Goal: Task Accomplishment & Management: Complete application form

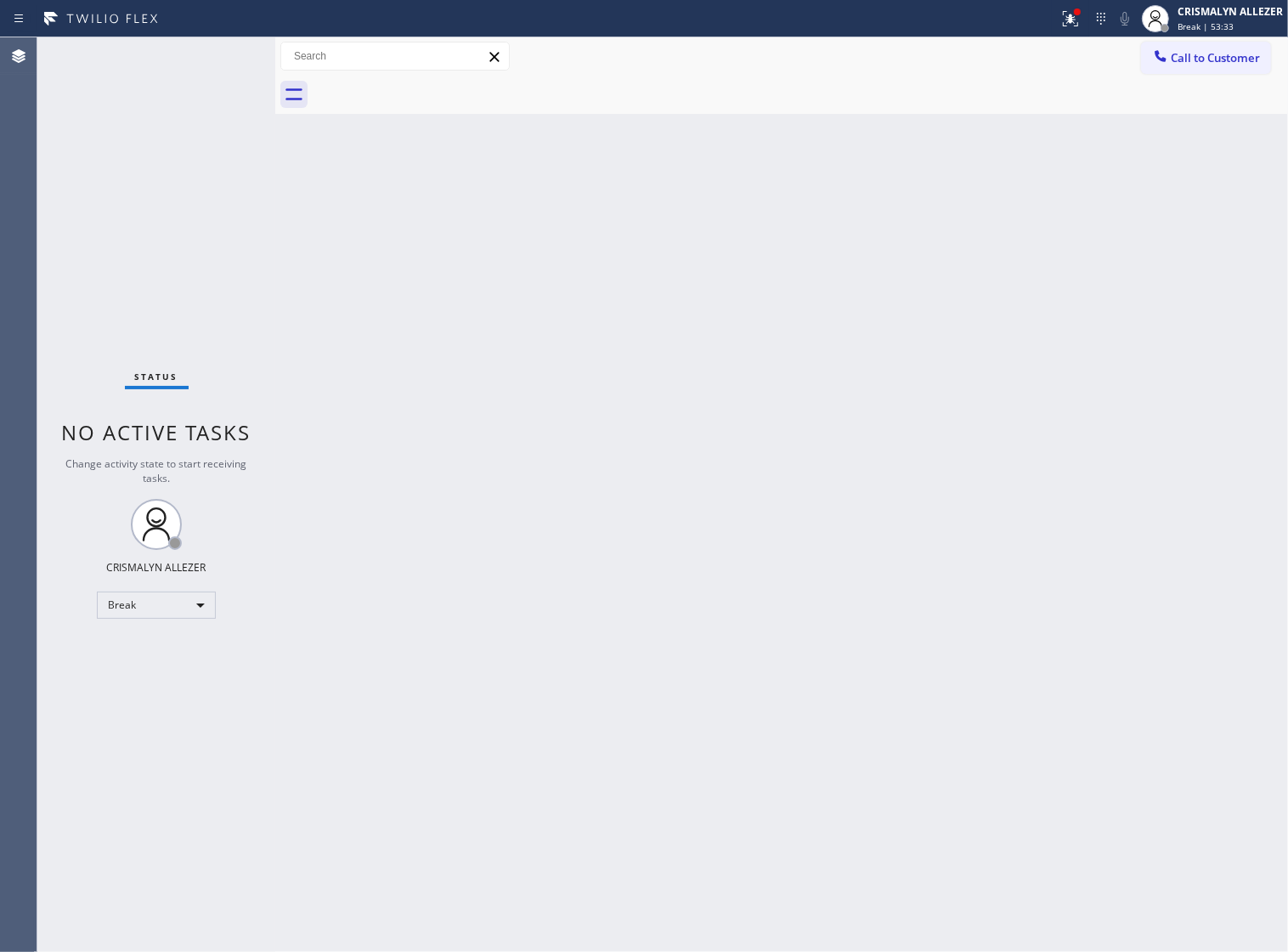
click at [773, 310] on div "Back to Dashboard Change Sender ID Customers Technicians Select a contact Outbo…" at bounding box center [782, 494] width 1013 height 915
click at [196, 604] on div "Break" at bounding box center [156, 604] width 119 height 27
click at [163, 669] on li "Unavailable" at bounding box center [156, 672] width 116 height 21
click at [1182, 52] on span "Call to Customer" at bounding box center [1216, 58] width 90 height 15
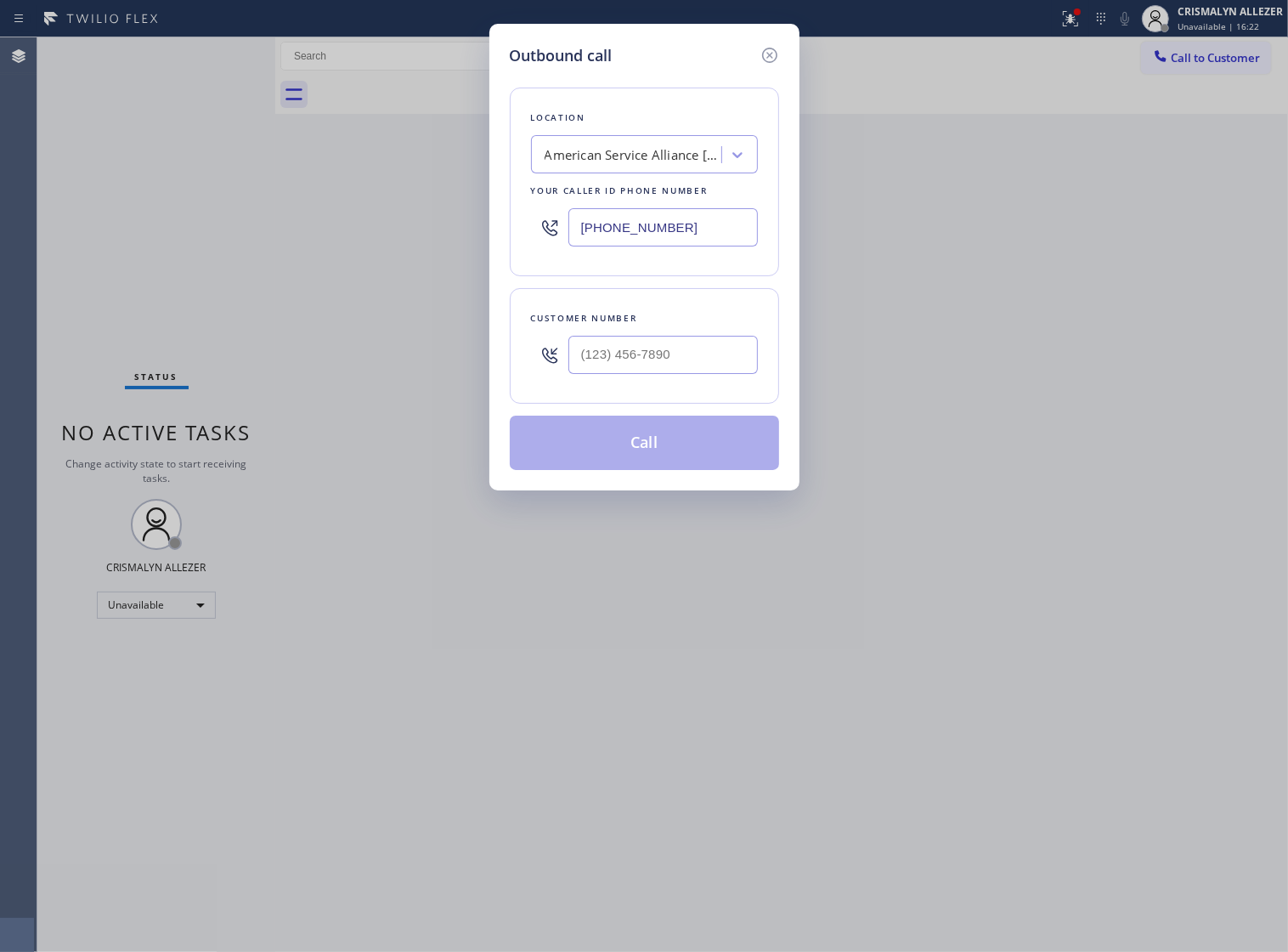
drag, startPoint x: 721, startPoint y: 248, endPoint x: 196, endPoint y: 232, distance: 525.2
click at [209, 234] on div "Outbound call Location American Service Alliance [GEOGRAPHIC_DATA][PERSON_NAME]…" at bounding box center [644, 476] width 1288 height 952
paste input "347) 284-6179"
type input "[PHONE_NUMBER]"
click at [656, 372] on input "(___) ___-____" at bounding box center [663, 354] width 190 height 38
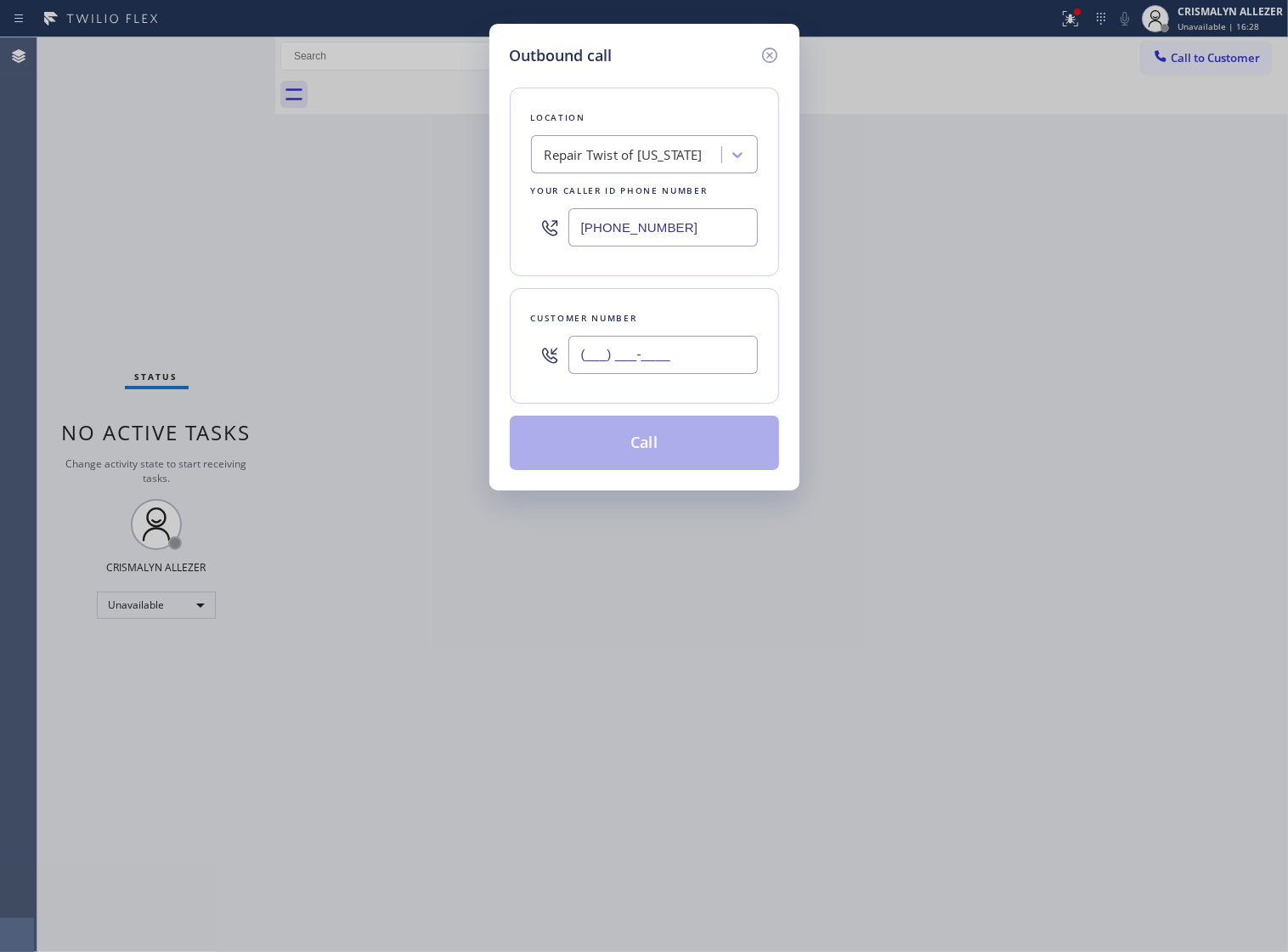
paste input "917) 723-0728"
click at [656, 372] on input "[PHONE_NUMBER]" at bounding box center [663, 354] width 190 height 38
paste input "91"
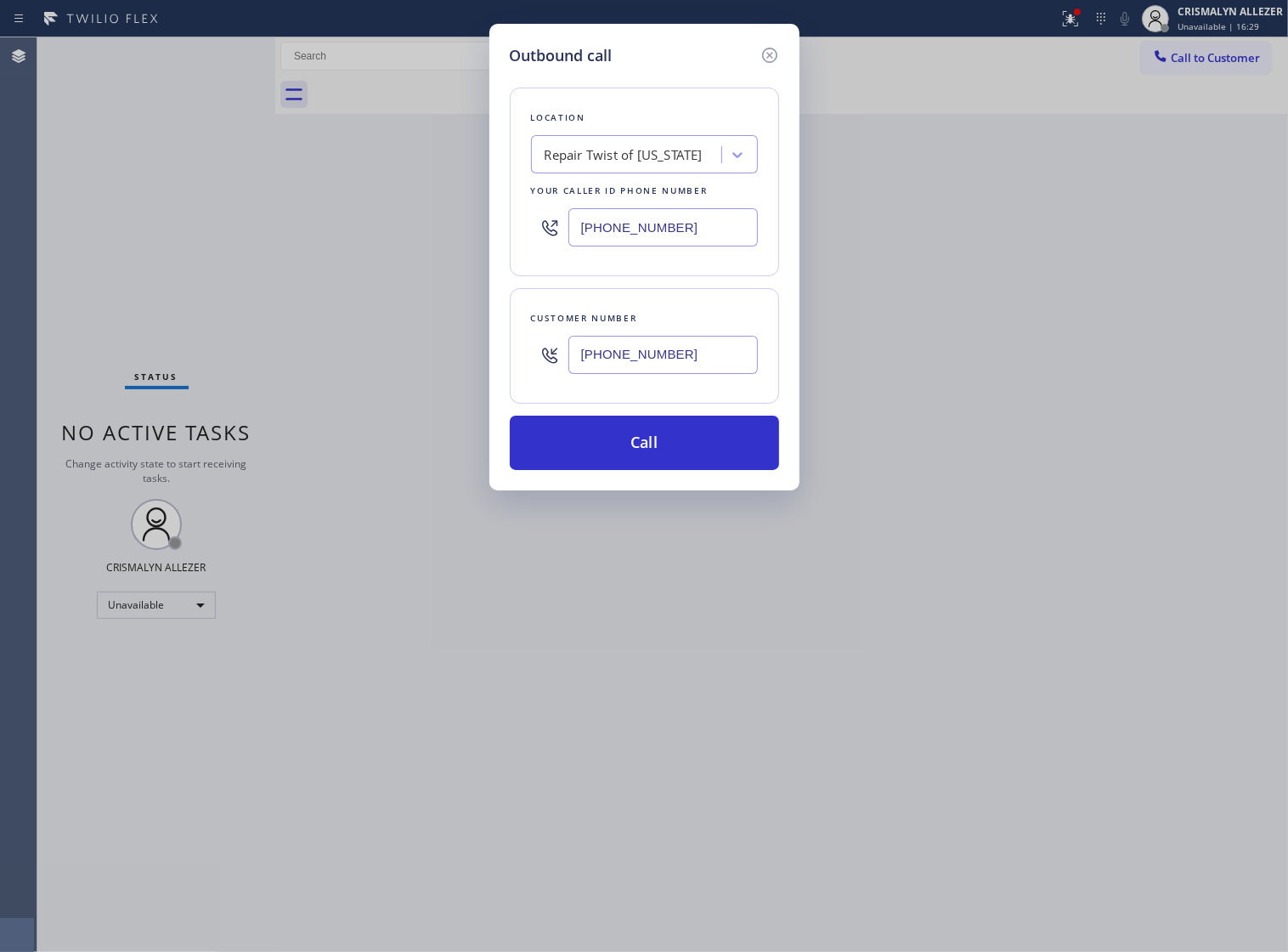
drag, startPoint x: 718, startPoint y: 382, endPoint x: 278, endPoint y: 383, distance: 440.0
click at [278, 383] on div "Outbound call Location Repair Twist of [US_STATE] Your caller id phone number […" at bounding box center [644, 476] width 1288 height 952
paste input "28"
type input "[PHONE_NUMBER]"
click at [646, 467] on button "Call" at bounding box center [644, 443] width 269 height 54
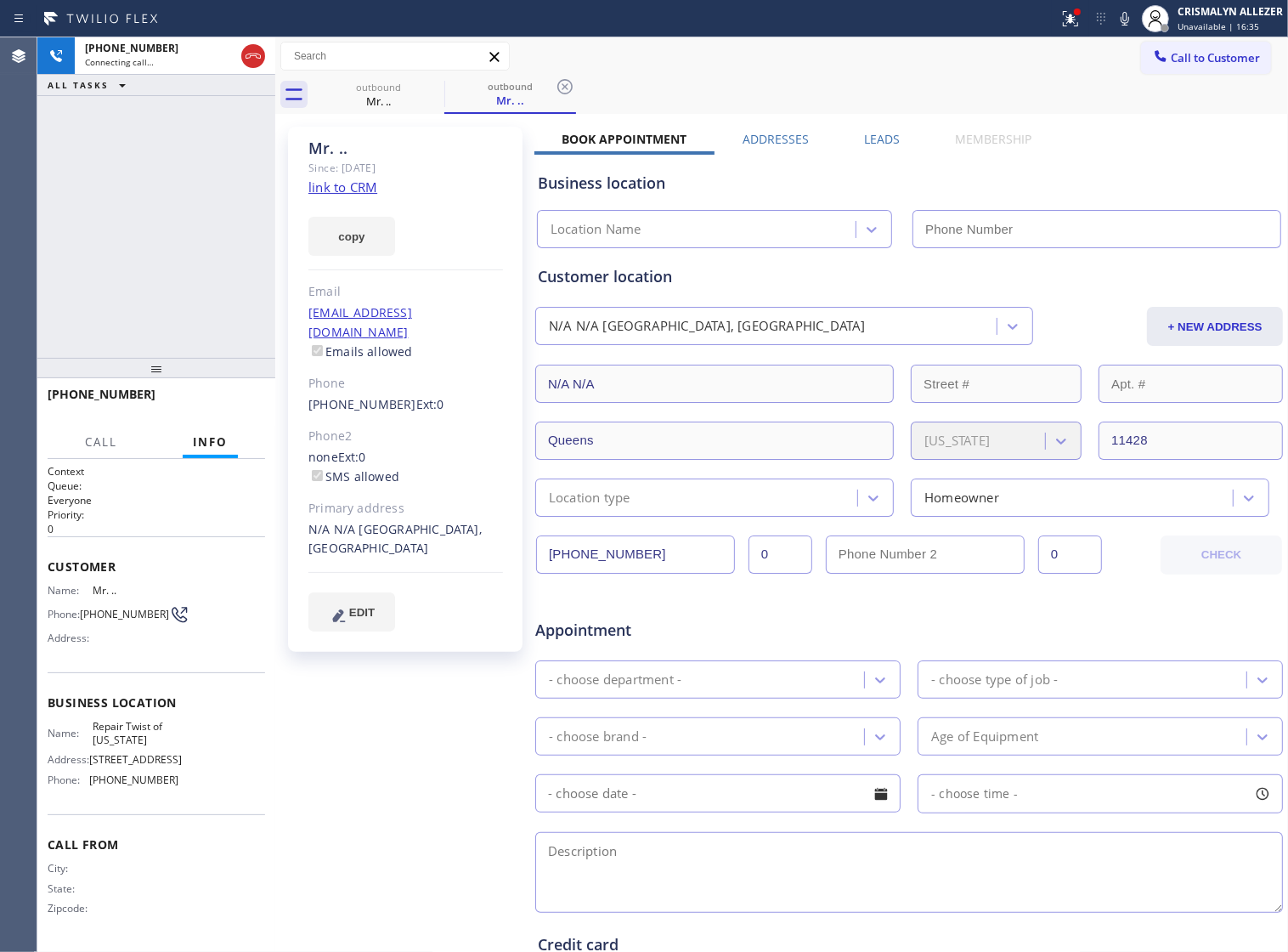
type input "[PHONE_NUMBER]"
click at [436, 754] on div "Mr. .. Since: [DATE] link to CRM copy Email [EMAIL_ADDRESS][DOMAIN_NAME] Emails…" at bounding box center [406, 668] width 255 height 1101
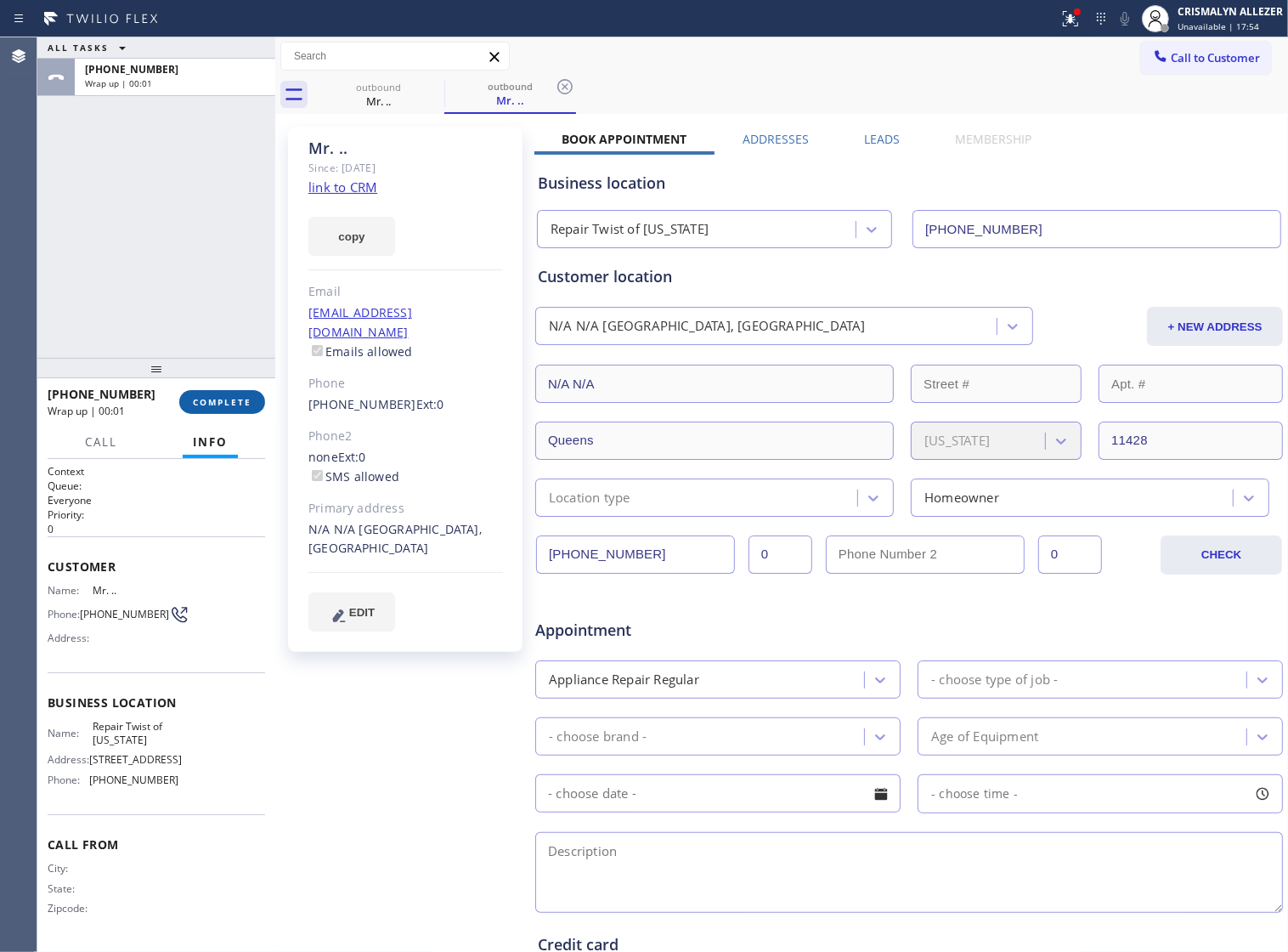
click at [225, 409] on button "COMPLETE" at bounding box center [222, 402] width 86 height 23
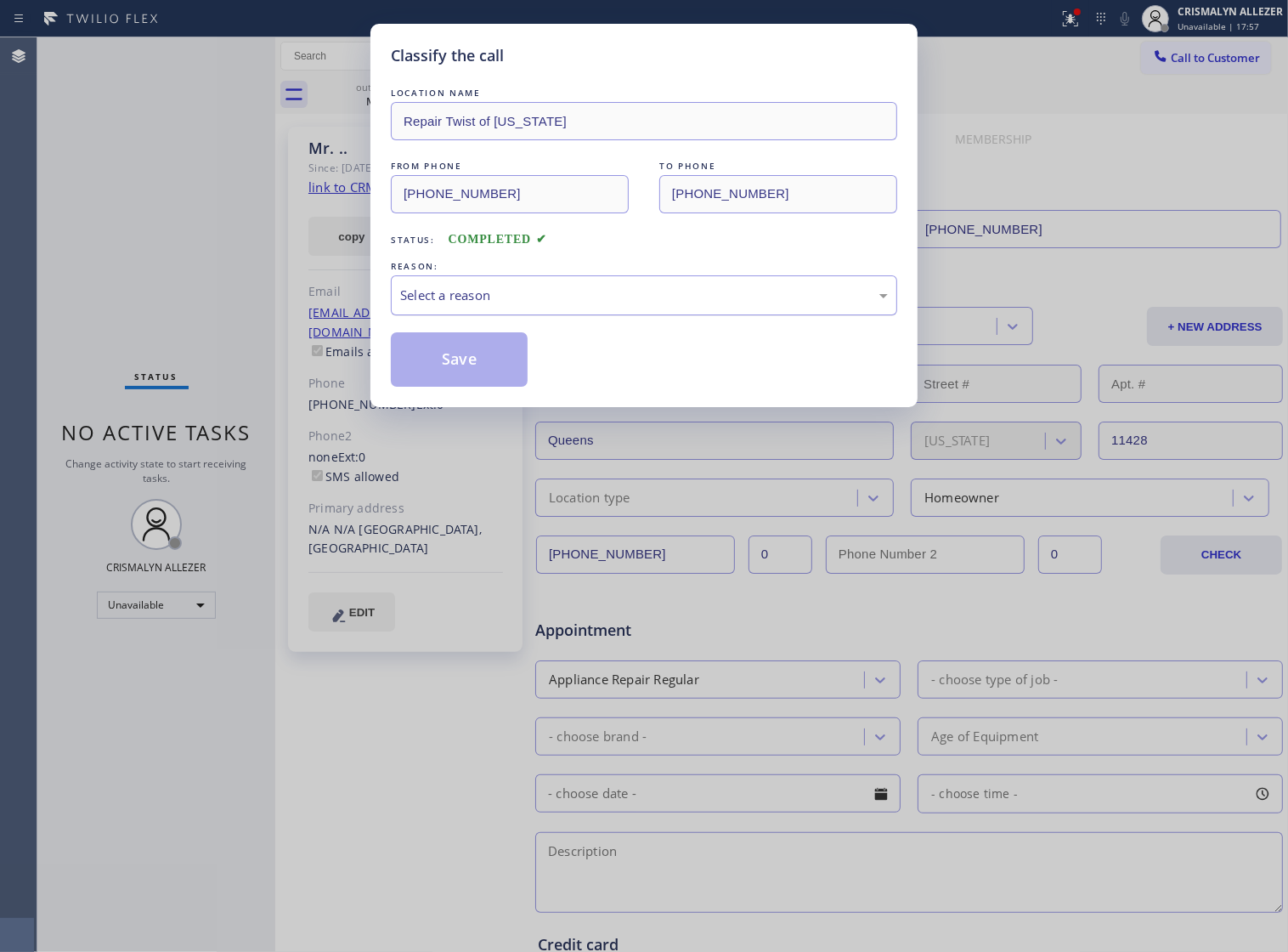
click at [651, 316] on div "Select a reason" at bounding box center [644, 295] width 506 height 40
click at [477, 387] on button "Save" at bounding box center [460, 360] width 136 height 54
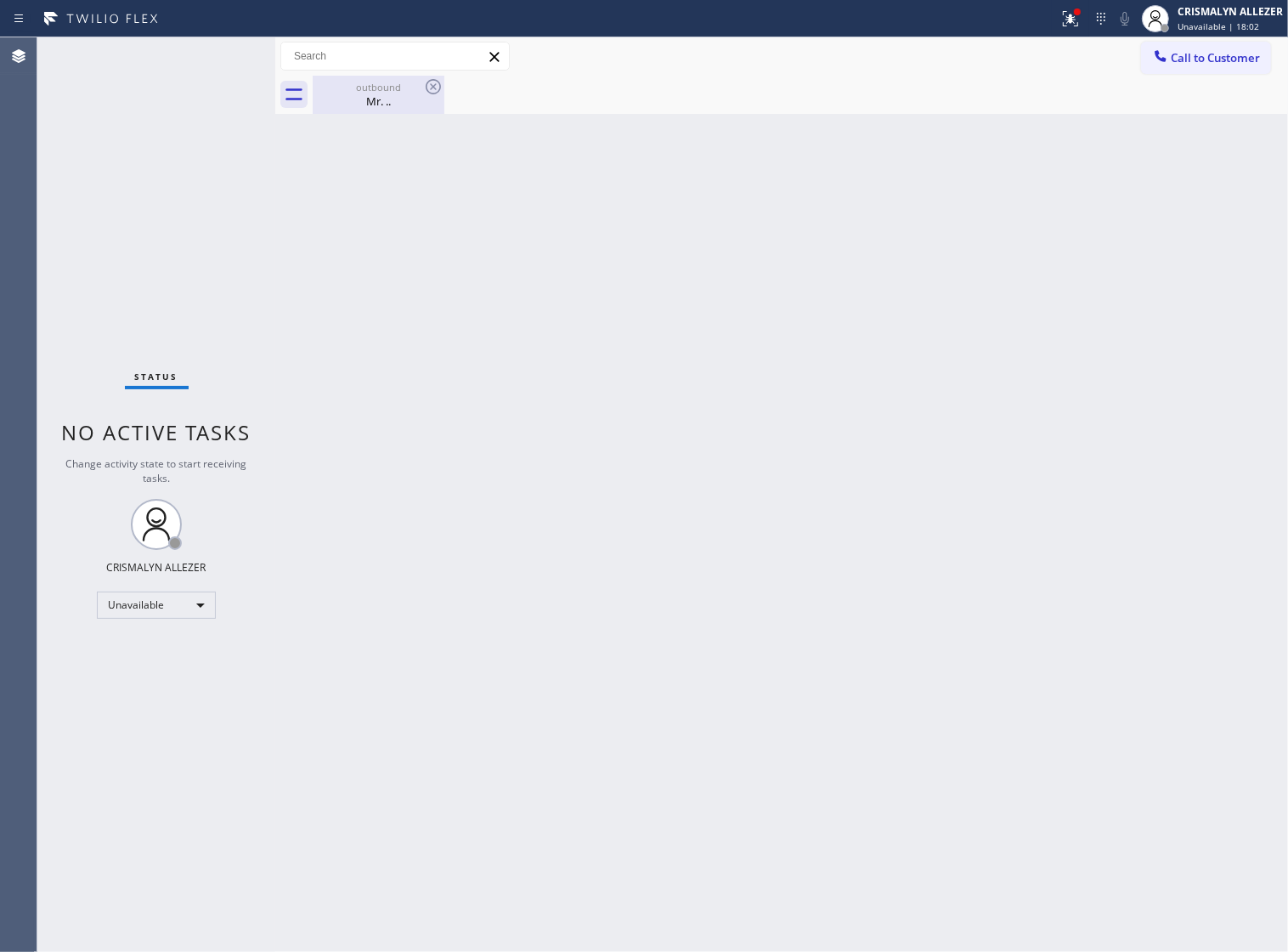
click at [365, 95] on div "Mr. .." at bounding box center [378, 101] width 128 height 15
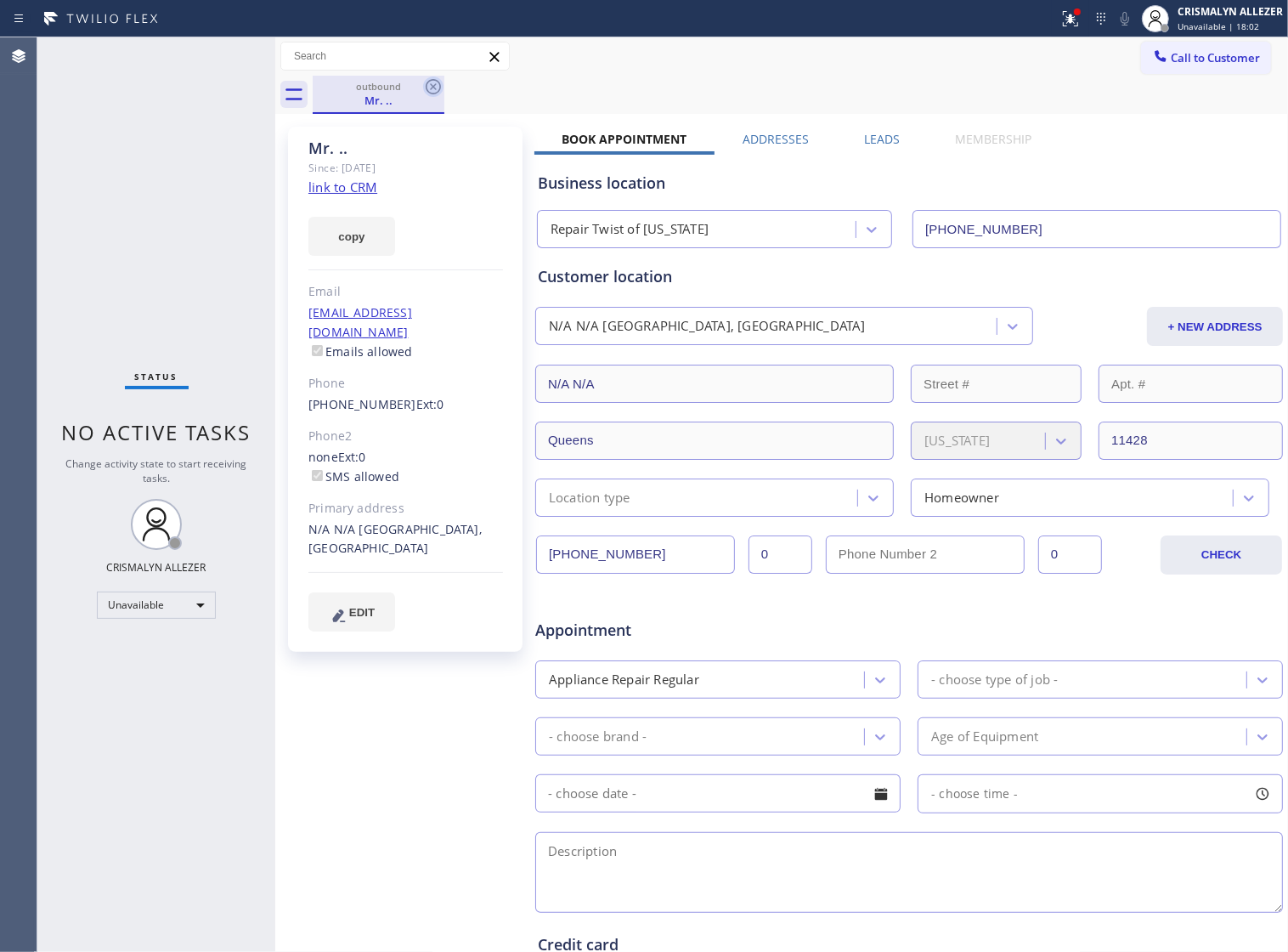
click at [433, 90] on icon at bounding box center [433, 87] width 21 height 21
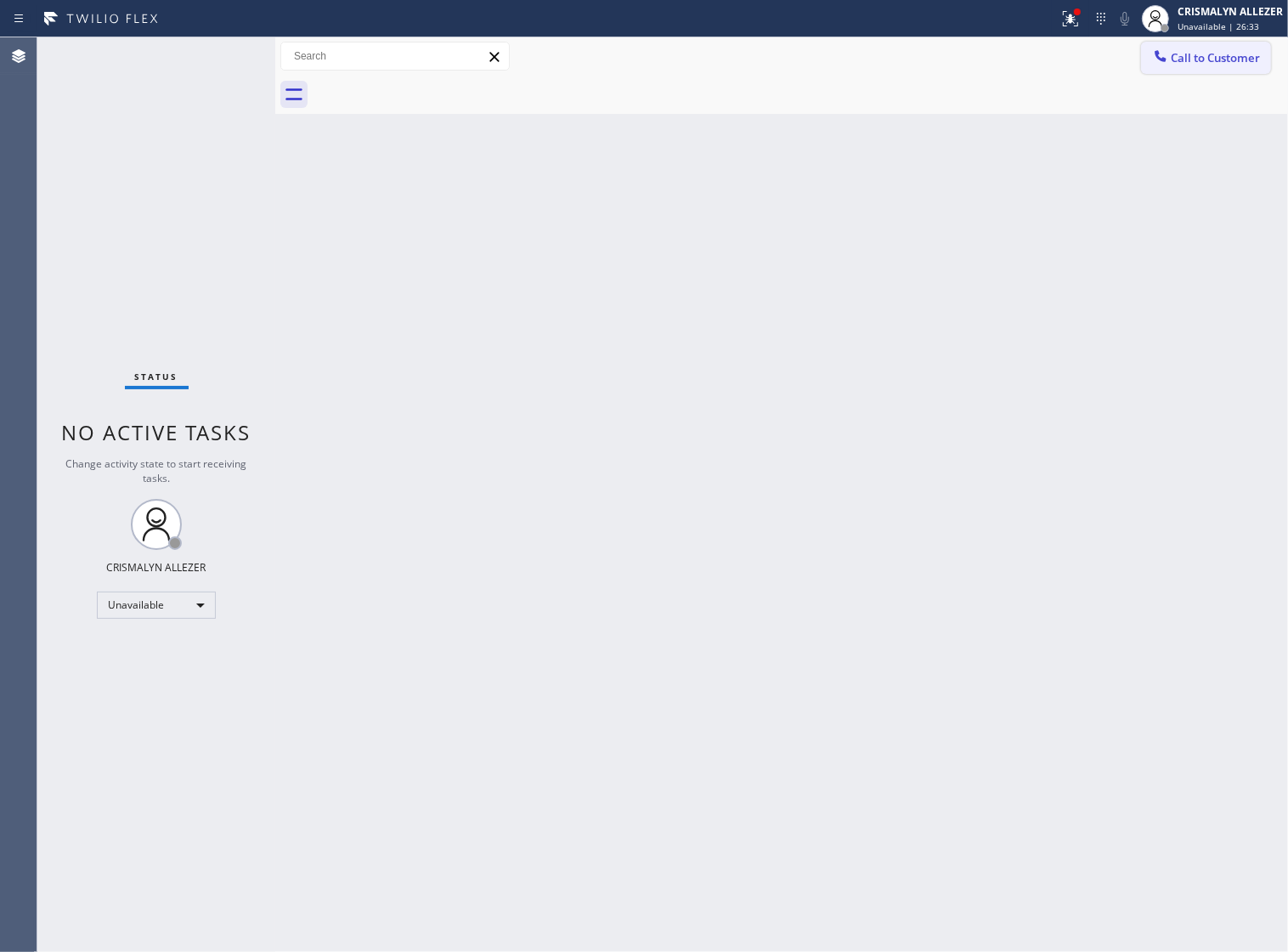
click at [1237, 62] on span "Call to Customer" at bounding box center [1216, 58] width 90 height 15
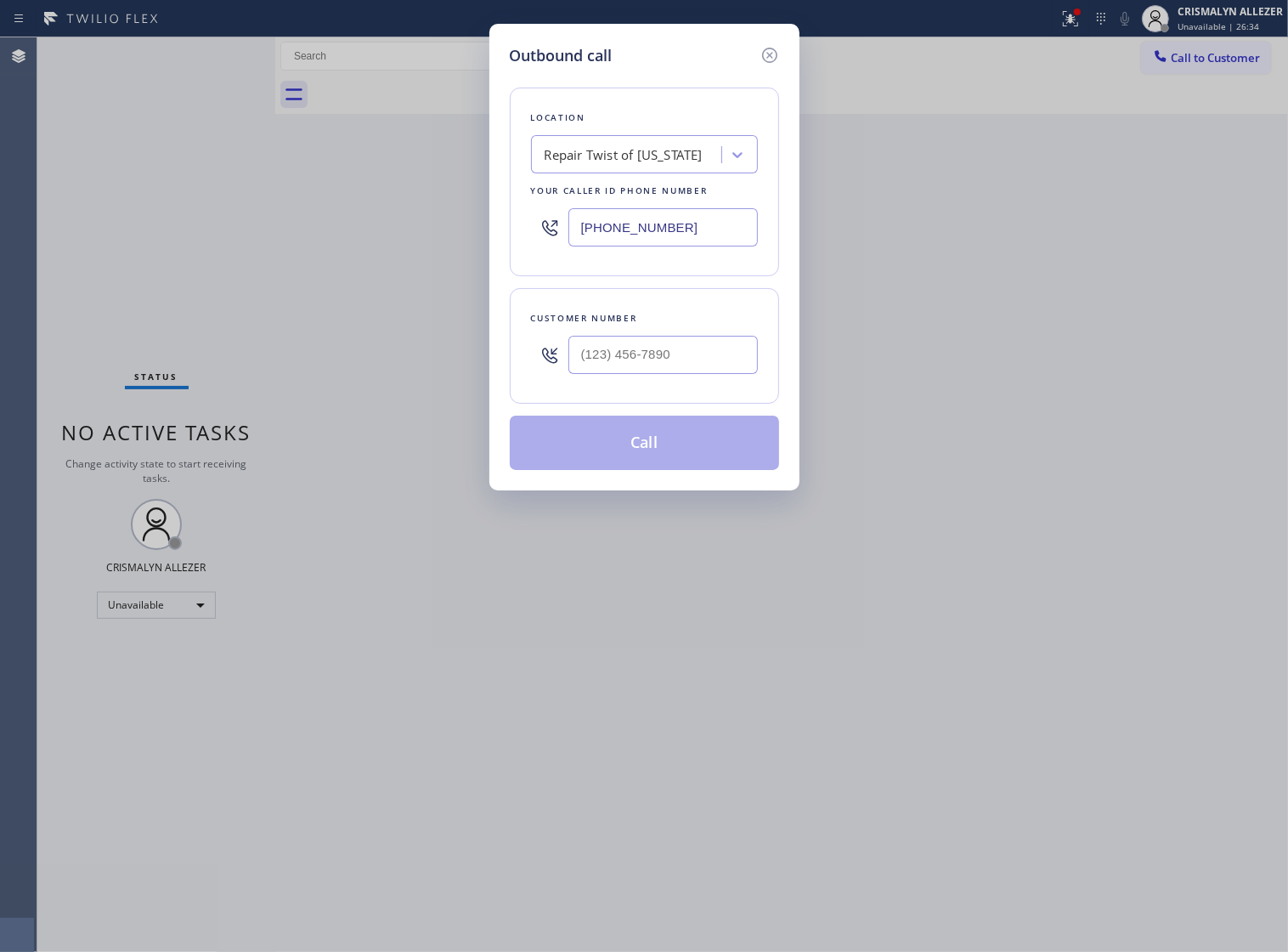
drag, startPoint x: 185, startPoint y: 206, endPoint x: 145, endPoint y: 205, distance: 40.0
click at [136, 201] on div "Outbound call Location Repair Twist of [US_STATE] Your caller id phone number […" at bounding box center [644, 476] width 1288 height 952
paste input "619) 494-288"
type input "[PHONE_NUMBER]"
click at [729, 374] on input "(___) ___-____" at bounding box center [663, 354] width 190 height 38
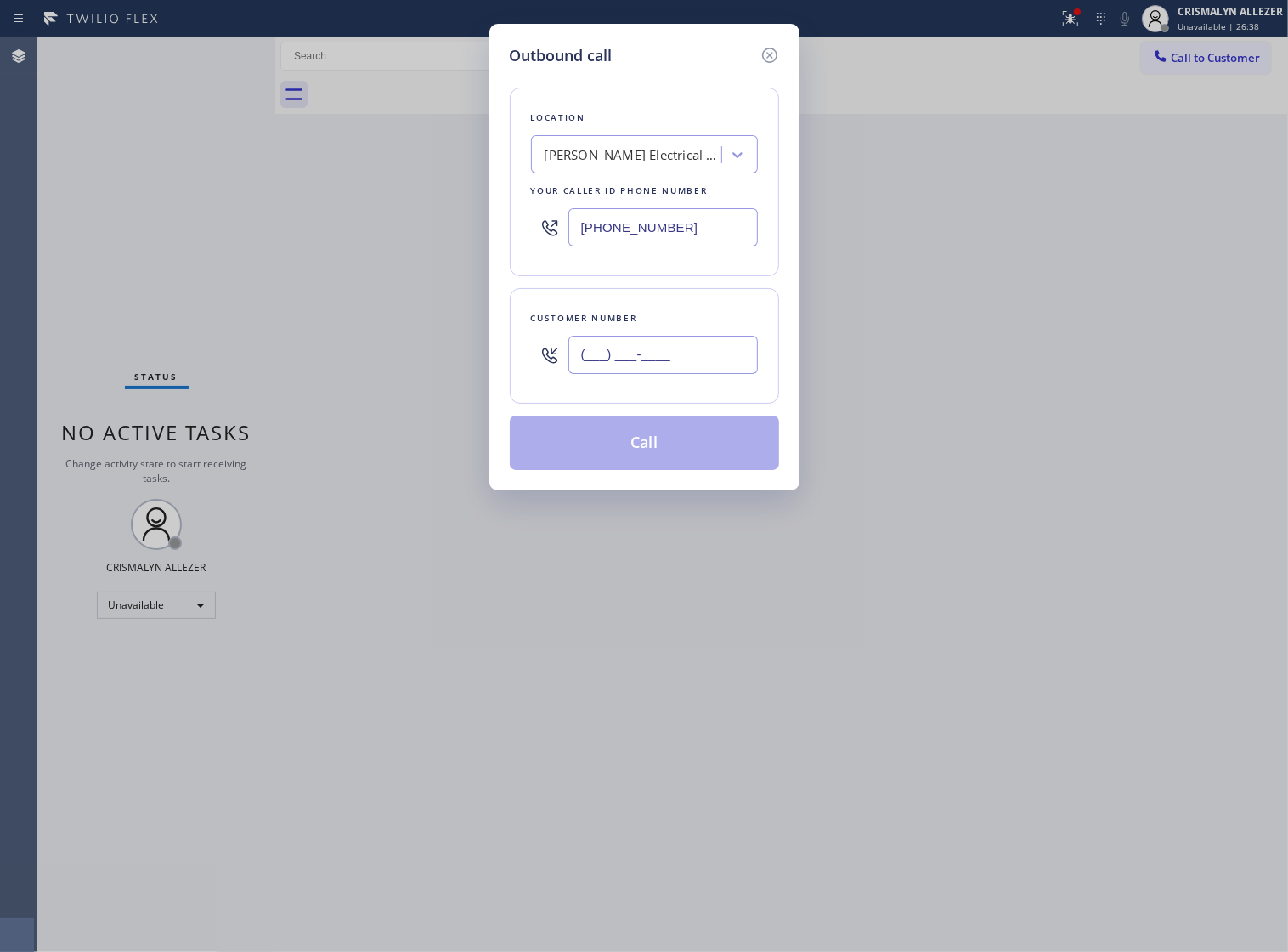
paste input "415) 341-5456"
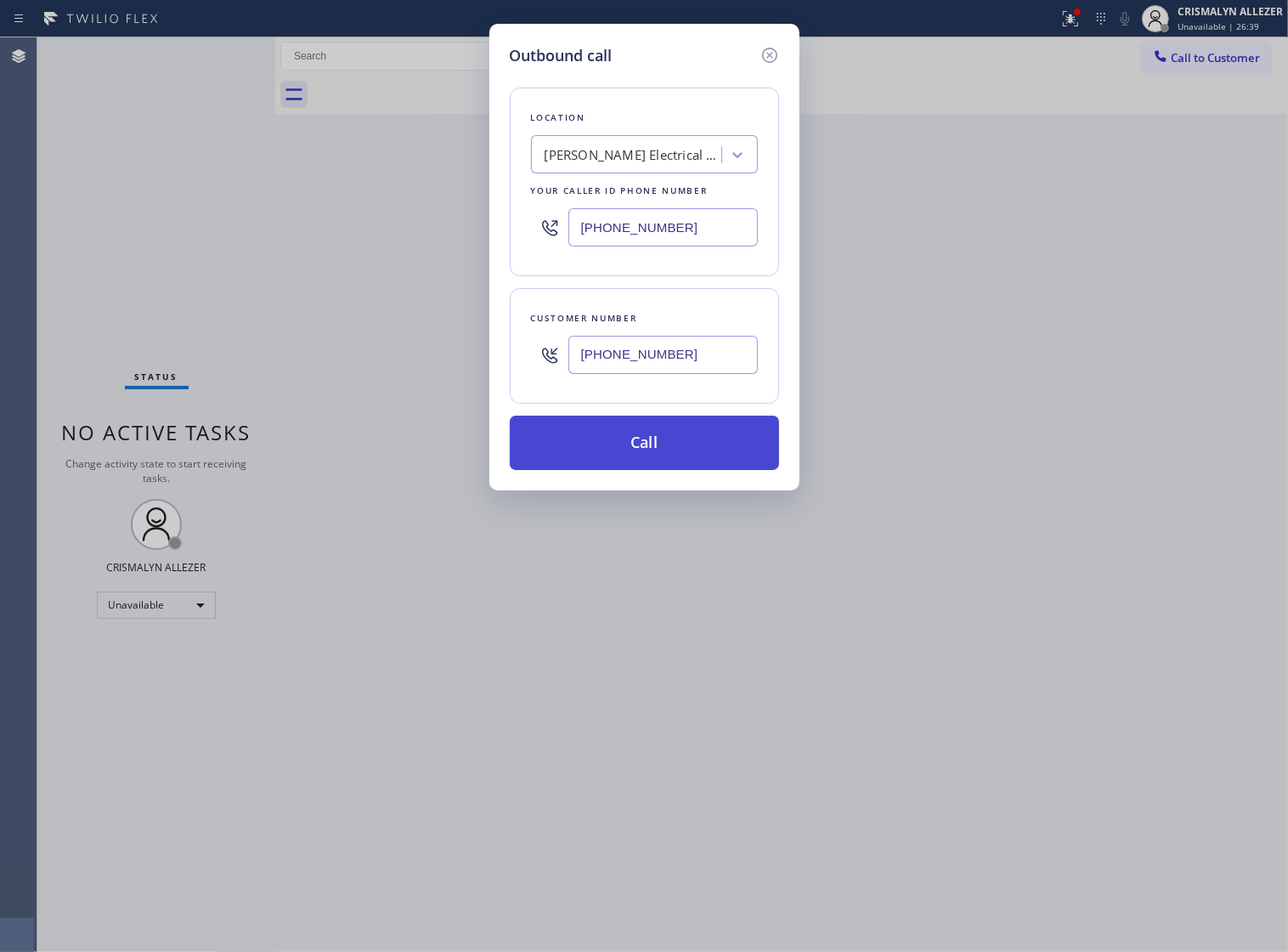
type input "[PHONE_NUMBER]"
click at [639, 468] on button "Call" at bounding box center [644, 443] width 269 height 54
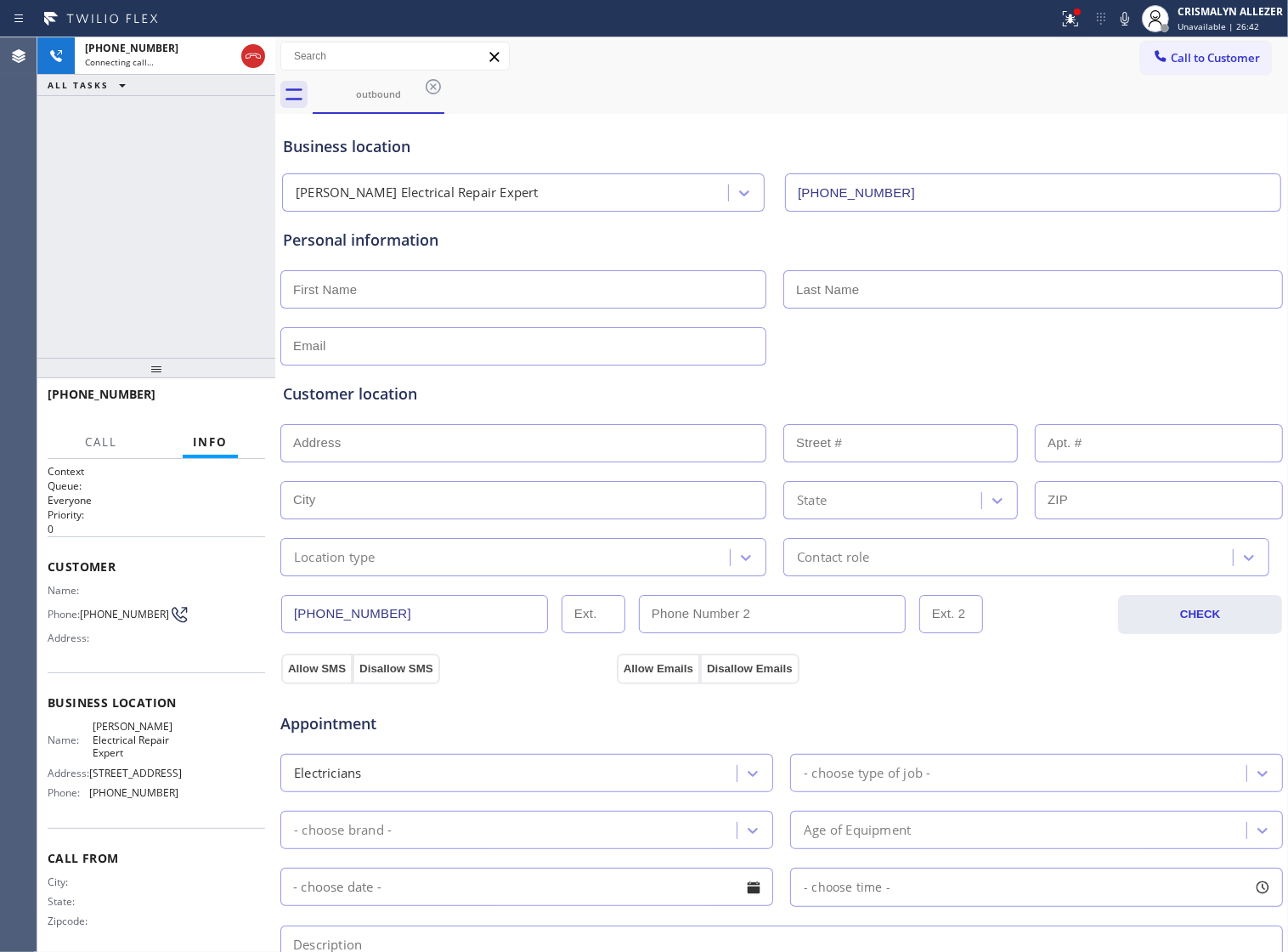
type input "[PHONE_NUMBER]"
click at [210, 406] on span "HANG UP" at bounding box center [226, 402] width 52 height 12
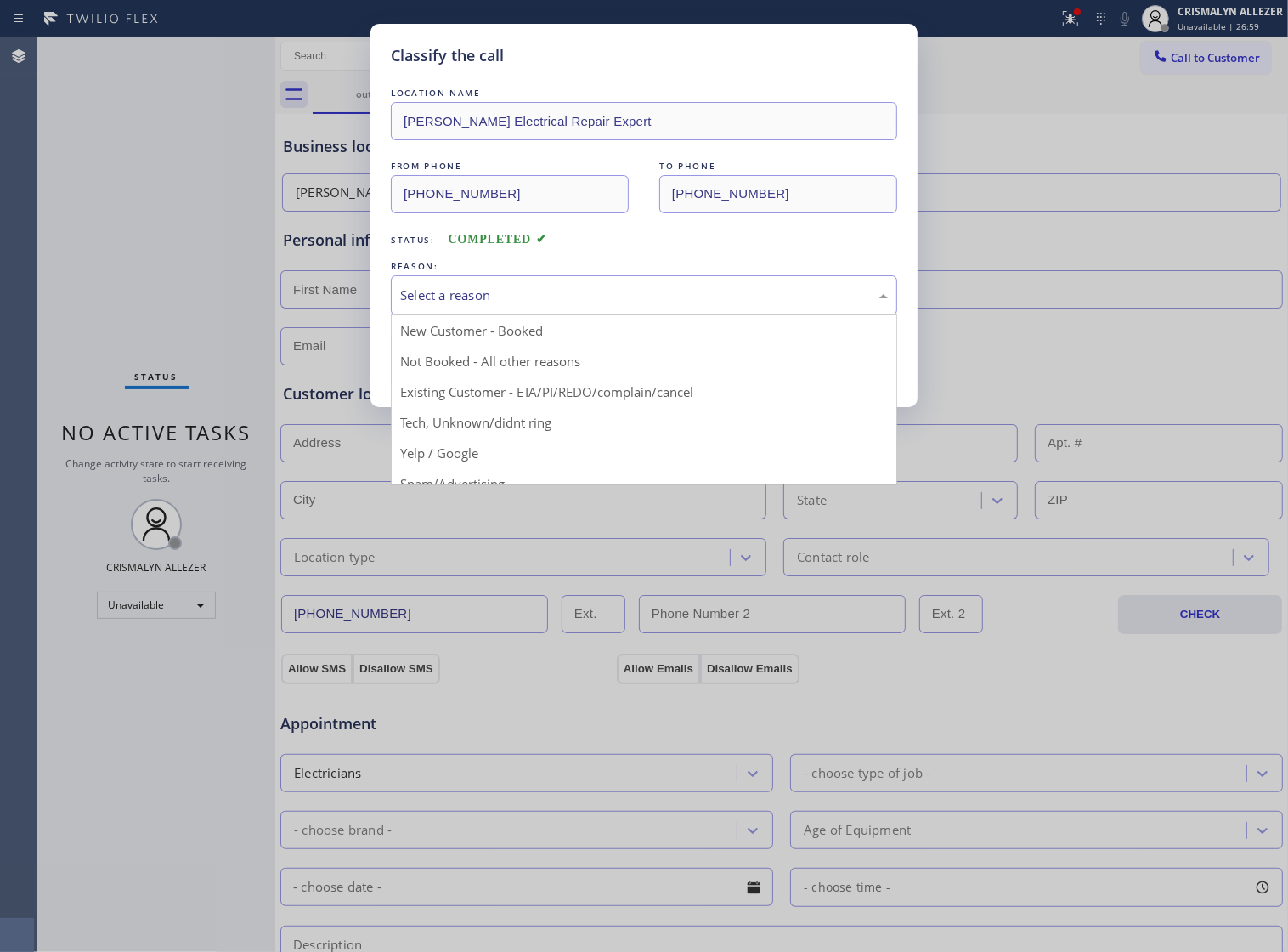
click at [604, 316] on div "Select a reason" at bounding box center [644, 295] width 506 height 40
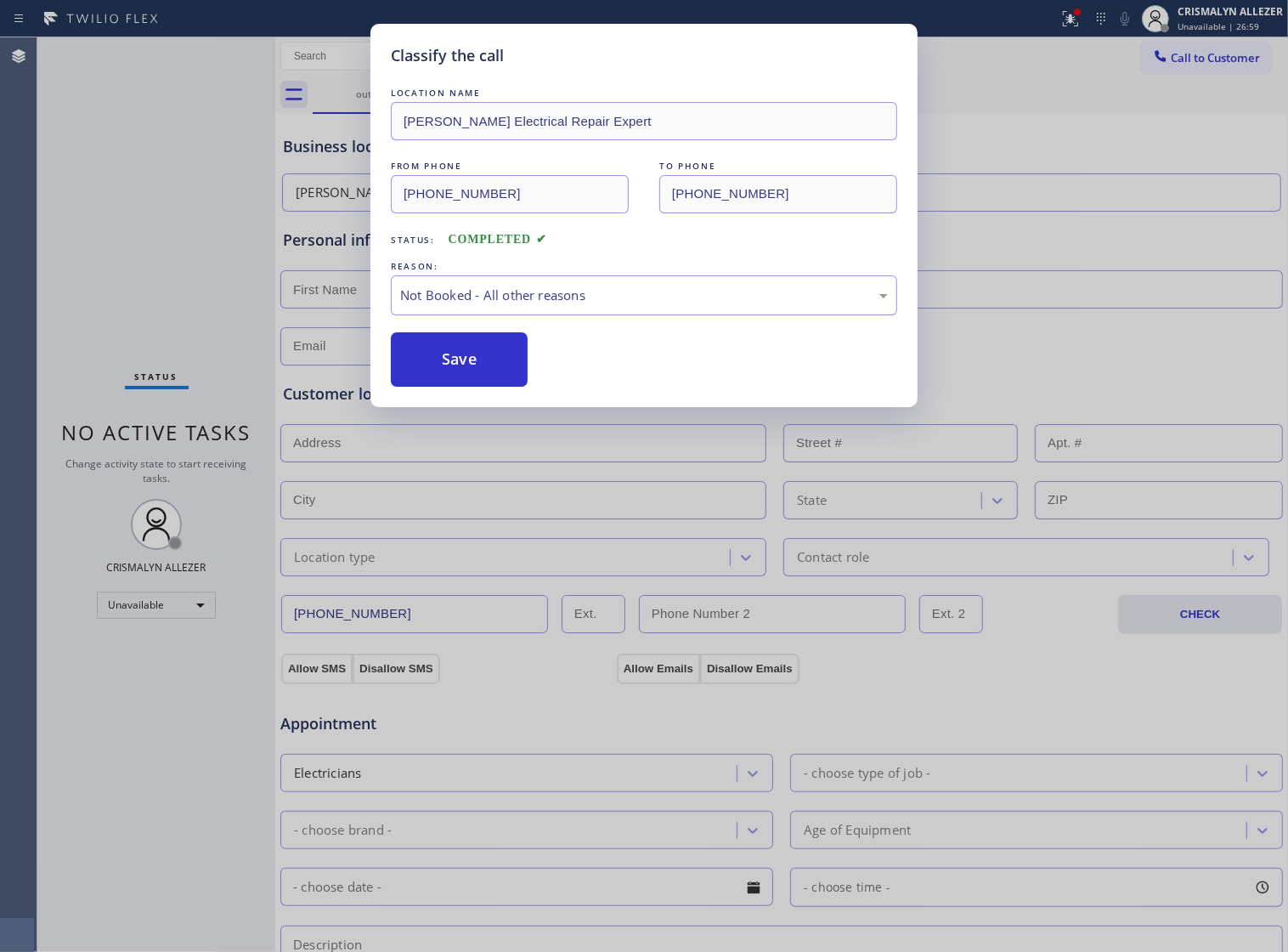
click at [480, 374] on button "Save" at bounding box center [460, 360] width 136 height 54
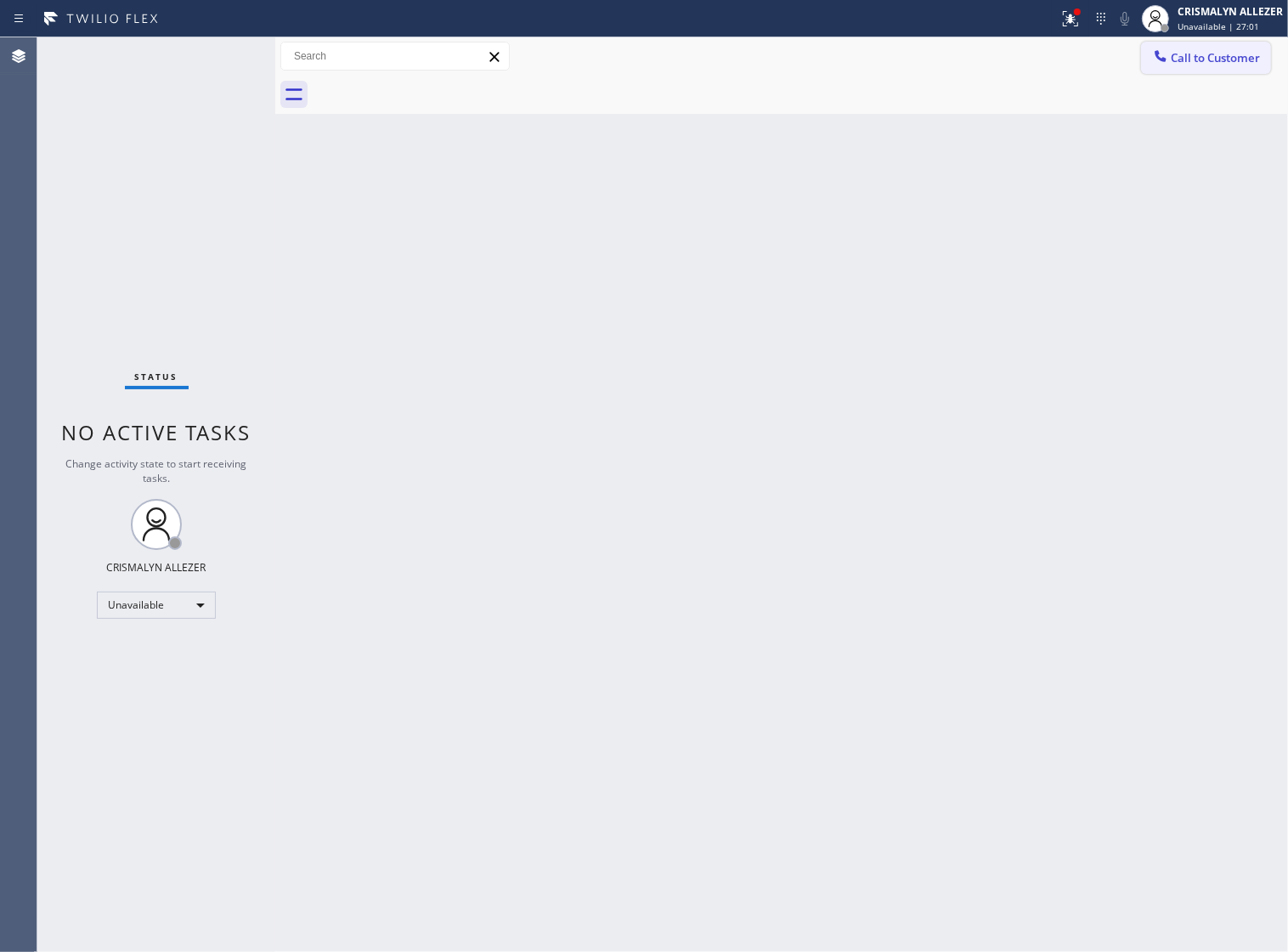
click at [1191, 57] on span "Call to Customer" at bounding box center [1216, 58] width 90 height 15
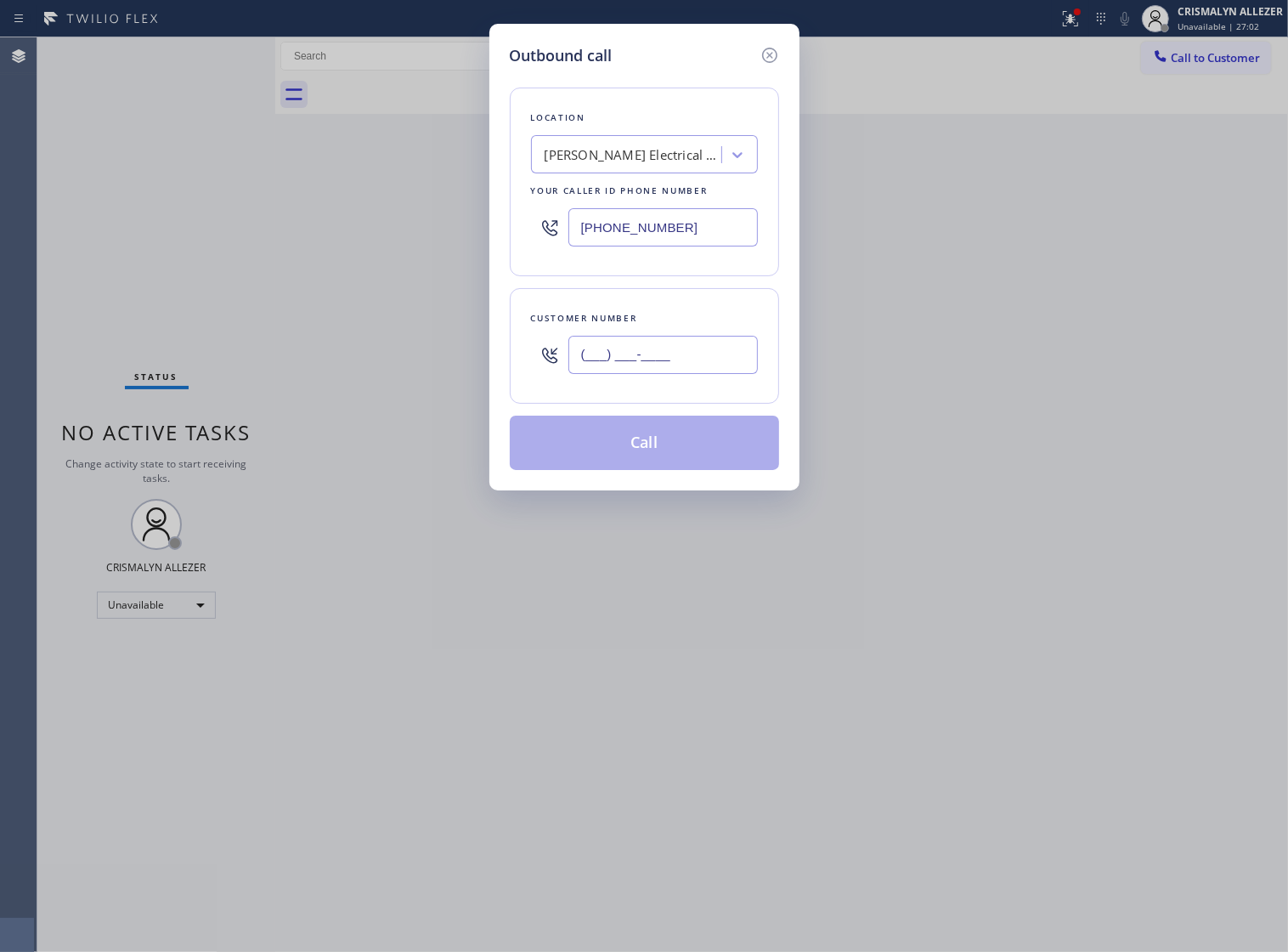
click at [711, 372] on input "(___) ___-____" at bounding box center [663, 354] width 190 height 38
paste input "415) 341-5456"
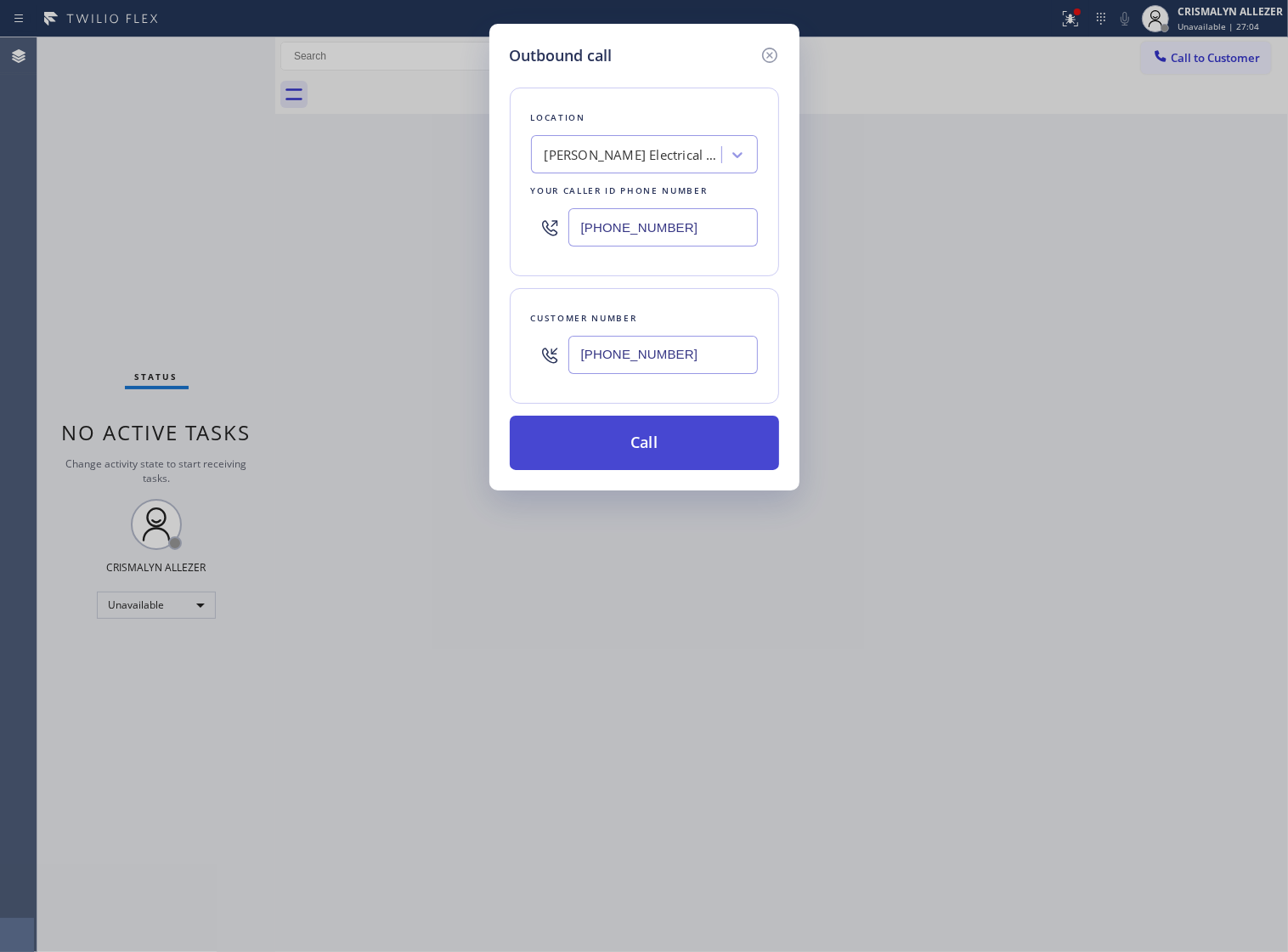
type input "[PHONE_NUMBER]"
click at [644, 468] on button "Call" at bounding box center [644, 443] width 269 height 54
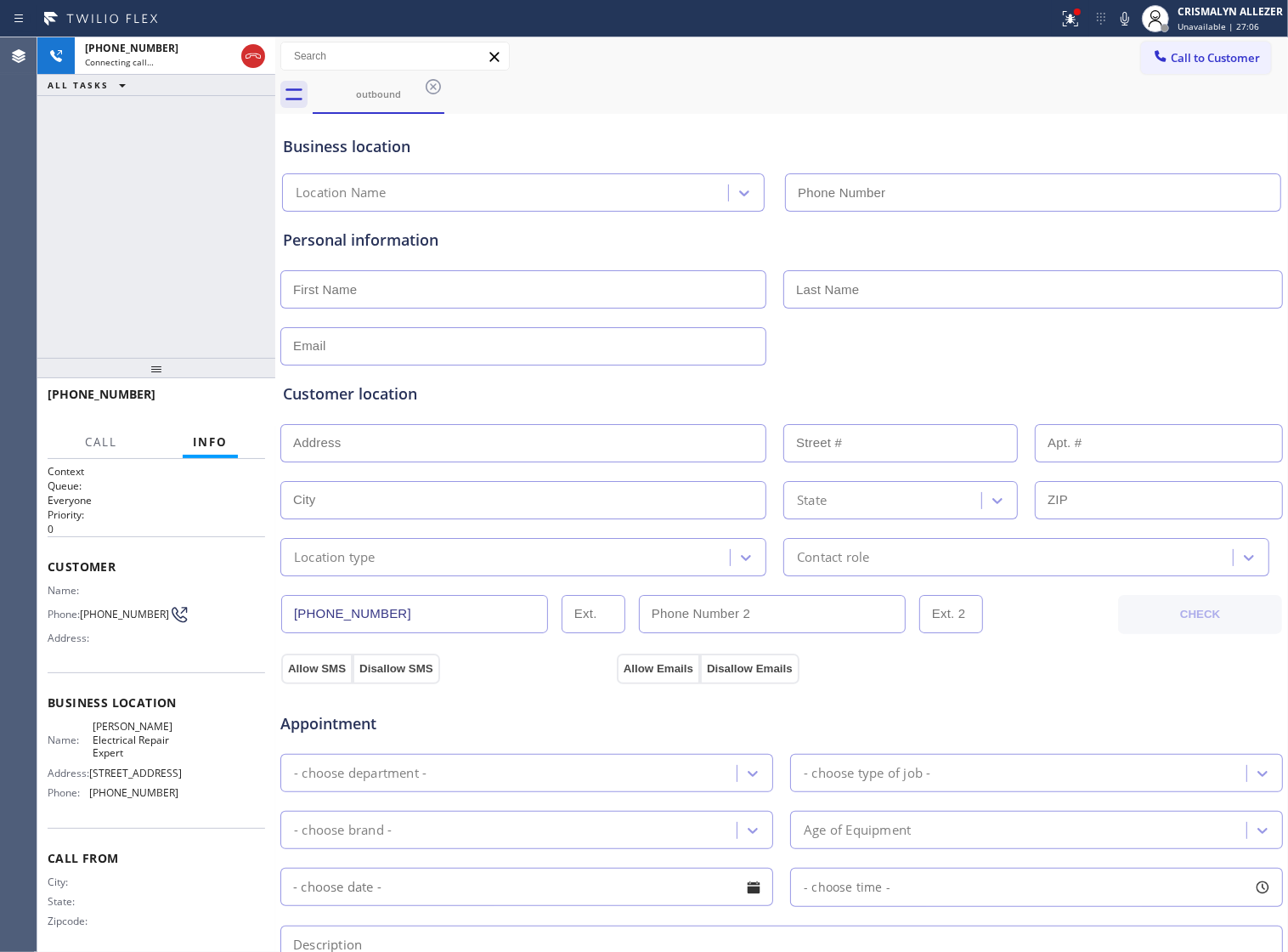
type input "[PHONE_NUMBER]"
click at [221, 404] on span "HANG UP" at bounding box center [226, 402] width 52 height 12
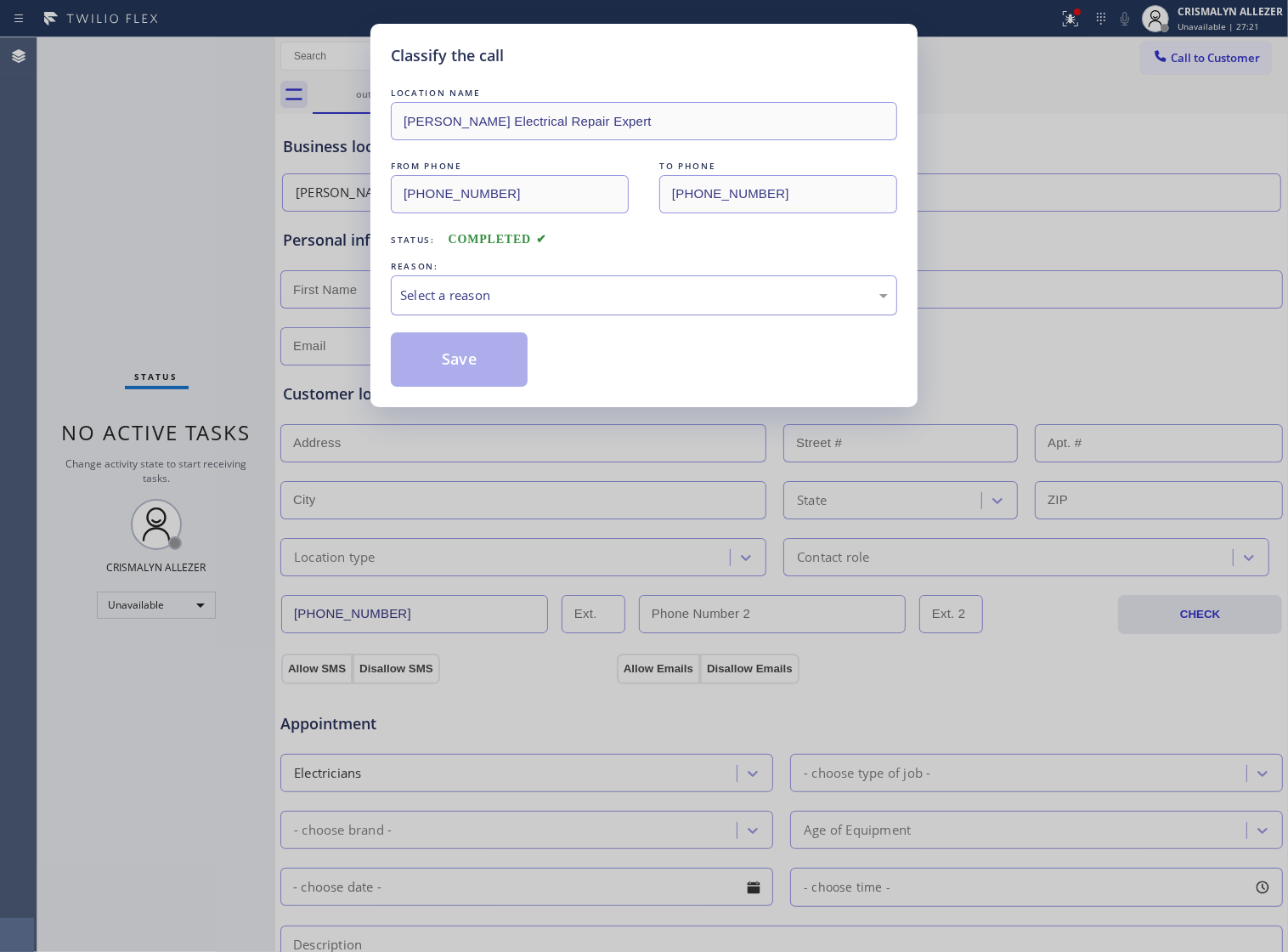
click at [554, 305] on div "Select a reason" at bounding box center [644, 295] width 488 height 20
click at [476, 377] on button "Save" at bounding box center [460, 360] width 136 height 54
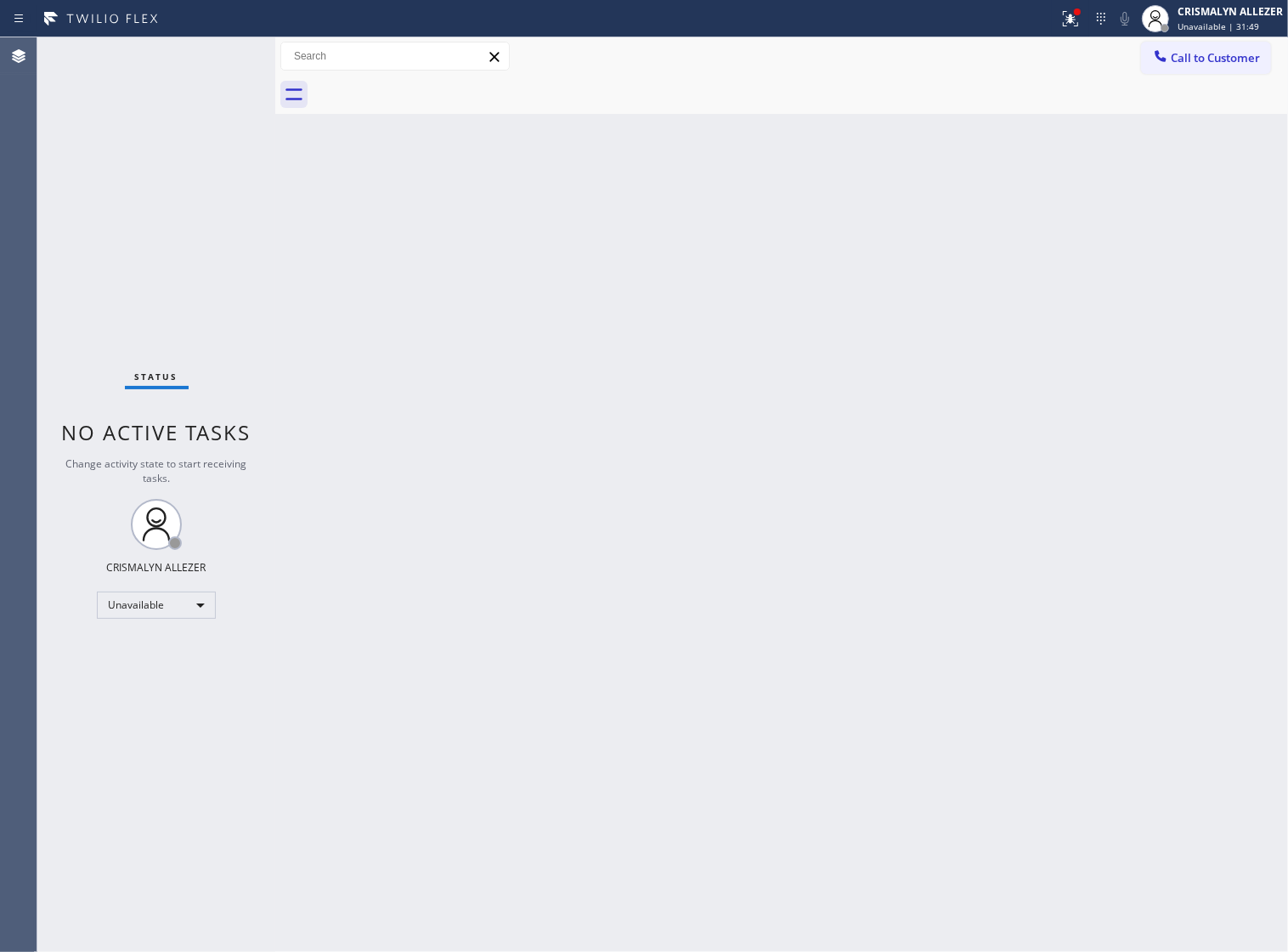
drag, startPoint x: 788, startPoint y: 572, endPoint x: 816, endPoint y: 540, distance: 42.5
click at [799, 558] on div "Back to Dashboard Change Sender ID Customers Technicians Select a contact Outbo…" at bounding box center [782, 494] width 1013 height 915
click at [1216, 42] on button "Call to Customer" at bounding box center [1206, 58] width 130 height 33
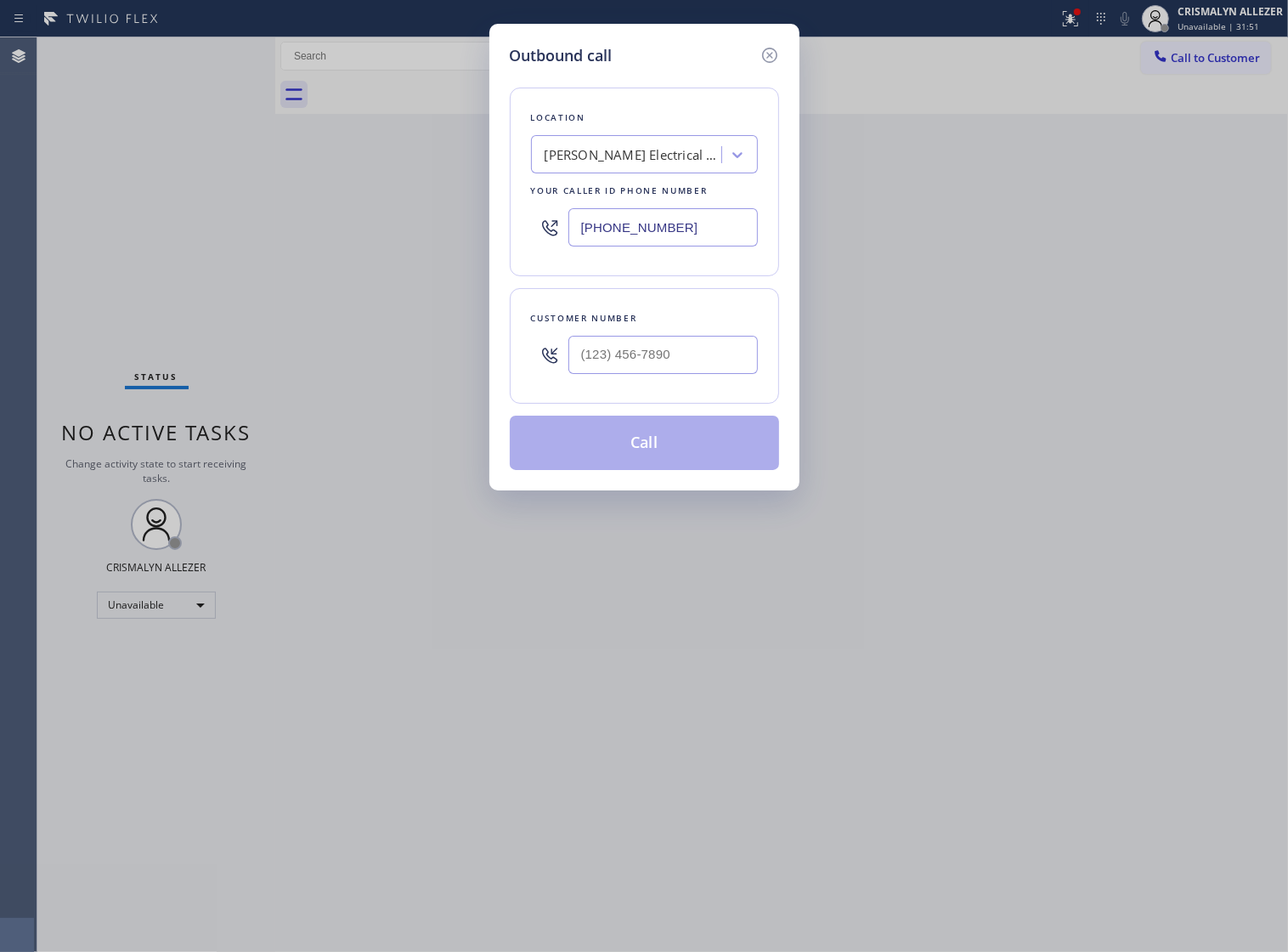
drag, startPoint x: 729, startPoint y: 235, endPoint x: 315, endPoint y: 247, distance: 414.2
click at [319, 244] on div "Outbound call Location [PERSON_NAME] Electrical Repair Expert Your caller id ph…" at bounding box center [644, 476] width 1288 height 952
paste input "31) 203-1974"
type input "[PHONE_NUMBER]"
click at [647, 374] on input "(___) ___-____" at bounding box center [663, 354] width 190 height 38
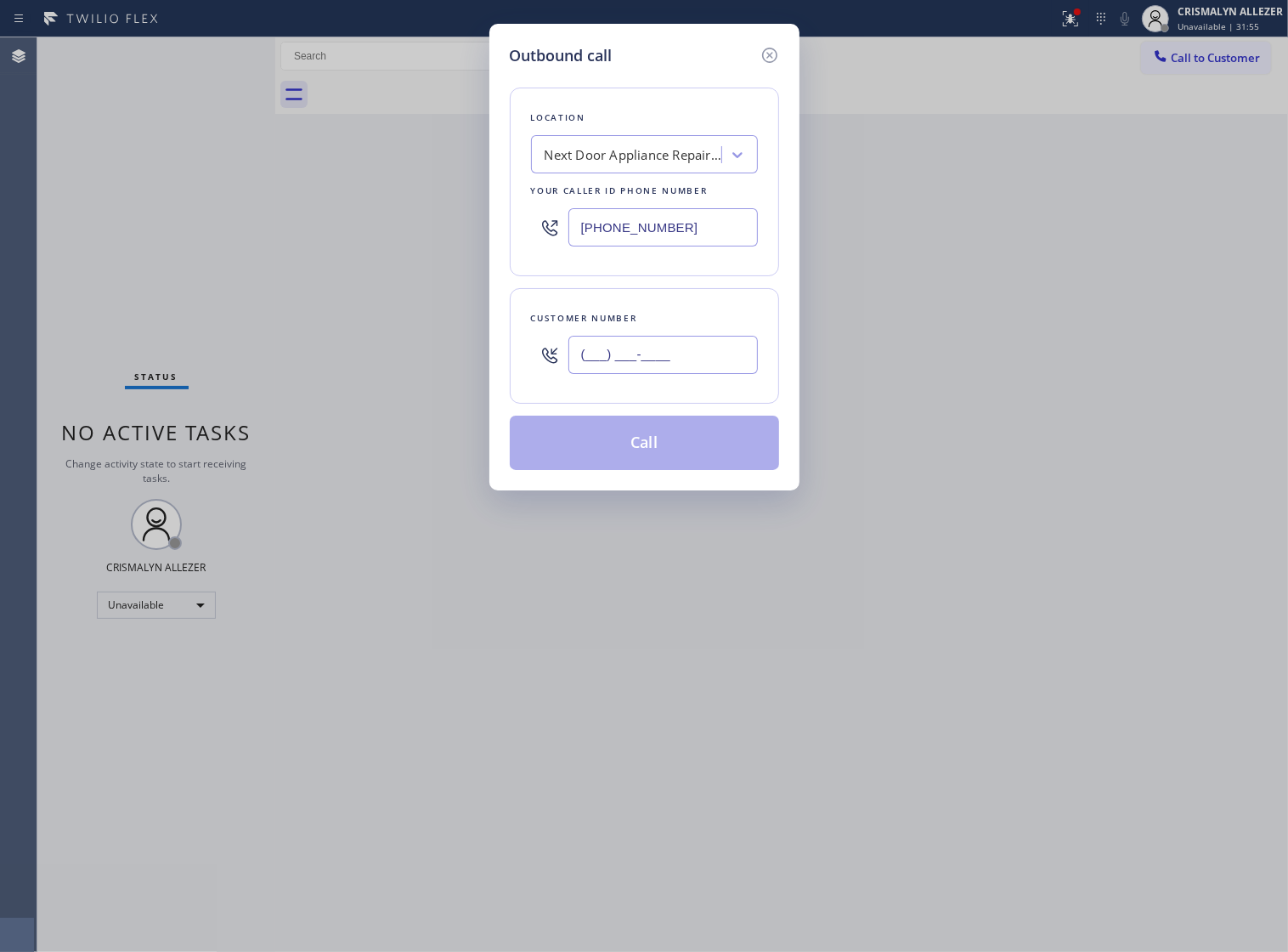
paste input "516) 639-5713"
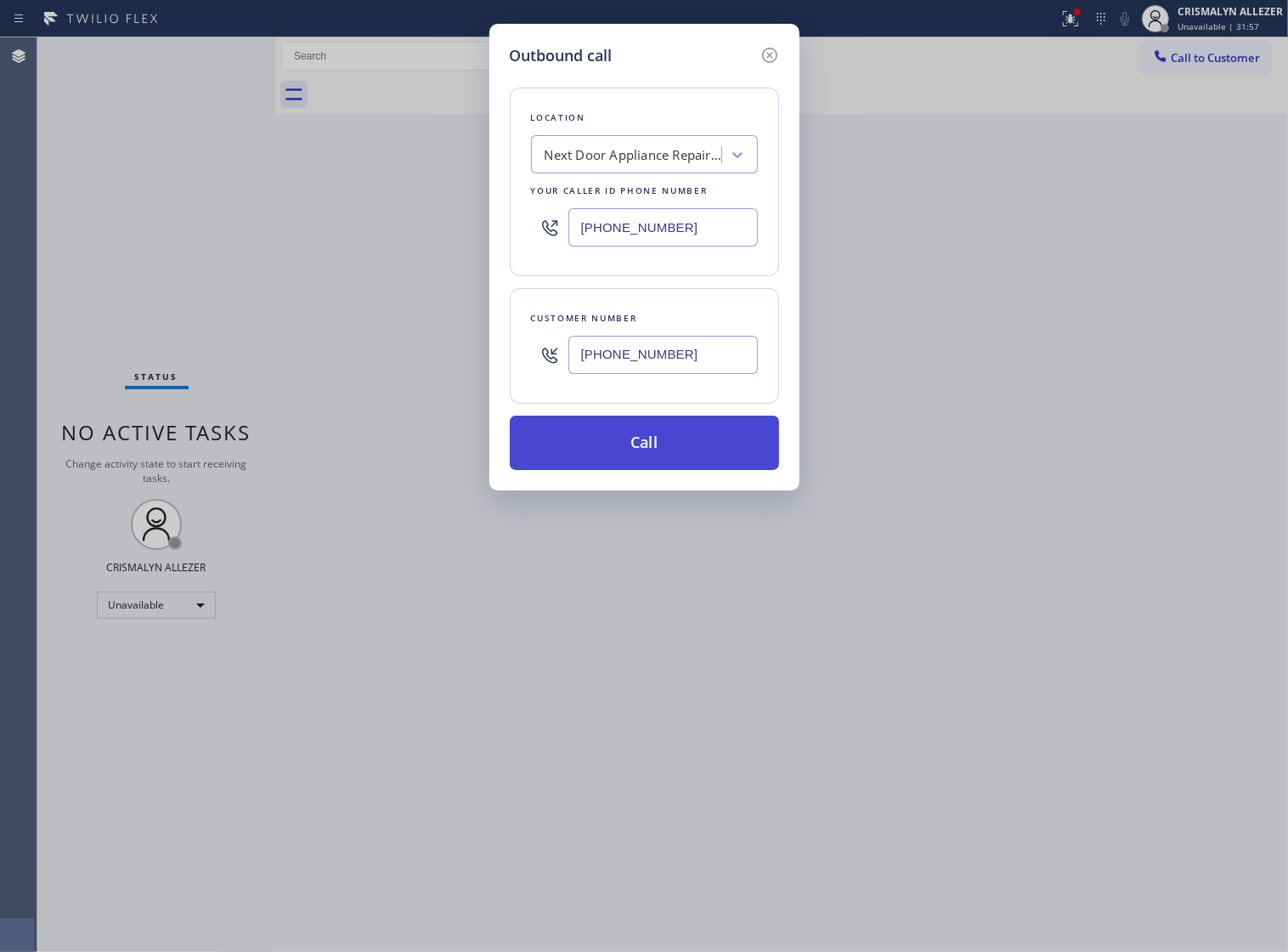
type input "[PHONE_NUMBER]"
click at [657, 470] on button "Call" at bounding box center [644, 443] width 269 height 54
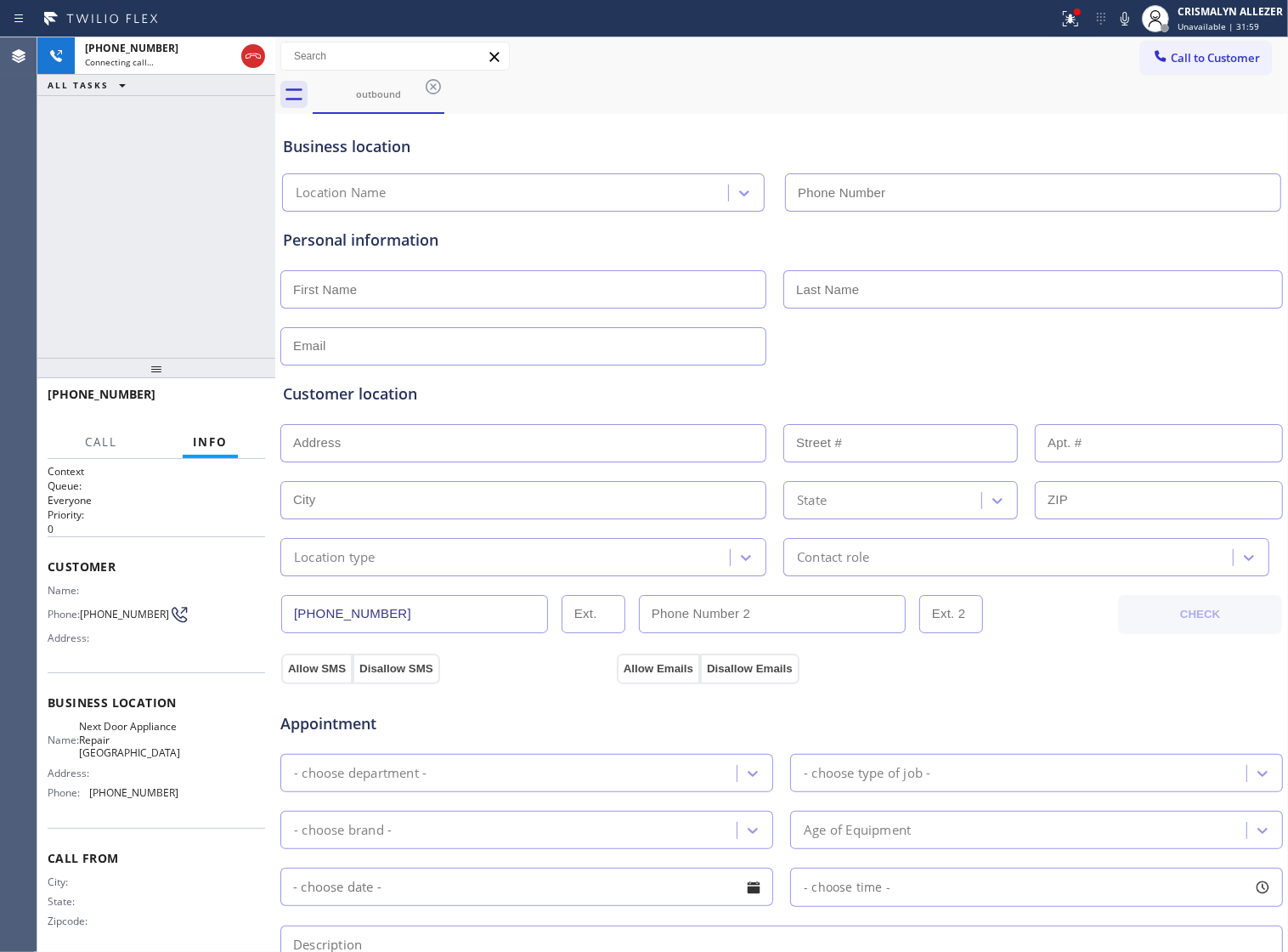
type input "[PHONE_NUMBER]"
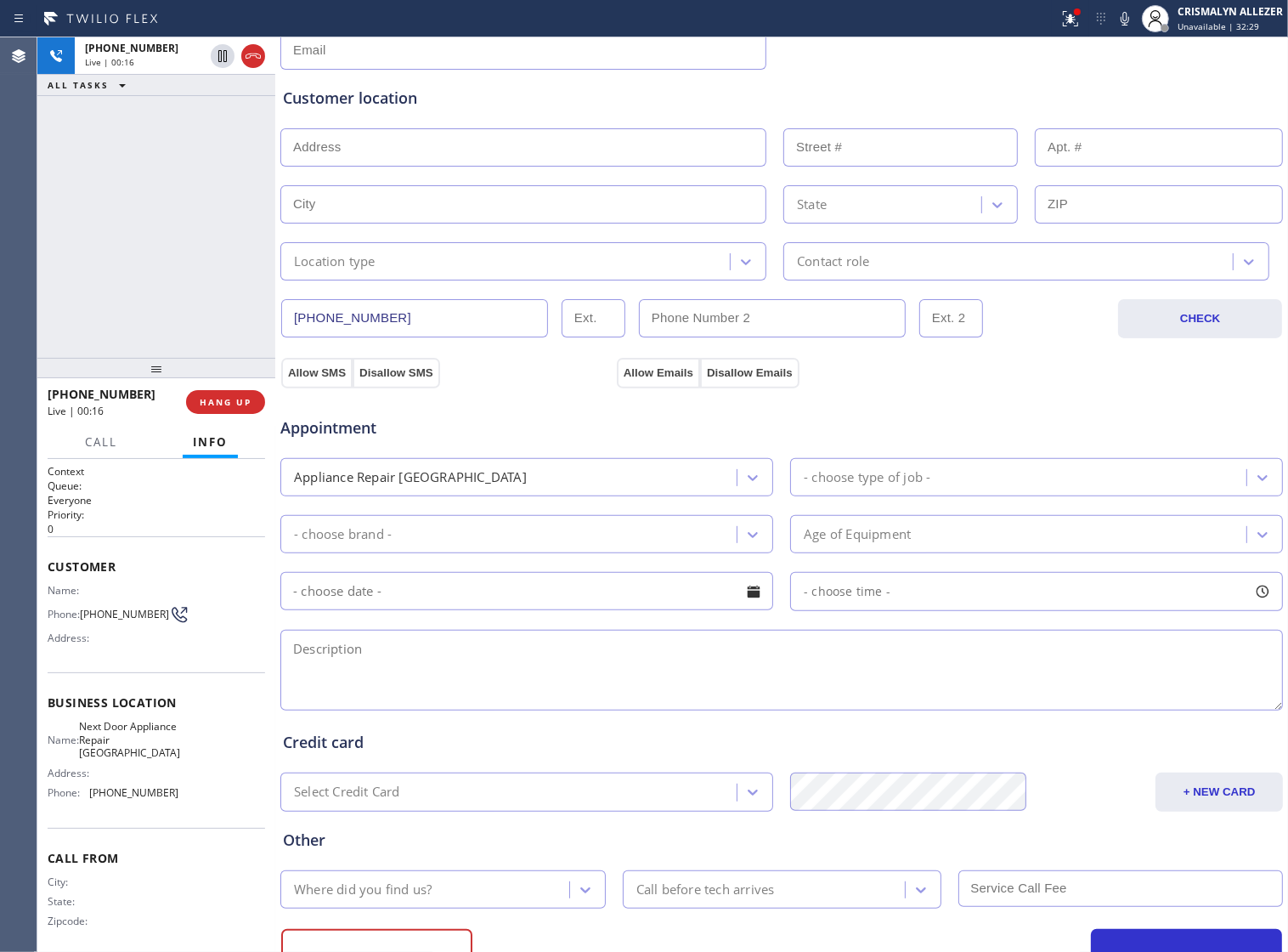
scroll to position [382, 0]
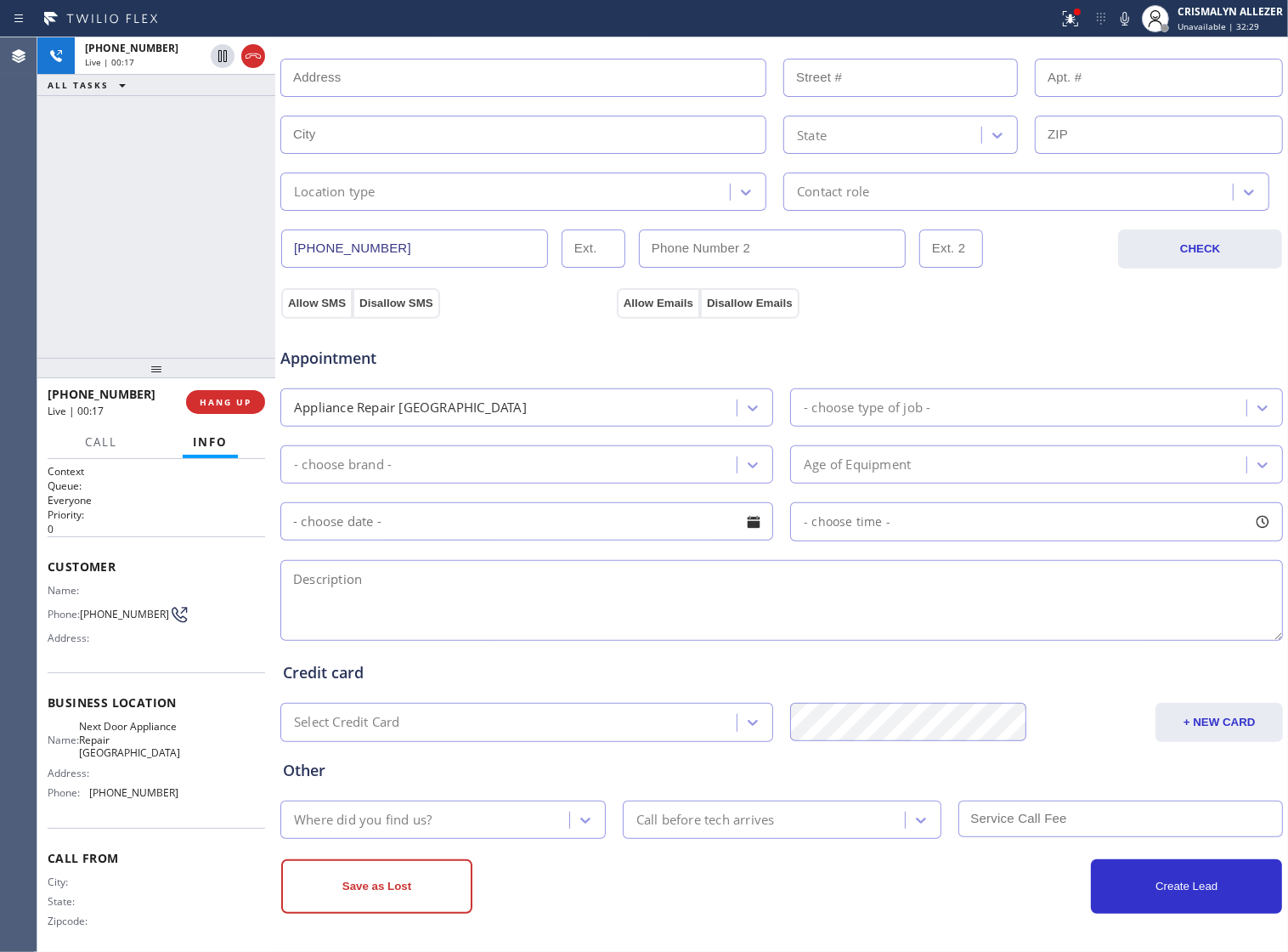
click at [460, 584] on textarea at bounding box center [782, 601] width 1003 height 80
paste textarea "LG refrigerator, ice maker is not working properly | [GEOGRAPHIC_DATA], NY 11727"
click at [596, 578] on textarea "LG refrigerator, ice maker is not working properly | [GEOGRAPHIC_DATA], NY 11727" at bounding box center [782, 601] width 1003 height 80
drag, startPoint x: 754, startPoint y: 575, endPoint x: 899, endPoint y: 590, distance: 145.8
click at [899, 590] on textarea "LG refrigerator, ice maker is not working properly || about 10 yrs maybe | [GEO…" at bounding box center [782, 601] width 1003 height 80
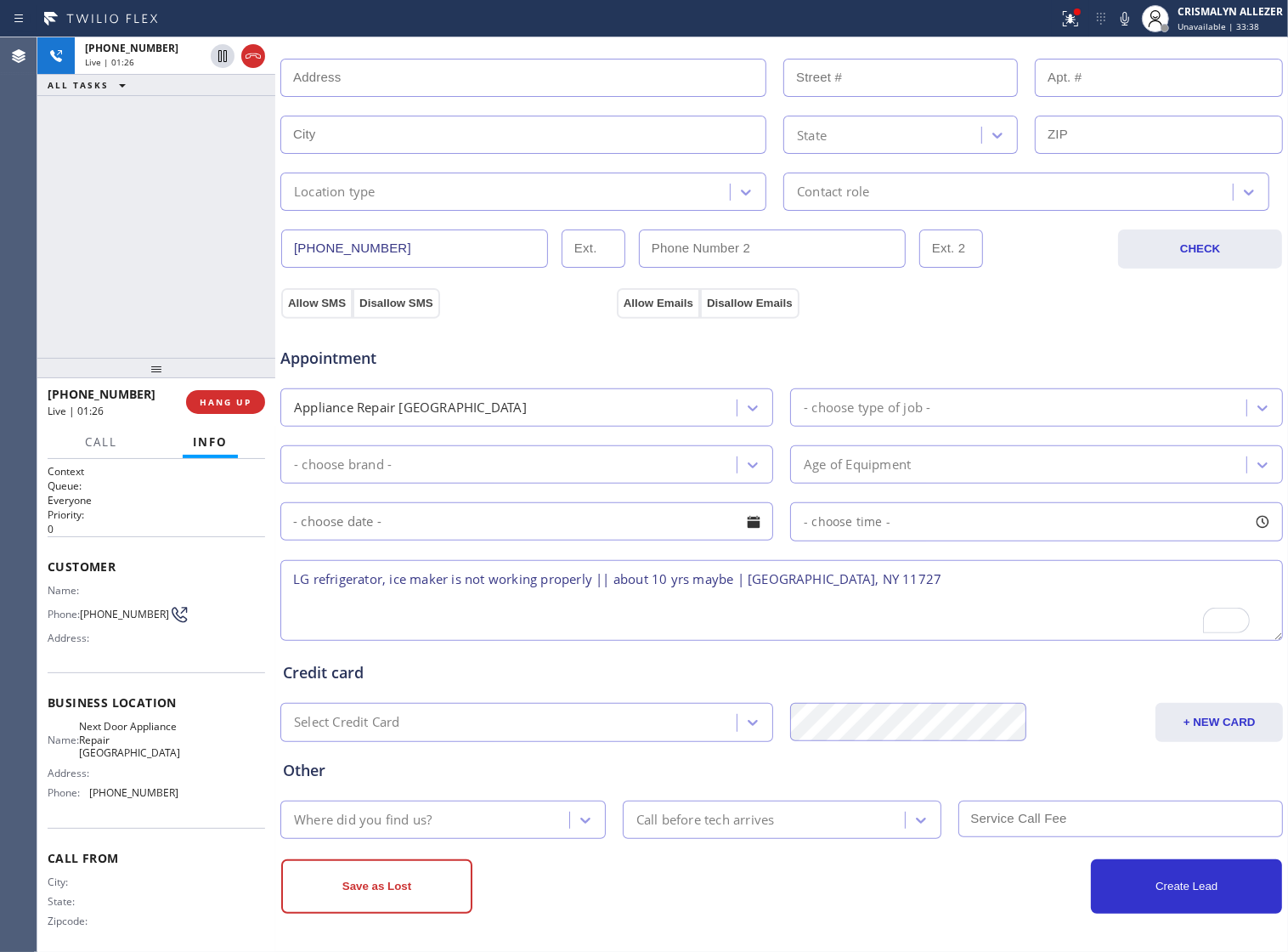
click at [885, 590] on textarea "LG refrigerator, ice maker is not working properly || about 10 yrs maybe | [GEO…" at bounding box center [782, 601] width 1003 height 80
drag, startPoint x: 750, startPoint y: 576, endPoint x: 894, endPoint y: 584, distance: 144.2
click at [894, 584] on textarea "LG refrigerator, ice maker is not working properly || about 10 yrs maybe | [GEO…" at bounding box center [782, 601] width 1003 height 80
paste textarea "[STREET_ADDRESS]"
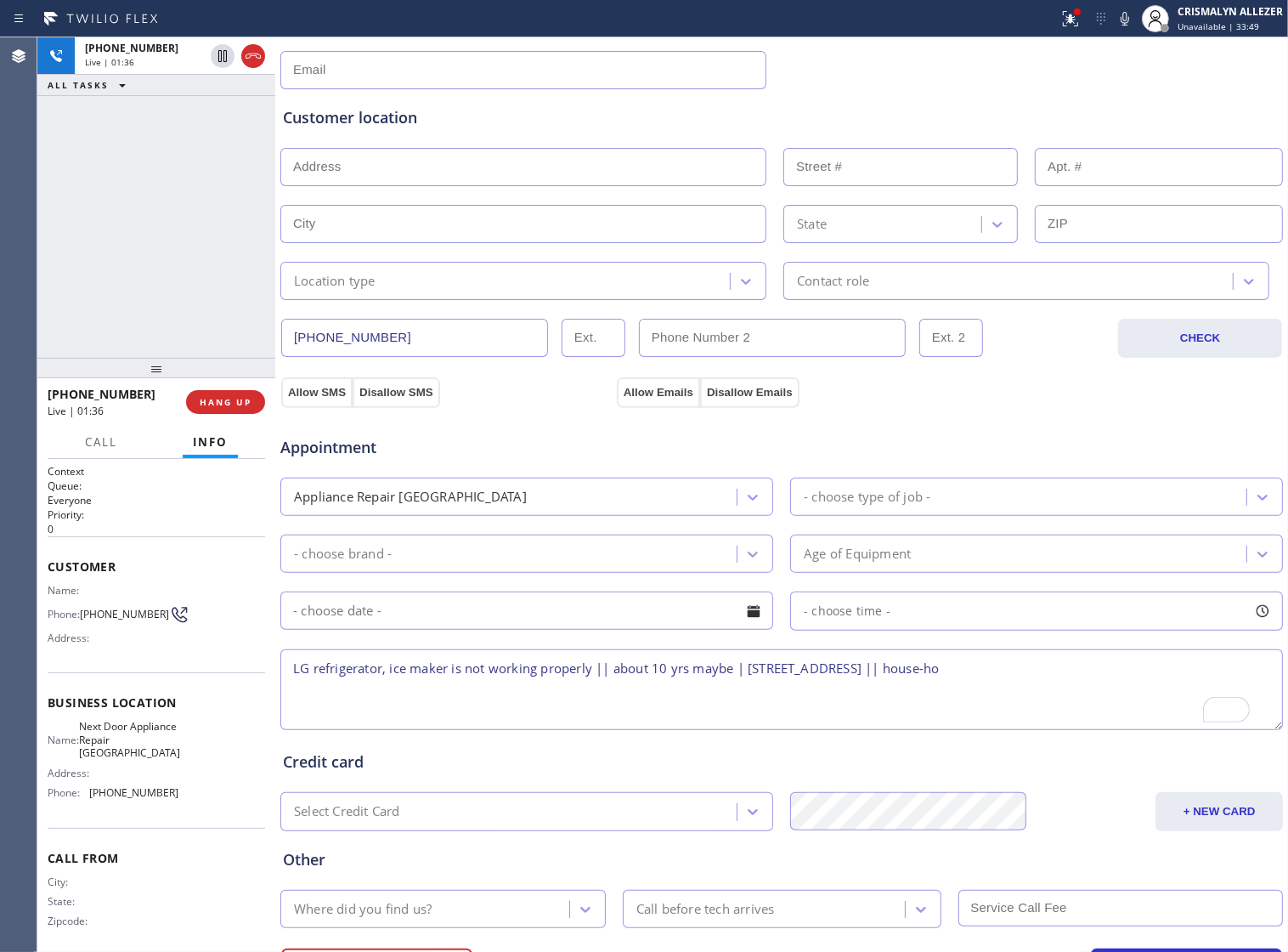
scroll to position [64, 0]
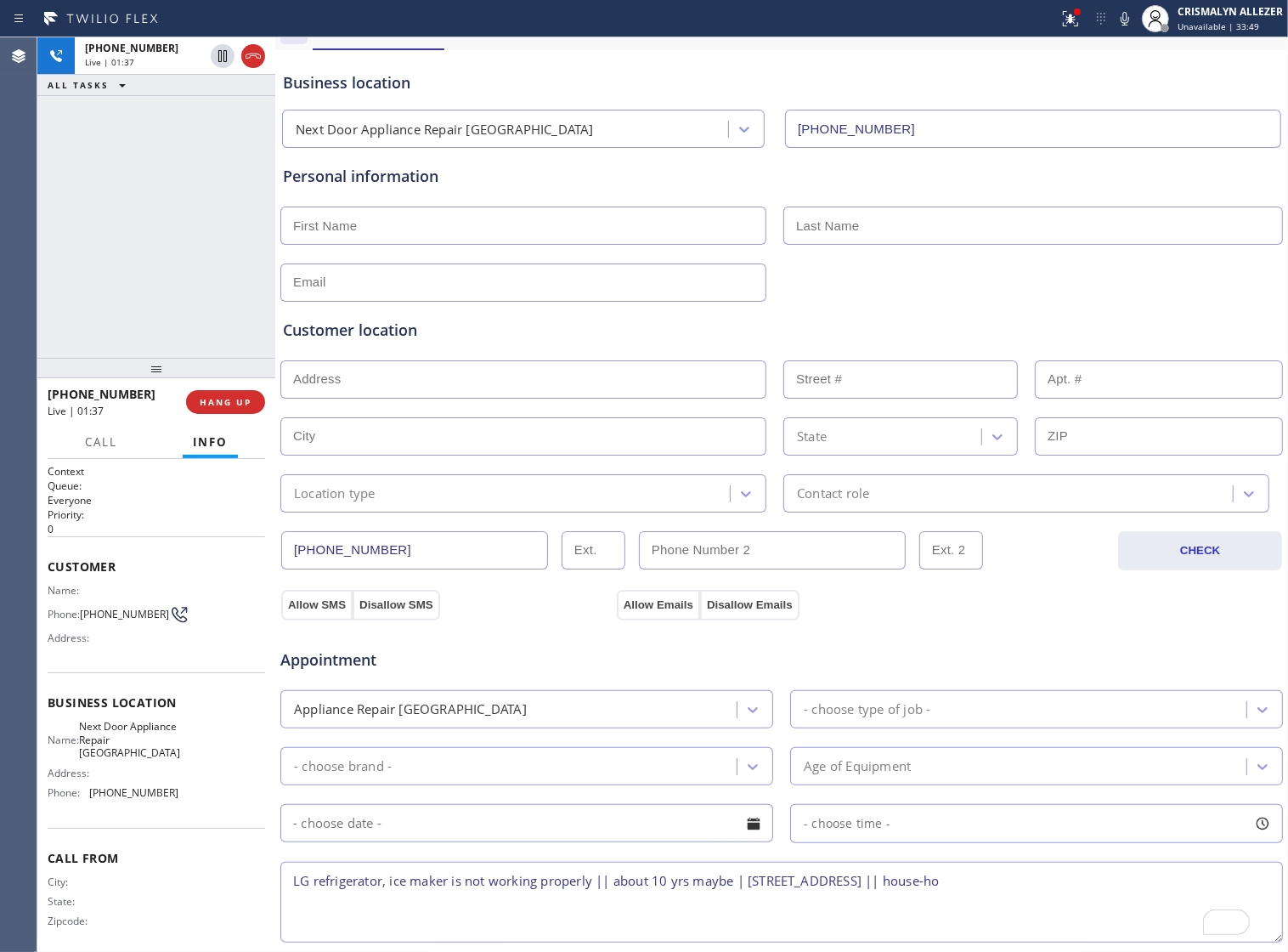
type textarea "LG refrigerator, ice maker is not working properly || about 10 yrs maybe | [STR…"
click at [431, 231] on input "text" at bounding box center [523, 225] width 486 height 38
type input "[PERSON_NAME]"
type input "l"
type input "[PERSON_NAME]"
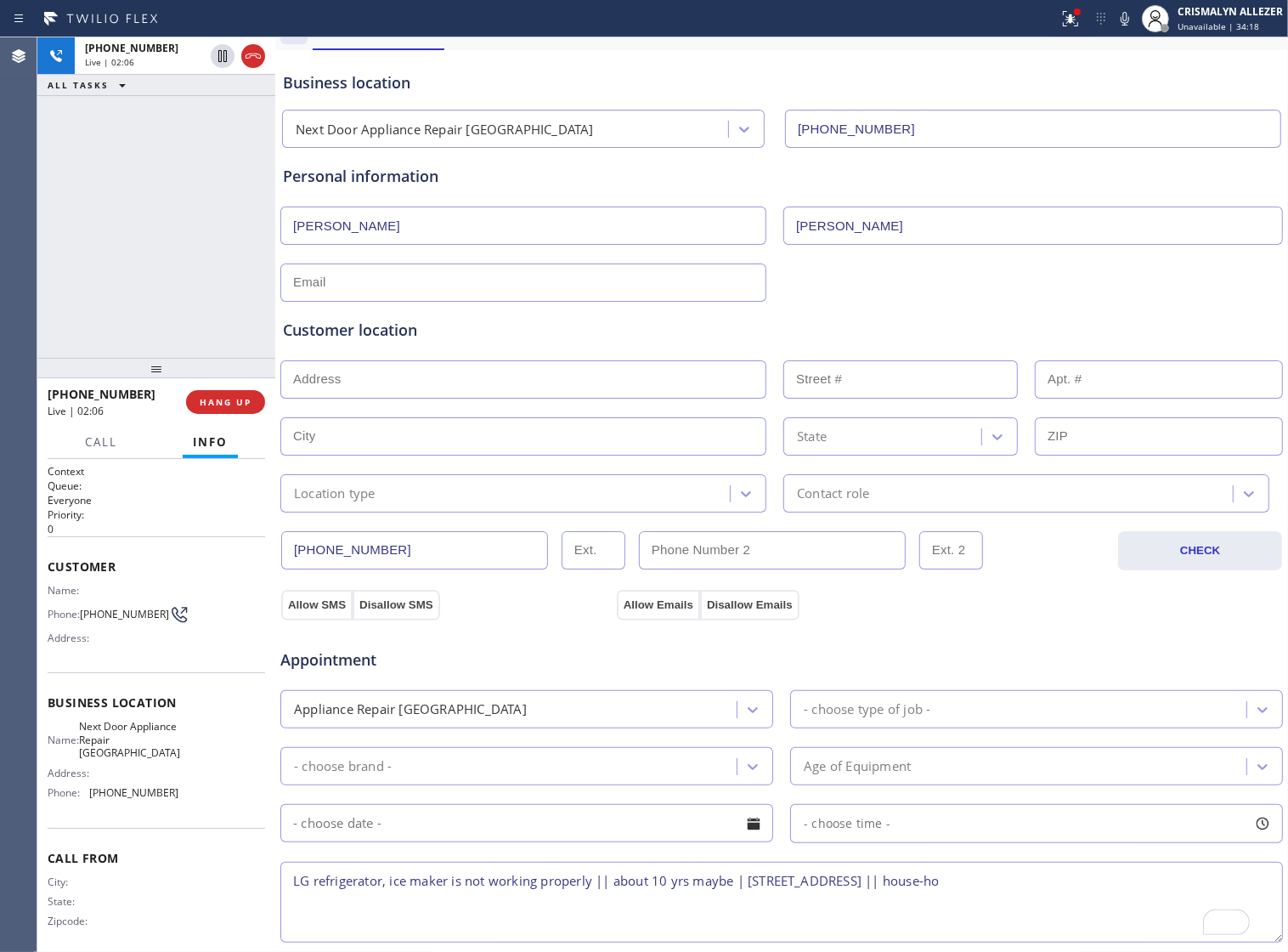
click at [419, 293] on input "text" at bounding box center [523, 282] width 486 height 38
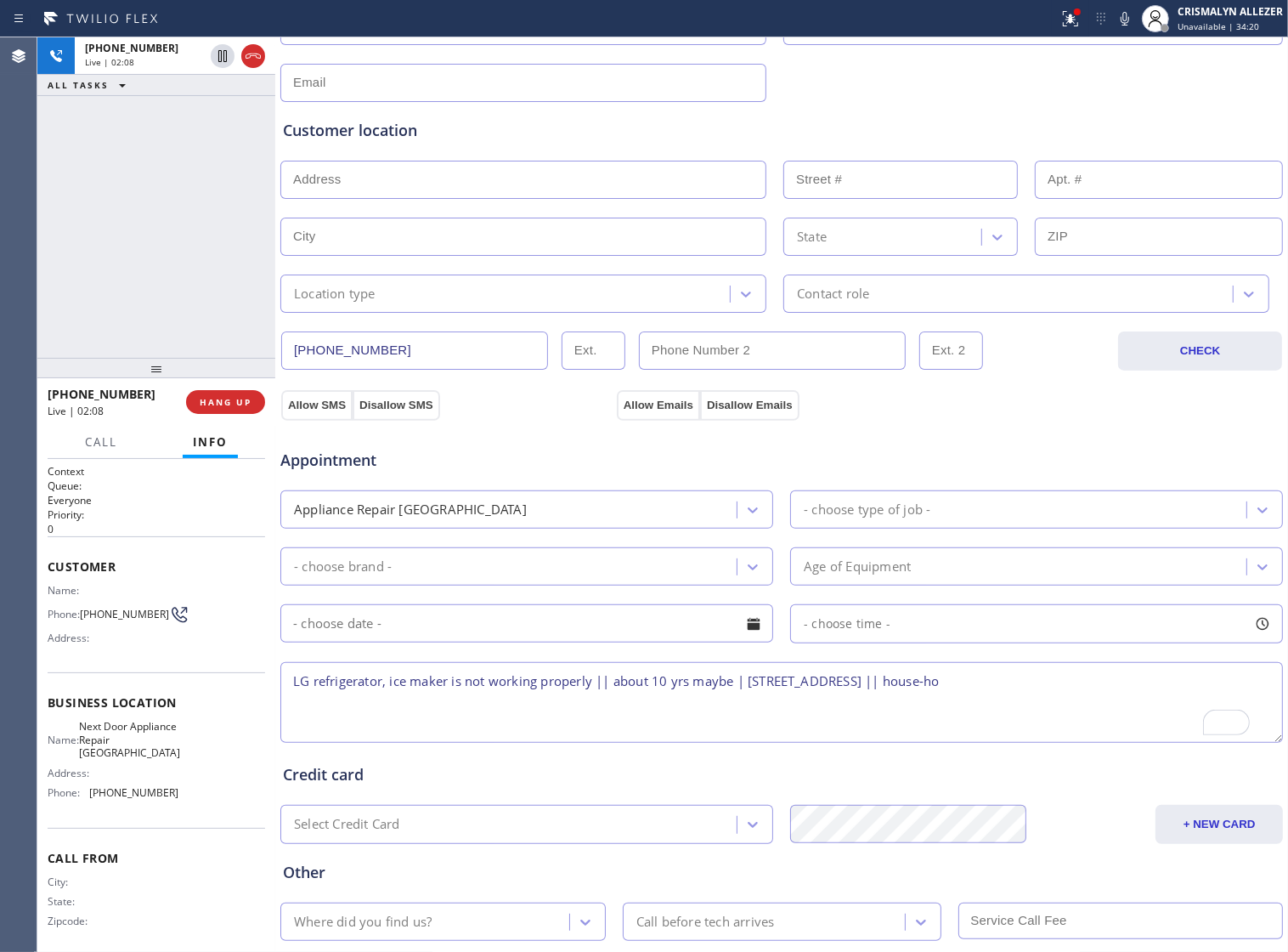
scroll to position [277, 0]
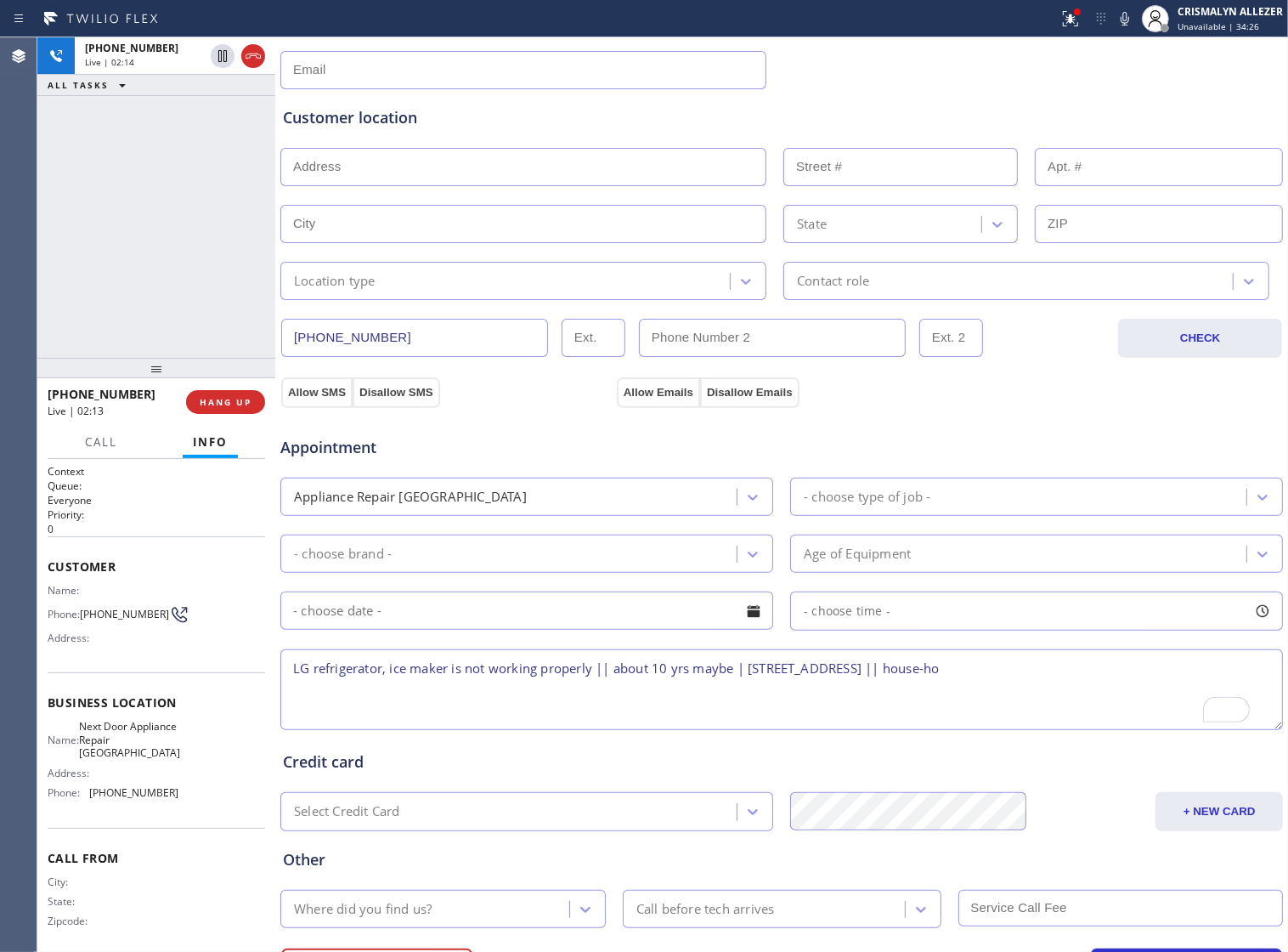
click at [524, 172] on input "text" at bounding box center [523, 166] width 486 height 38
paste input "[STREET_ADDRESS]"
type input "15 Hawser Pl"
type input "15"
type input "Coram"
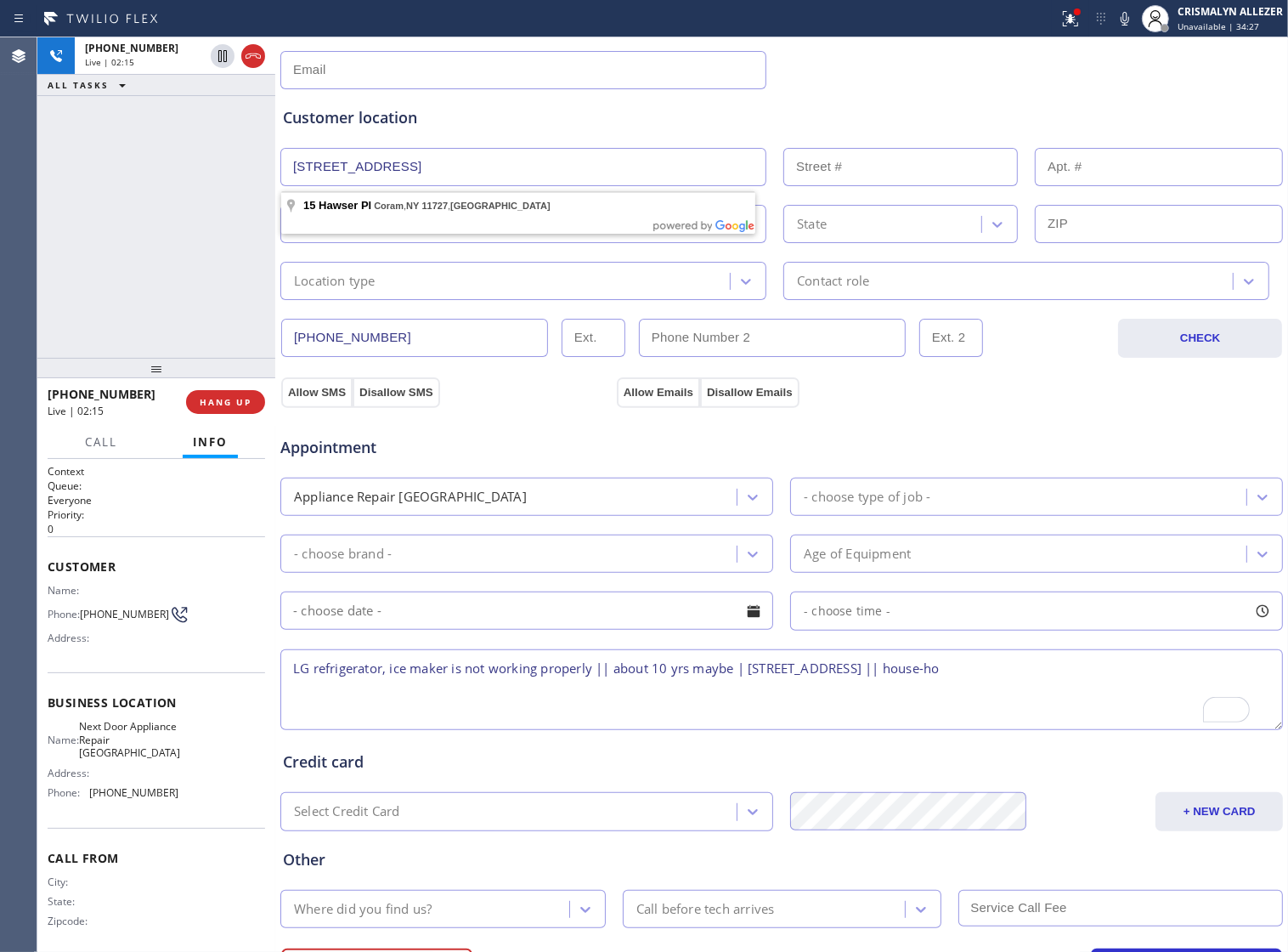
type input "11727"
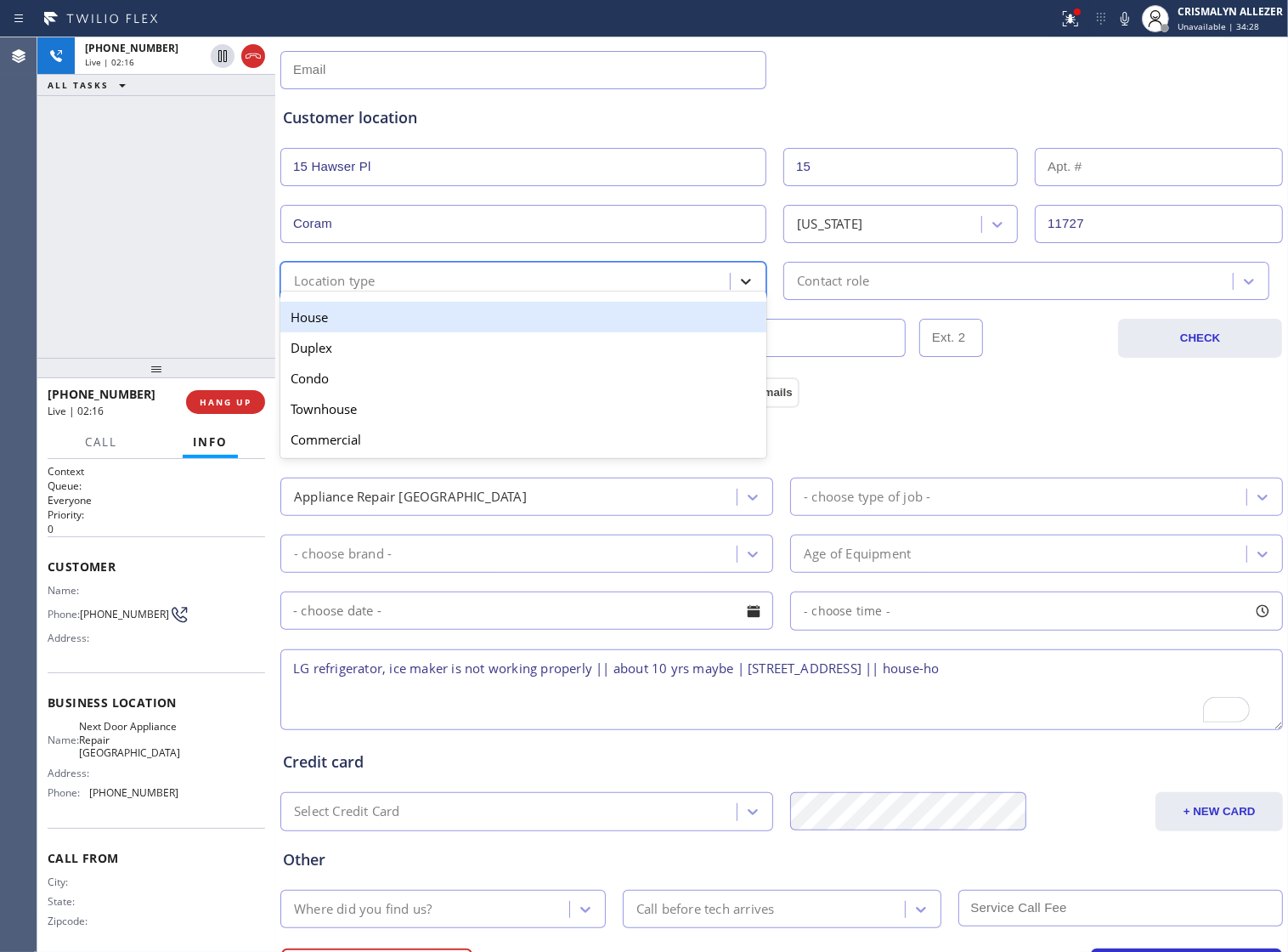
click at [742, 286] on icon at bounding box center [746, 281] width 17 height 17
click at [543, 333] on div "House" at bounding box center [523, 317] width 486 height 31
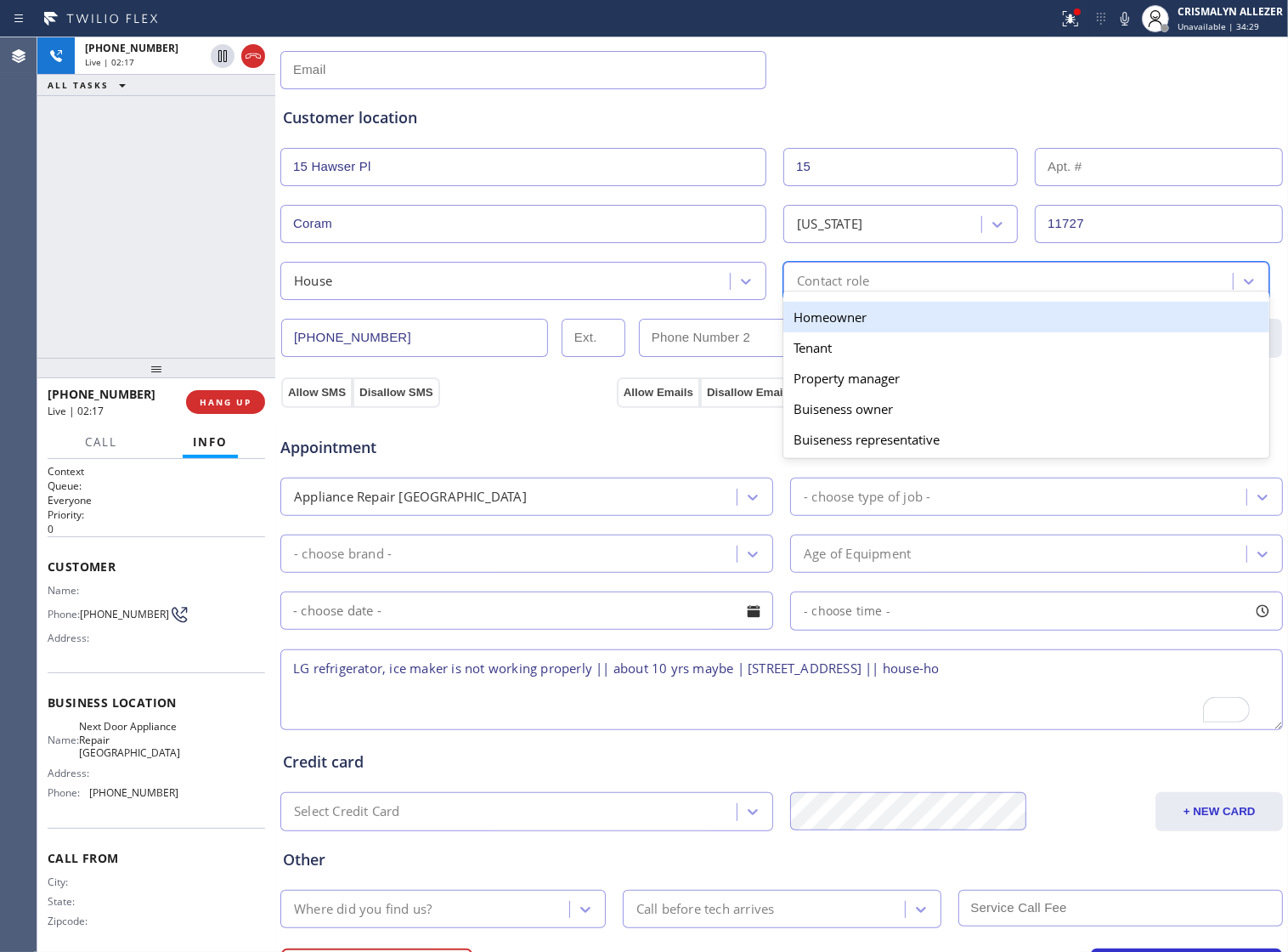
click at [969, 288] on div "Contact role" at bounding box center [1011, 281] width 445 height 30
click at [880, 332] on div "Homeowner" at bounding box center [1026, 317] width 486 height 31
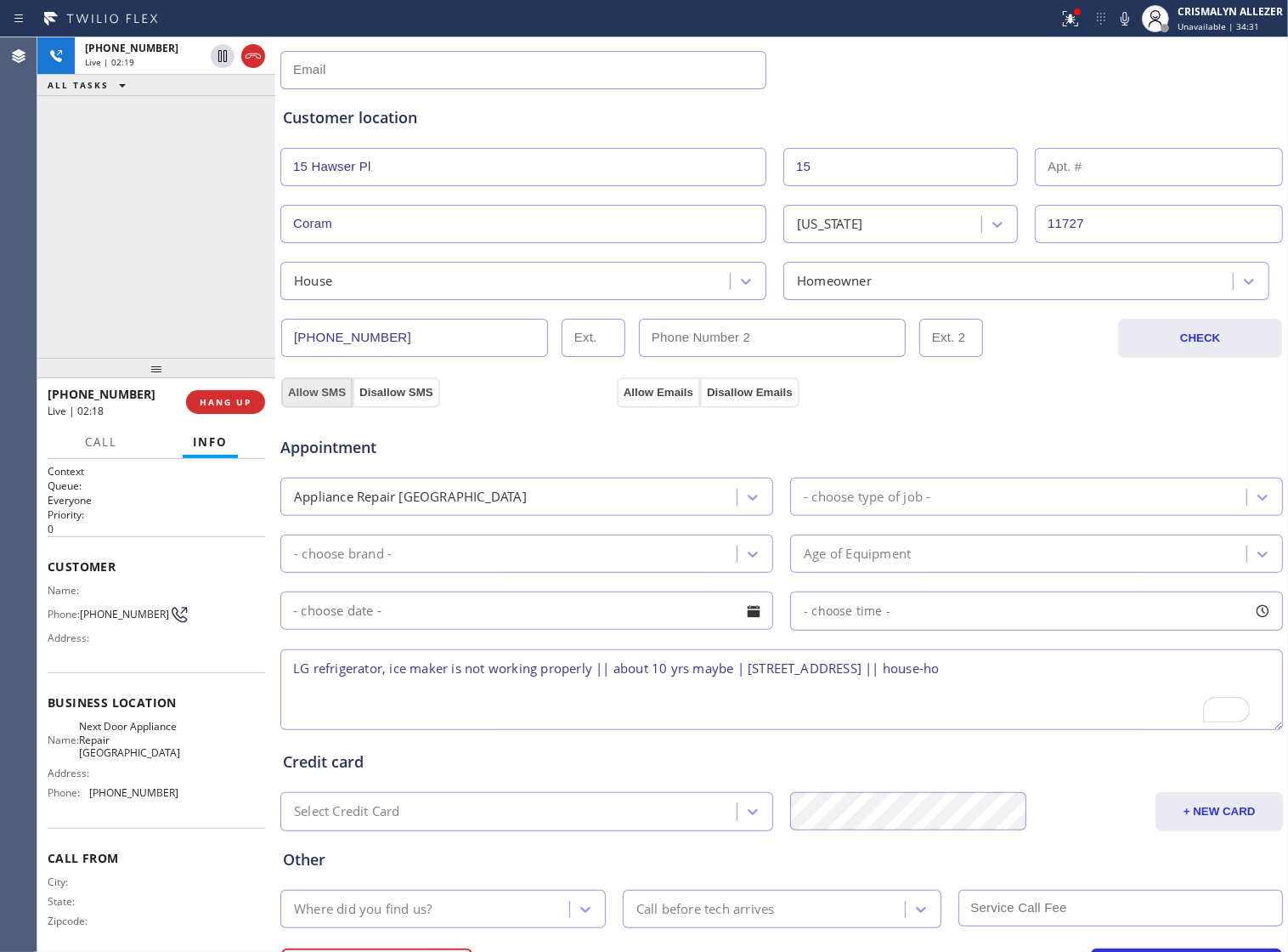
click at [336, 405] on button "Allow SMS" at bounding box center [317, 392] width 71 height 31
click at [665, 398] on button "Allow Emails" at bounding box center [658, 392] width 83 height 31
click at [738, 513] on div at bounding box center [753, 497] width 31 height 31
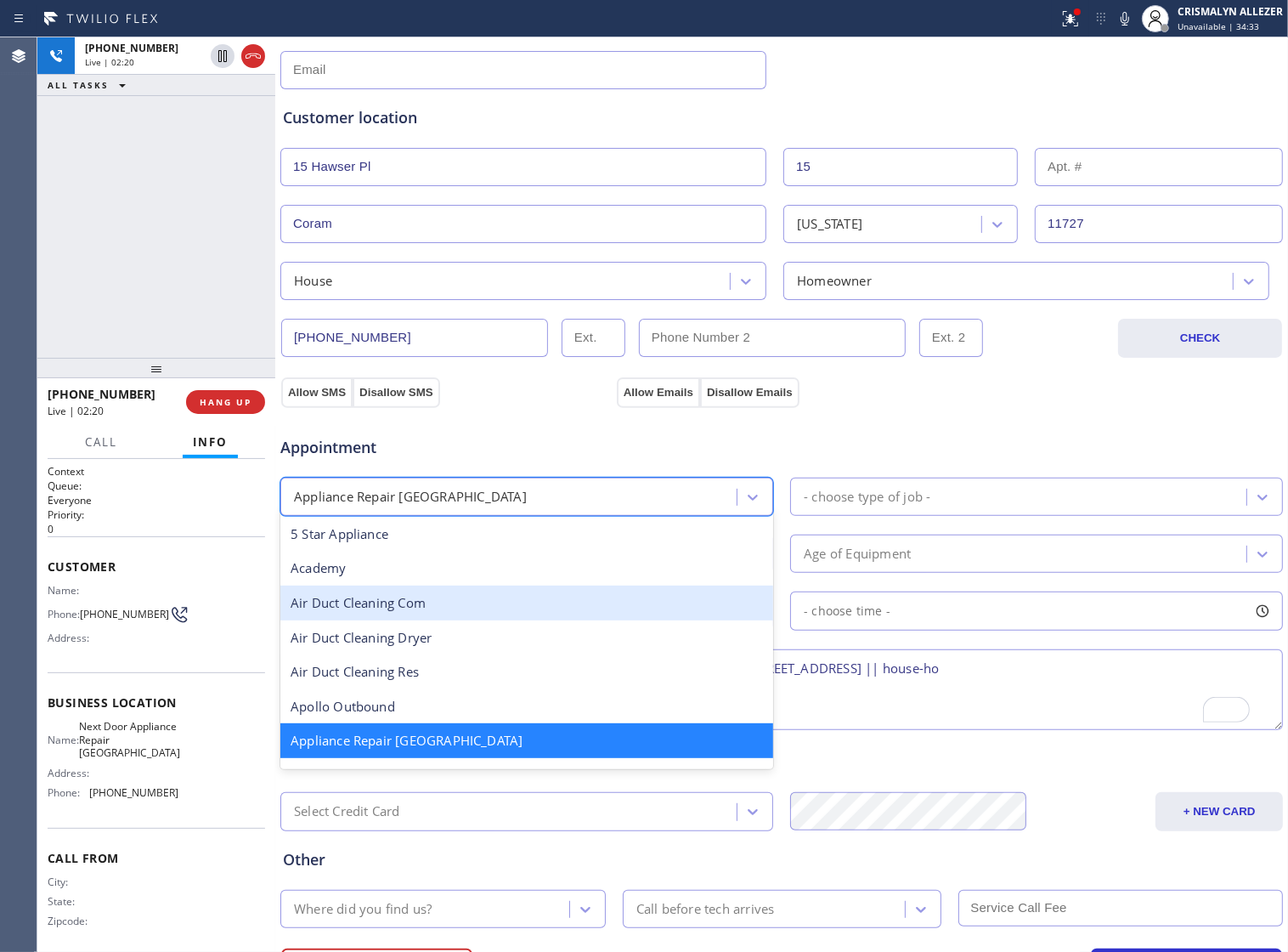
scroll to position [213, 0]
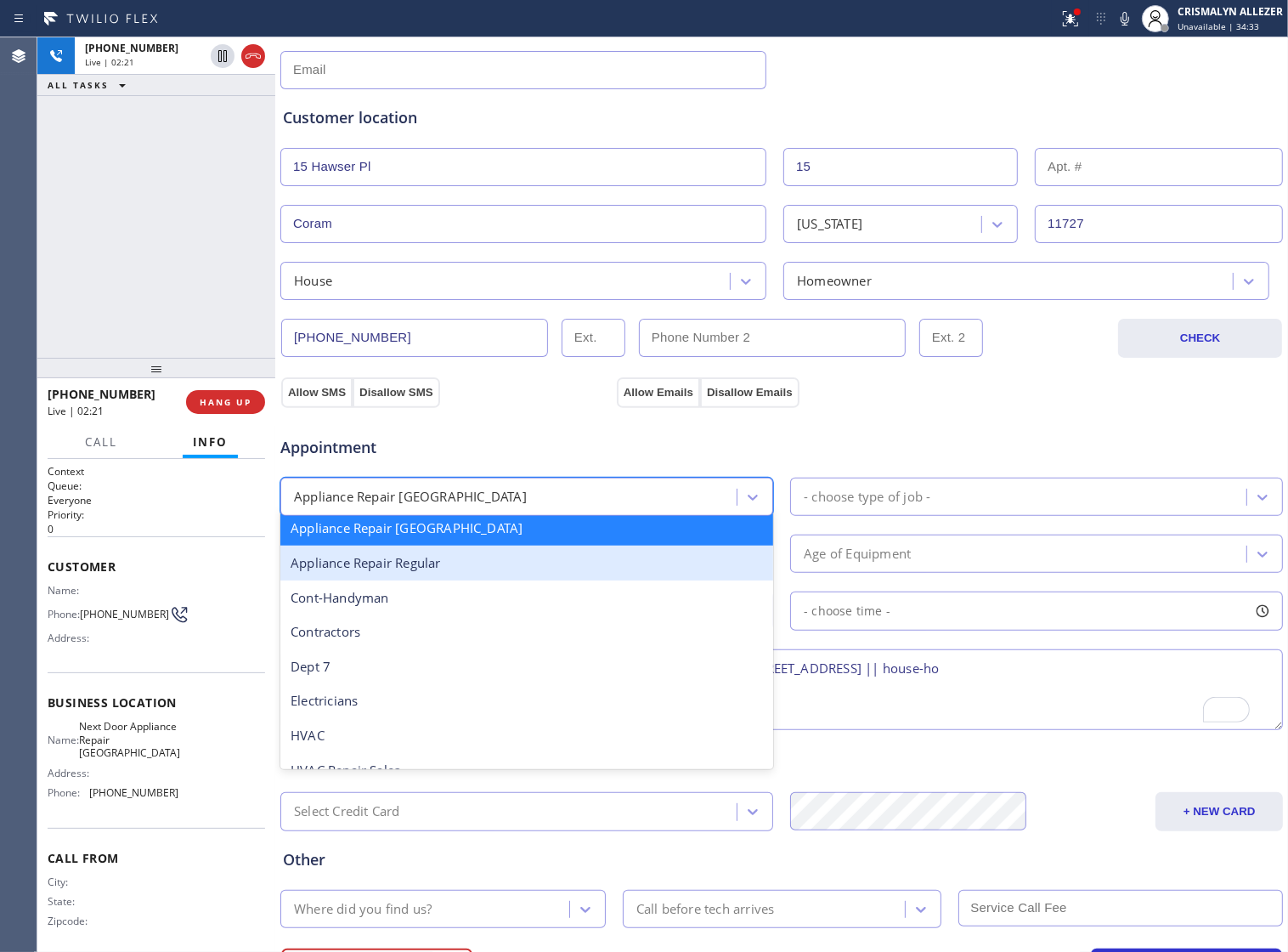
click at [459, 580] on div "Appliance Repair Regular" at bounding box center [527, 562] width 493 height 35
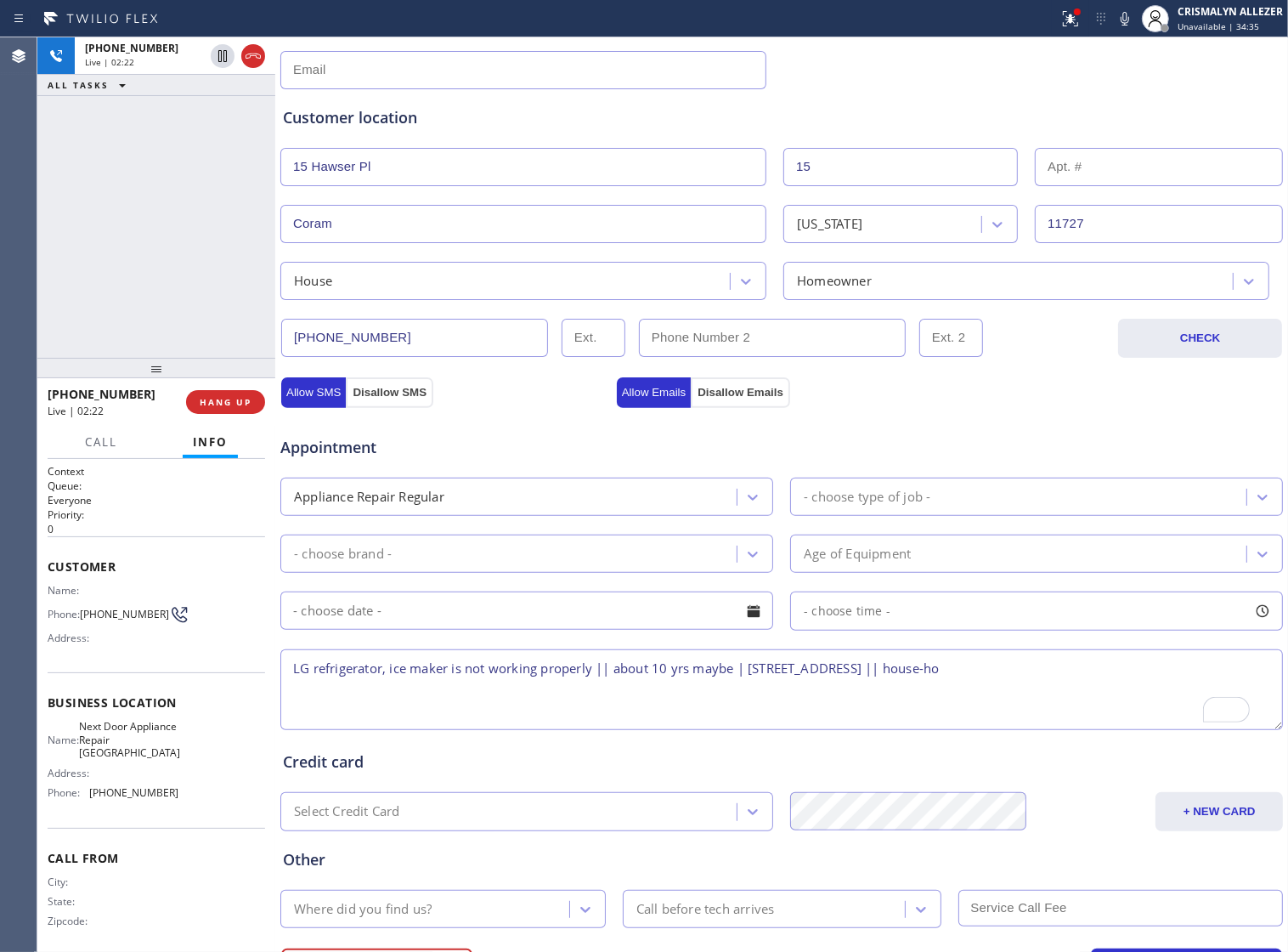
click at [340, 408] on div "Appointment Appliance Repair Regular - choose type of job - - choose brand - Ag…" at bounding box center [782, 567] width 1005 height 334
click at [658, 398] on button "Allow Emails" at bounding box center [655, 392] width 75 height 31
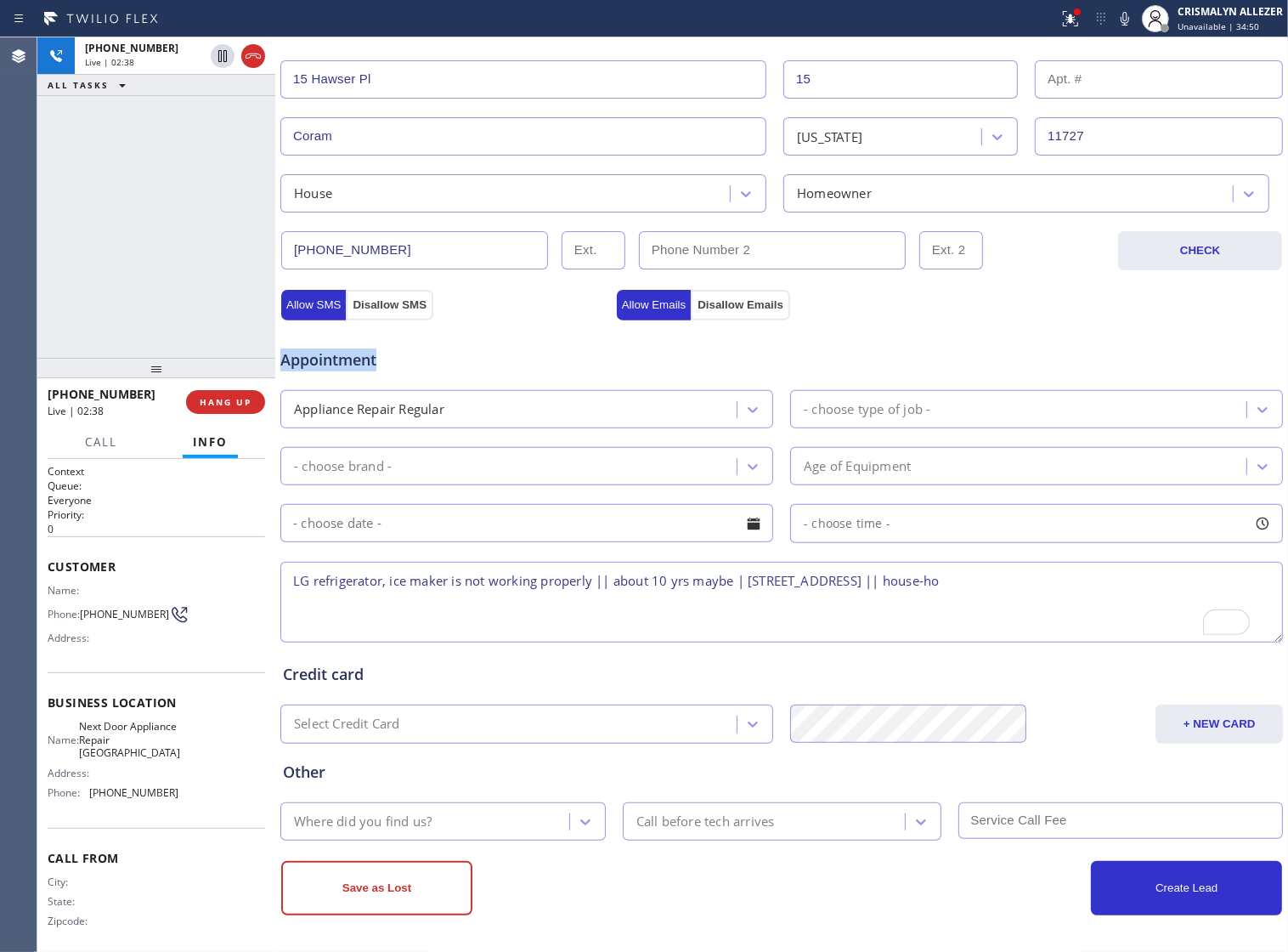
scroll to position [382, 0]
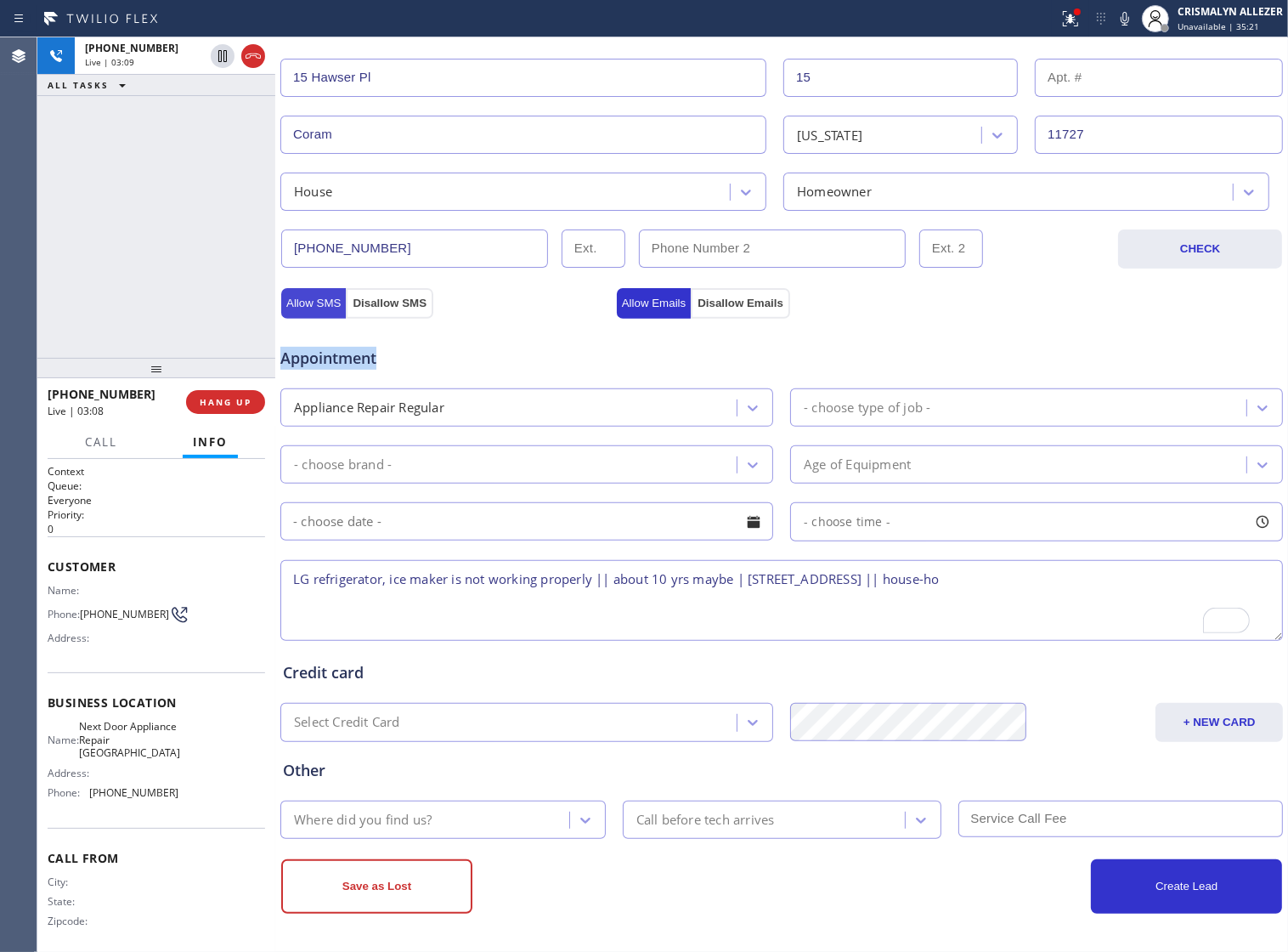
click at [328, 291] on button "Allow SMS" at bounding box center [313, 303] width 64 height 31
click at [660, 311] on div "Appointment Appliance Repair Regular - choose type of job - - choose brand - Ag…" at bounding box center [782, 477] width 1005 height 334
click at [503, 318] on div "Appointment Appliance Repair Regular - choose type of job - - choose brand - Ag…" at bounding box center [782, 480] width 1005 height 326
click at [1084, 578] on textarea "LG refrigerator, ice maker is not working properly || about 10 yrs maybe | [STR…" at bounding box center [782, 601] width 1003 height 80
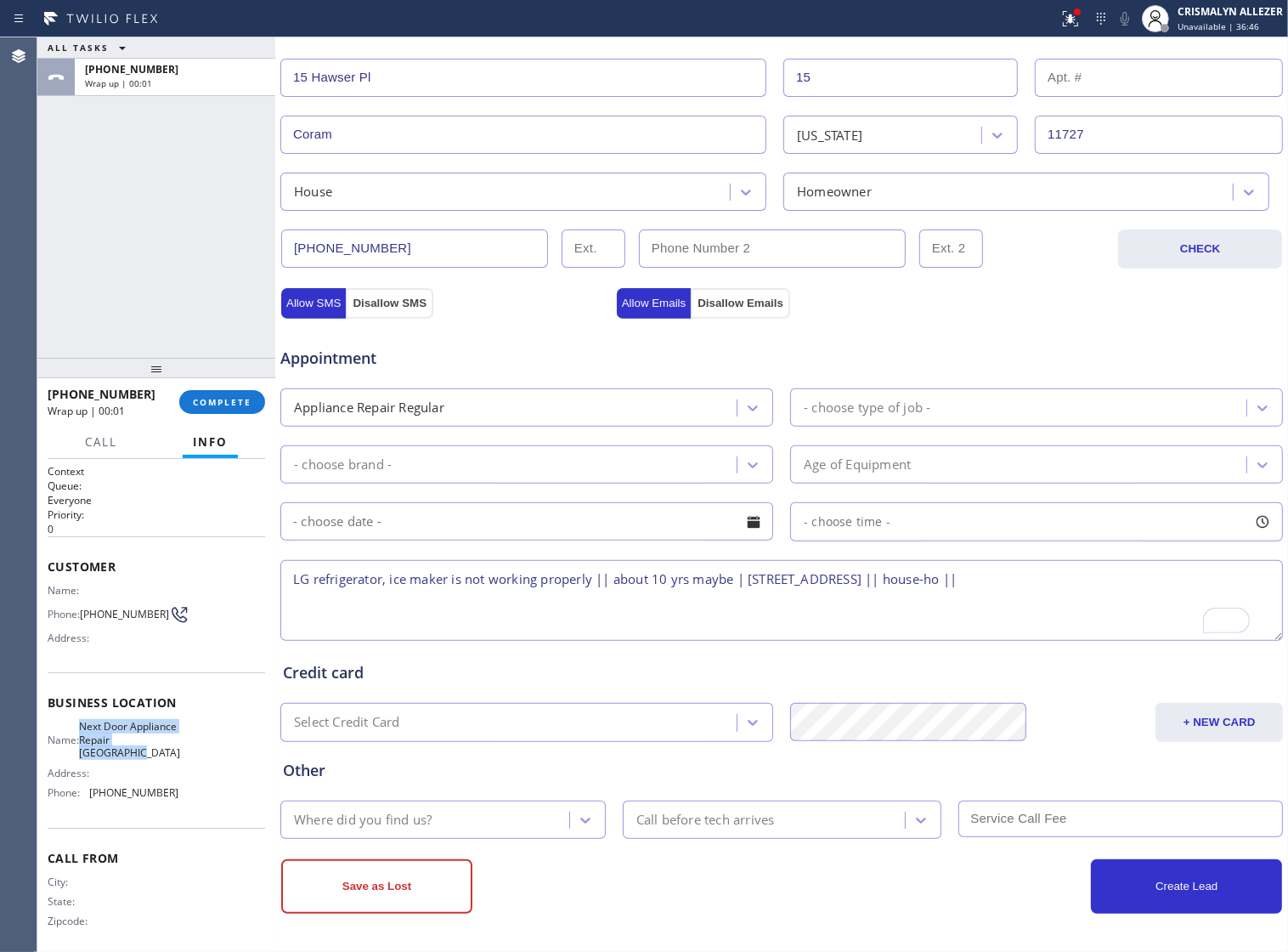
drag, startPoint x: 86, startPoint y: 727, endPoint x: 156, endPoint y: 771, distance: 82.7
click at [156, 760] on div "Name: Next Door Appliance Repair [GEOGRAPHIC_DATA]" at bounding box center [113, 740] width 131 height 39
copy span "Next Door Appliance Repair [GEOGRAPHIC_DATA]"
click at [1076, 580] on textarea "LG refrigerator, ice maker is not working properly || about 10 yrs maybe | [STR…" at bounding box center [782, 601] width 1003 height 80
paste textarea "Next Door Appliance Repair [GEOGRAPHIC_DATA]"
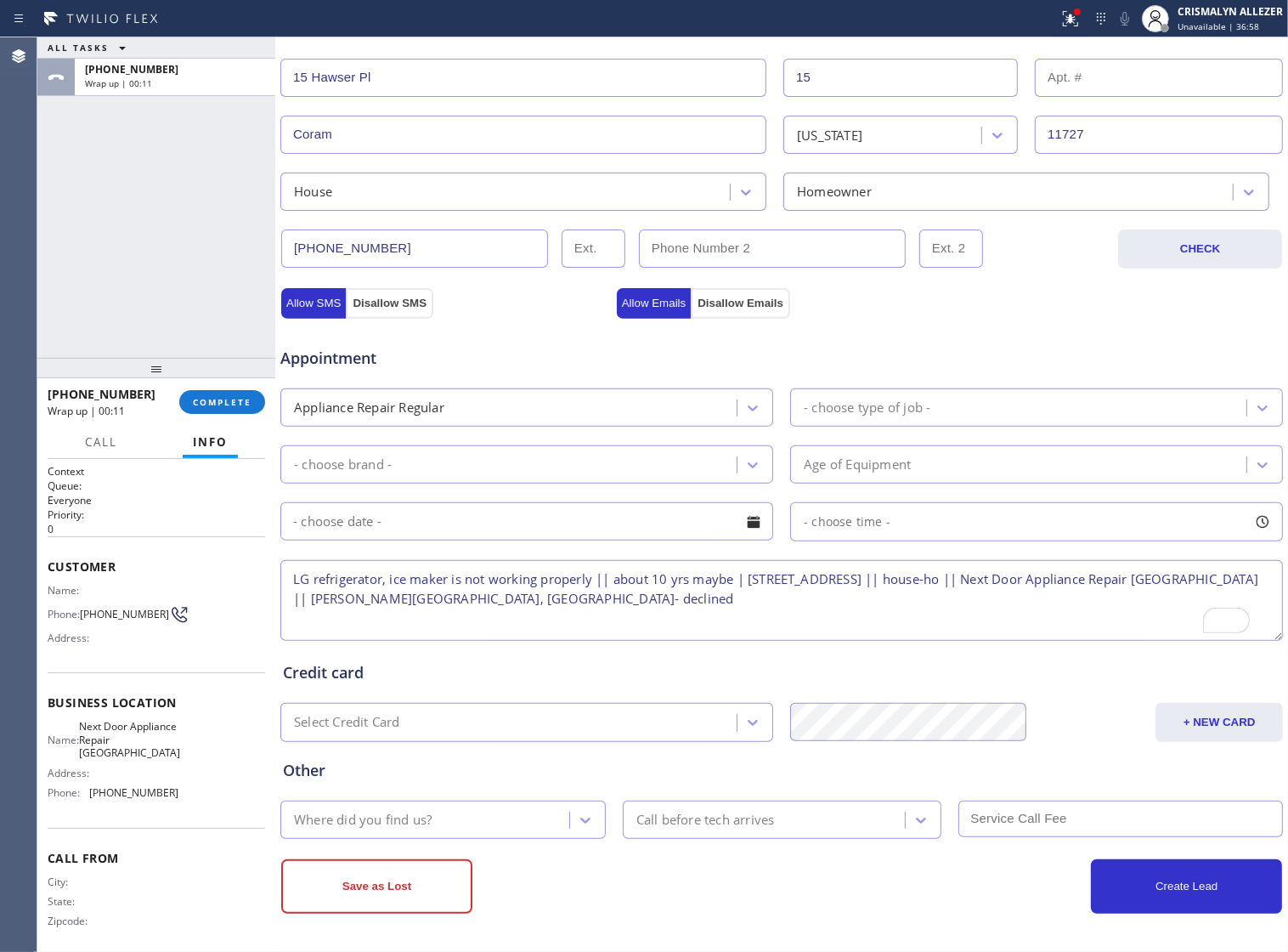
type textarea "LG refrigerator, ice maker is not working properly || about 10 yrs maybe | [STR…"
click at [336, 311] on div "Appointment Appliance Repair Regular - choose type of job - - choose brand - Ag…" at bounding box center [782, 477] width 1005 height 334
click at [660, 297] on button "Allow Emails" at bounding box center [655, 303] width 75 height 31
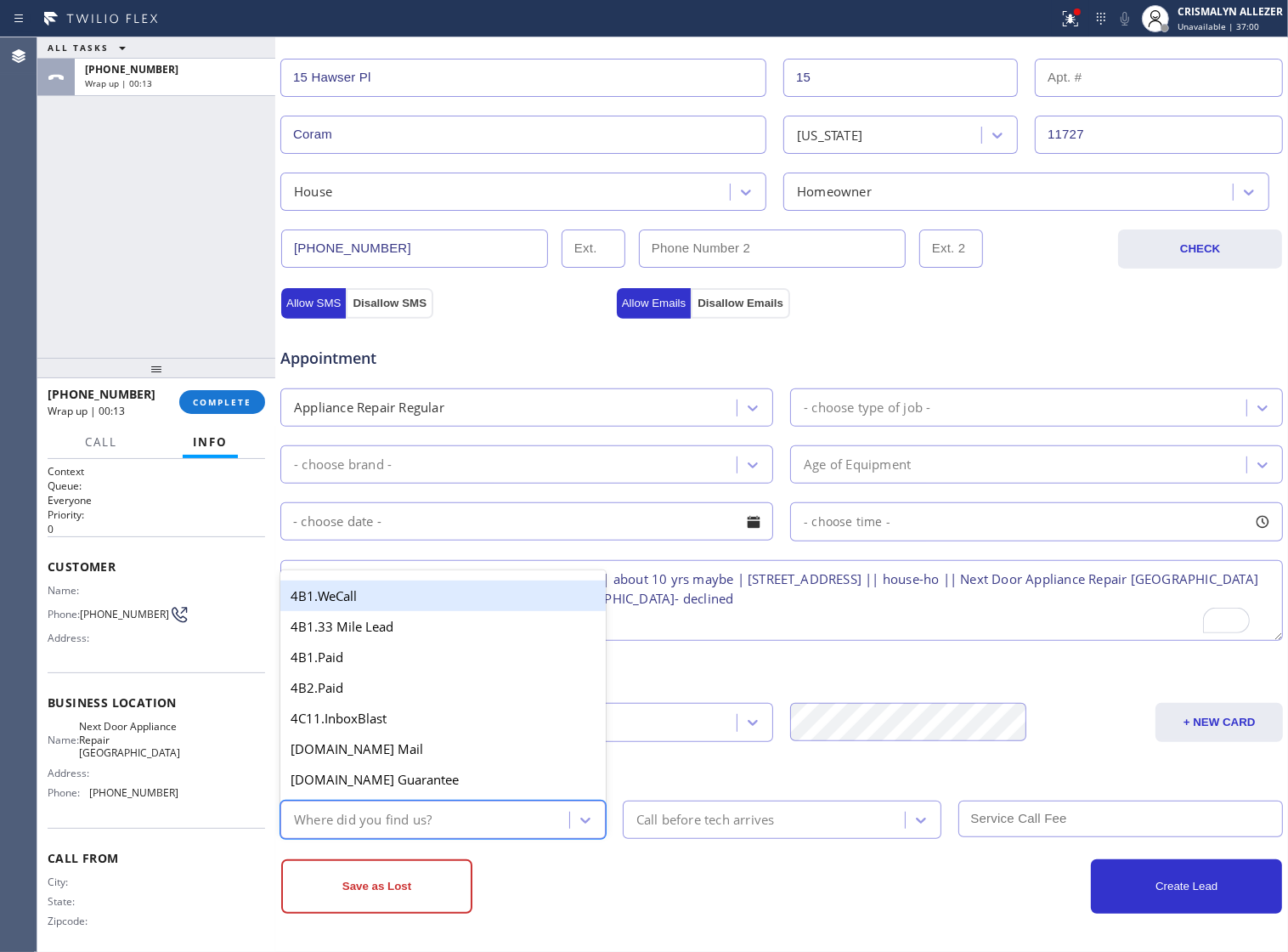
click at [549, 817] on div "Where did you find us?" at bounding box center [428, 820] width 284 height 30
type input "go"
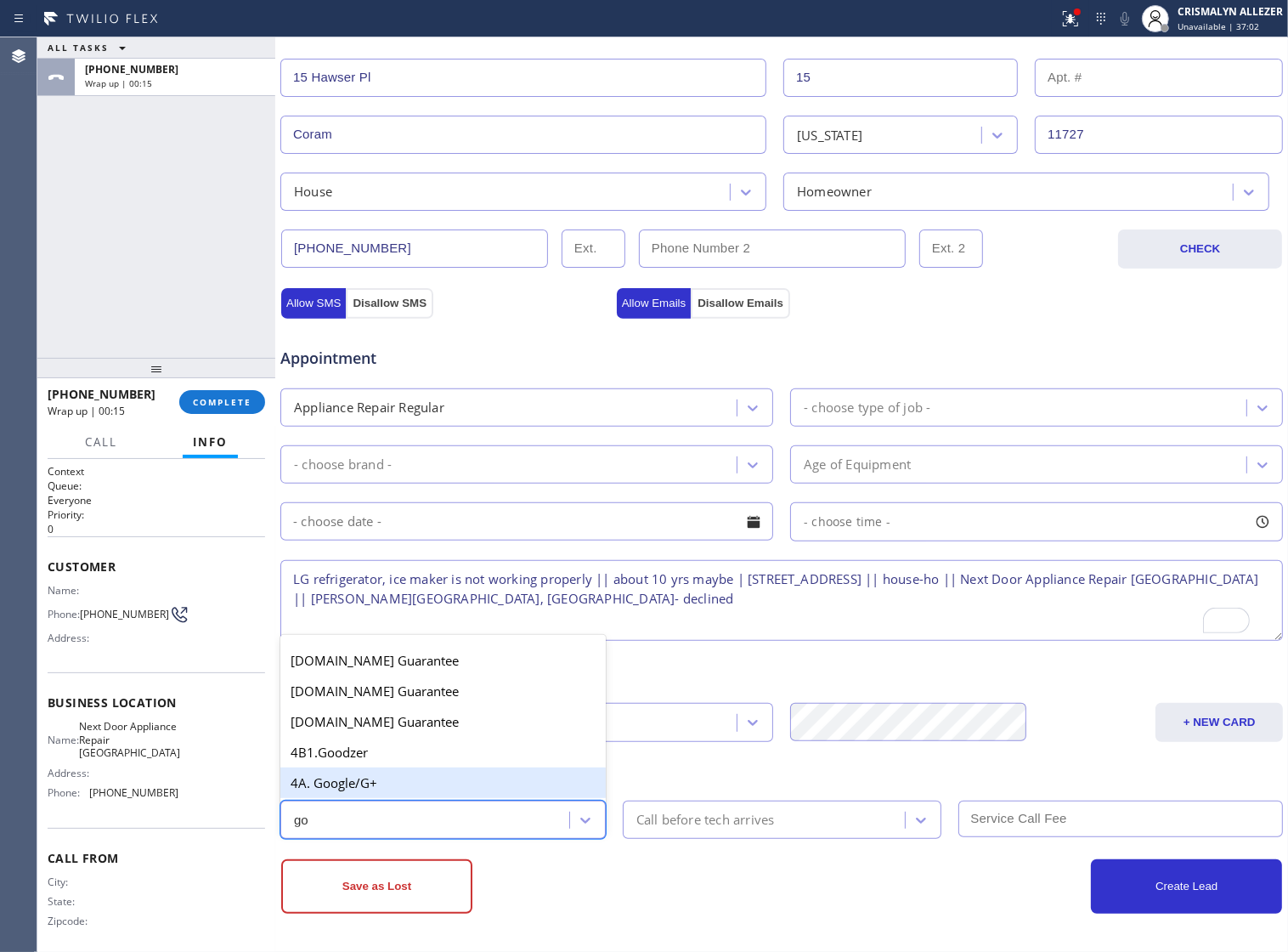
click at [476, 779] on div "4A. Google/G+" at bounding box center [443, 783] width 326 height 31
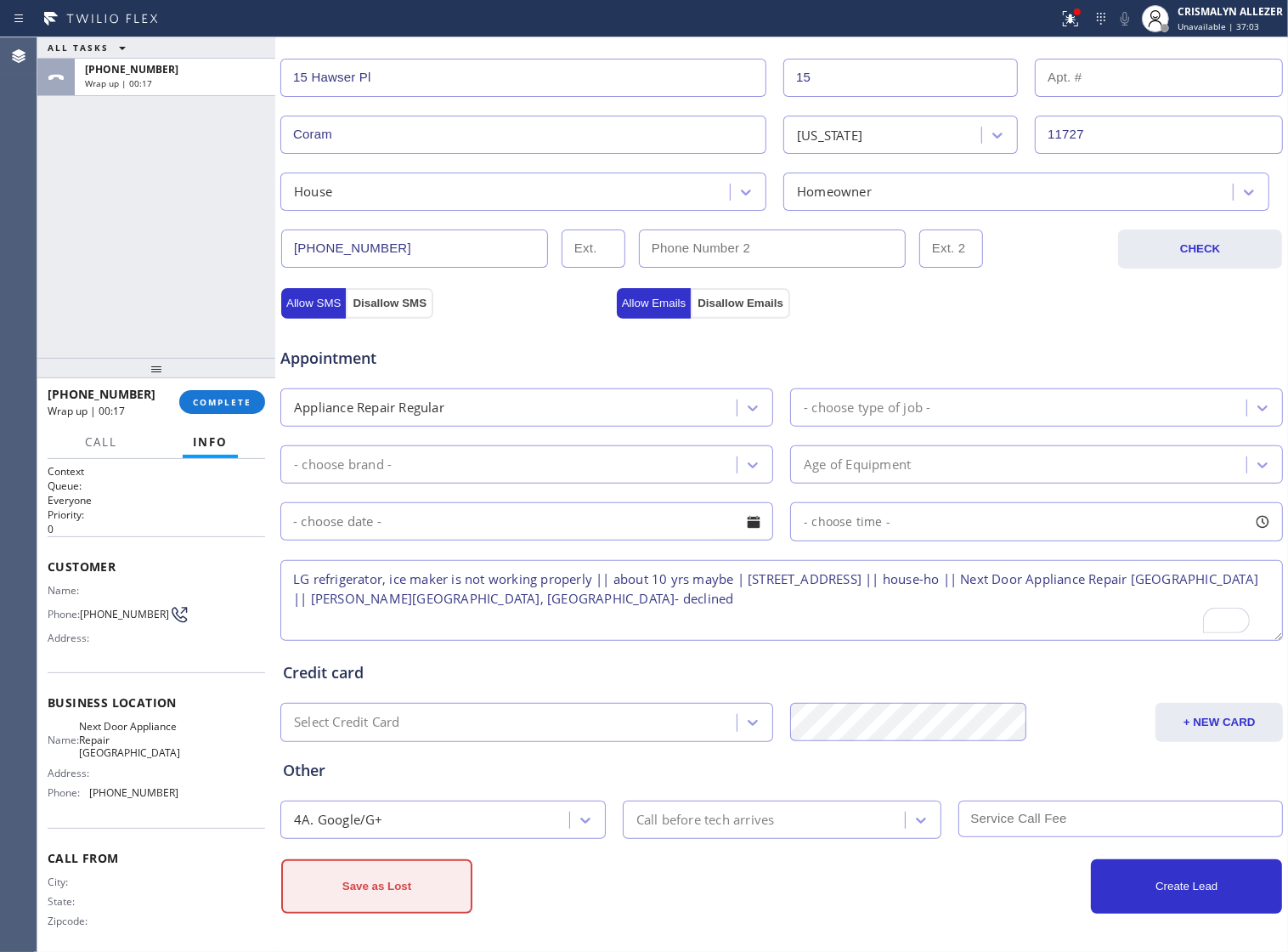
click at [389, 893] on button "Save as Lost" at bounding box center [376, 887] width 191 height 54
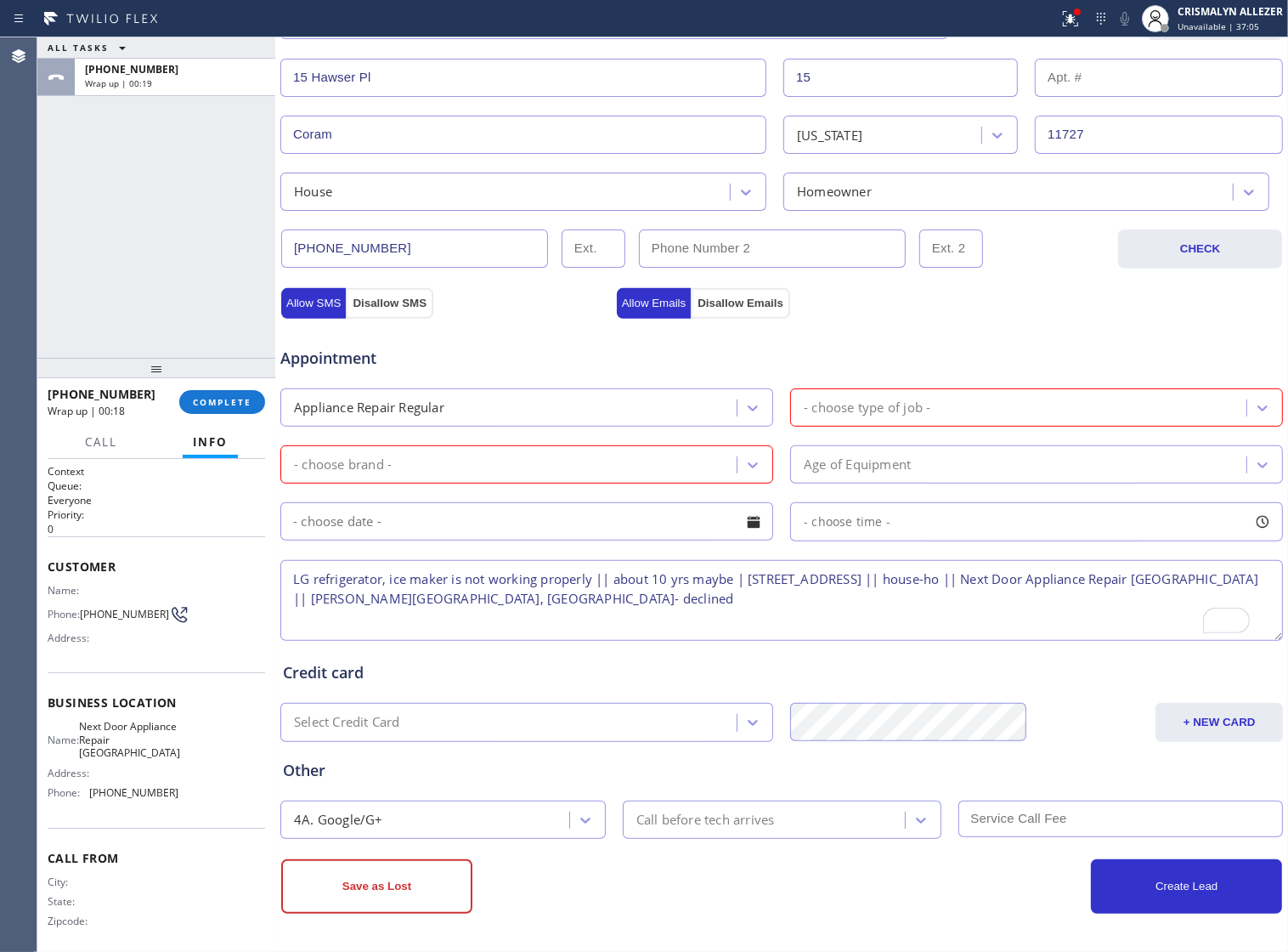
click at [888, 401] on div "- choose type of job -" at bounding box center [868, 407] width 127 height 20
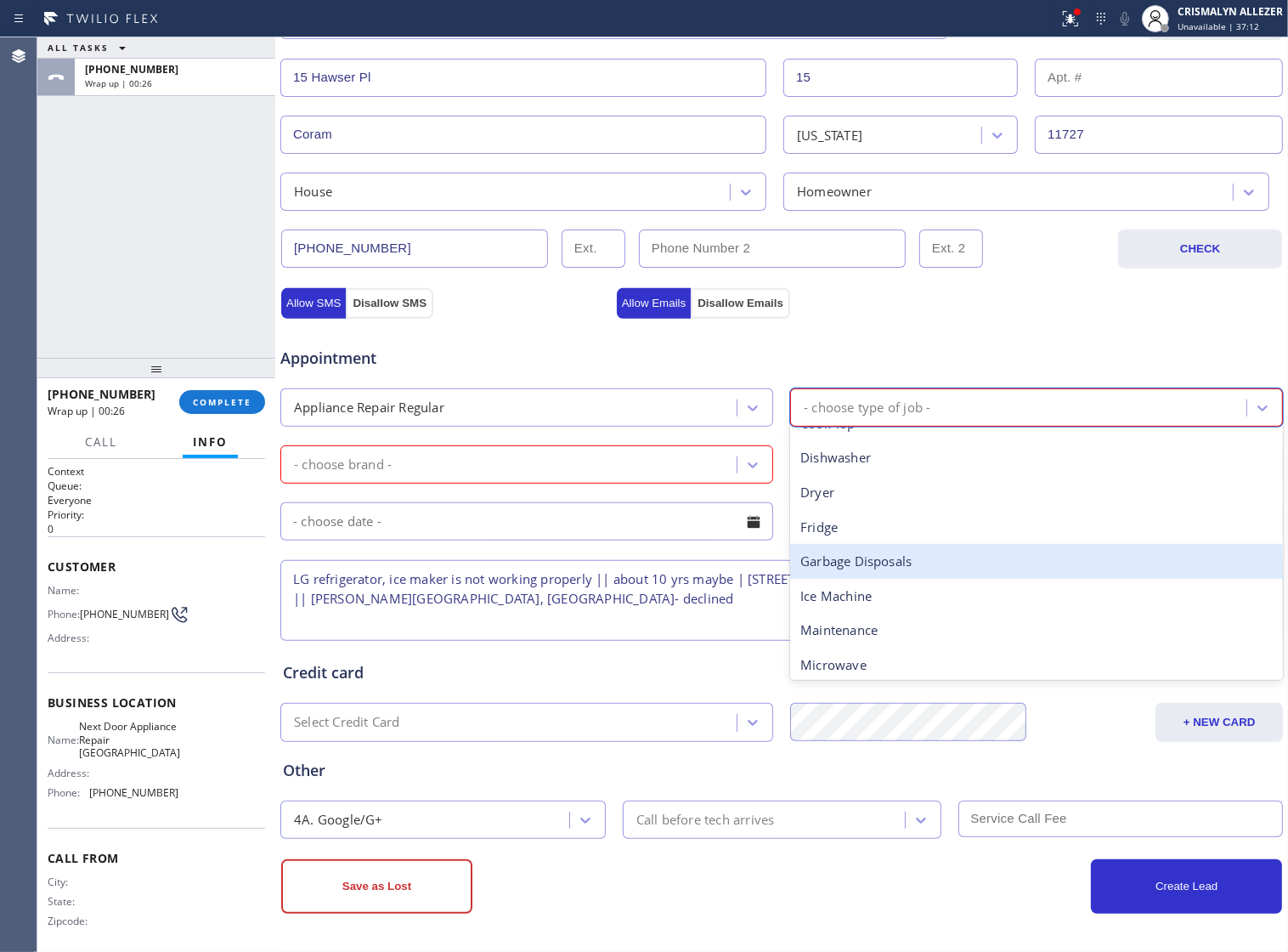
scroll to position [0, 0]
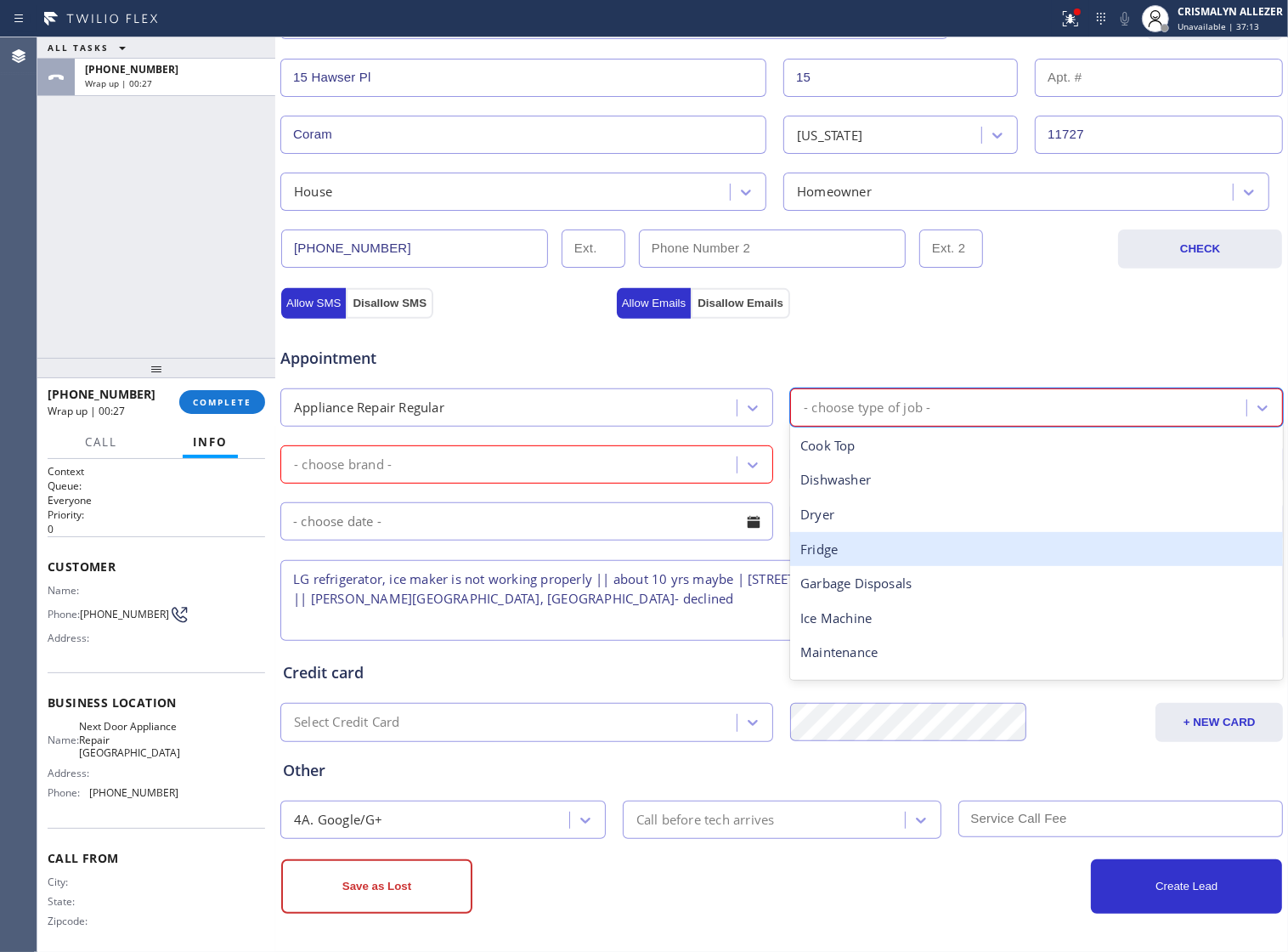
click at [937, 533] on div "Fridge" at bounding box center [1037, 549] width 493 height 35
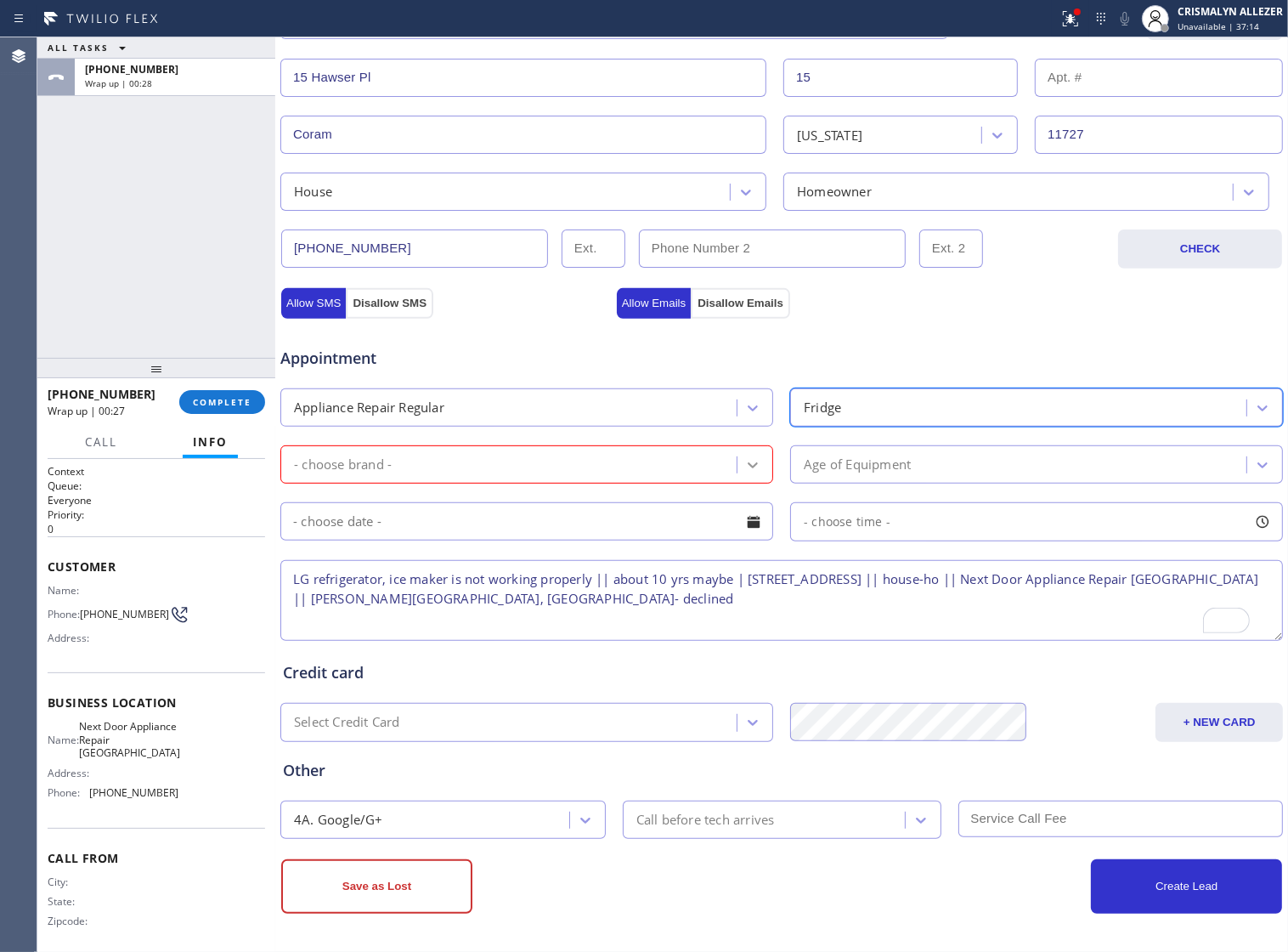
click at [738, 465] on div at bounding box center [753, 464] width 31 height 31
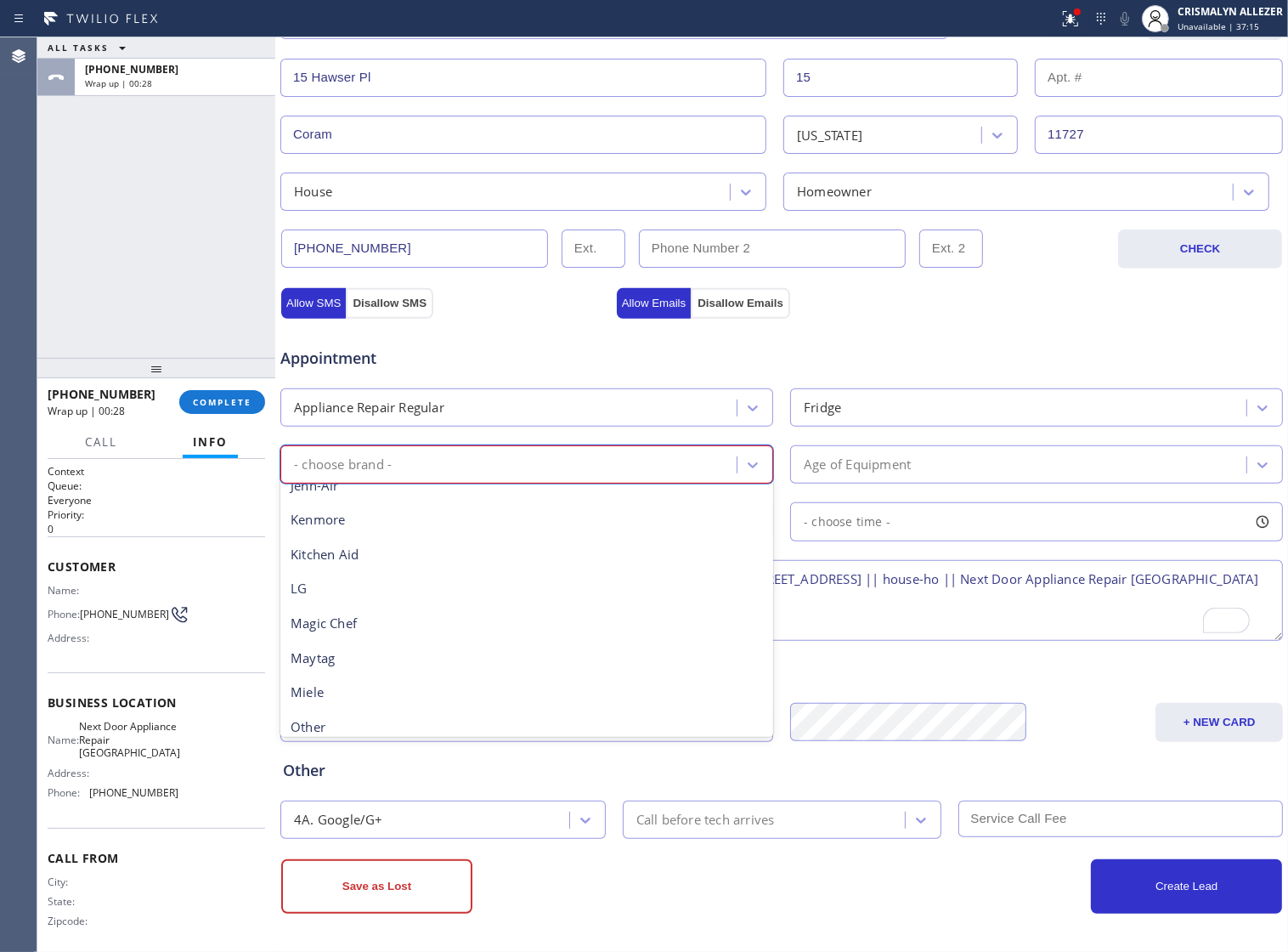
scroll to position [319, 0]
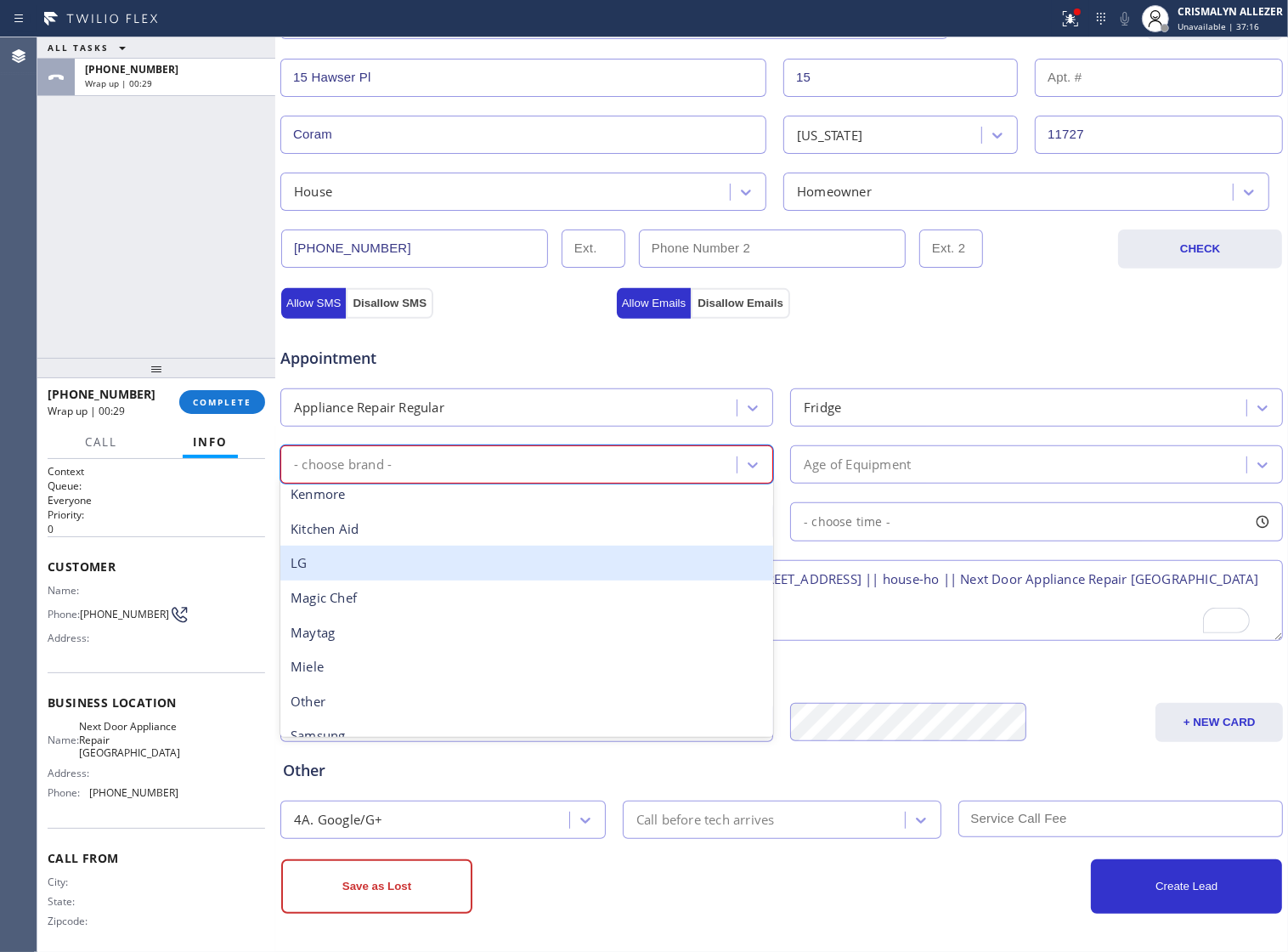
click at [379, 560] on div "LG" at bounding box center [527, 562] width 493 height 35
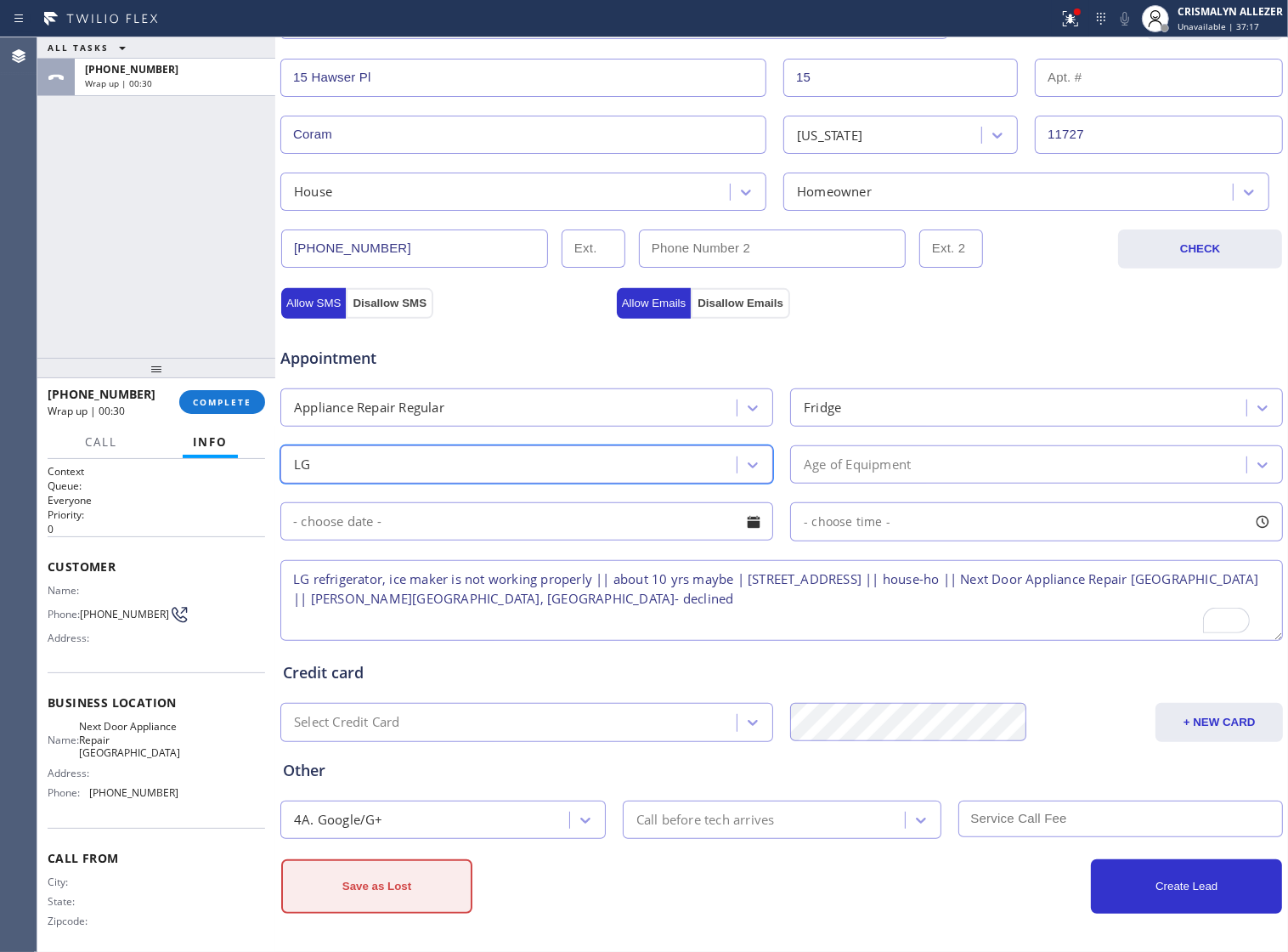
click at [366, 899] on button "Save as Lost" at bounding box center [376, 887] width 191 height 54
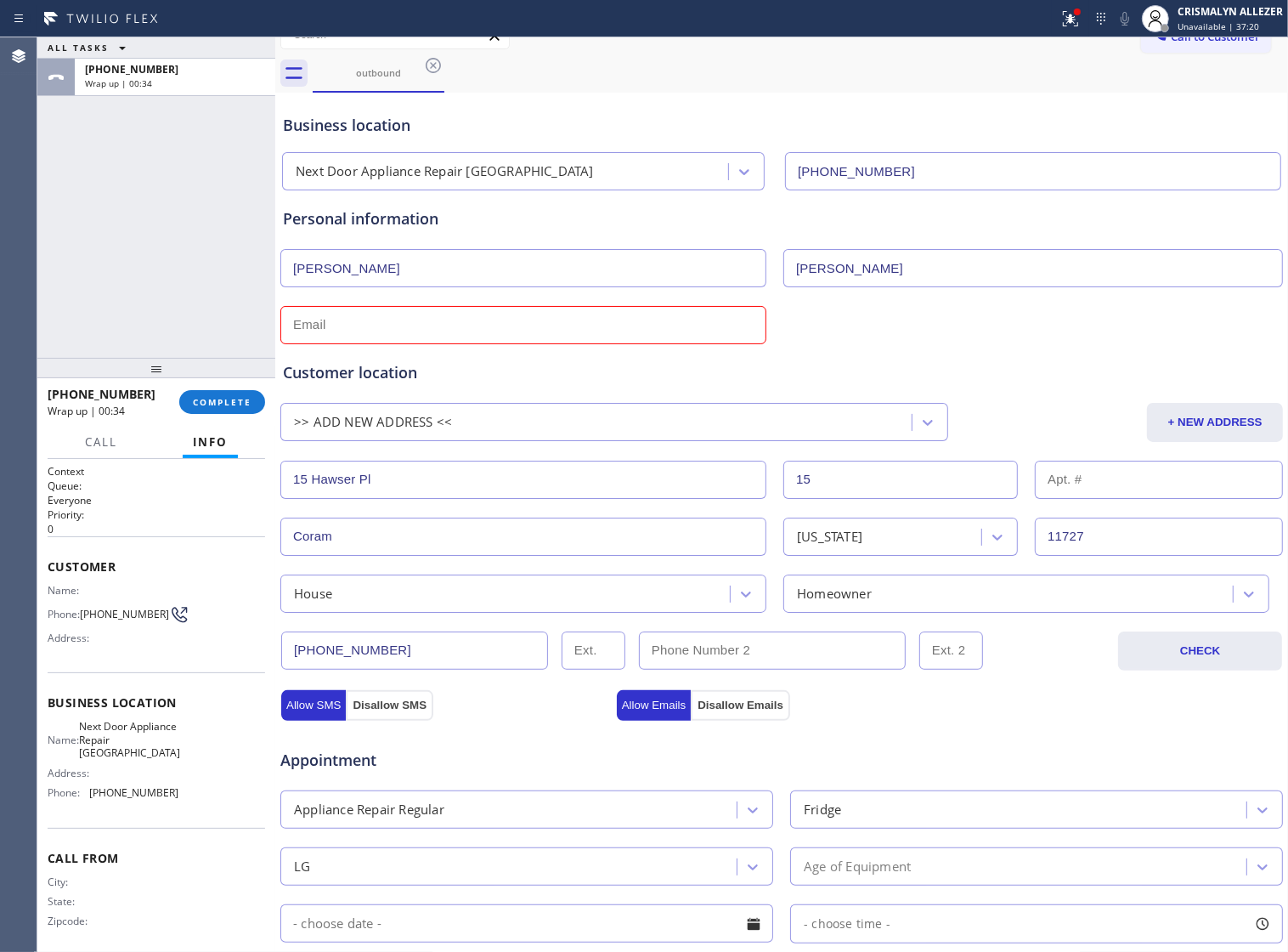
scroll to position [15, 0]
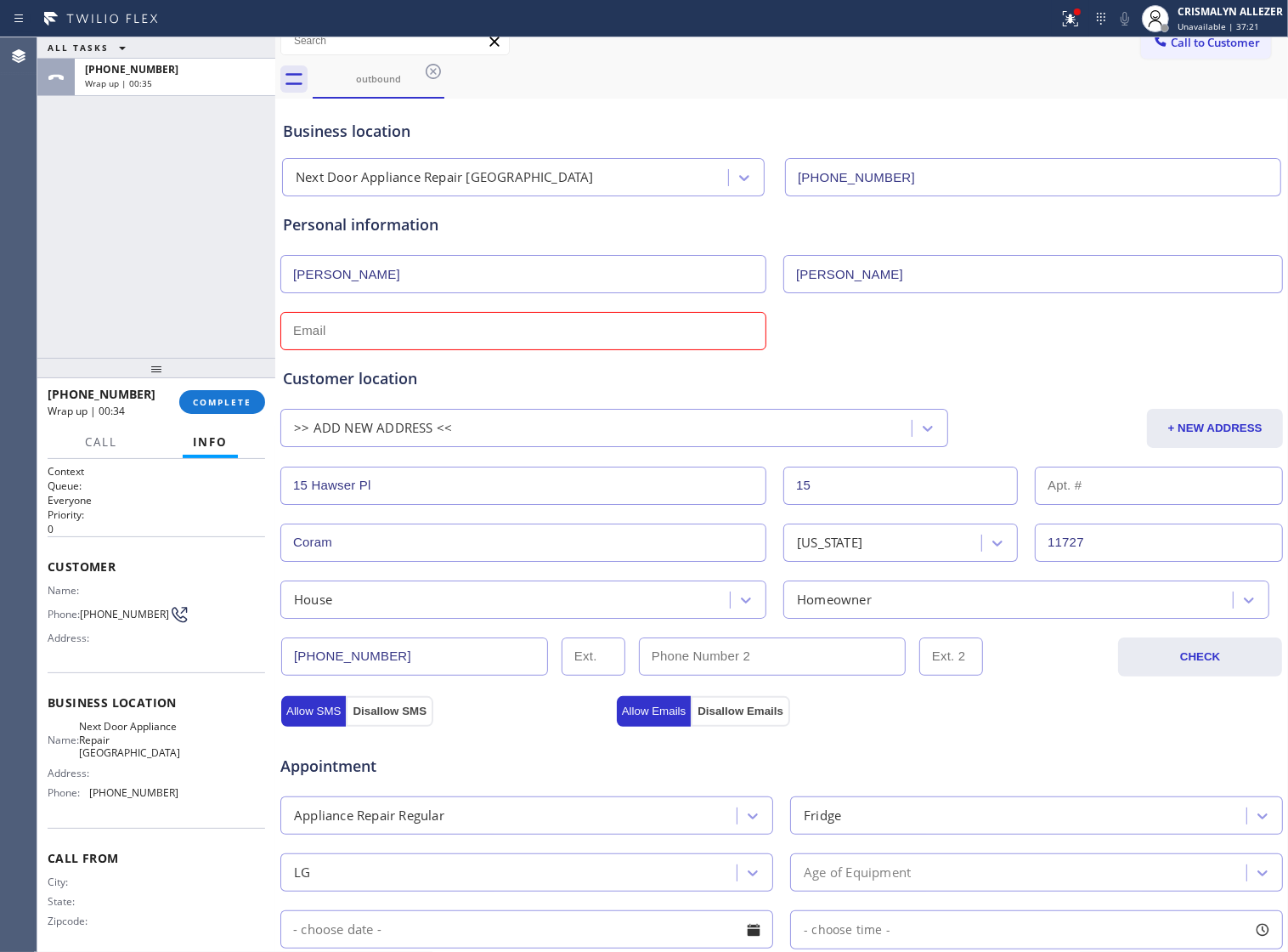
click at [434, 336] on input "text" at bounding box center [523, 331] width 486 height 38
type input "[EMAIL_ADDRESS][DOMAIN_NAME]"
click at [468, 367] on div "Customer location >> ADD NEW ADDRESS << + NEW ADDRESS [STREET_ADDRESS][US_STATE…" at bounding box center [782, 485] width 1005 height 269
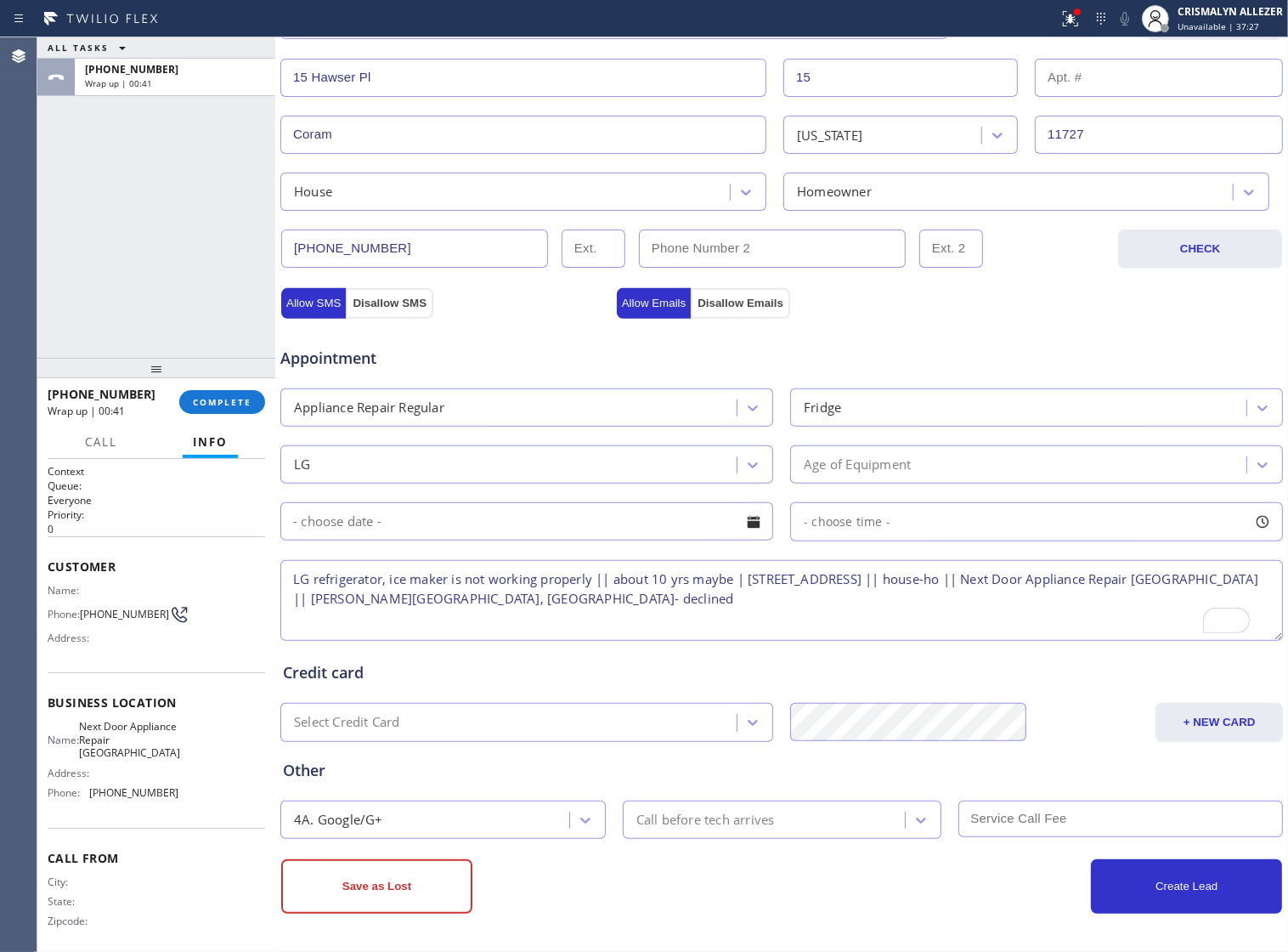
scroll to position [440, 0]
click at [405, 900] on button "Save as Lost" at bounding box center [376, 887] width 191 height 54
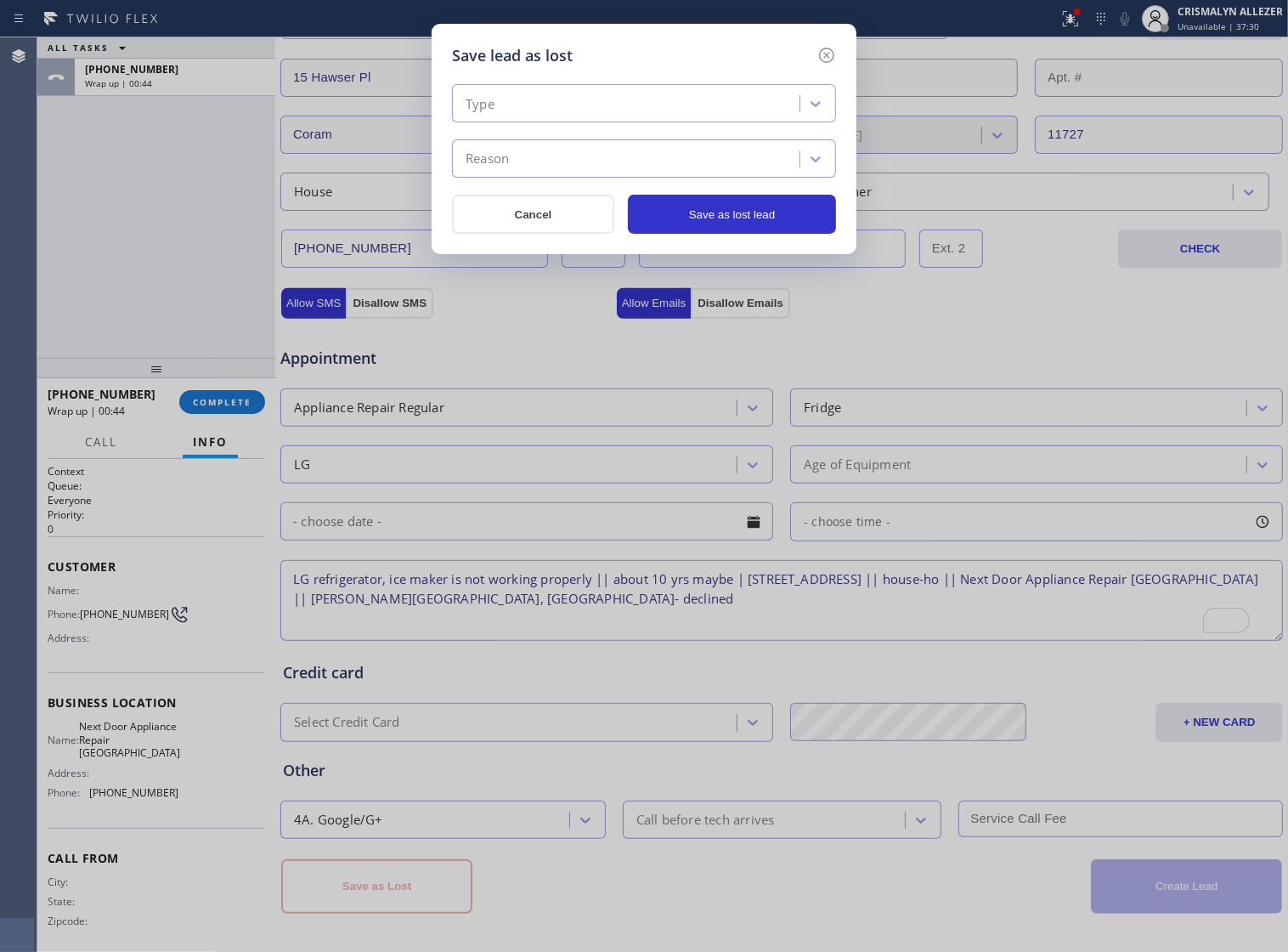
click at [675, 110] on div "Type" at bounding box center [629, 105] width 343 height 30
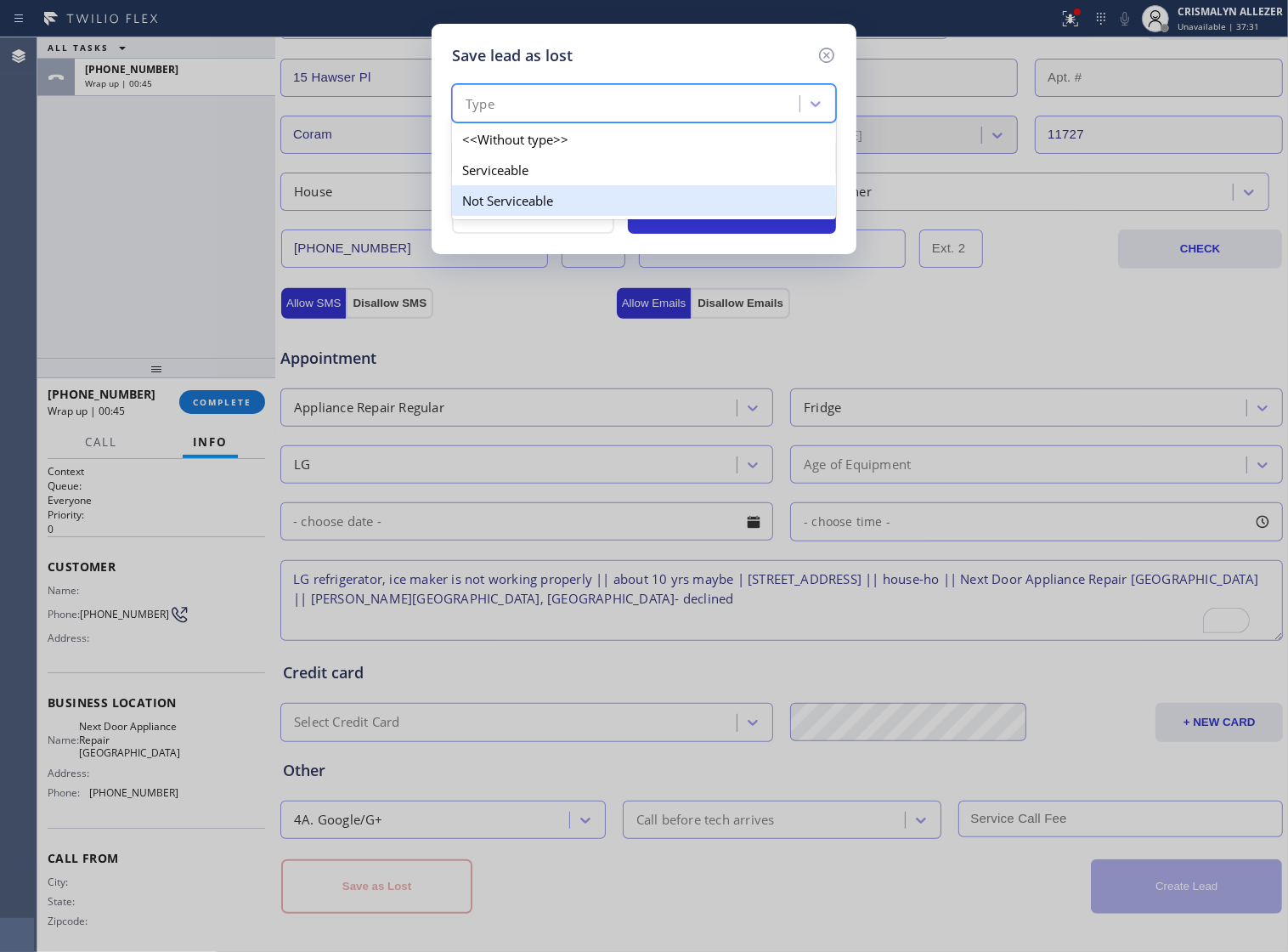
click at [533, 212] on div "Not Serviceable" at bounding box center [644, 200] width 384 height 31
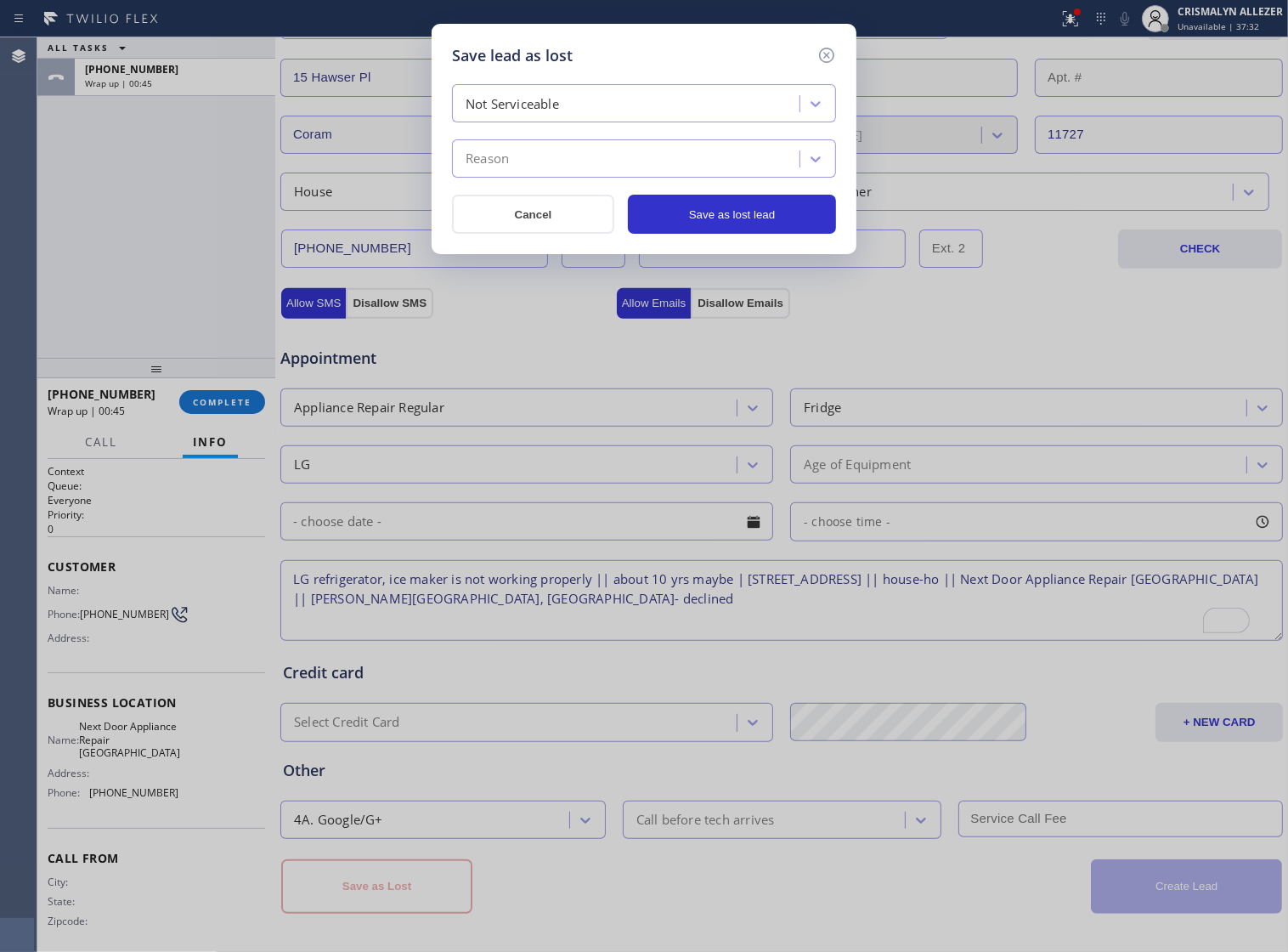
click at [580, 170] on div "Reason" at bounding box center [629, 160] width 343 height 30
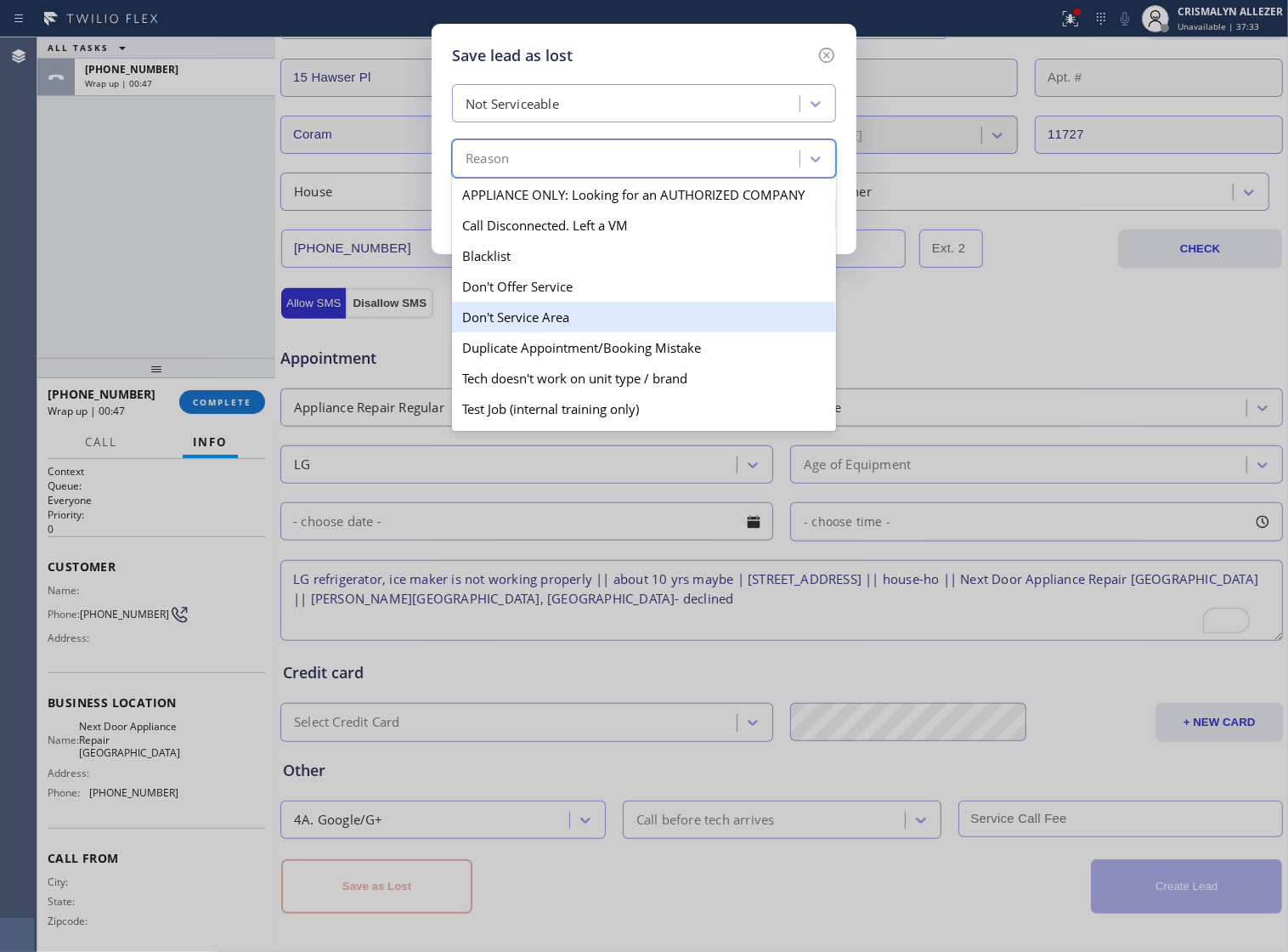
click at [533, 324] on div "Don't Service Area" at bounding box center [644, 317] width 384 height 31
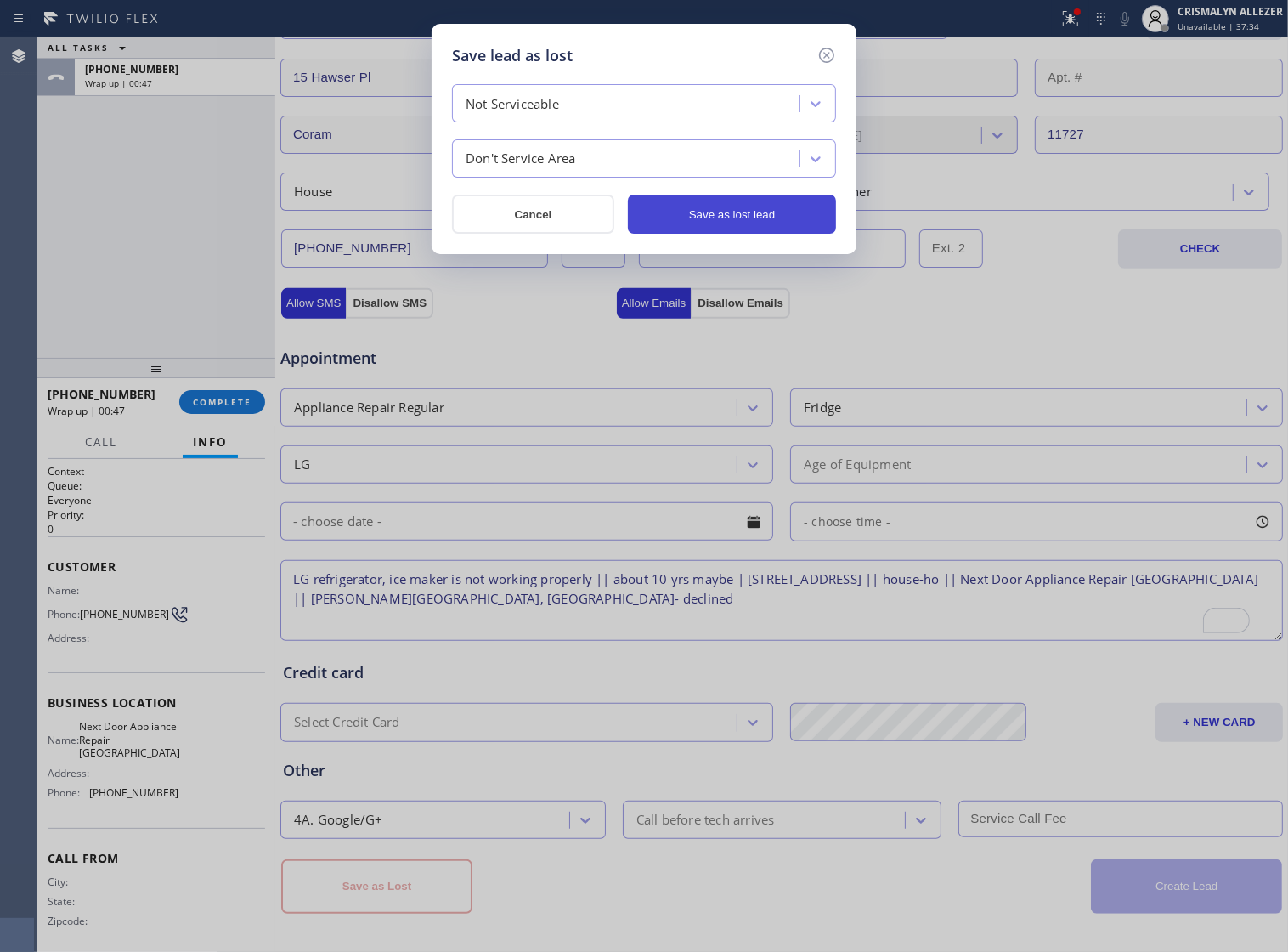
click at [761, 221] on button "Save as lost lead" at bounding box center [731, 214] width 208 height 39
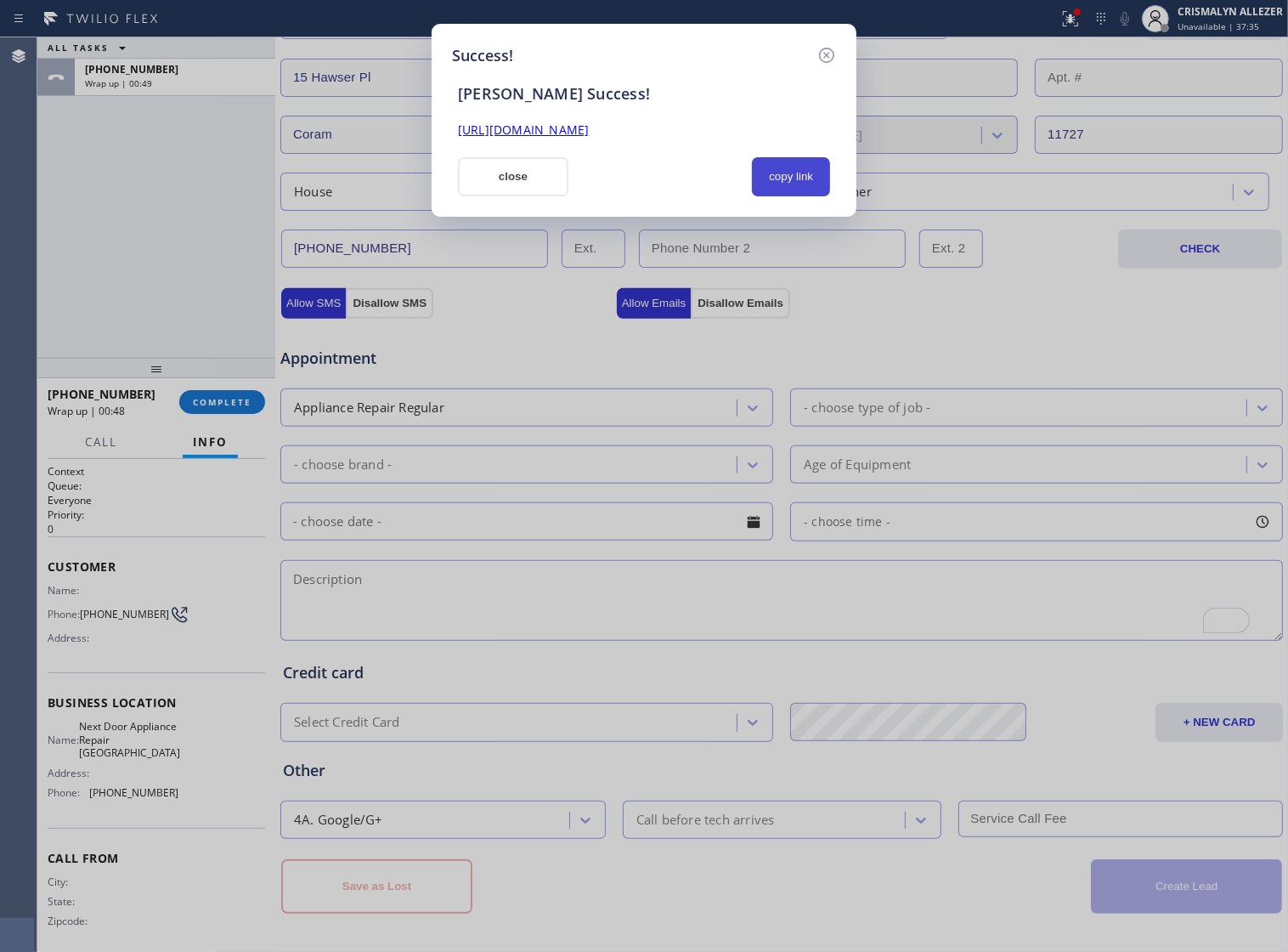
click at [796, 172] on button "copy link" at bounding box center [791, 177] width 78 height 39
click at [516, 193] on button "close" at bounding box center [513, 177] width 110 height 39
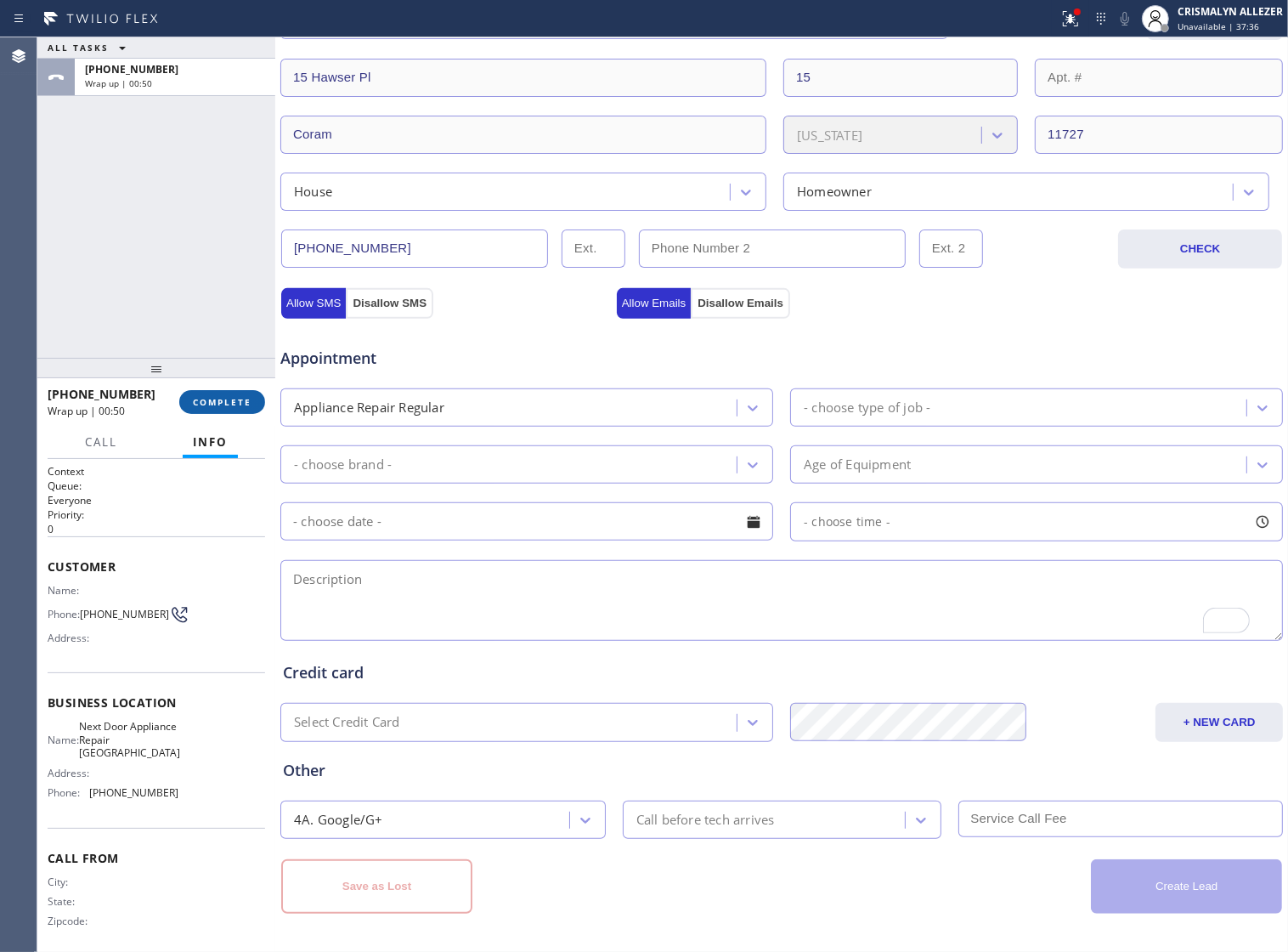
click at [212, 409] on button "COMPLETE" at bounding box center [222, 402] width 86 height 23
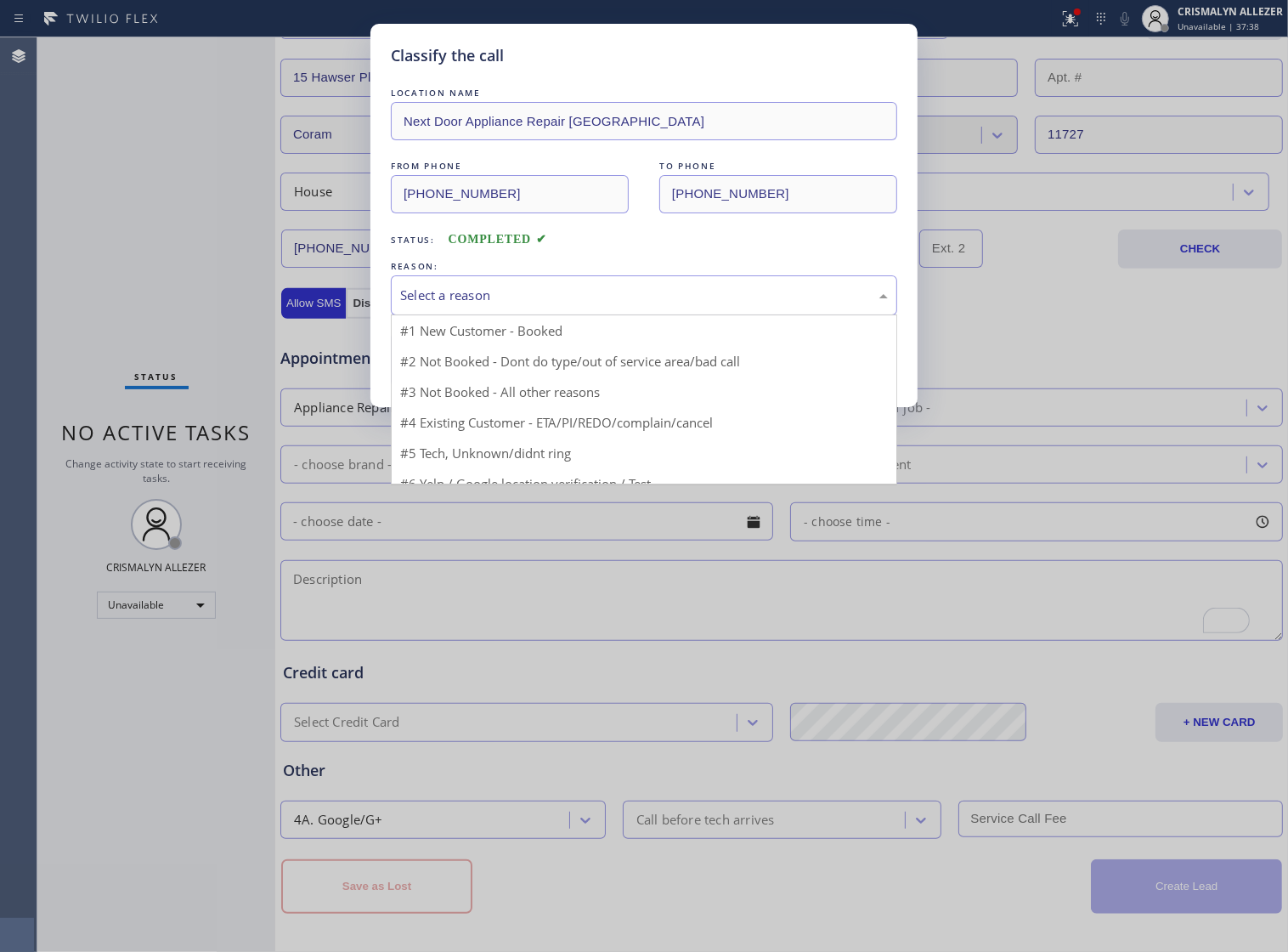
click at [700, 305] on div "Select a reason" at bounding box center [644, 295] width 488 height 20
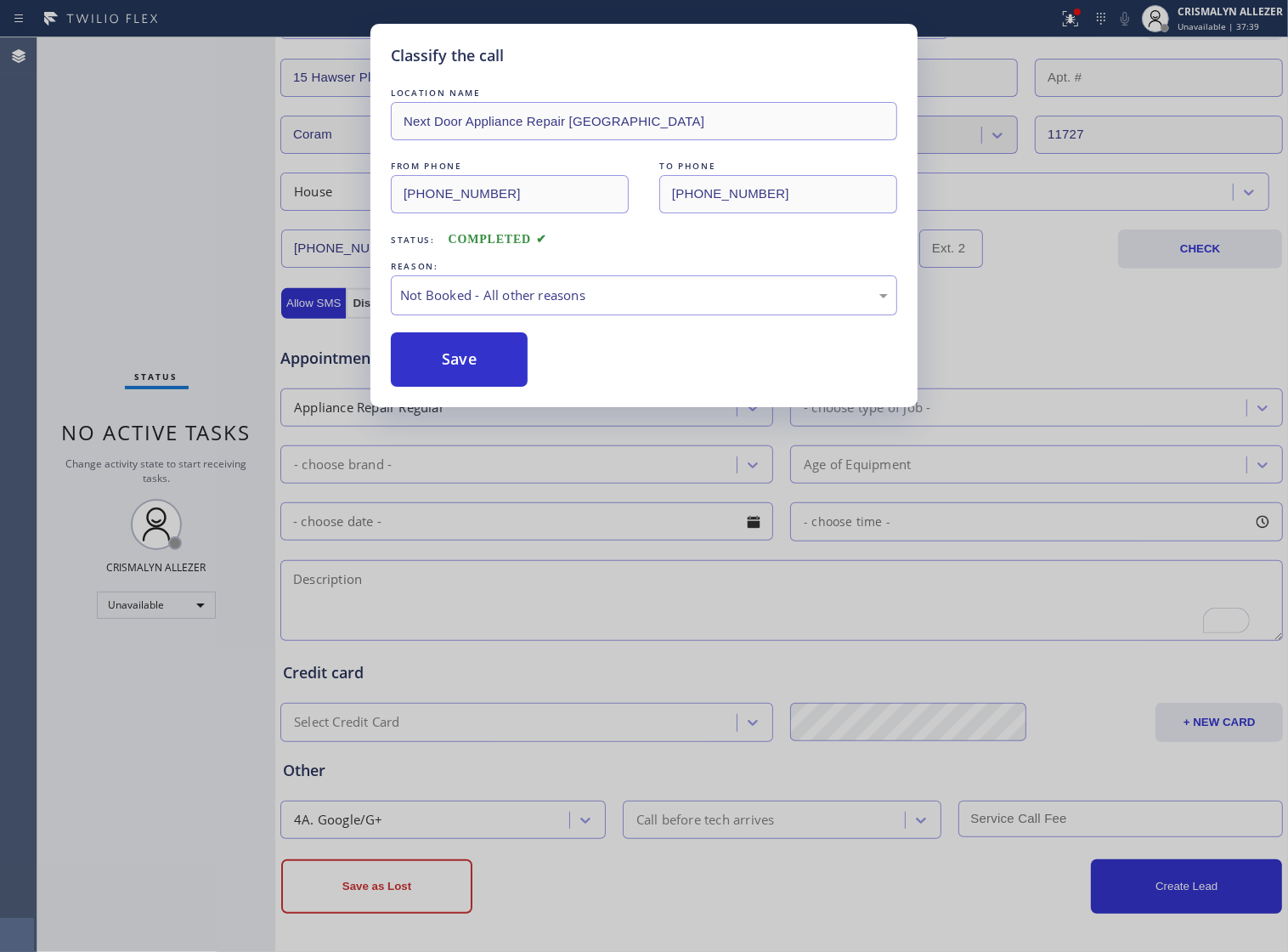
click at [477, 387] on button "Save" at bounding box center [460, 360] width 136 height 54
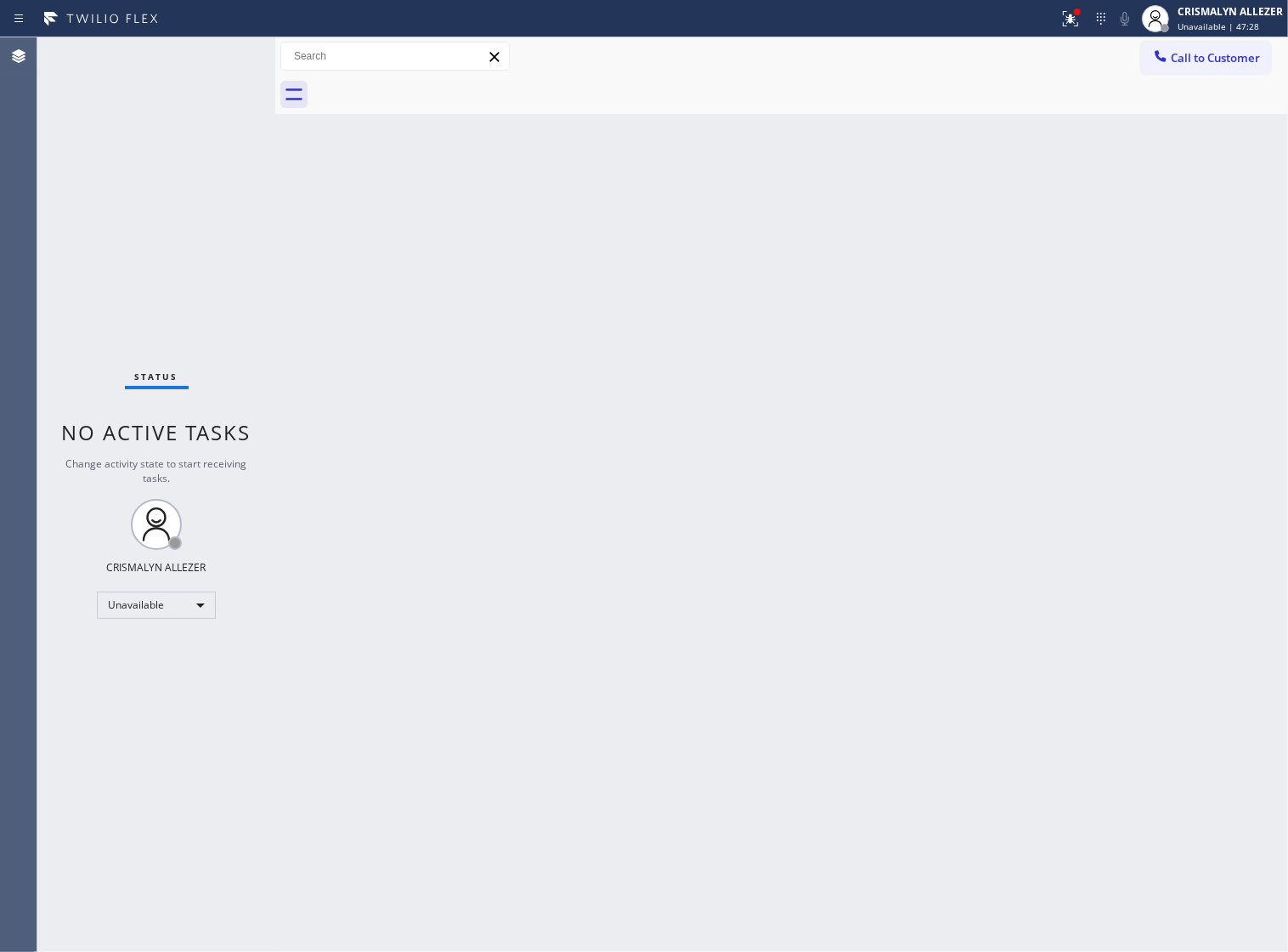
click at [718, 452] on div "Back to Dashboard Change Sender ID Customers Technicians Select a contact Outbo…" at bounding box center [782, 494] width 1013 height 915
drag, startPoint x: 663, startPoint y: 520, endPoint x: 773, endPoint y: 438, distance: 137.2
click at [698, 489] on div "Back to Dashboard Change Sender ID Customers Technicians Select a contact Outbo…" at bounding box center [782, 494] width 1013 height 915
click at [1194, 60] on span "Call to Customer" at bounding box center [1216, 58] width 90 height 15
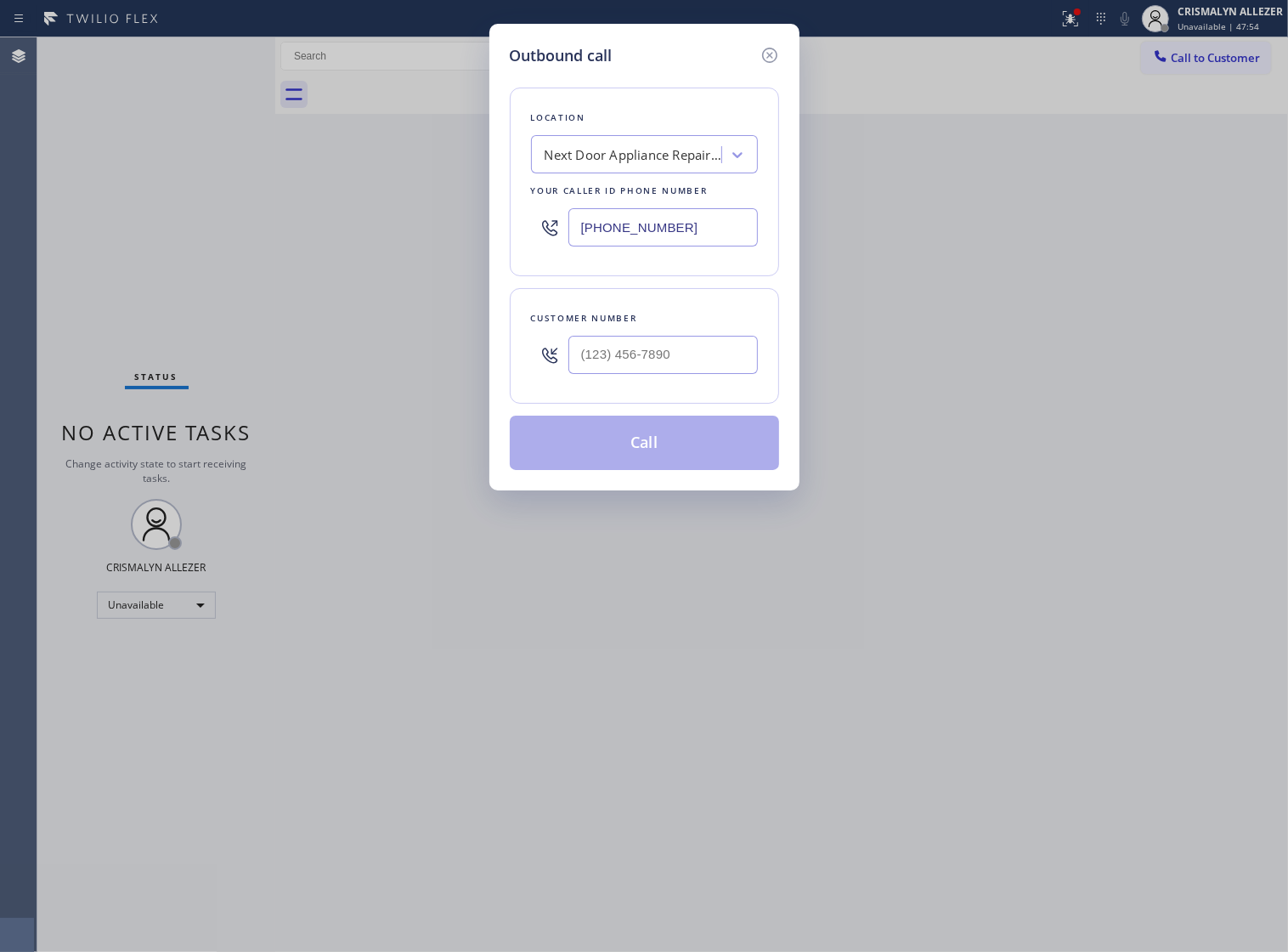
type input "(___) ___-____"
drag, startPoint x: 712, startPoint y: 371, endPoint x: 548, endPoint y: 379, distance: 164.2
click at [548, 379] on div "(___) ___-____" at bounding box center [644, 354] width 227 height 55
drag, startPoint x: 711, startPoint y: 244, endPoint x: 359, endPoint y: 252, distance: 352.1
click at [360, 252] on div "Outbound call Location Next Door Appliance Repair [GEOGRAPHIC_DATA] Your caller…" at bounding box center [644, 476] width 1288 height 952
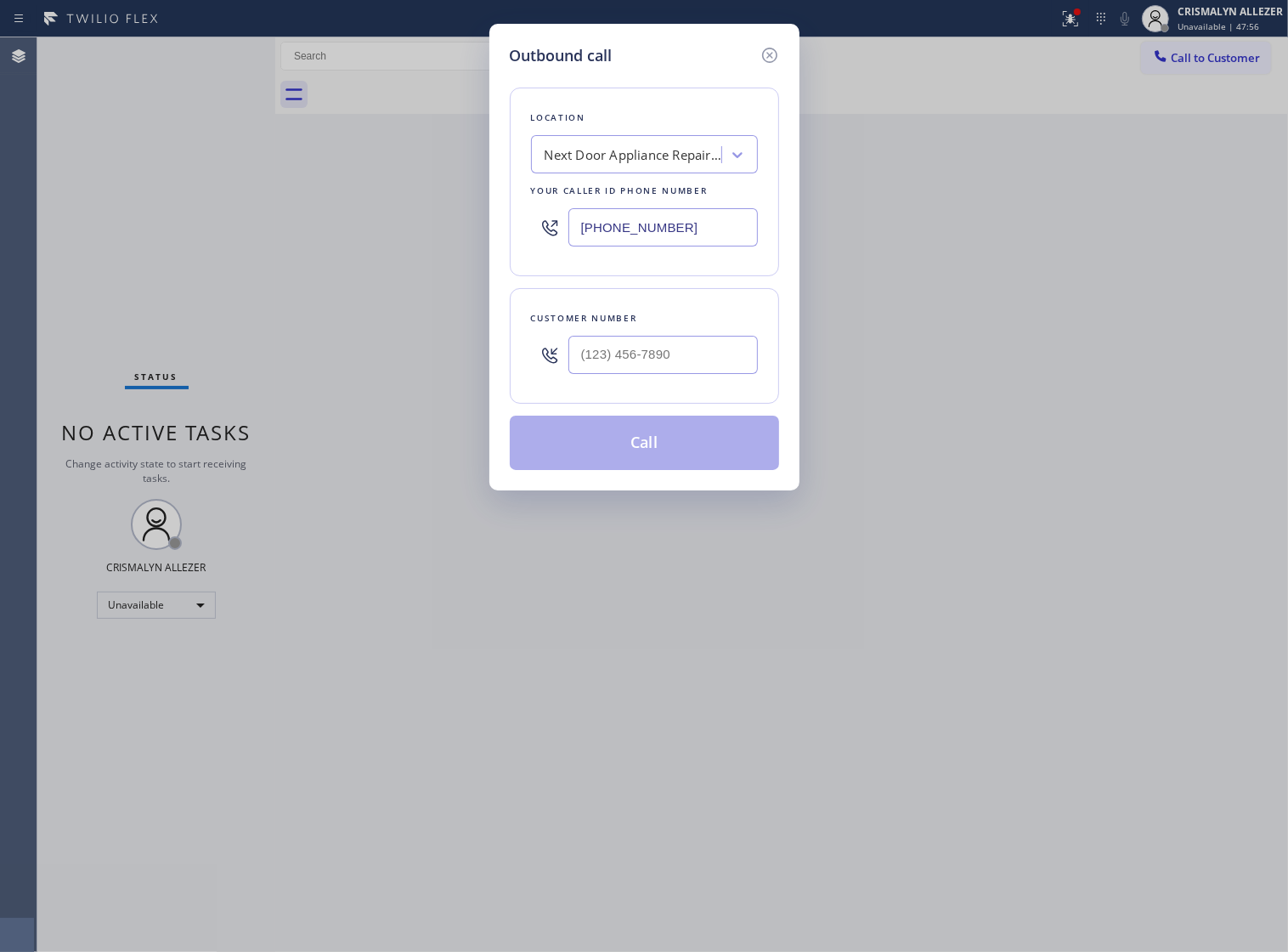
paste input "323) 416-2342"
type input "[PHONE_NUMBER]"
click at [603, 154] on div "4B2.Paid Viking Repair Service" at bounding box center [633, 155] width 178 height 20
click at [1033, 263] on div "Outbound call Location 4B2.Paid Viking Repair Service Your caller id phone numb…" at bounding box center [644, 476] width 1288 height 952
click at [652, 360] on input "(___) ___-____" at bounding box center [663, 354] width 190 height 38
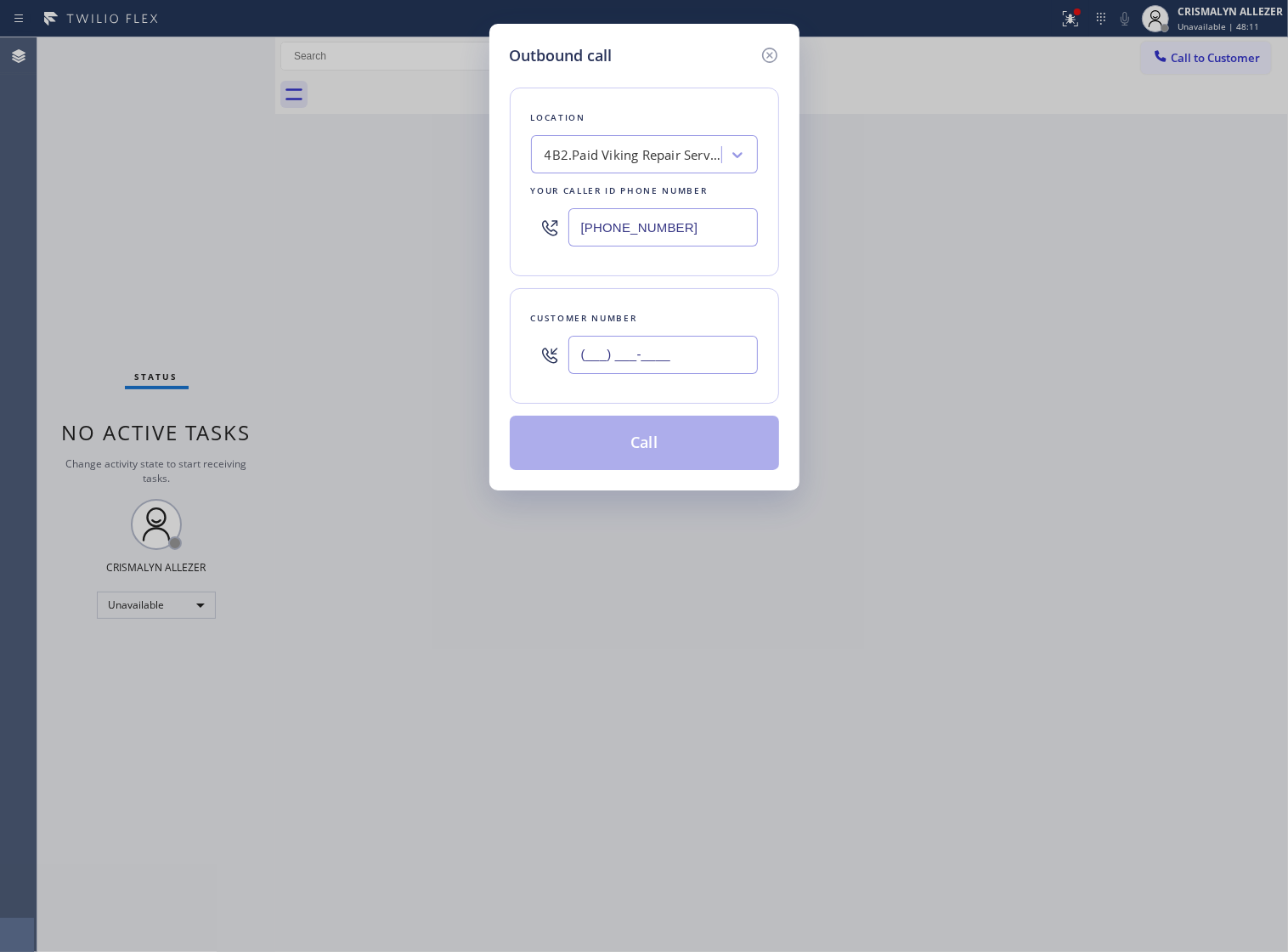
paste input "818) 966-0319"
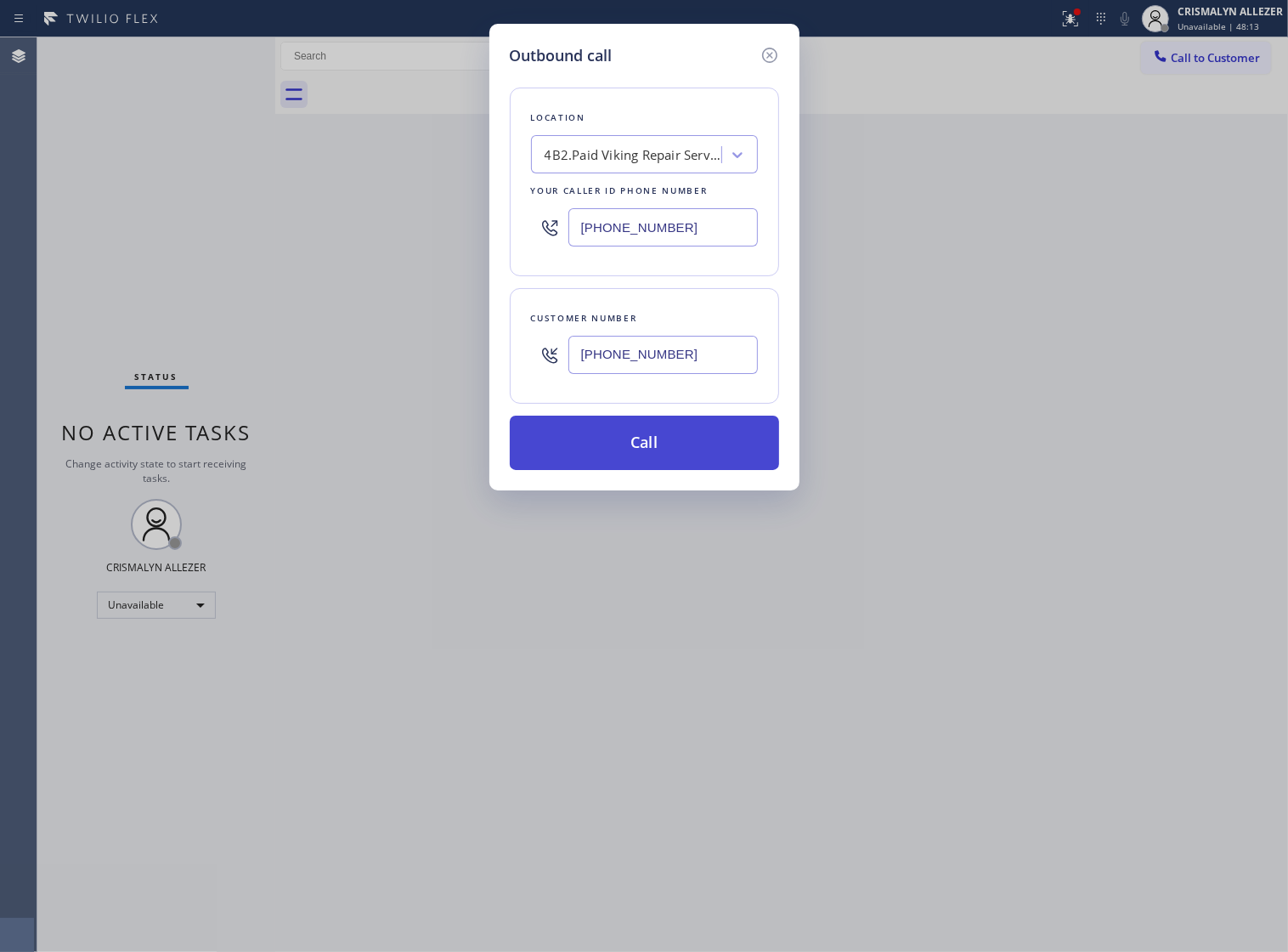
type input "[PHONE_NUMBER]"
click at [655, 468] on button "Call" at bounding box center [644, 443] width 269 height 54
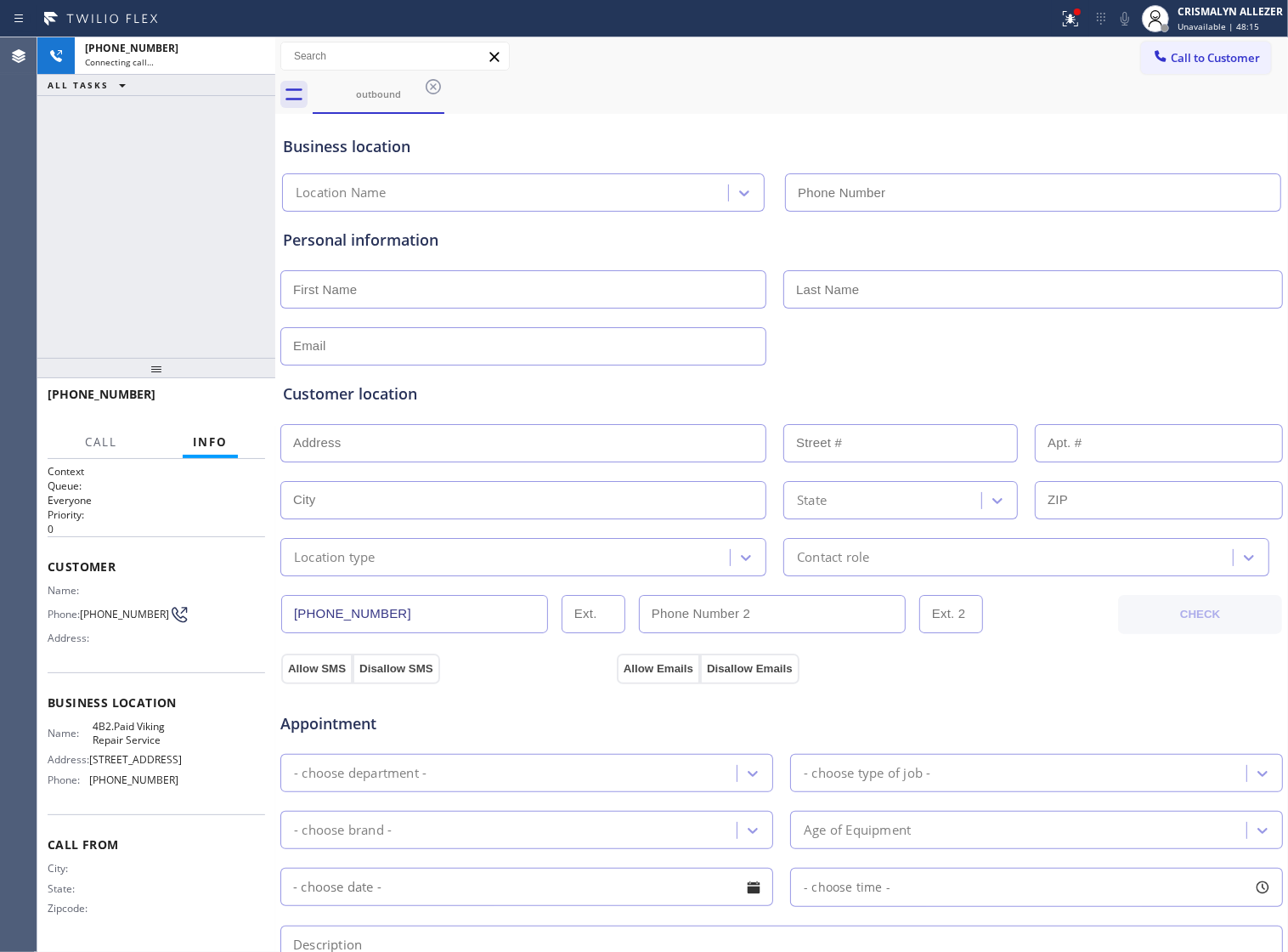
type input "[PHONE_NUMBER]"
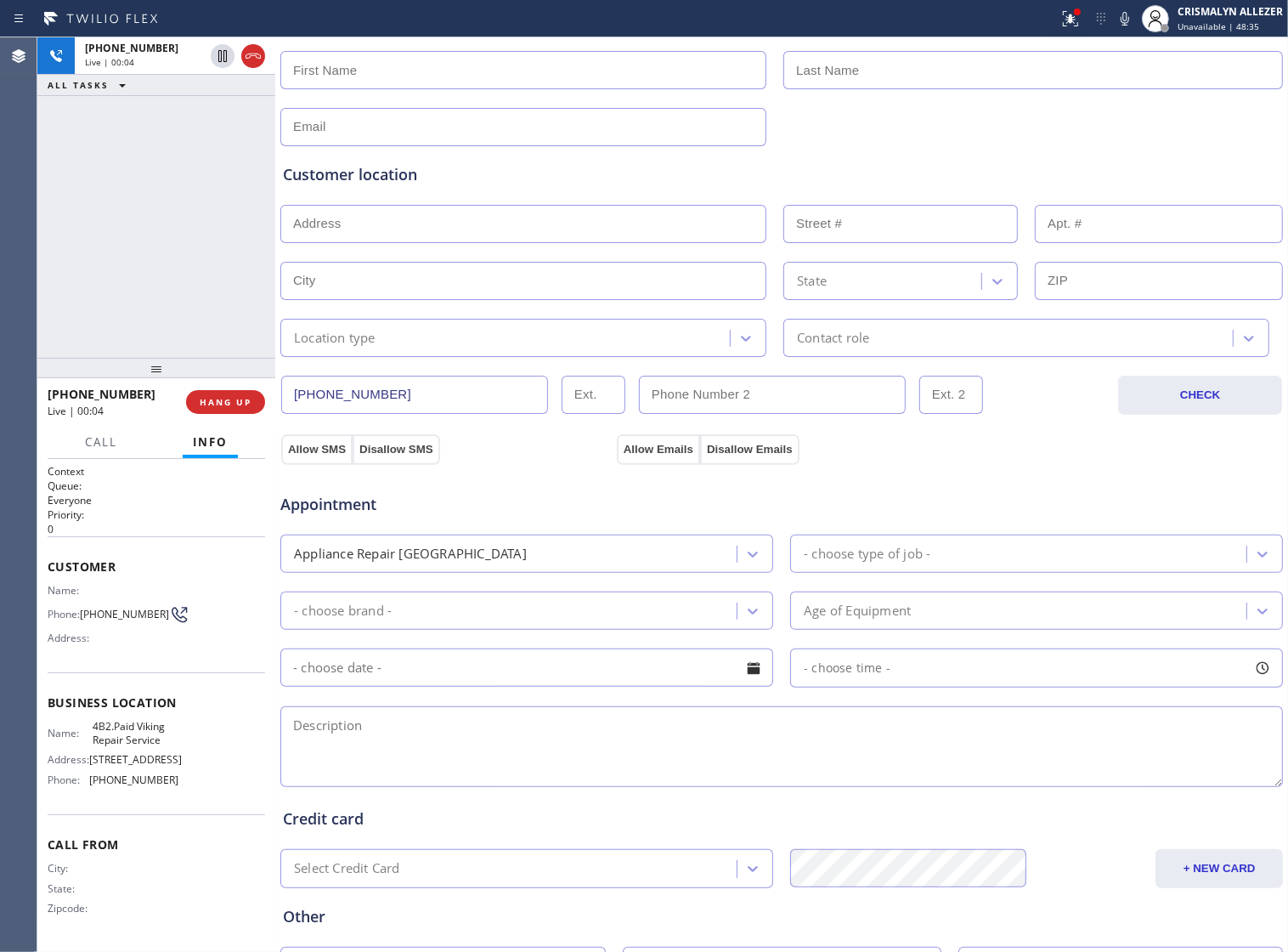
scroll to position [319, 0]
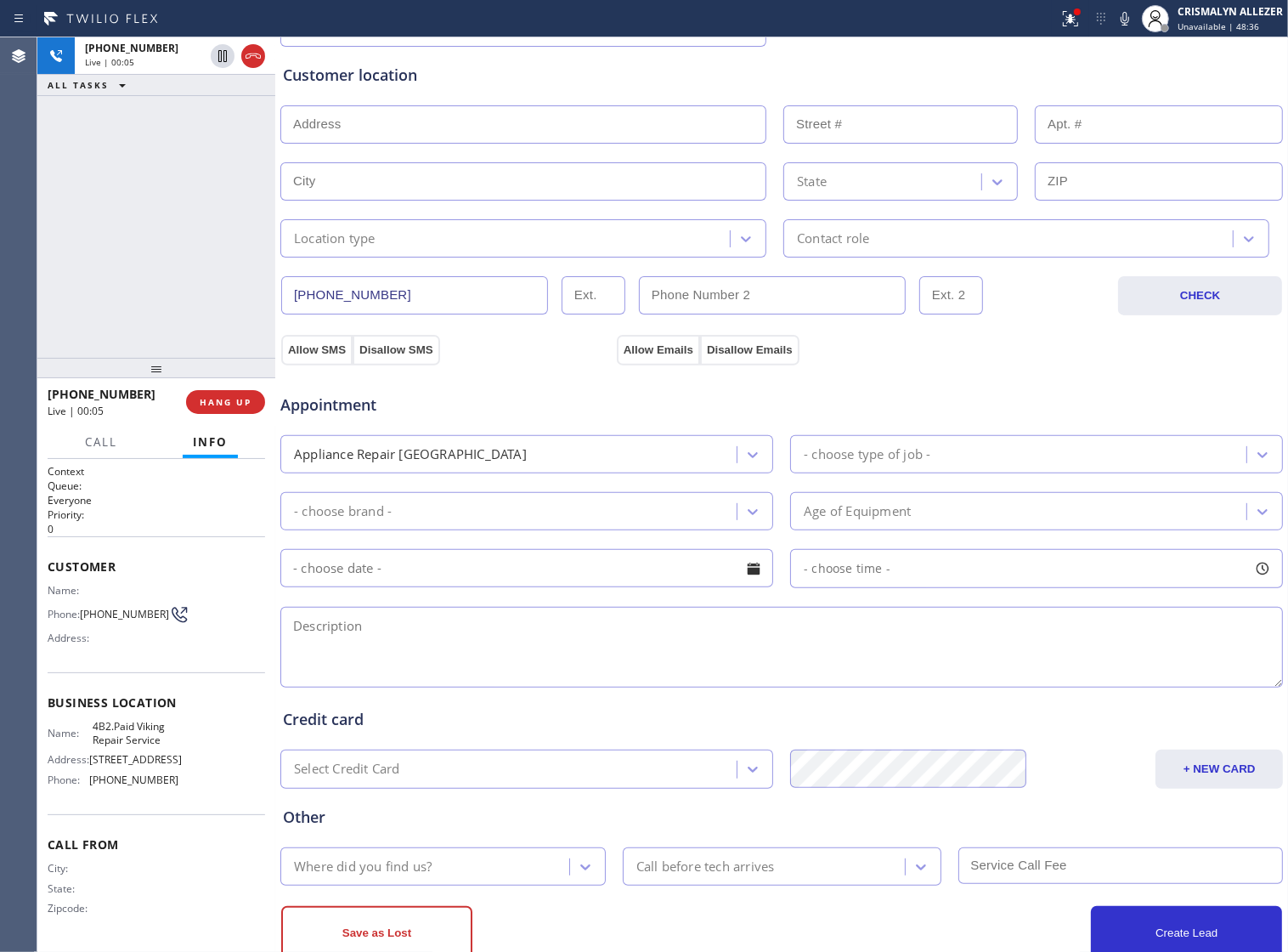
click at [629, 673] on textarea at bounding box center [782, 647] width 1003 height 80
click at [219, 409] on button "HANG UP" at bounding box center [225, 402] width 79 height 23
click at [219, 409] on button "COMPLETE" at bounding box center [222, 402] width 86 height 23
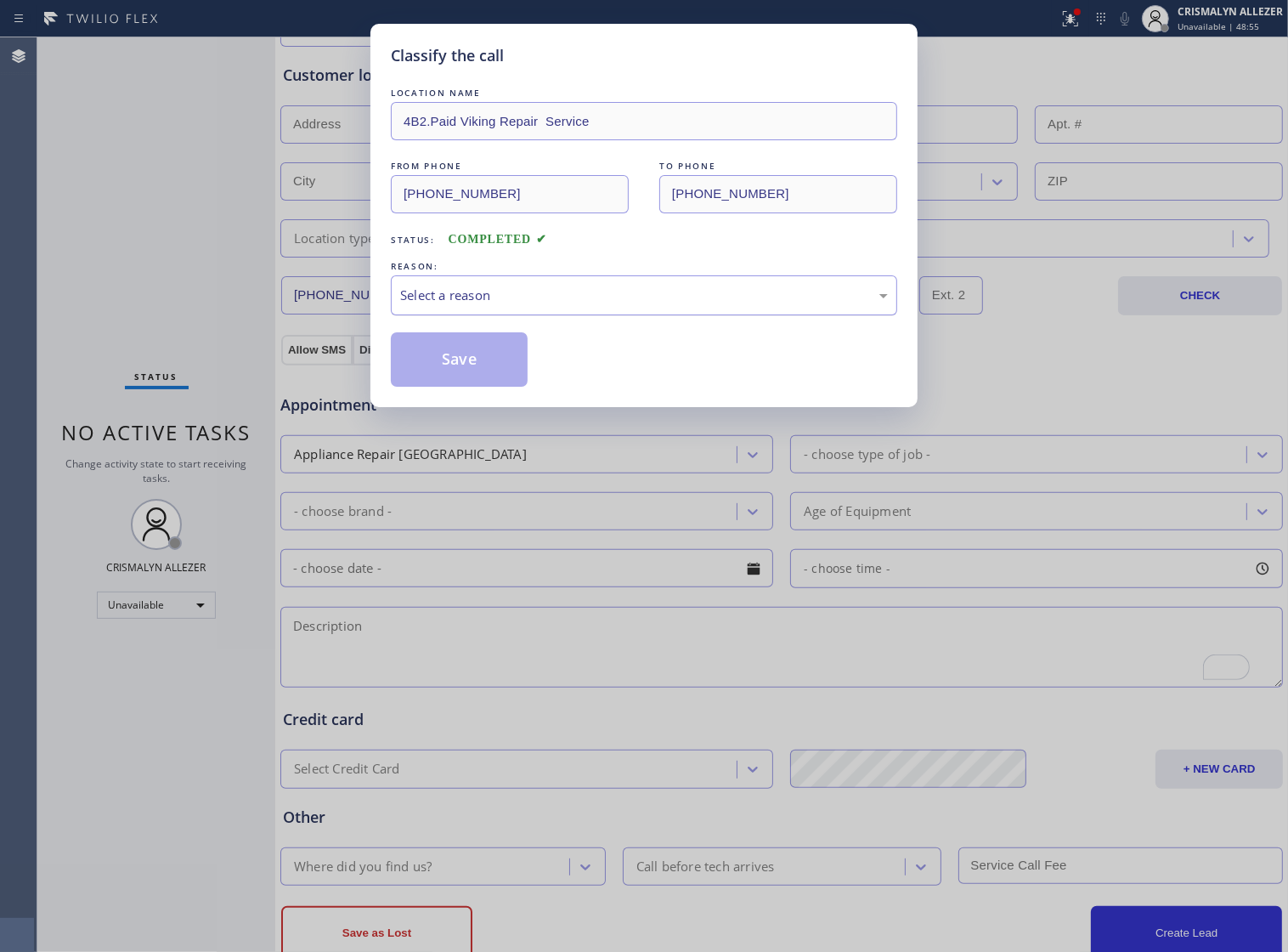
click at [620, 305] on div "Select a reason" at bounding box center [644, 295] width 488 height 20
click at [467, 387] on button "Save" at bounding box center [460, 360] width 136 height 54
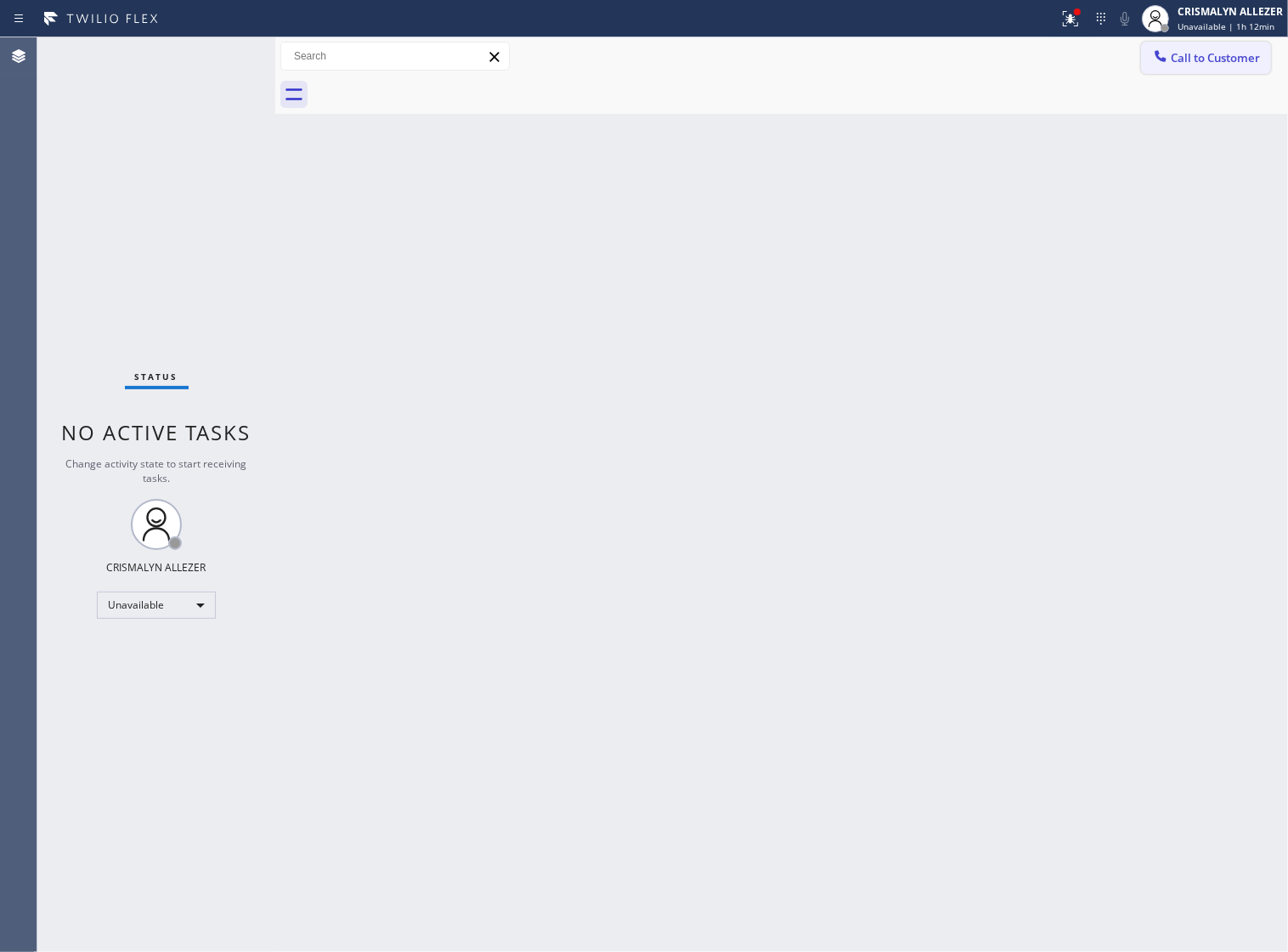
click at [1171, 60] on span "Call to Customer" at bounding box center [1216, 58] width 90 height 15
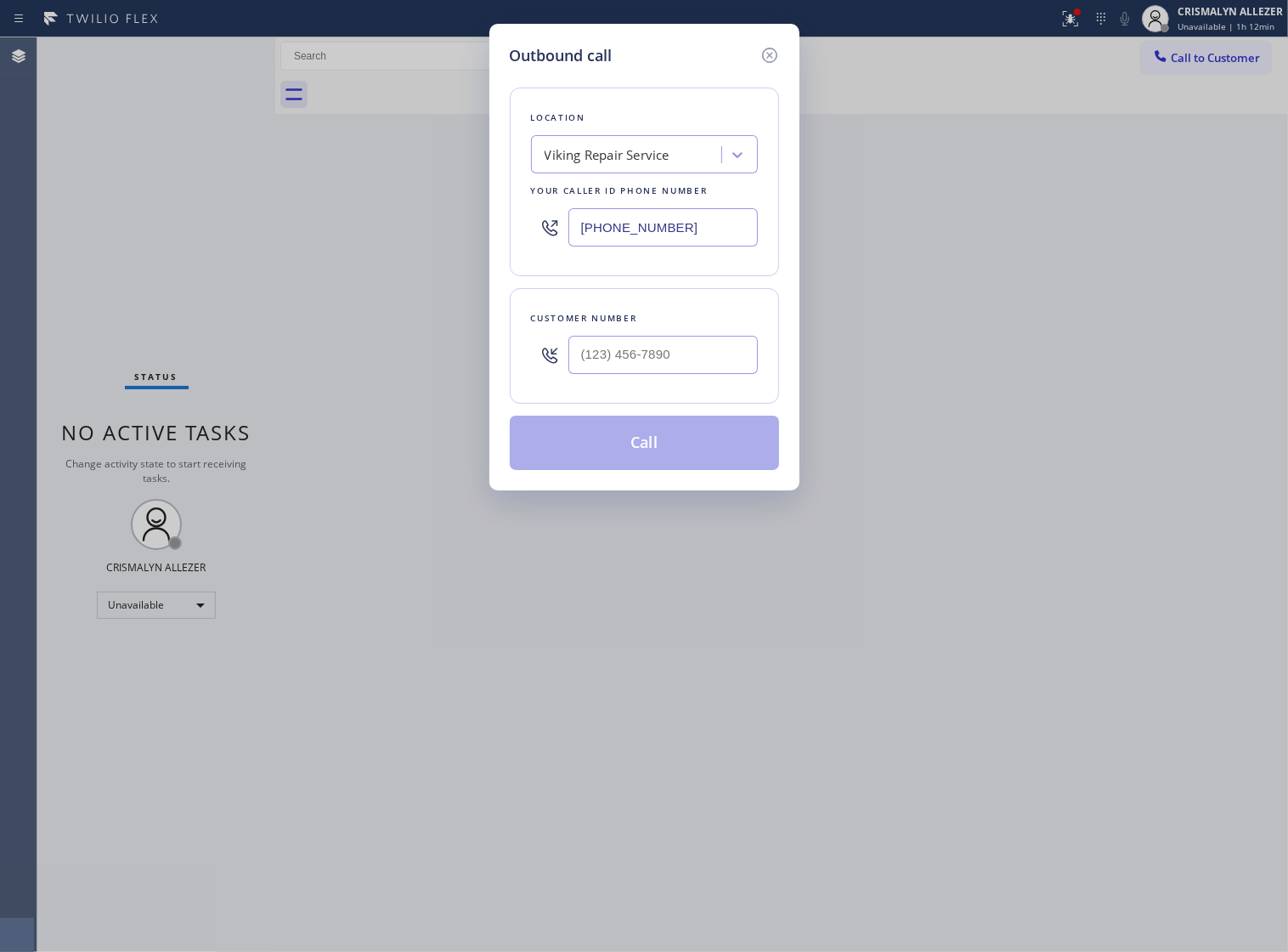
drag, startPoint x: 565, startPoint y: 240, endPoint x: 245, endPoint y: 221, distance: 320.6
click at [255, 222] on div "Outbound call Location Viking Repair Service Your caller id phone number [PHONE…" at bounding box center [644, 476] width 1288 height 952
paste input "text"
type input "[PHONE_NUMBER]"
click at [698, 371] on input "(___) ___-____" at bounding box center [663, 354] width 190 height 38
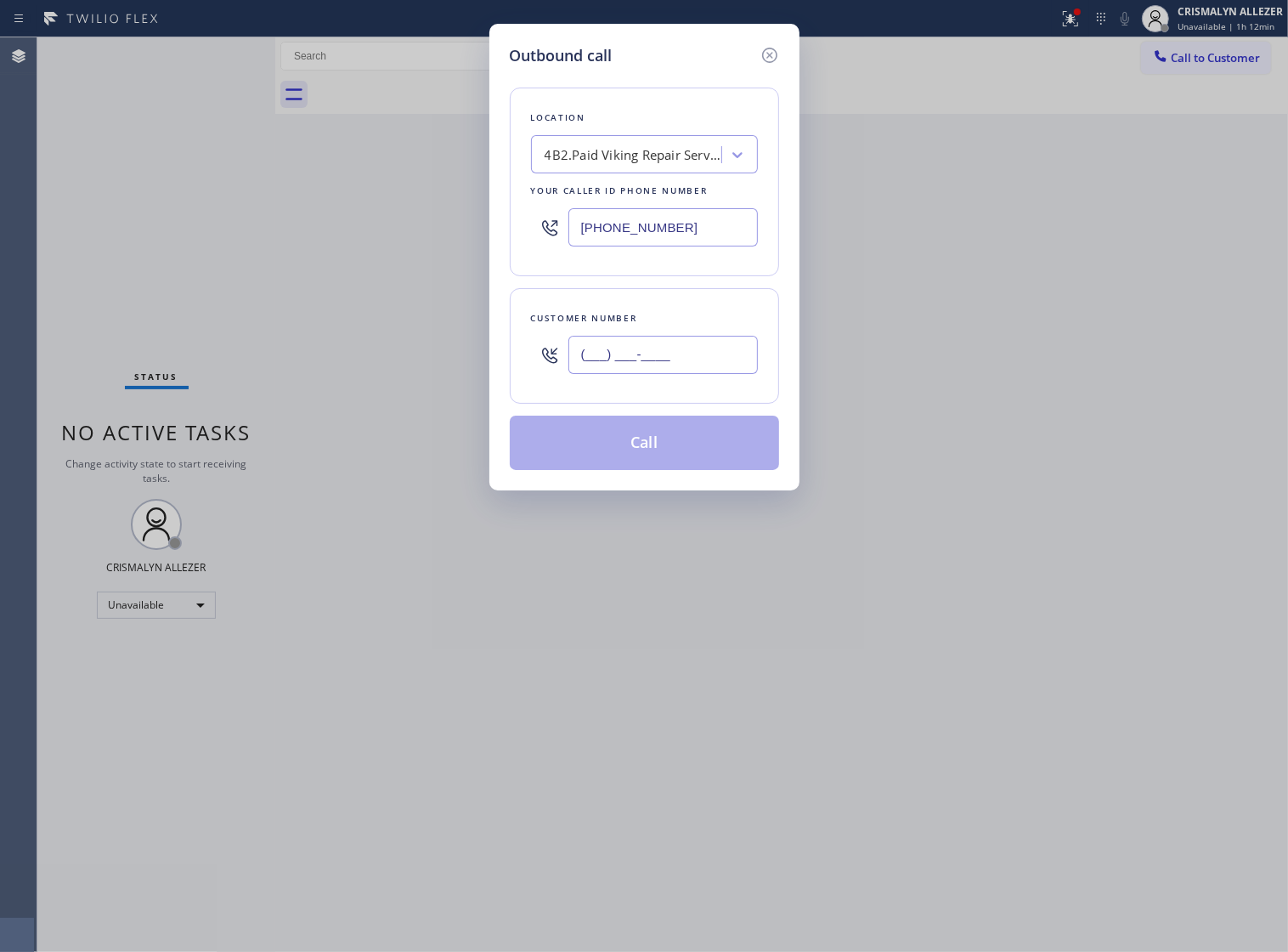
paste input "818) 231-7802"
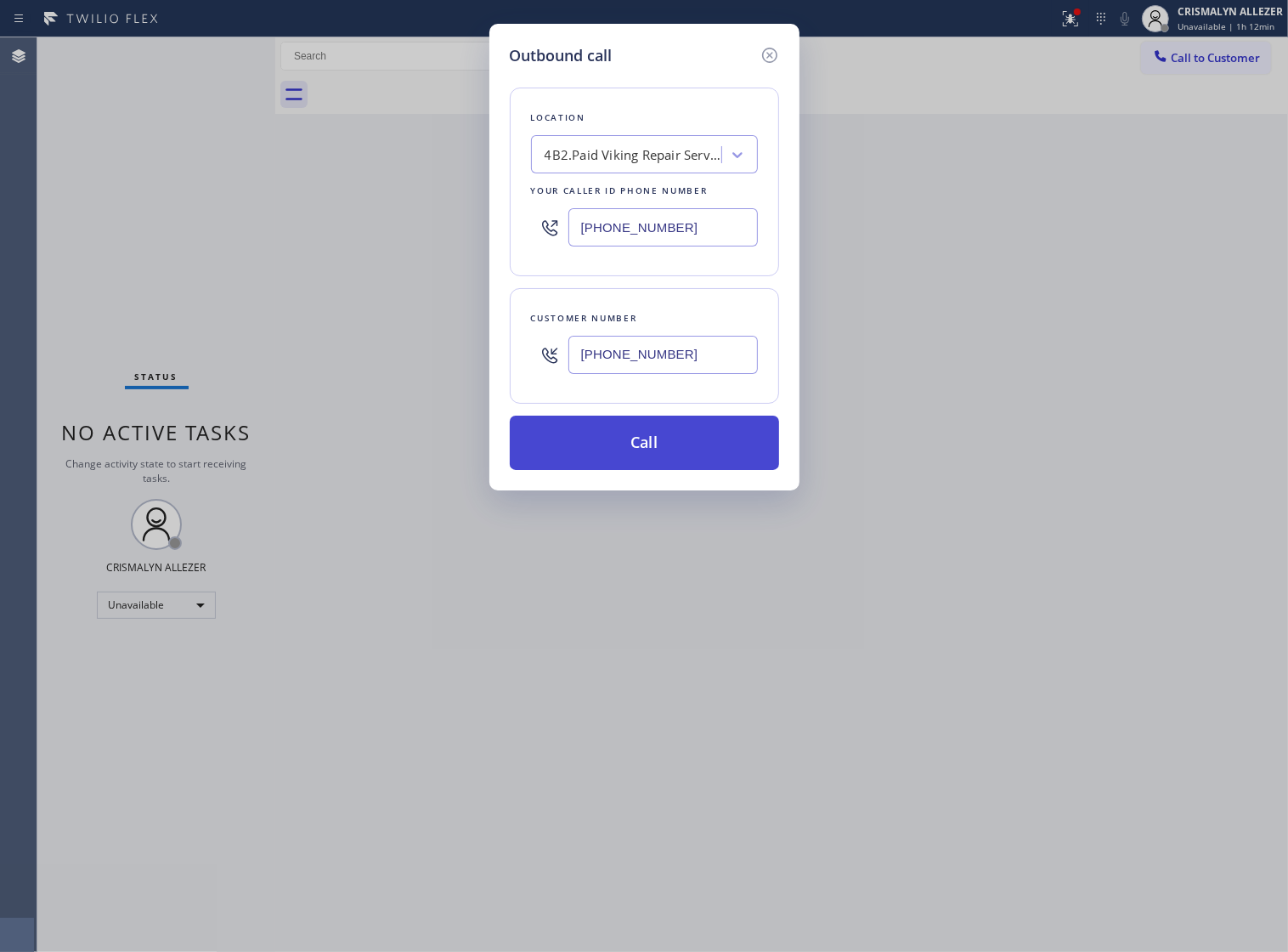
type input "[PHONE_NUMBER]"
click at [637, 470] on button "Call" at bounding box center [644, 443] width 269 height 54
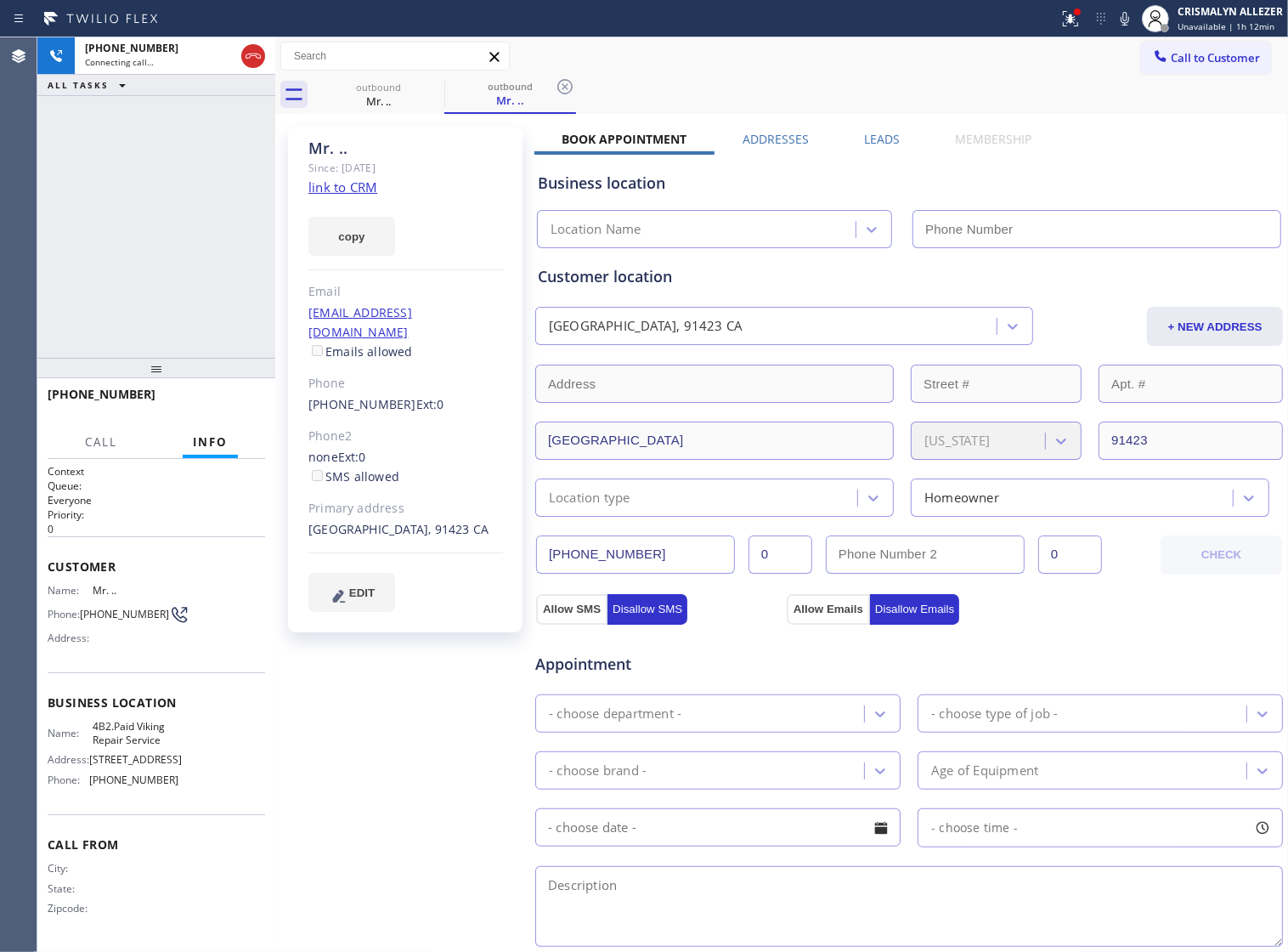
type input "[PHONE_NUMBER]"
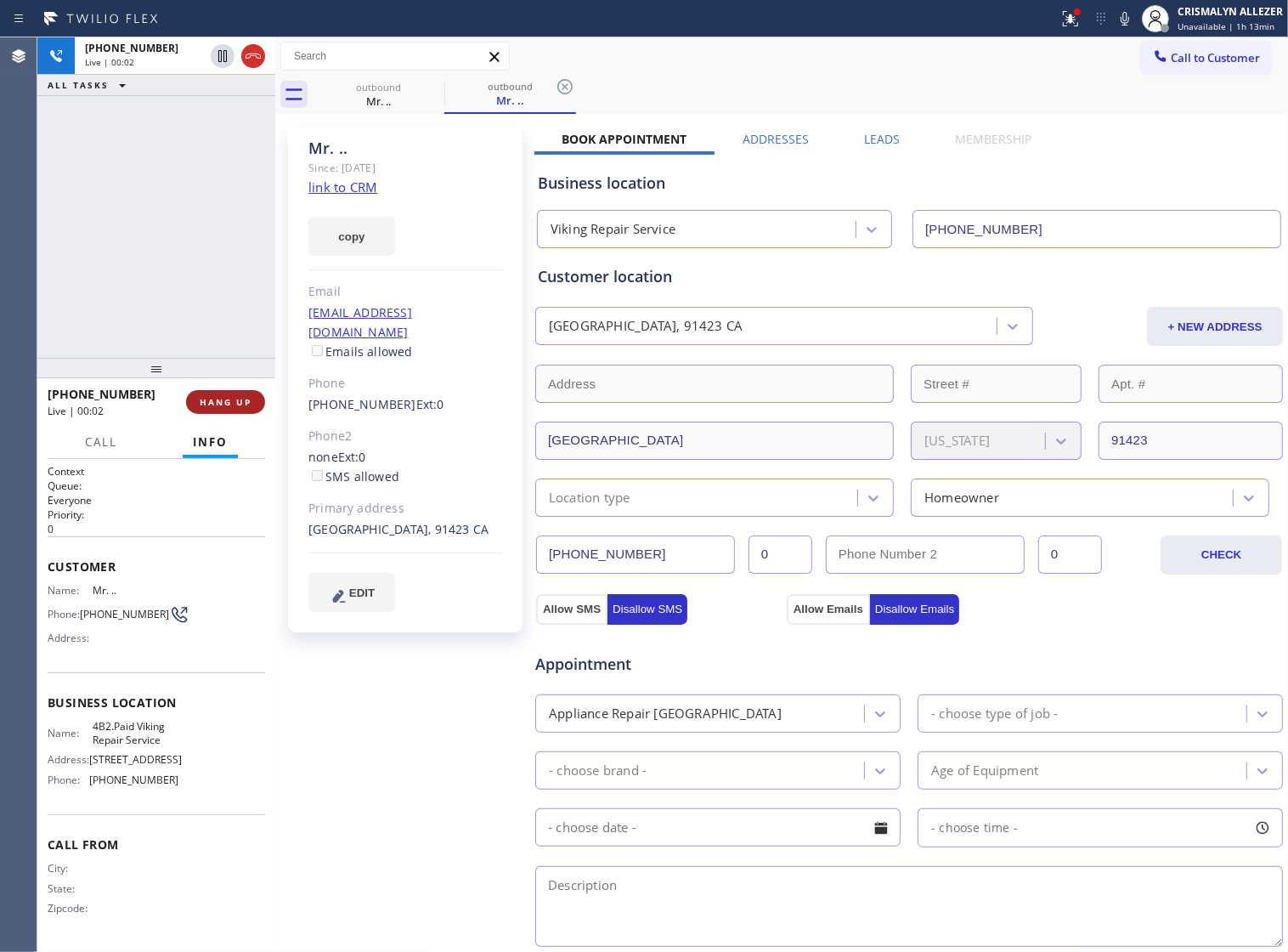
click at [211, 400] on span "HANG UP" at bounding box center [226, 402] width 52 height 12
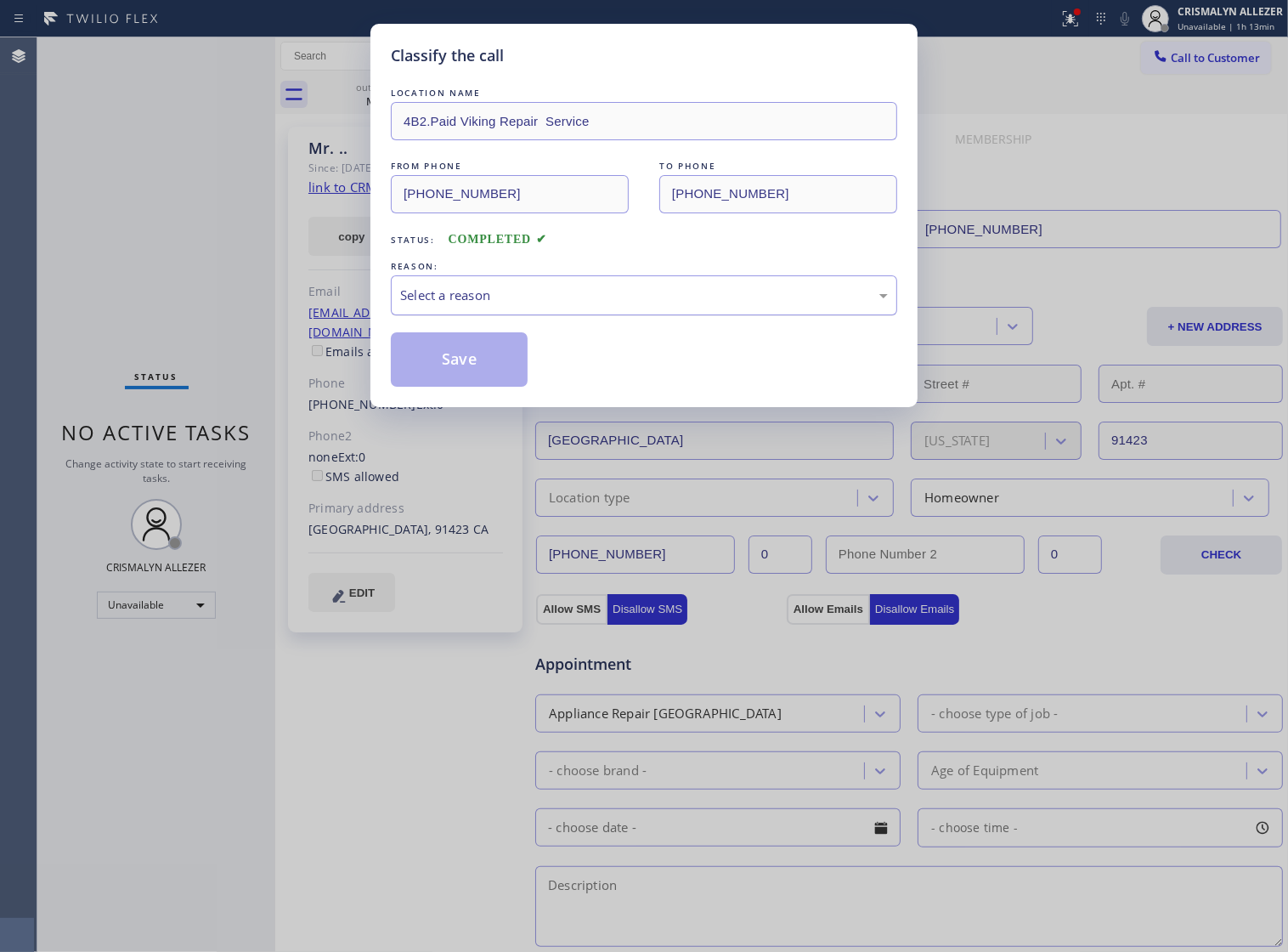
click at [630, 297] on div "Select a reason" at bounding box center [644, 295] width 506 height 40
click at [485, 372] on button "Save" at bounding box center [460, 360] width 136 height 54
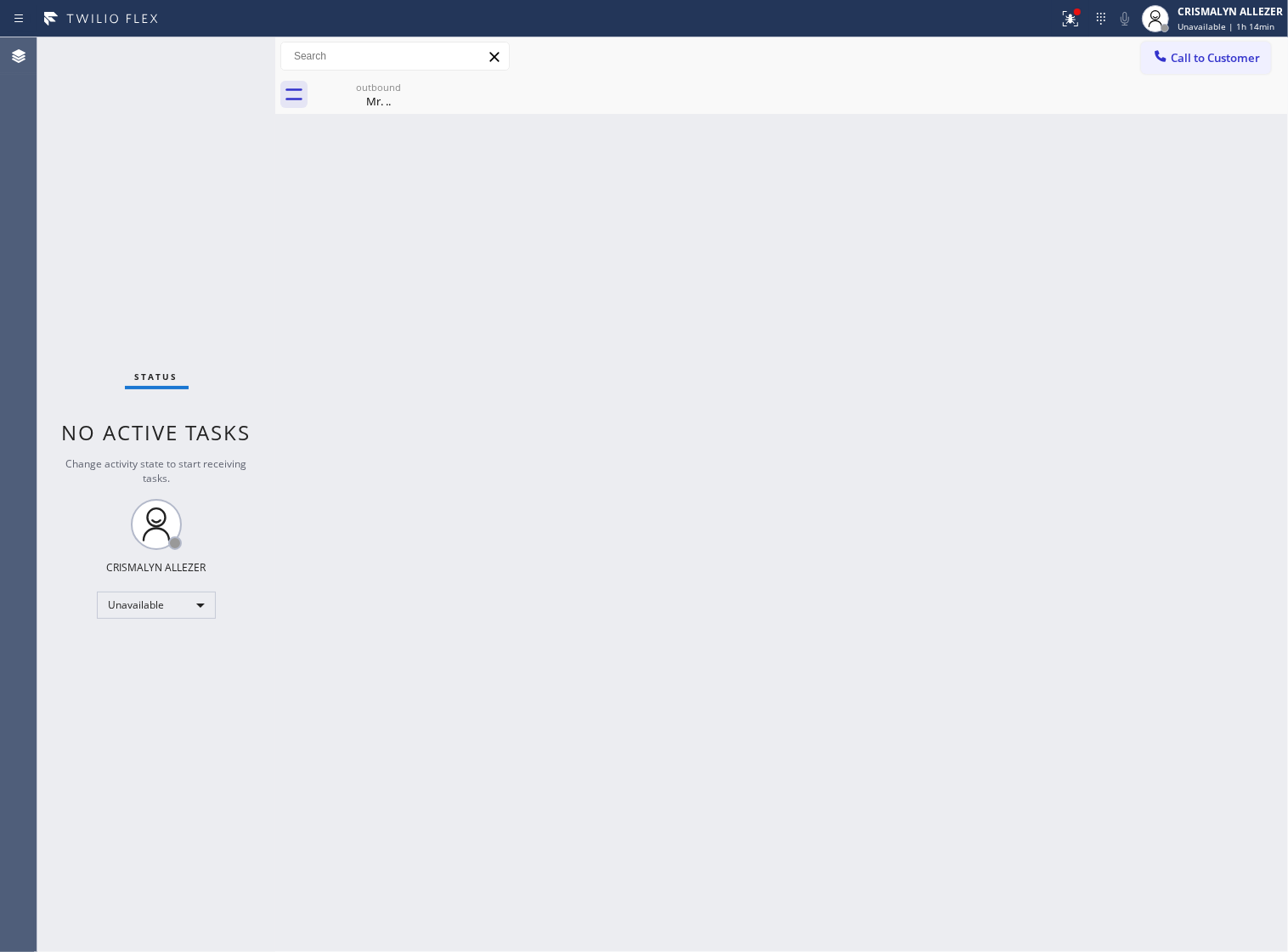
click at [1196, 61] on span "Call to Customer" at bounding box center [1216, 58] width 90 height 15
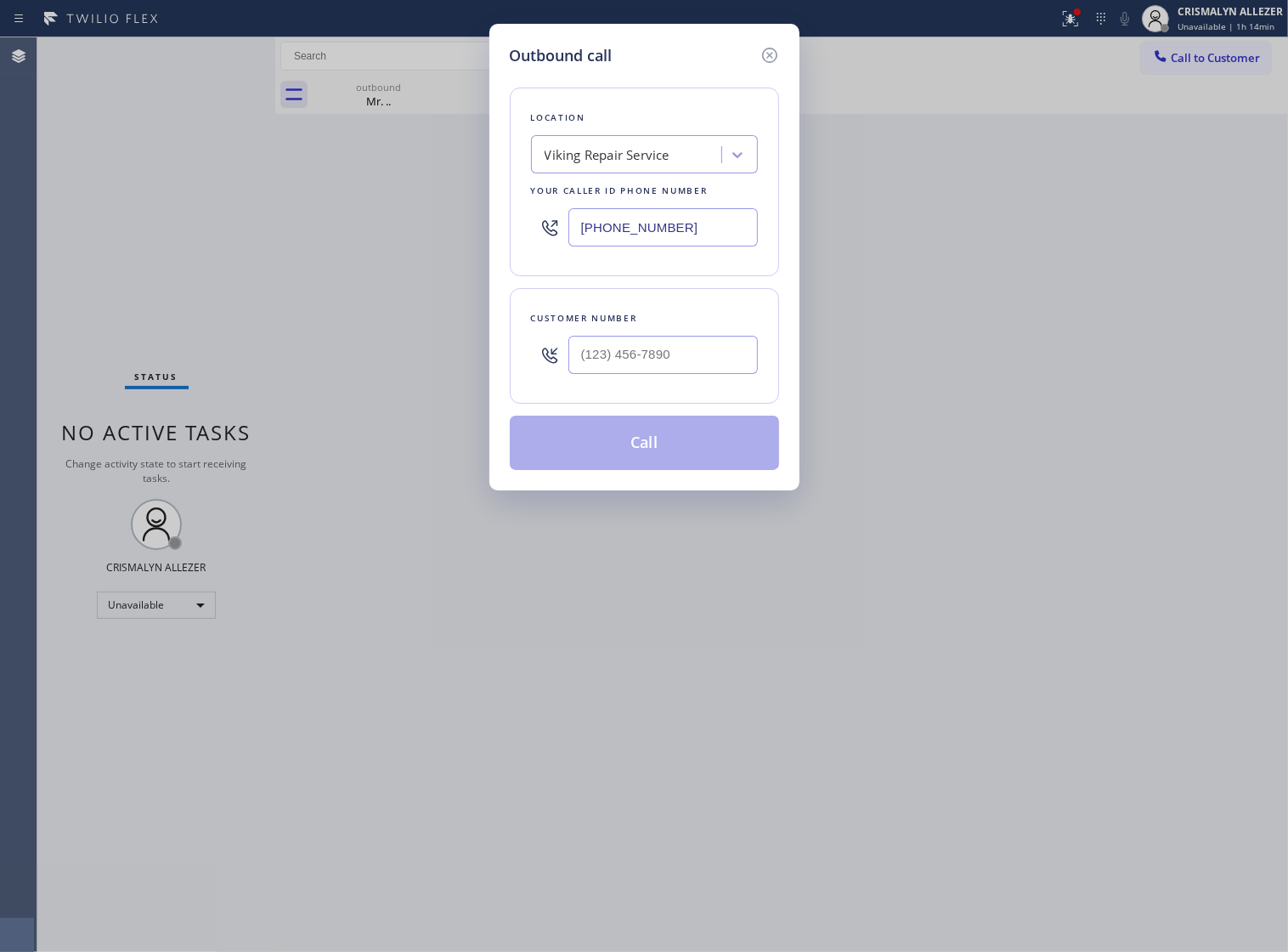
drag, startPoint x: 715, startPoint y: 244, endPoint x: 234, endPoint y: 236, distance: 481.1
click at [225, 232] on div "Outbound call Location Viking Repair Service Your caller id phone number [PHONE…" at bounding box center [644, 476] width 1288 height 952
paste input "623) 326-5019"
type input "[PHONE_NUMBER]"
click at [727, 365] on input "(___) ___-____" at bounding box center [663, 354] width 190 height 38
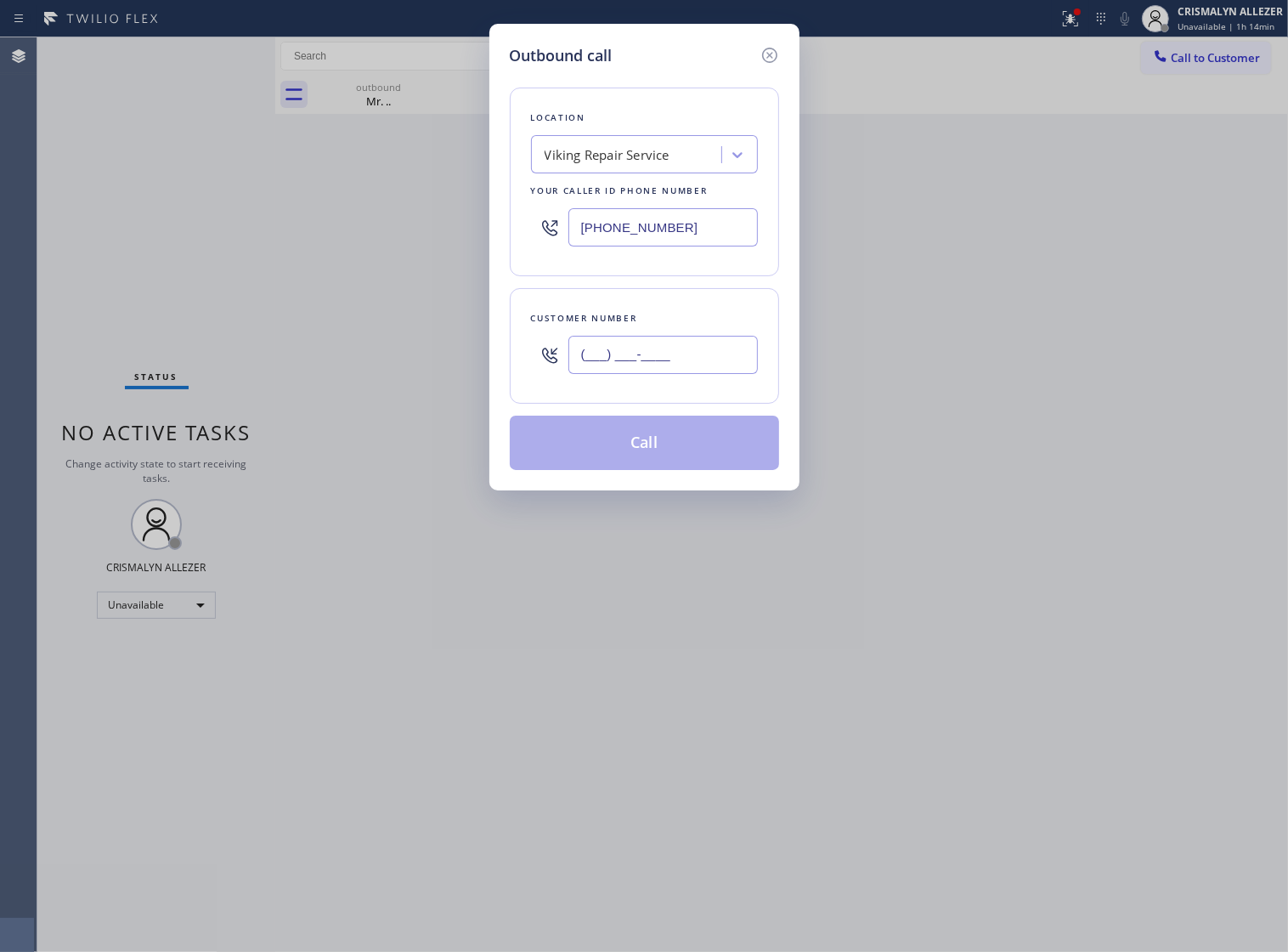
paste input "623) 326-5019"
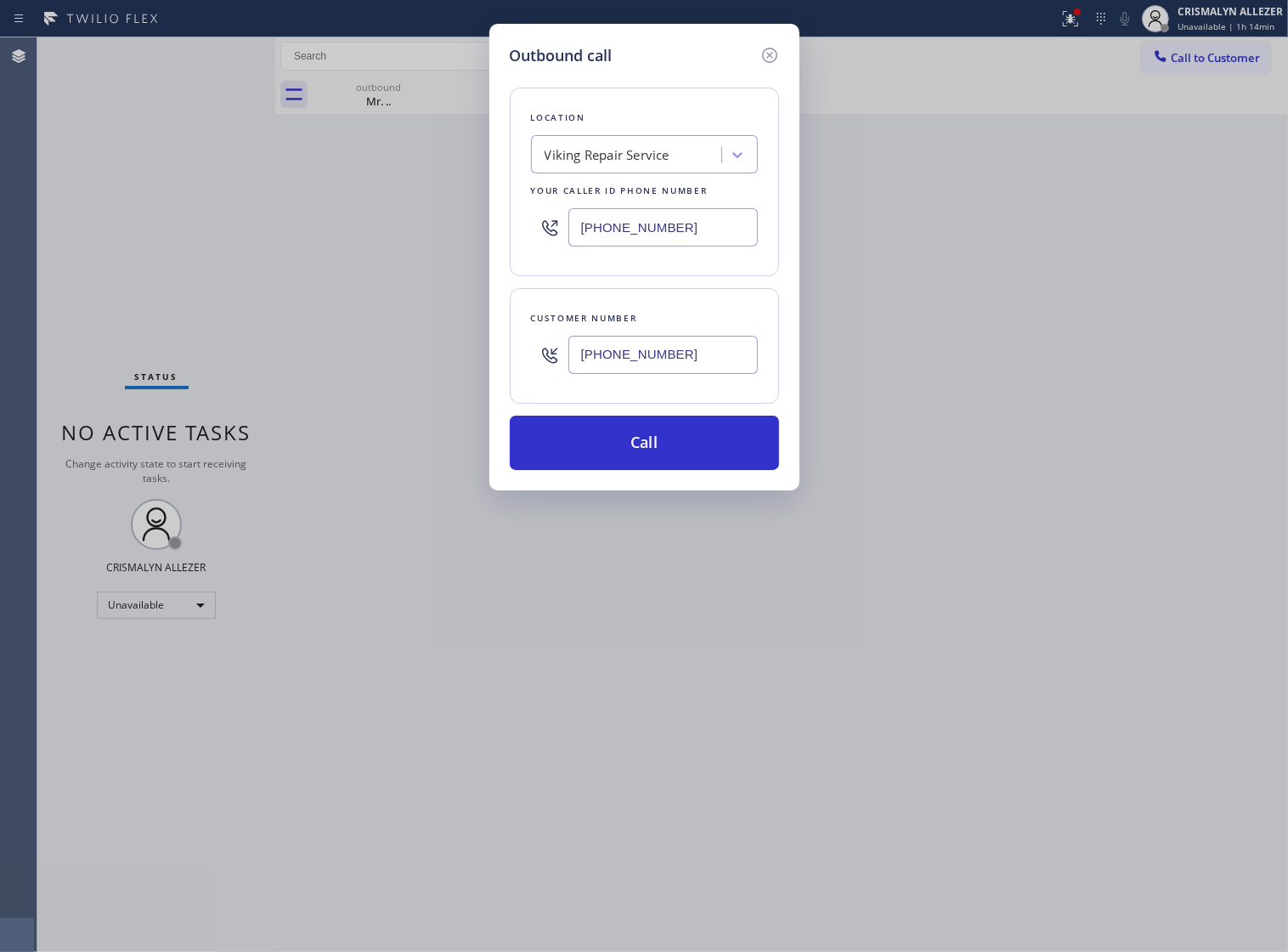
type input "[PHONE_NUMBER]"
click at [656, 165] on div "Viking Repair Service" at bounding box center [607, 155] width 125 height 20
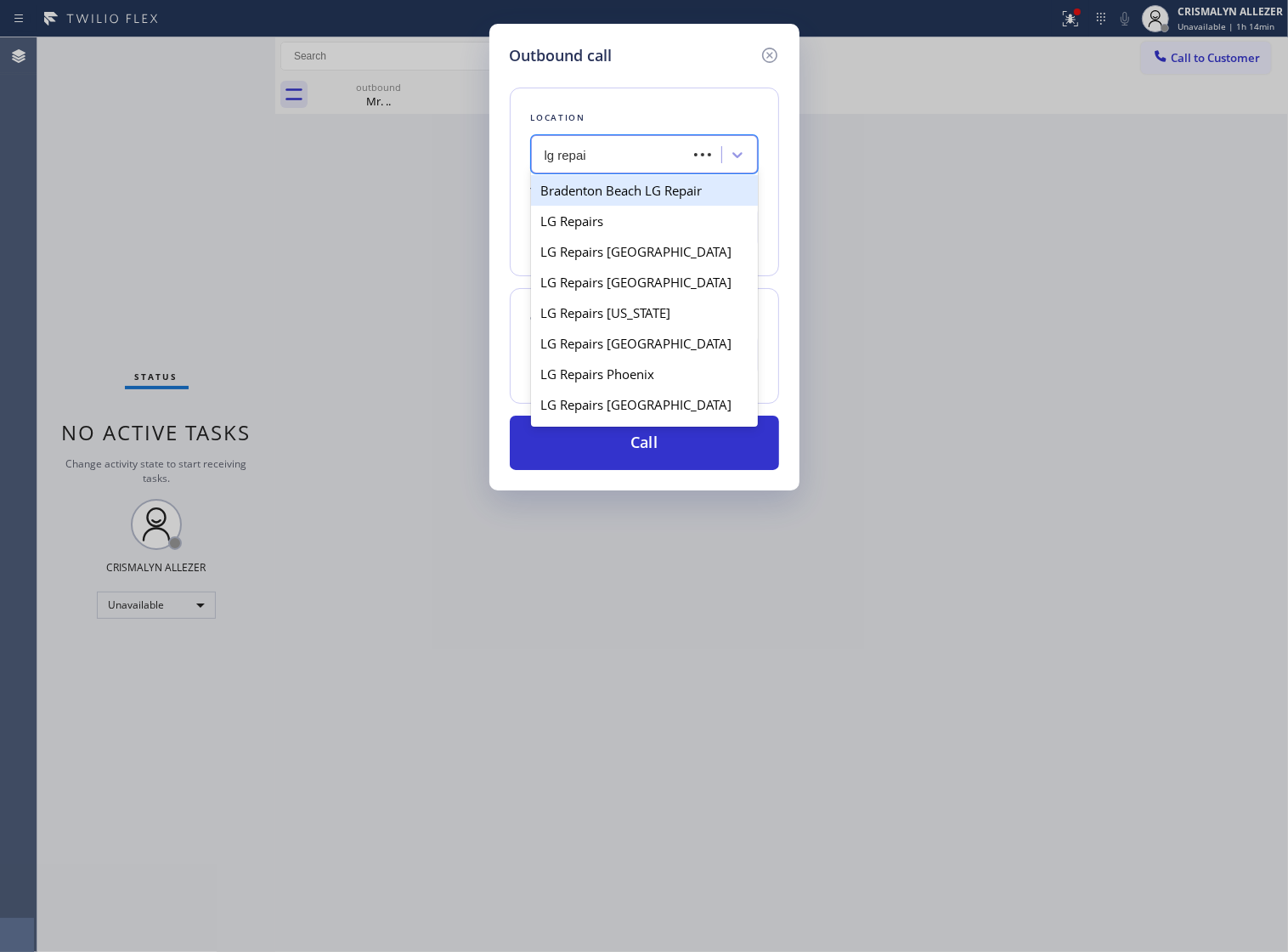
type input "lg repair"
click at [602, 236] on div "LG Repairs" at bounding box center [644, 220] width 227 height 31
type input "[PHONE_NUMBER]"
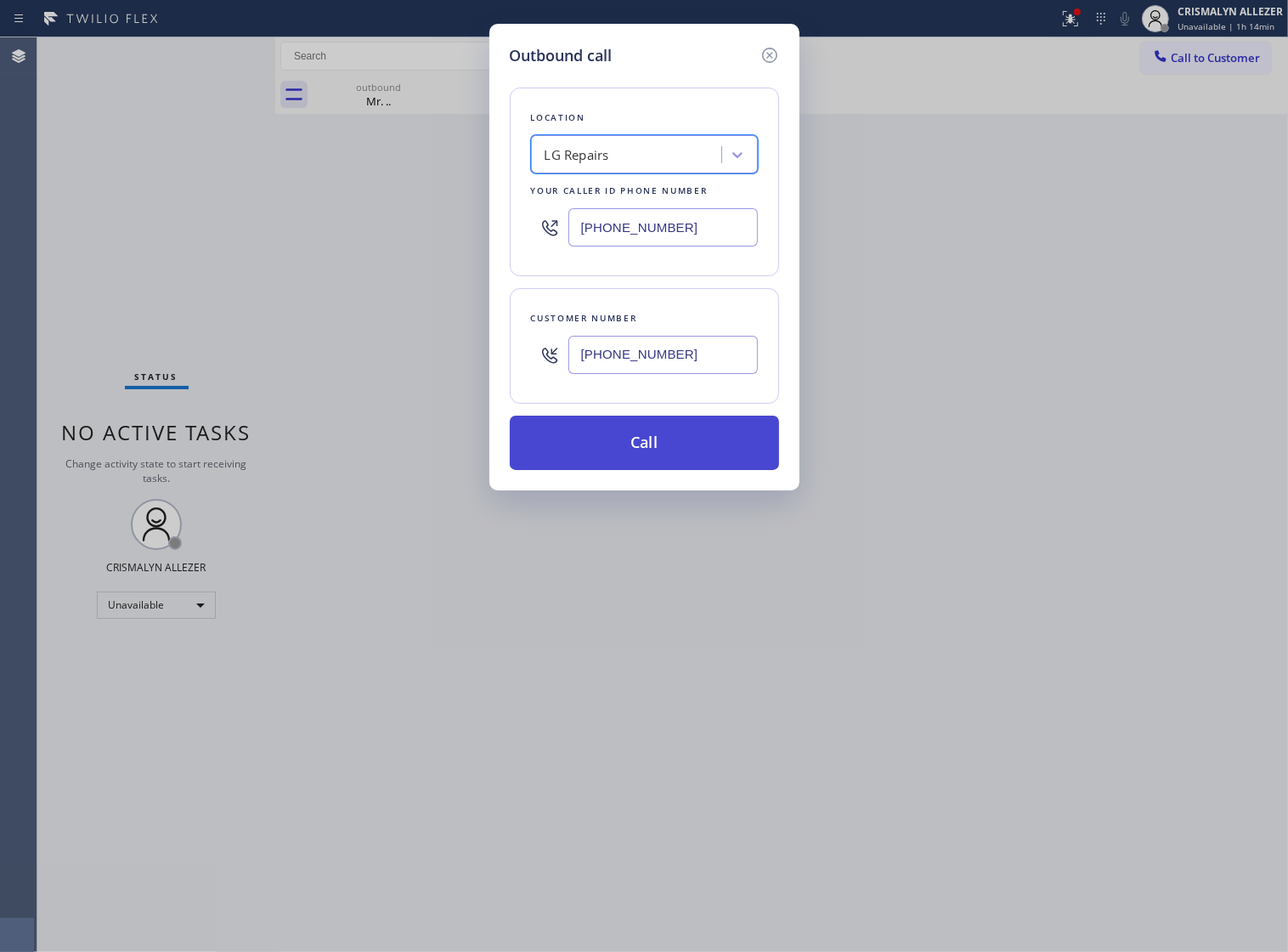
click at [670, 470] on button "Call" at bounding box center [644, 443] width 269 height 54
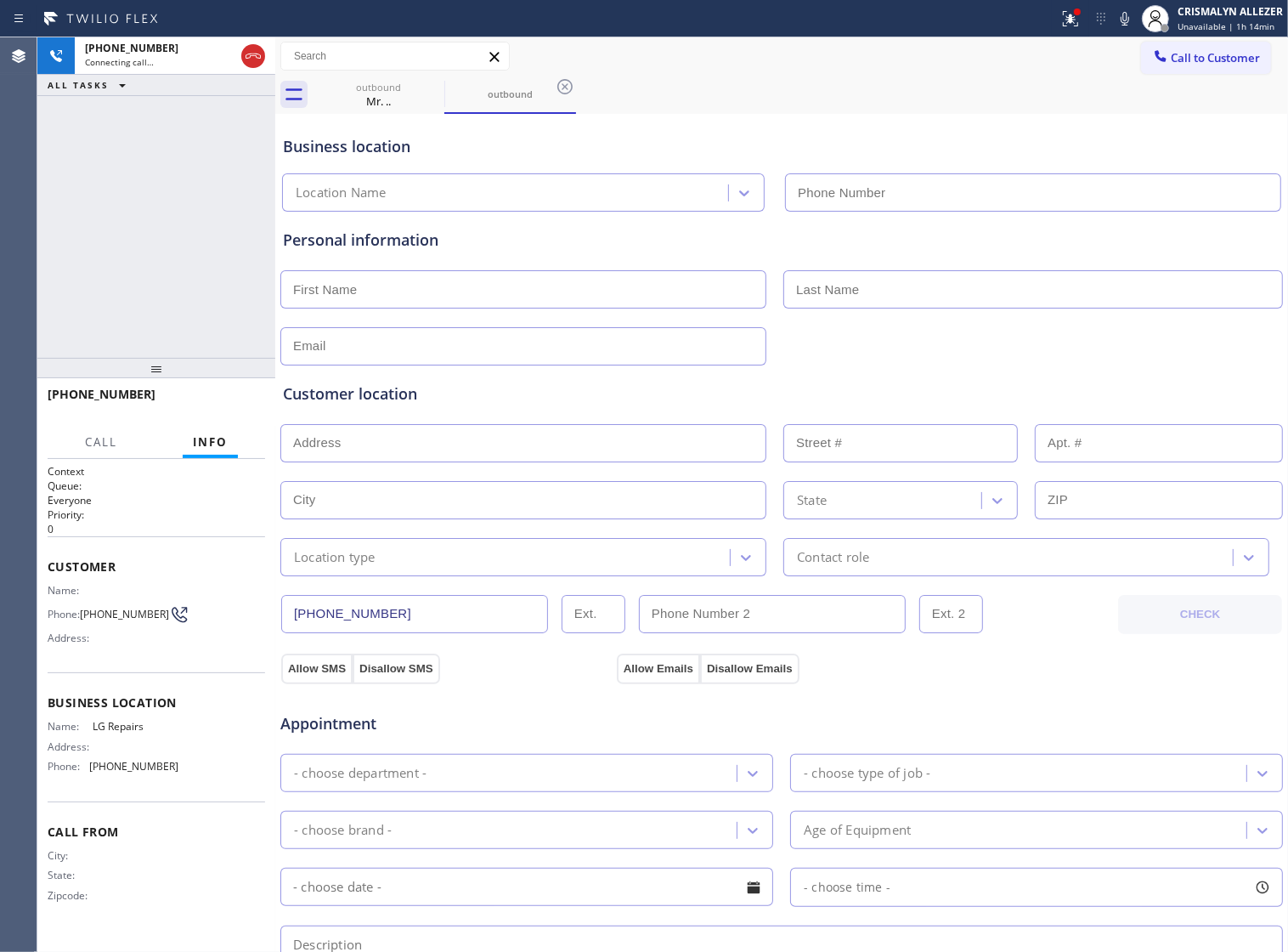
type input "[PHONE_NUMBER]"
click at [391, 95] on div "Mr. .." at bounding box center [378, 101] width 128 height 15
type input "[PHONE_NUMBER]"
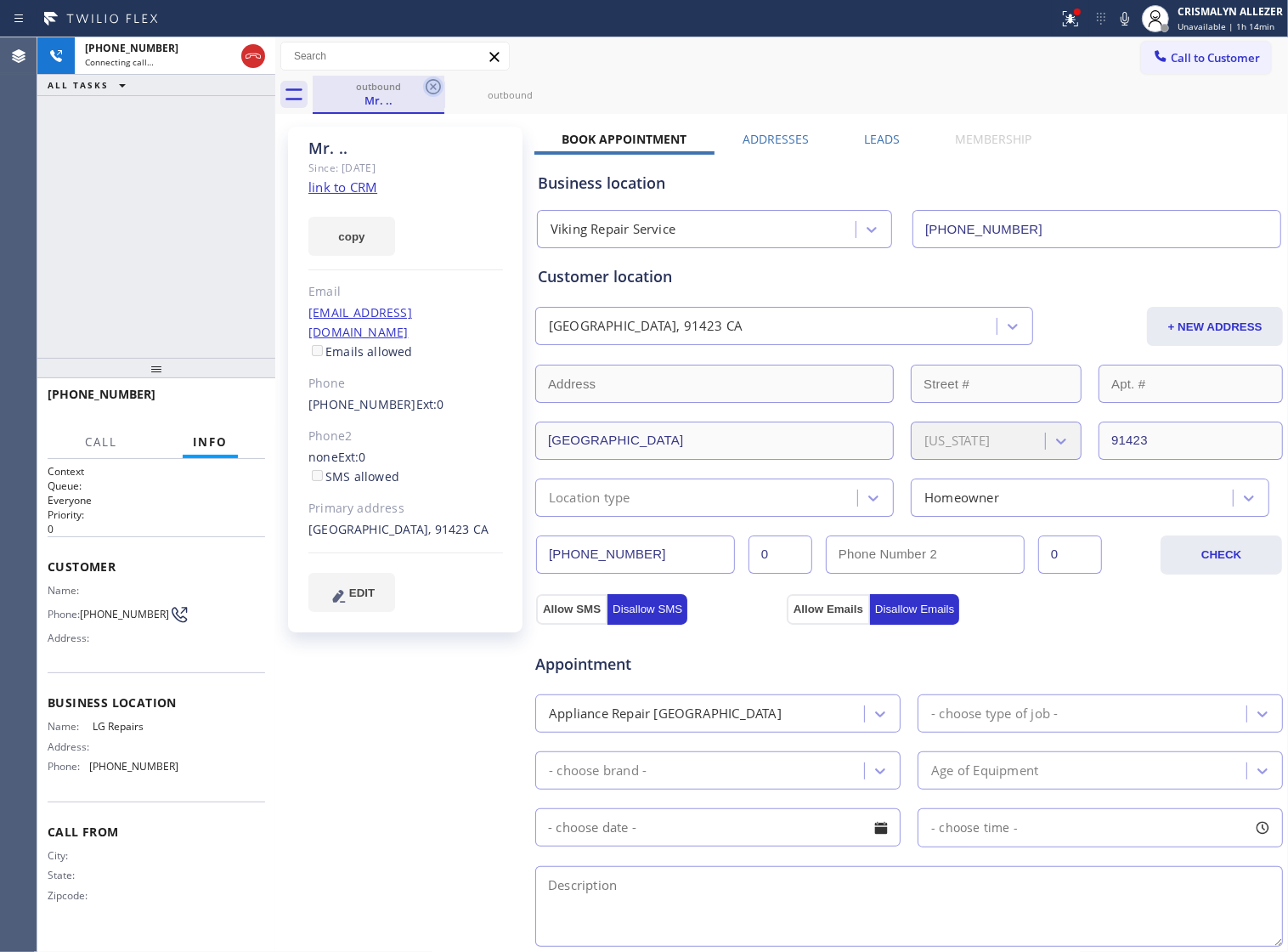
click at [432, 83] on icon at bounding box center [433, 87] width 21 height 21
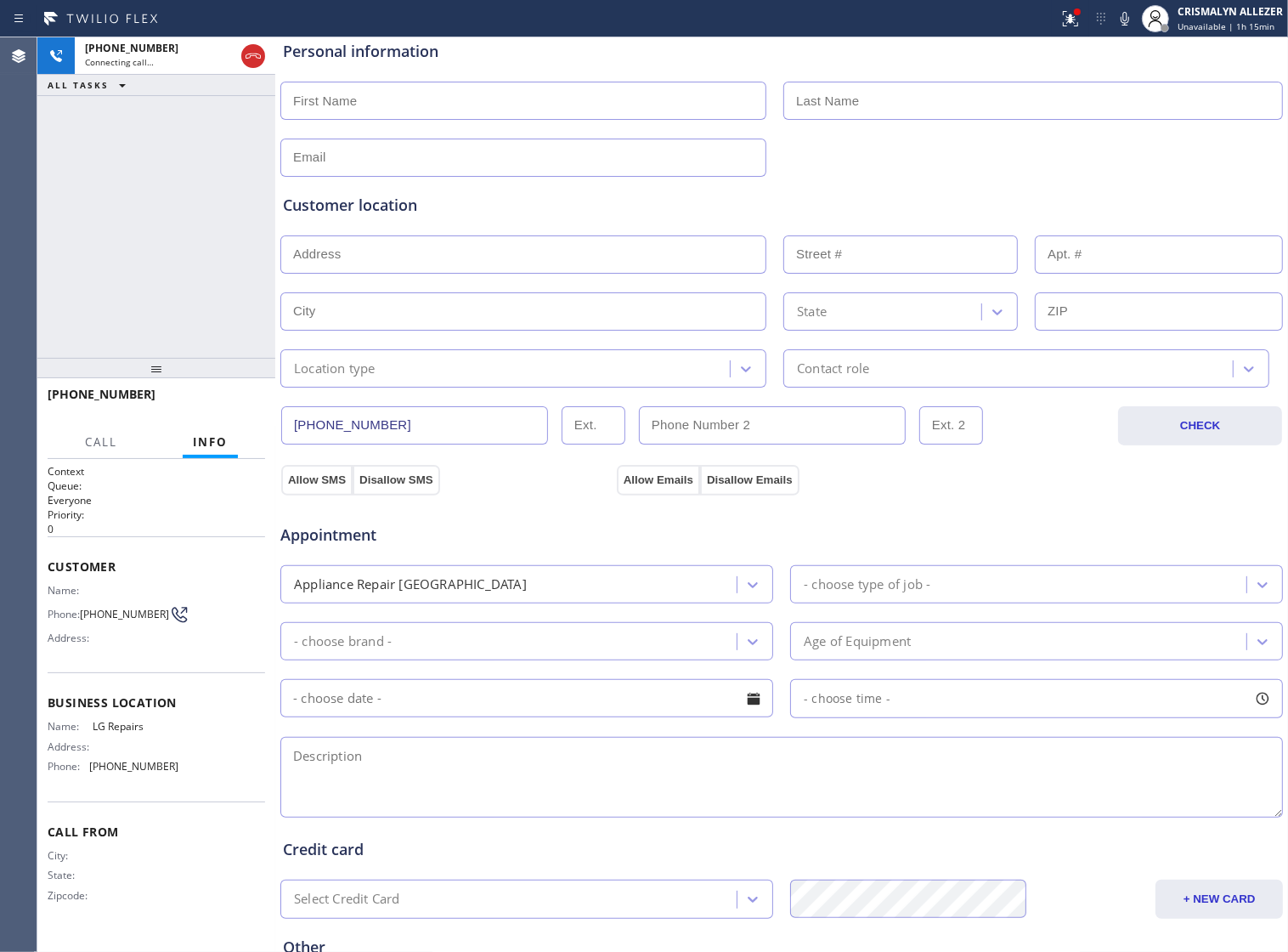
scroll to position [212, 0]
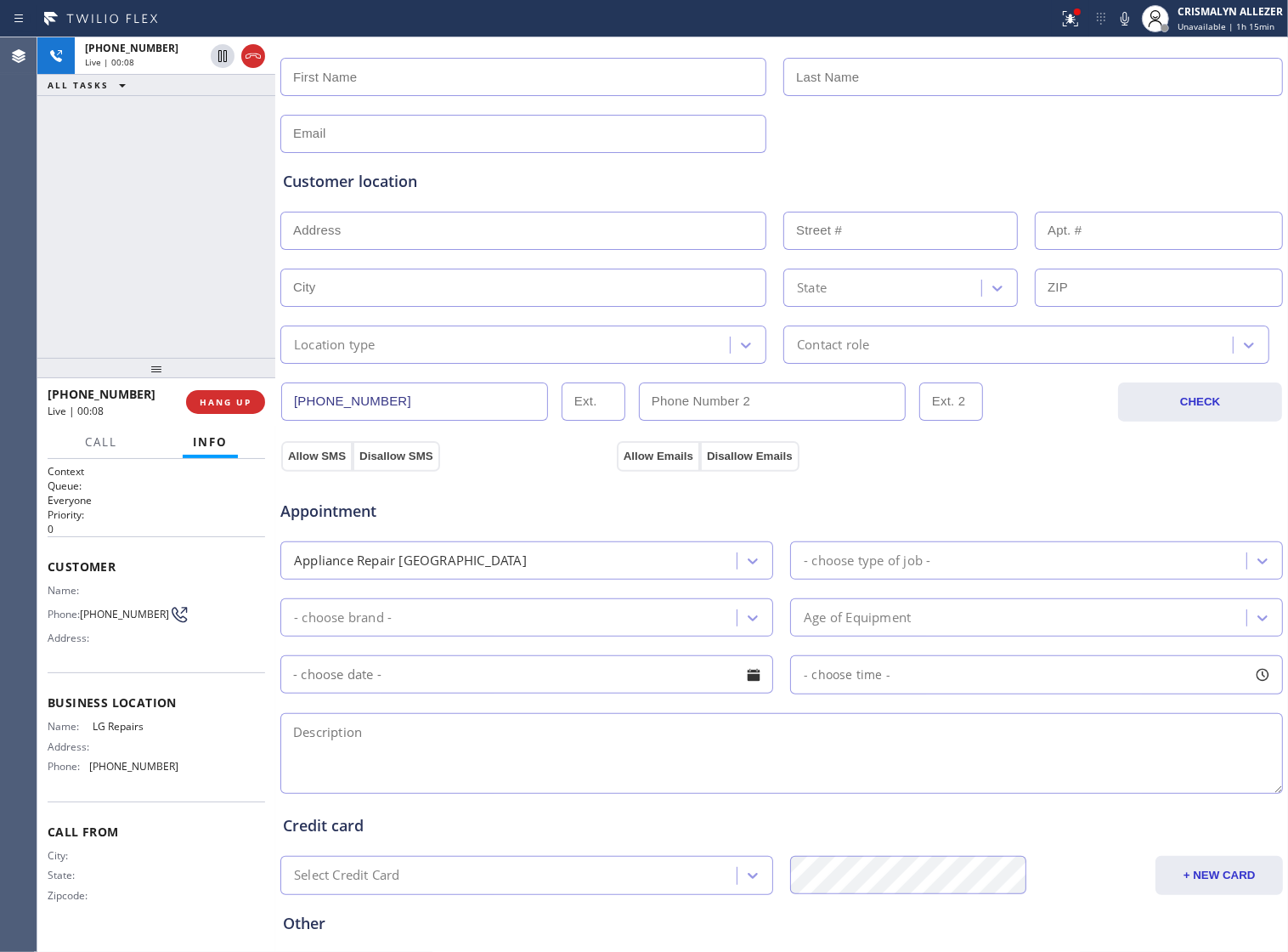
click at [423, 766] on textarea at bounding box center [782, 753] width 1003 height 80
paste textarea "I have a LG gas range. Sometimes we he an F9 code sometimes not. The oven heat …"
click at [1135, 750] on textarea "I have a LG gas range. Sometimes we he an F9 code, sometimes not. The oven heat…" at bounding box center [782, 753] width 1003 height 80
paste textarea "[STREET_ADDRESS]"
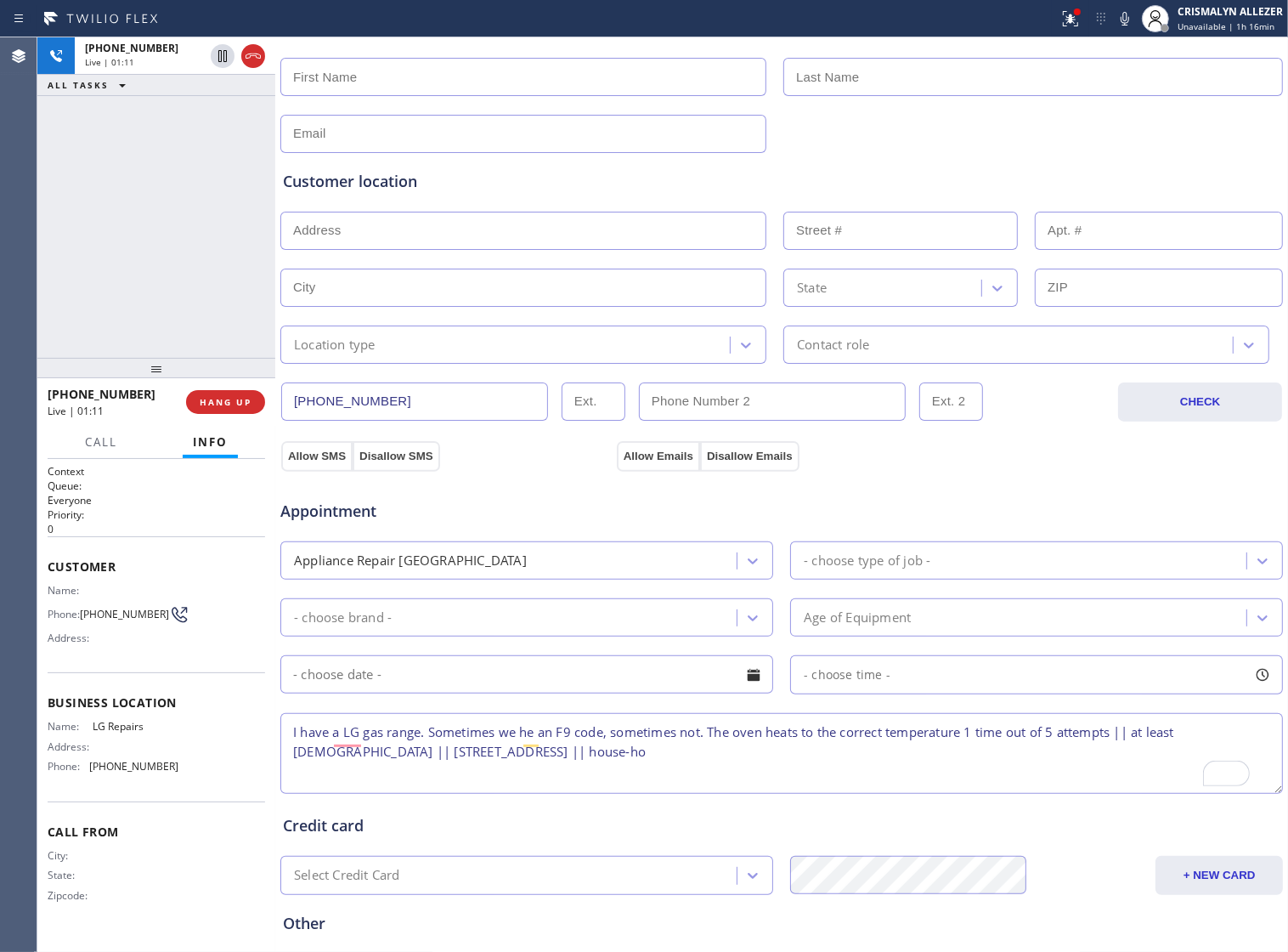
drag, startPoint x: 1258, startPoint y: 798, endPoint x: 1269, endPoint y: 851, distance: 54.1
click at [1269, 794] on textarea "I have a LG gas range. Sometimes we he an F9 code, sometimes not. The oven heat…" at bounding box center [782, 753] width 1003 height 80
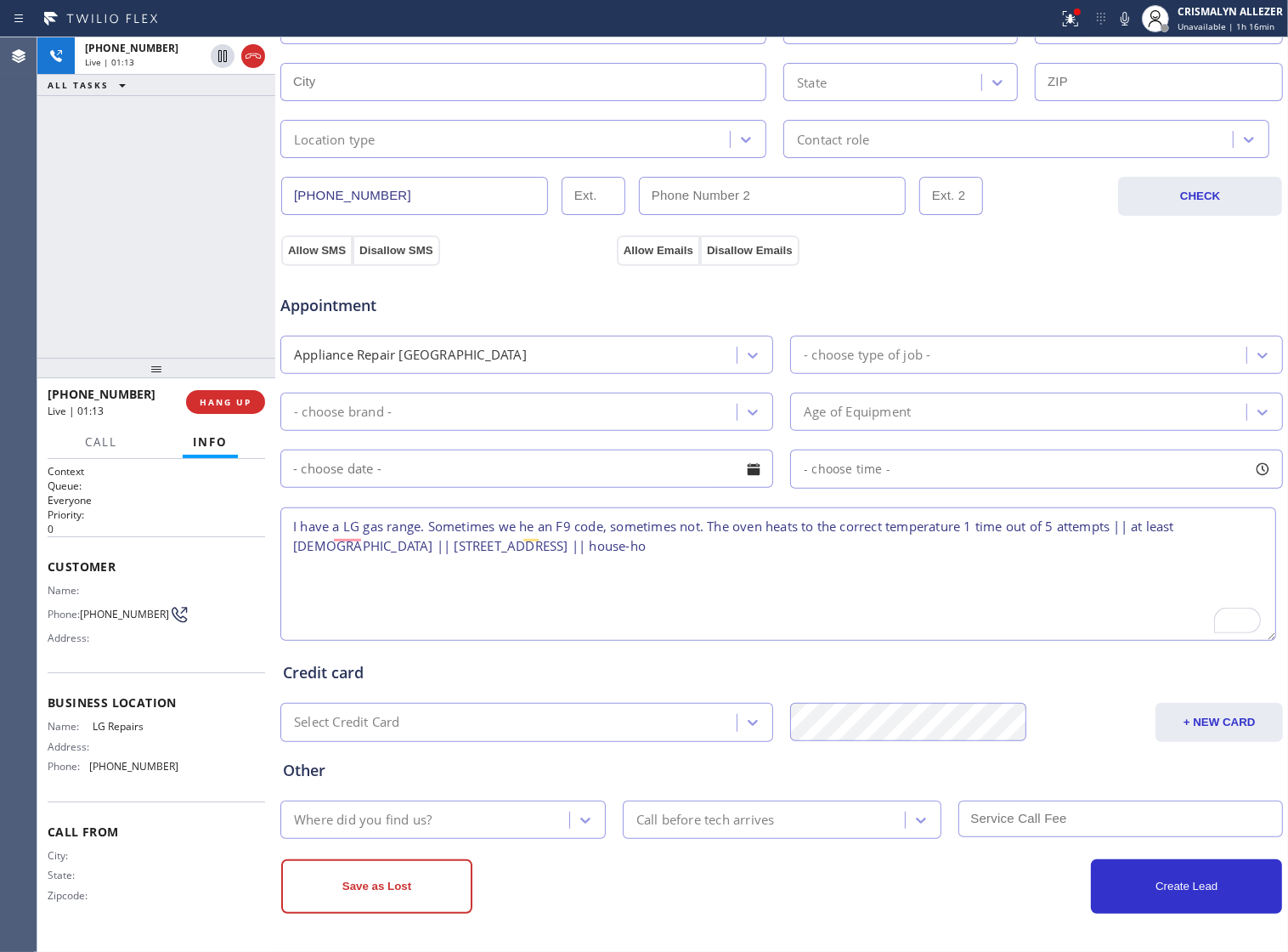
scroll to position [435, 0]
click at [682, 545] on textarea "I have an LG gas range. Sometimes we he an F9 code, sometimes not. The oven hea…" at bounding box center [778, 574] width 996 height 134
click at [698, 552] on textarea "I have an LG gas range. Sometimes we he an F9 code, sometimes not. The oven hea…" at bounding box center [778, 574] width 996 height 134
click at [688, 554] on textarea "I have an LG gas range. Sometimes we he an F9 code, sometimes not. The oven hea…" at bounding box center [778, 574] width 996 height 134
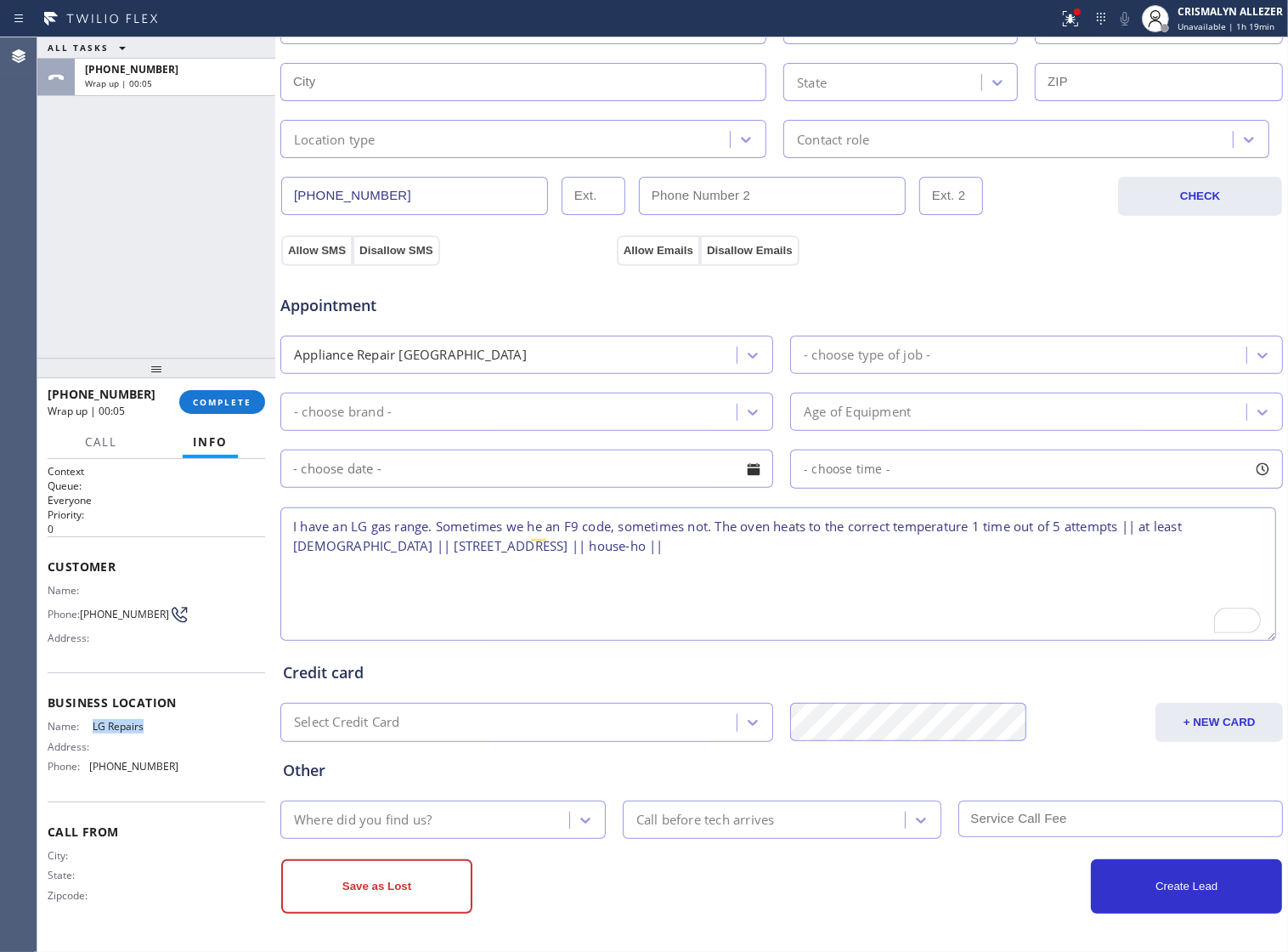
drag, startPoint x: 91, startPoint y: 720, endPoint x: 164, endPoint y: 730, distance: 73.7
click at [164, 730] on div "Name: LG Repairs" at bounding box center [113, 727] width 131 height 13
copy div "LG Repairs"
click at [711, 546] on textarea "I have an LG gas range. Sometimes we he an F9 code, sometimes not. The oven hea…" at bounding box center [778, 574] width 996 height 134
paste textarea "LG Repairs"
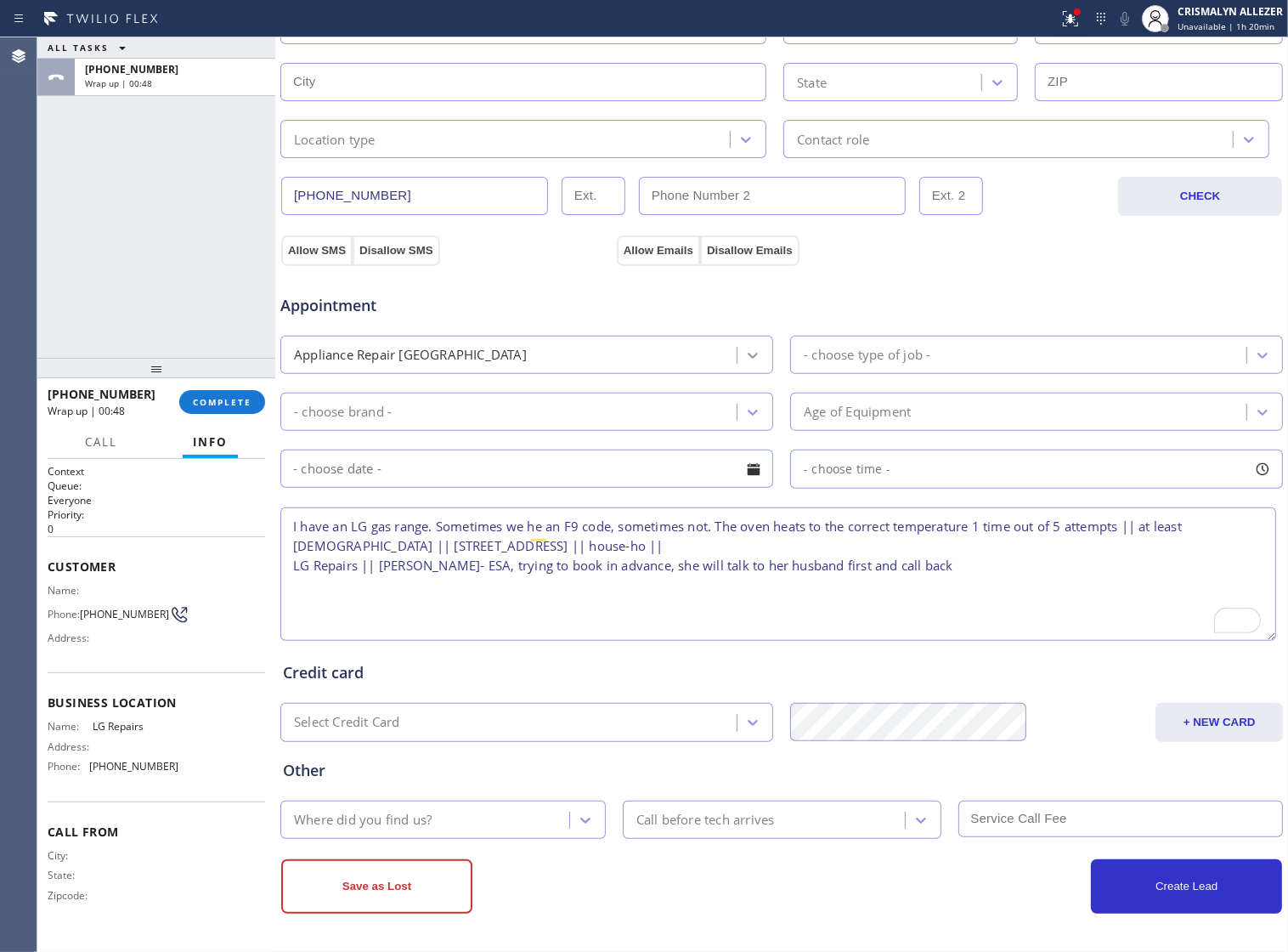
type textarea "I have an LG gas range. Sometimes we he an F9 code, sometimes not. The oven hea…"
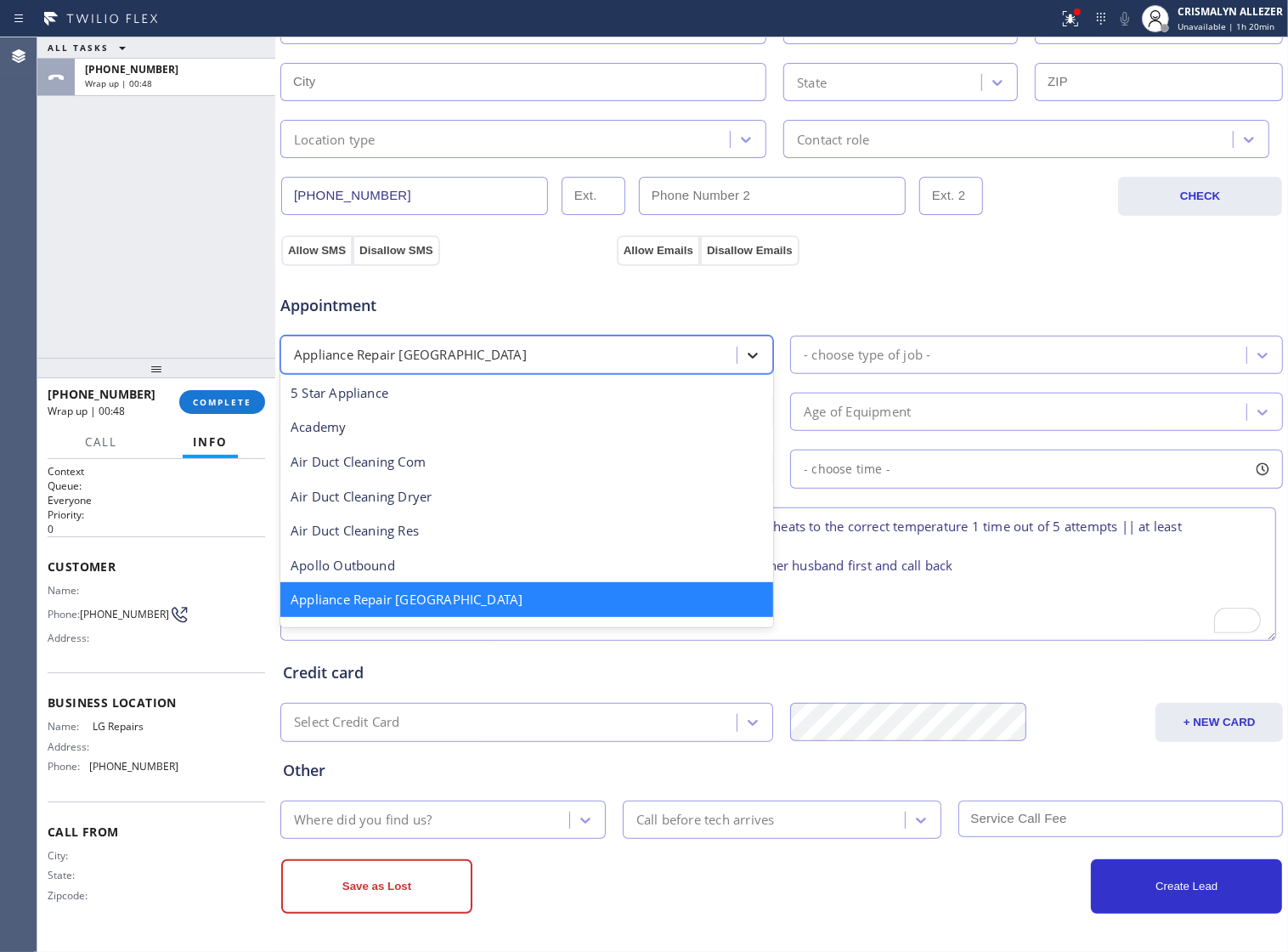
click at [749, 350] on icon at bounding box center [753, 355] width 17 height 17
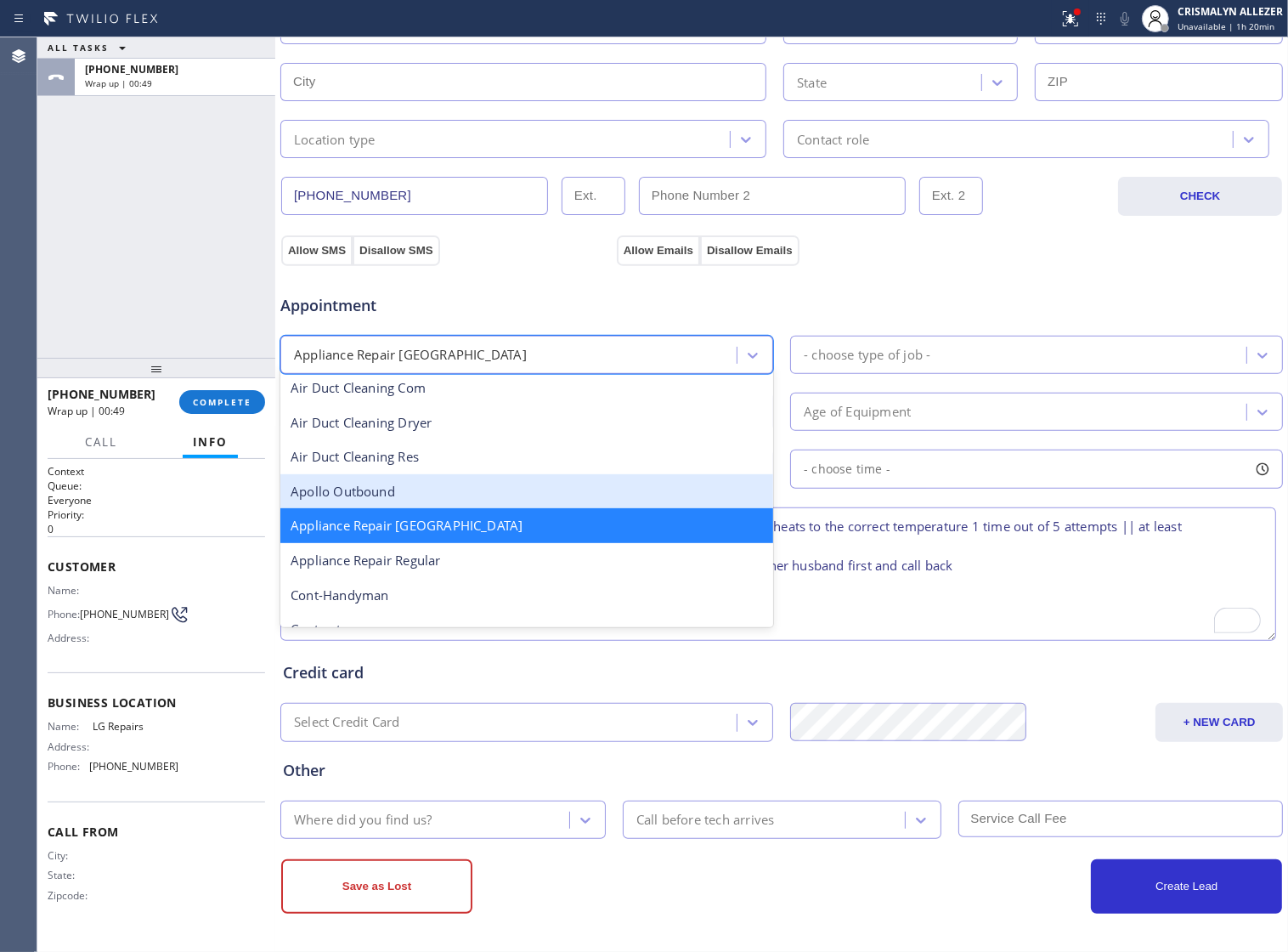
scroll to position [107, 0]
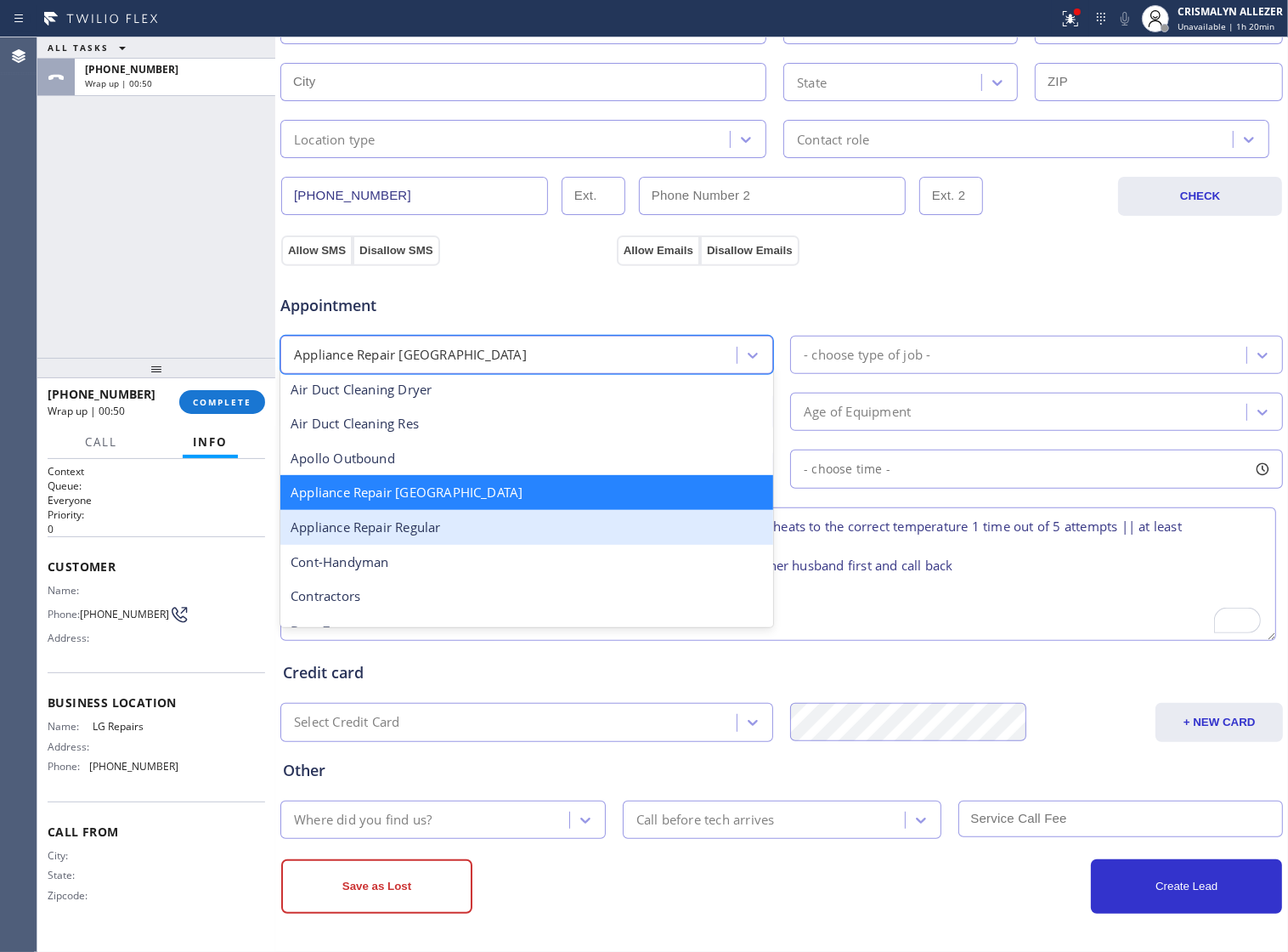
click at [511, 523] on div "Appliance Repair Regular" at bounding box center [527, 527] width 493 height 35
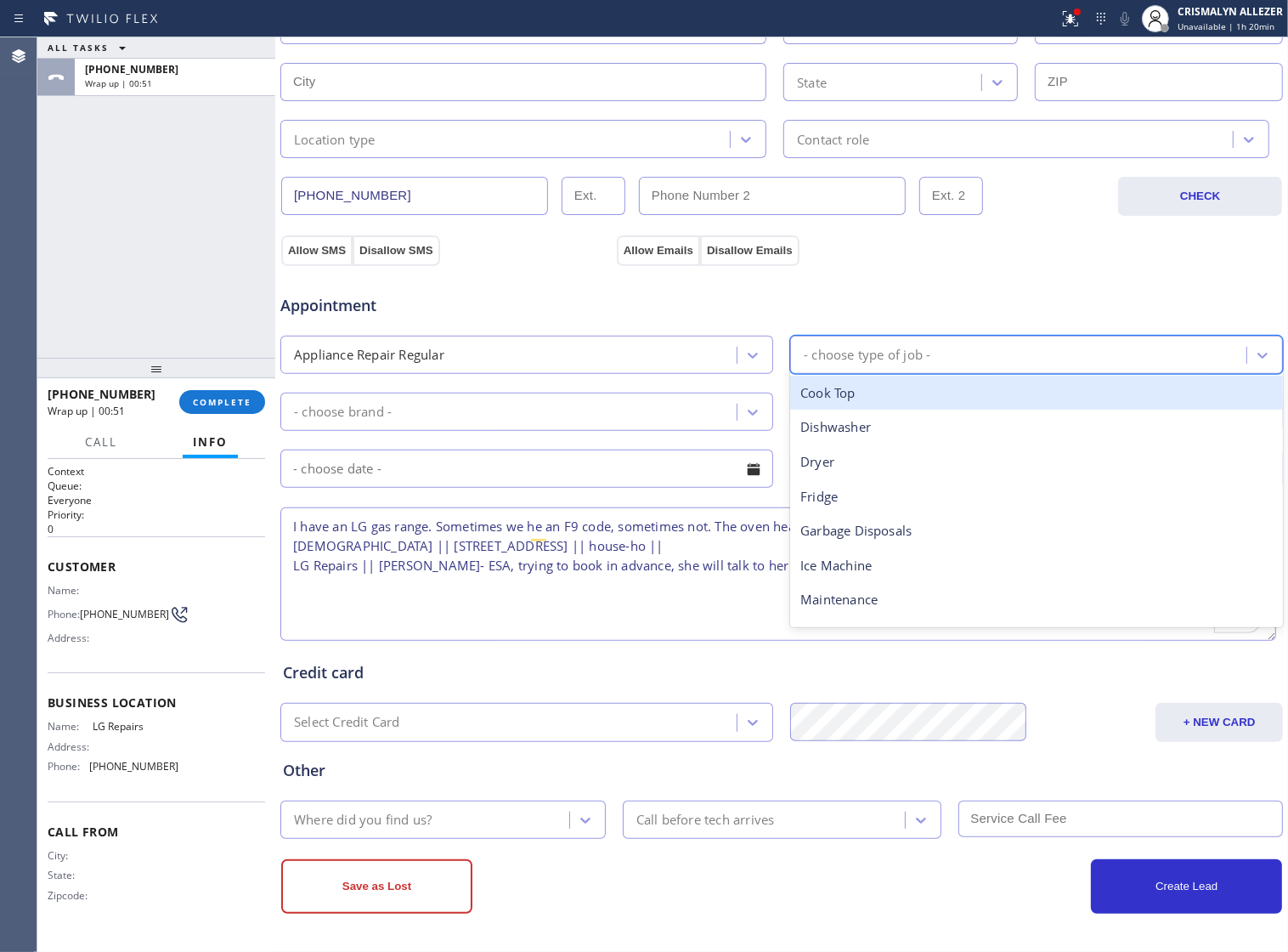
click at [957, 349] on div "- choose type of job -" at bounding box center [1021, 355] width 451 height 30
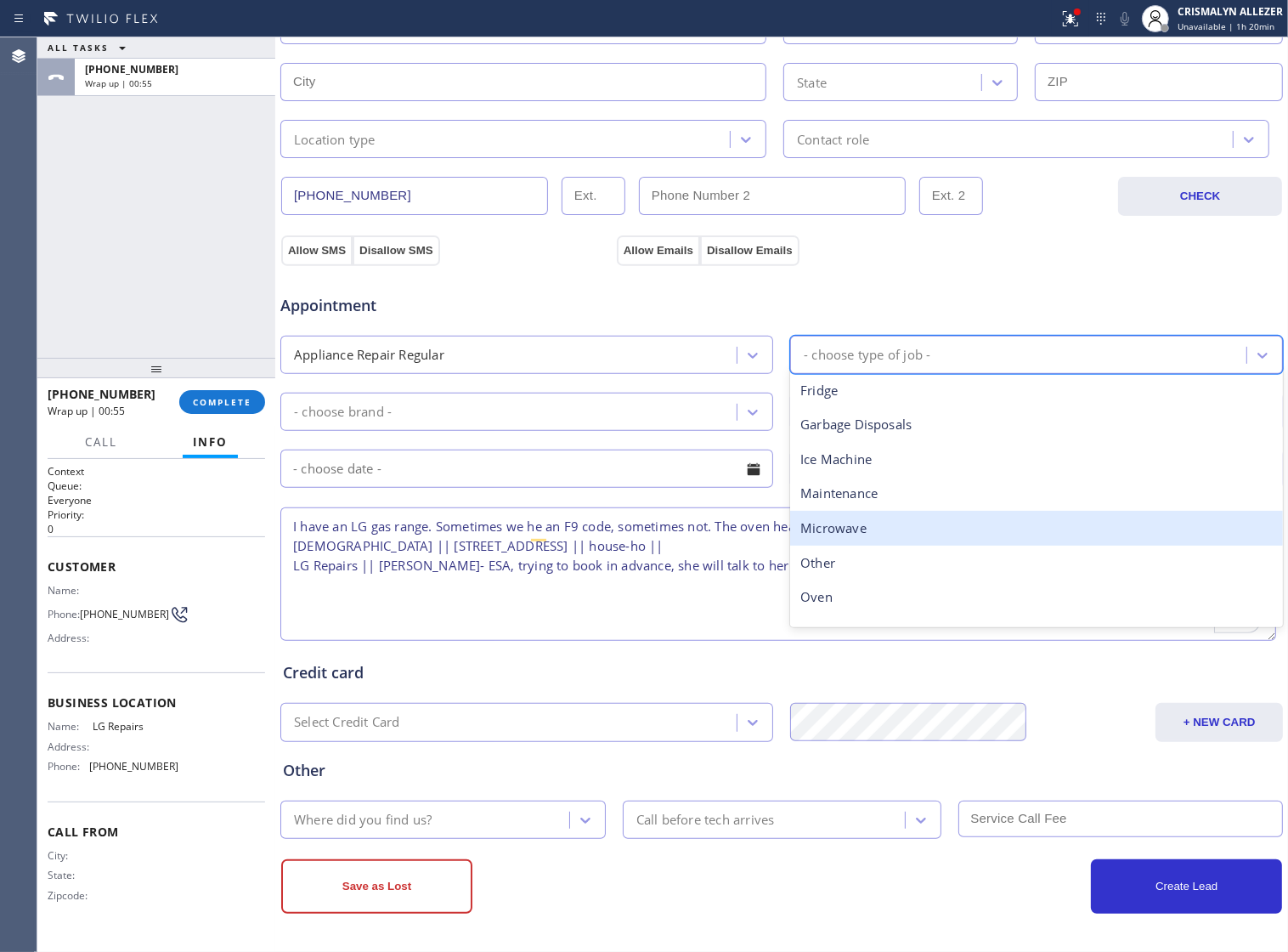
scroll to position [212, 0]
click at [899, 512] on div "Range / Stove" at bounding box center [1037, 525] width 493 height 35
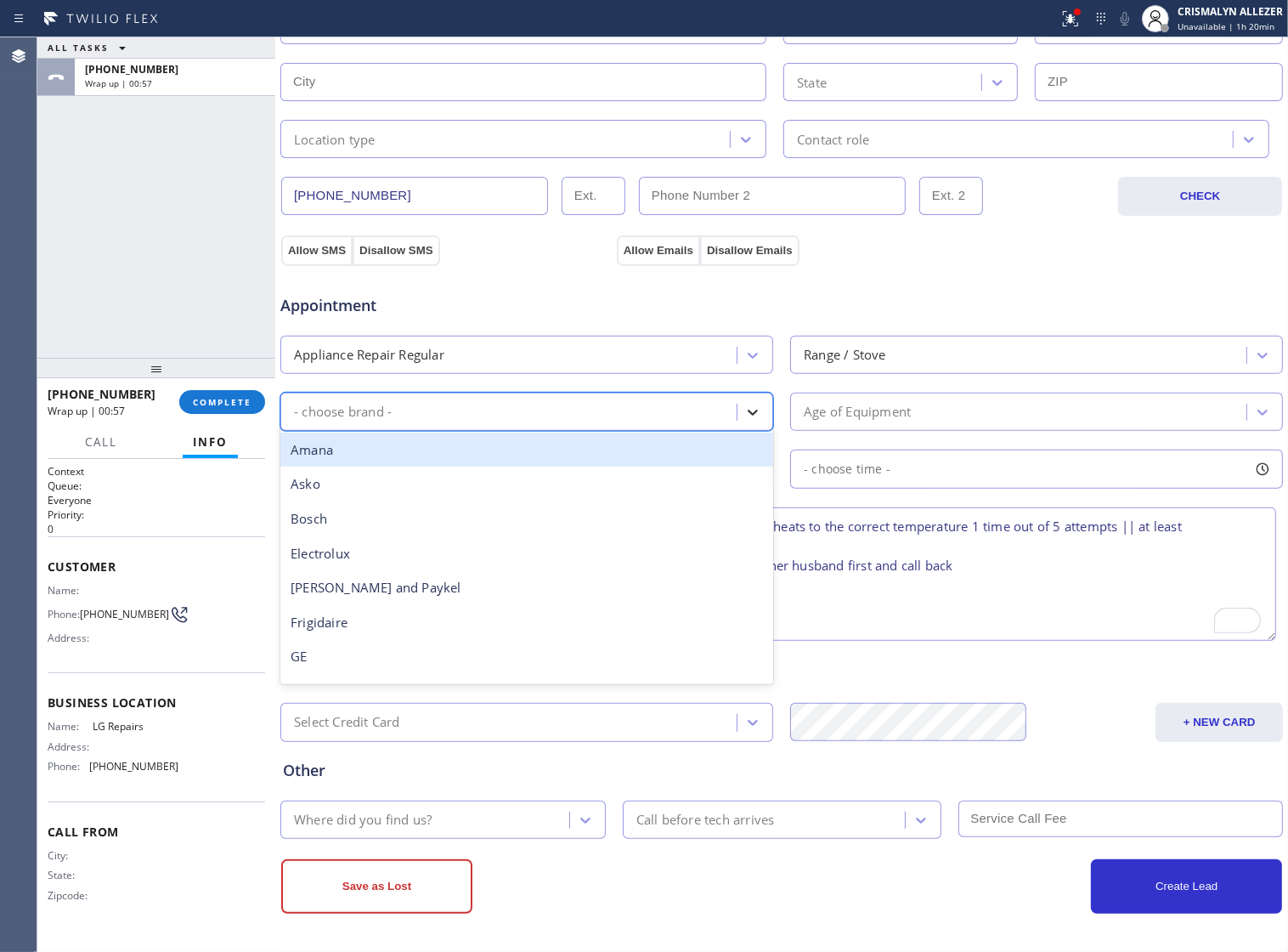
click at [744, 404] on icon at bounding box center [753, 412] width 17 height 17
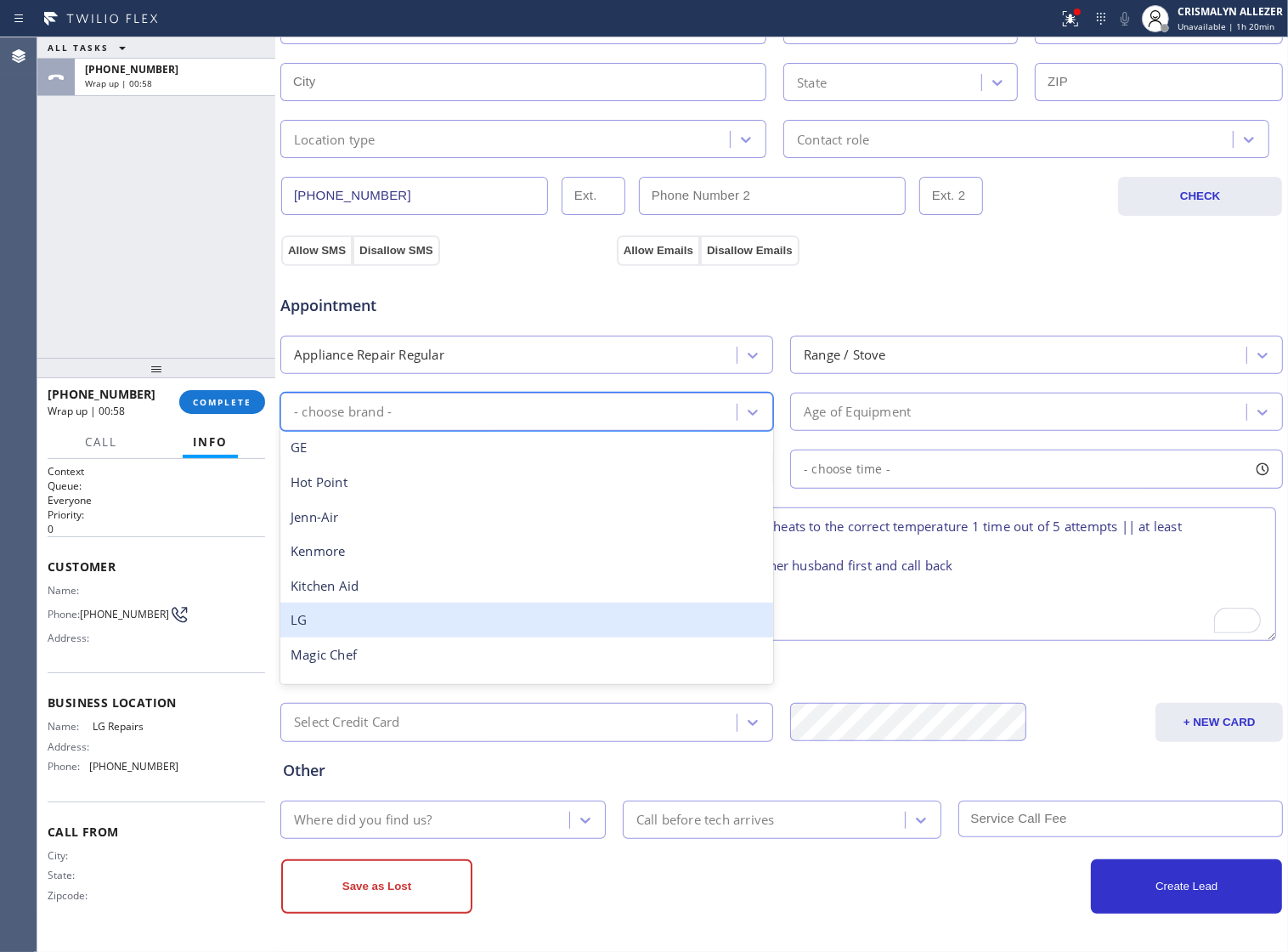
scroll to position [372, 0]
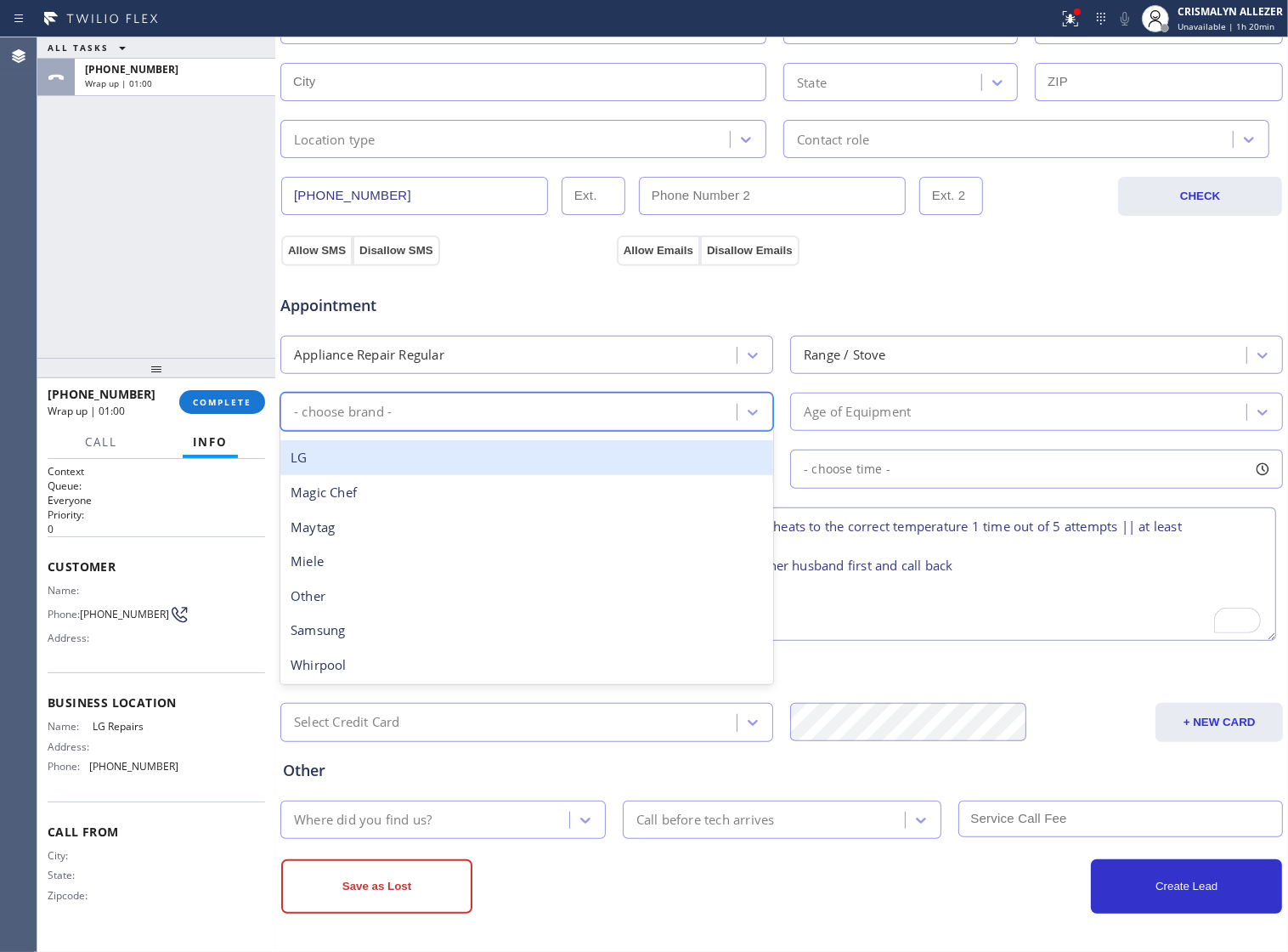
click at [490, 464] on div "LG" at bounding box center [527, 457] width 493 height 35
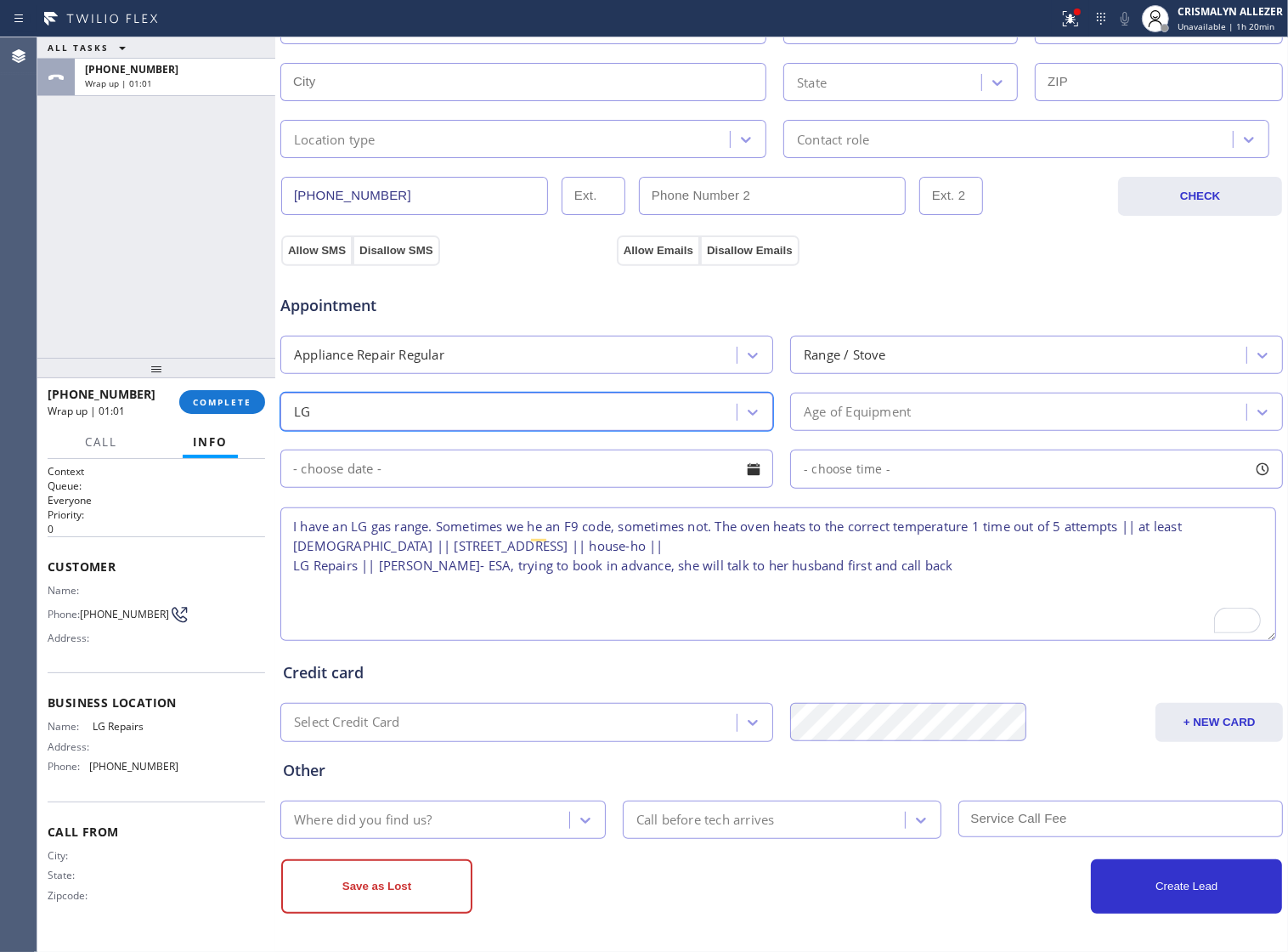
click at [978, 414] on div "Age of Equipment" at bounding box center [1021, 412] width 451 height 30
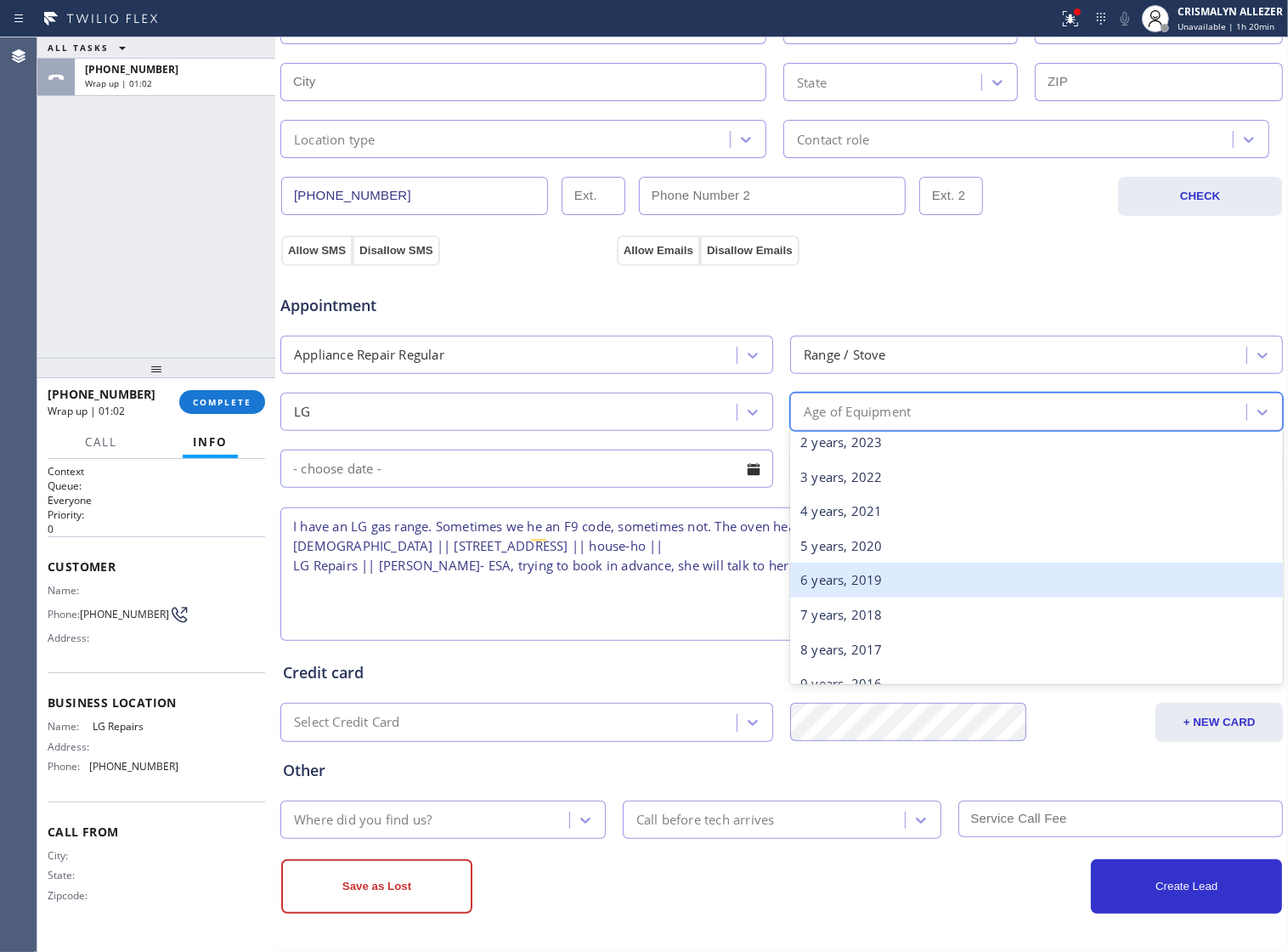
scroll to position [107, 0]
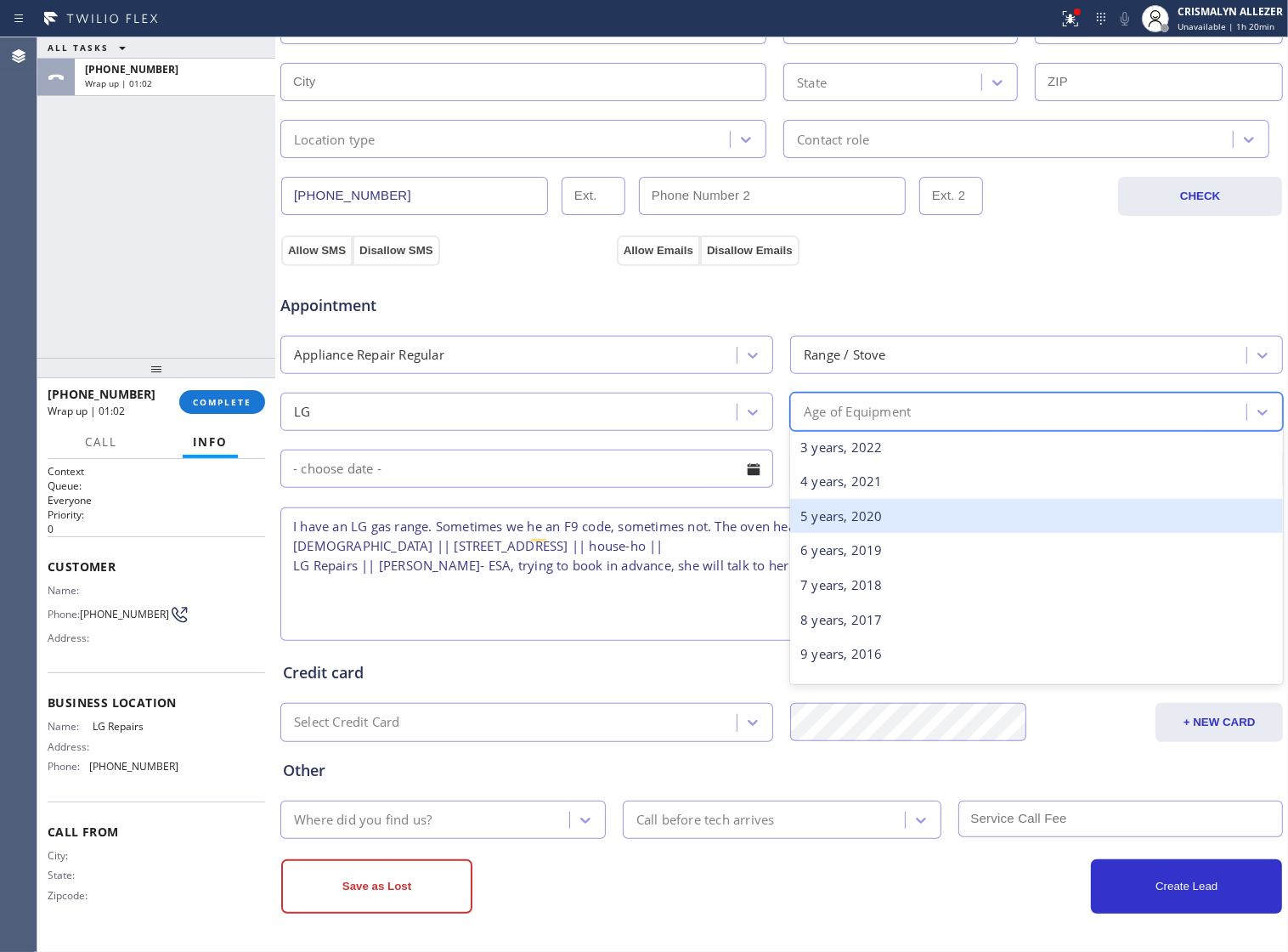
click at [843, 511] on div "5 years, 2020" at bounding box center [1037, 516] width 493 height 35
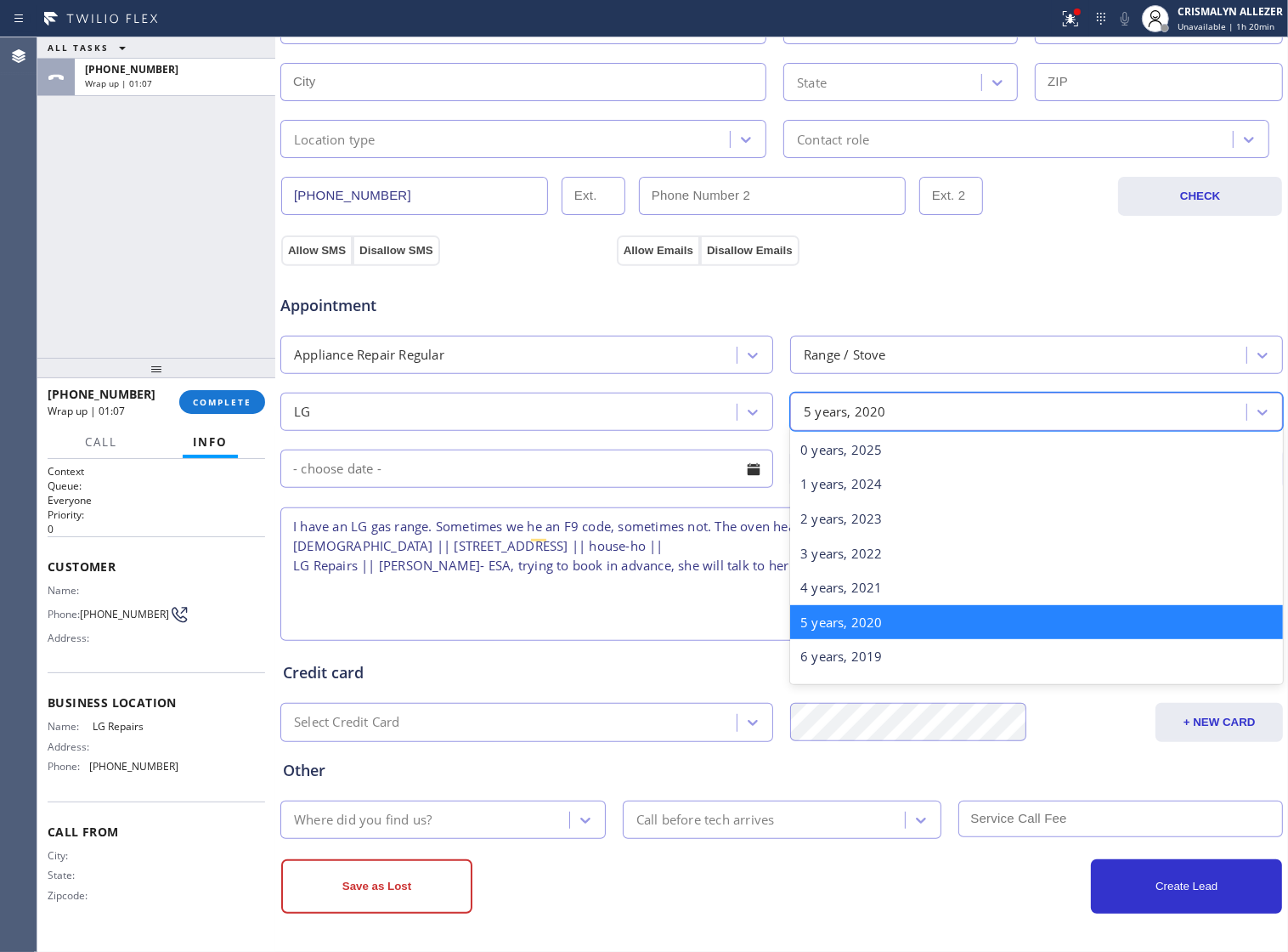
click at [928, 400] on div "5 years, 2020" at bounding box center [1021, 412] width 451 height 30
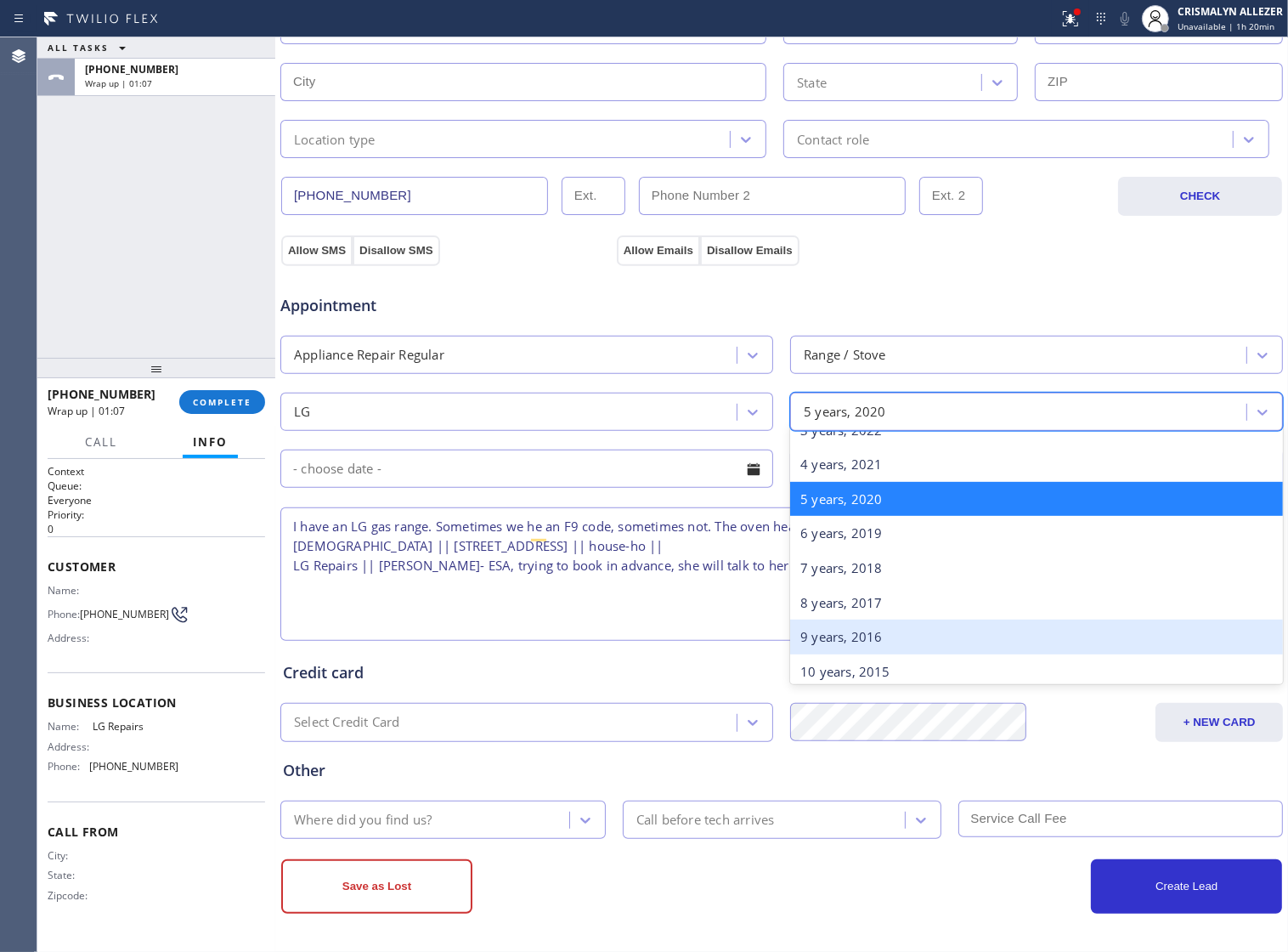
scroll to position [212, 0]
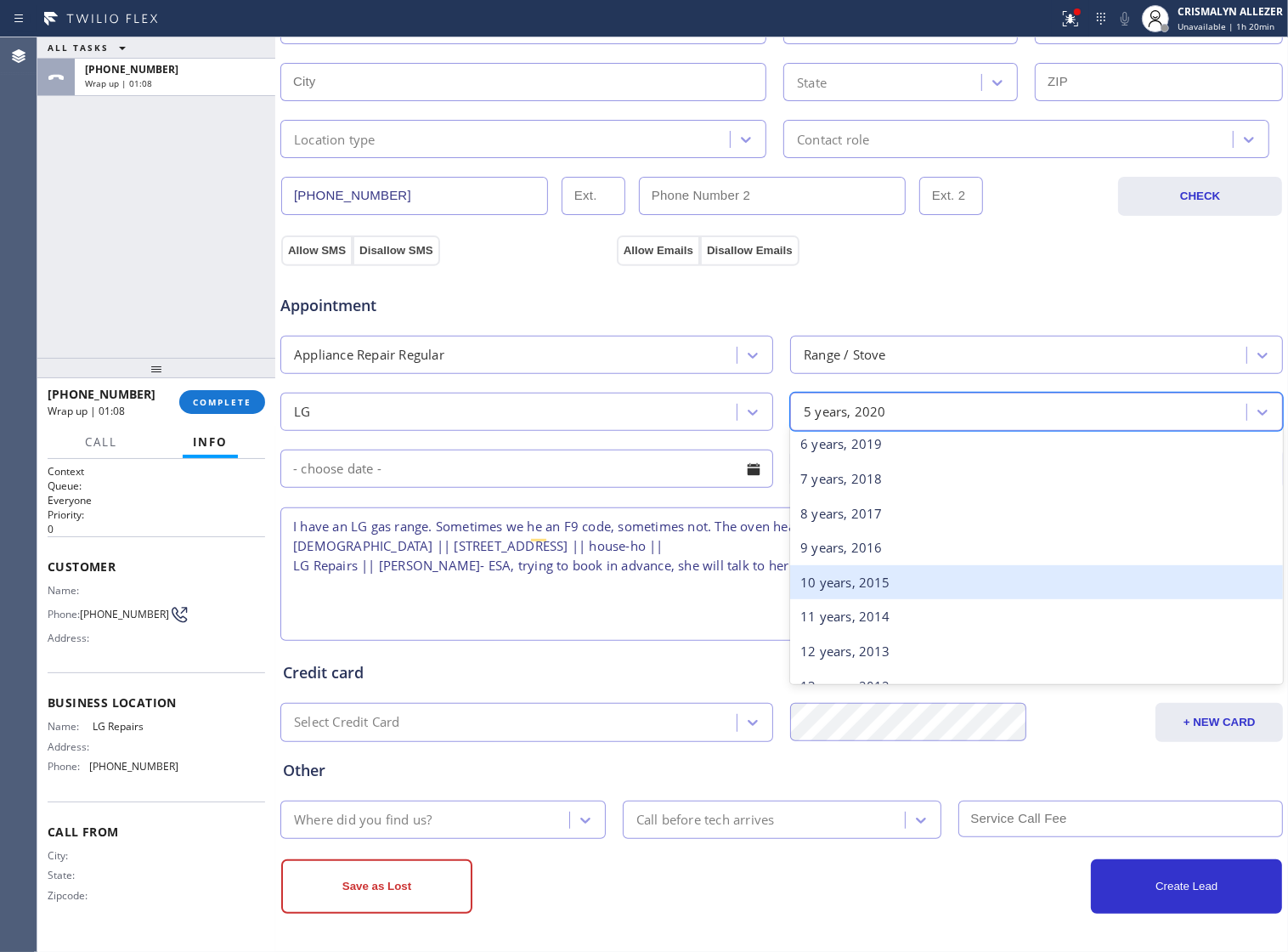
click at [873, 578] on div "10 years, 2015" at bounding box center [1037, 582] width 493 height 35
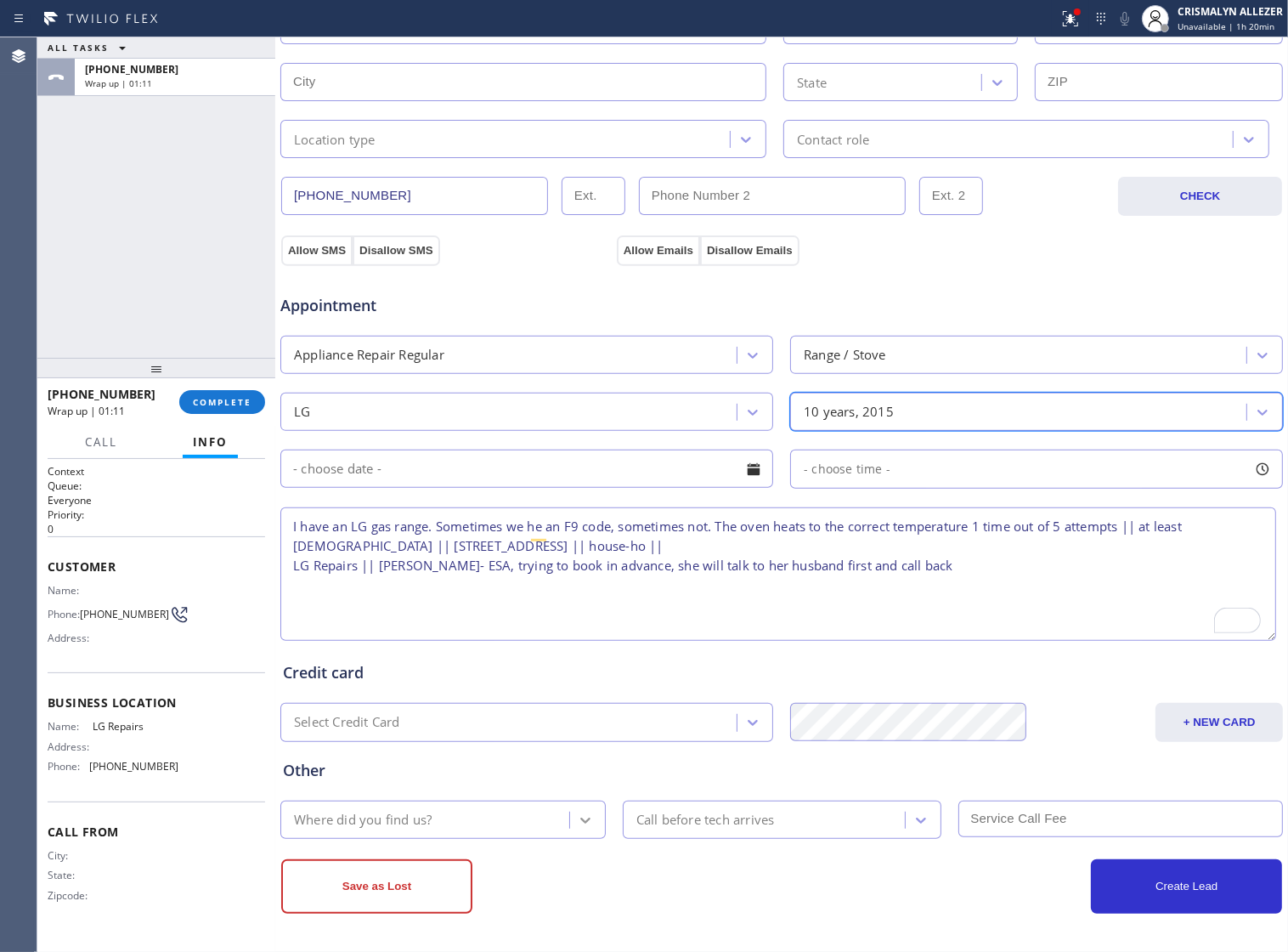
click at [591, 821] on div at bounding box center [586, 820] width 31 height 31
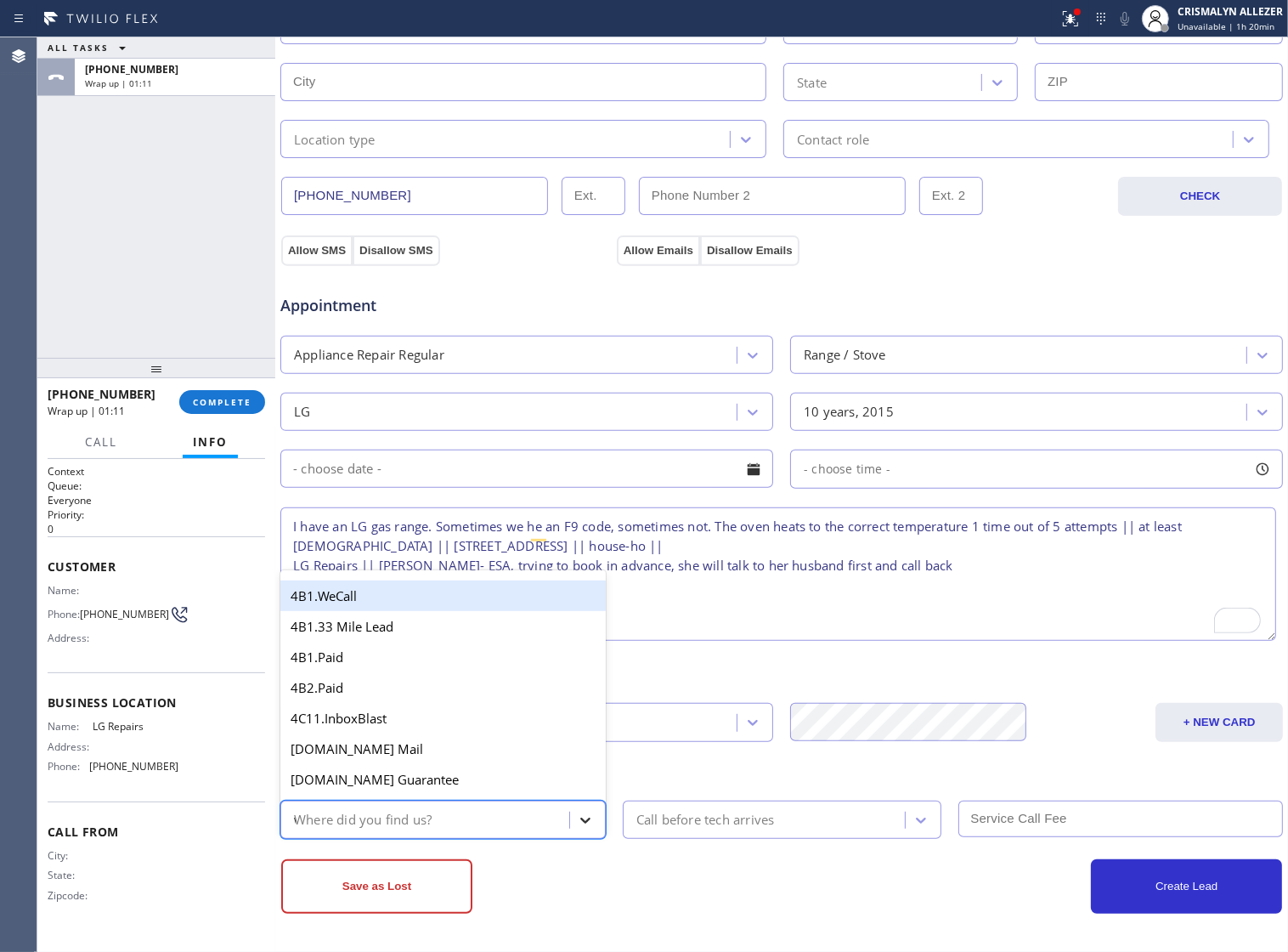
type input "we"
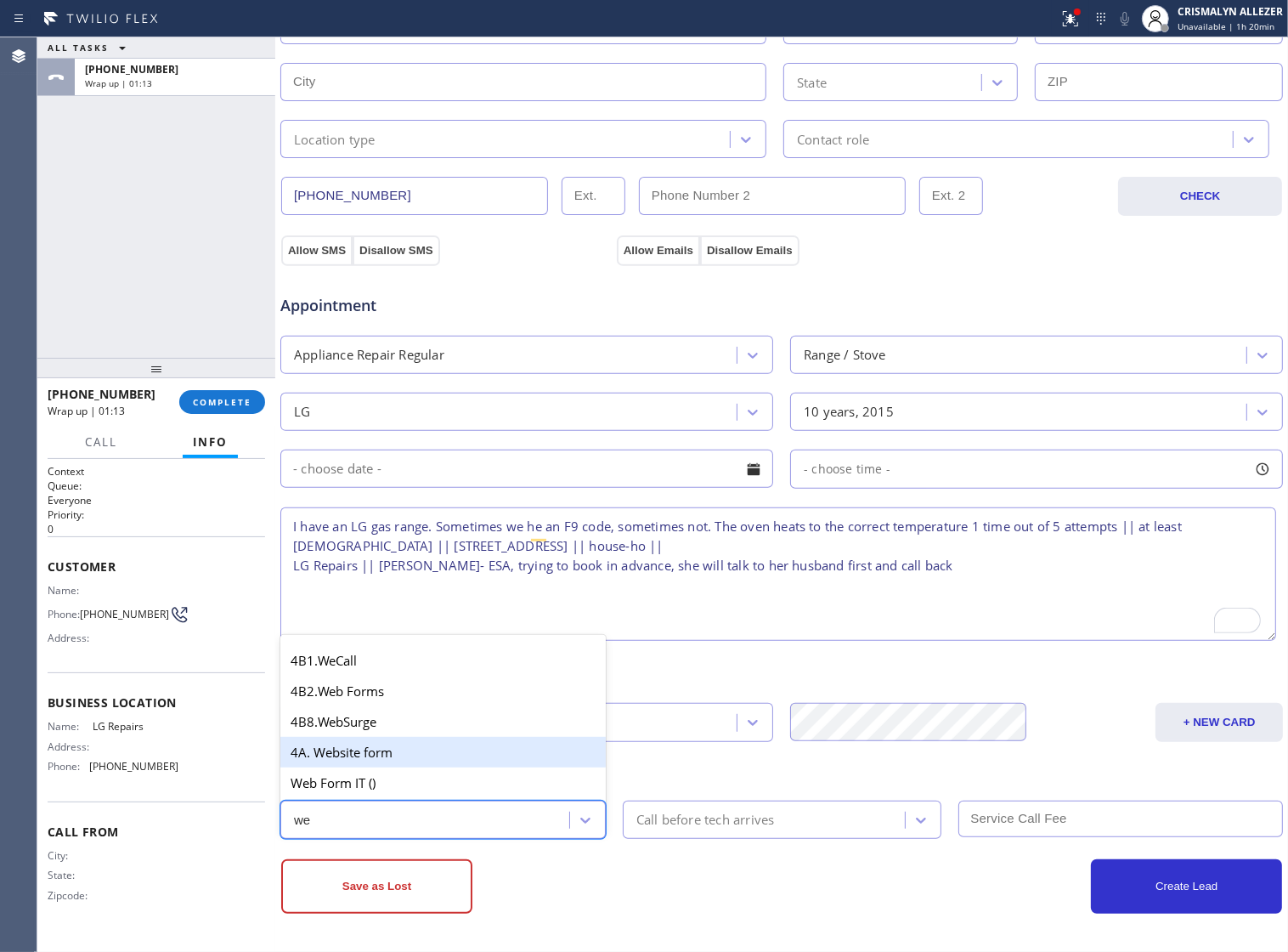
click at [445, 757] on div "4A. Website form" at bounding box center [443, 752] width 326 height 31
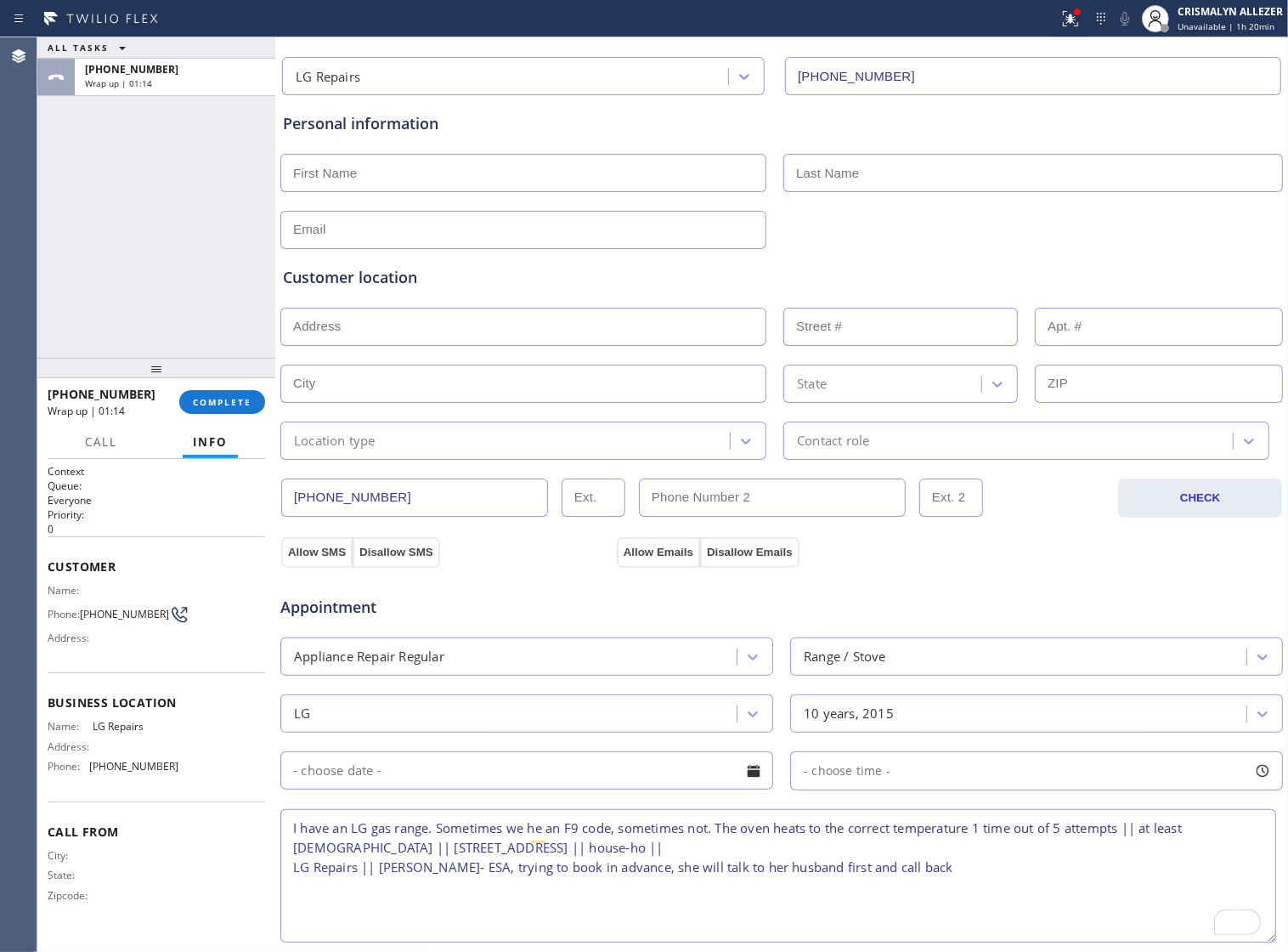
scroll to position [117, 0]
click at [550, 195] on div "Personal information" at bounding box center [782, 180] width 998 height 136
click at [466, 180] on input "text" at bounding box center [523, 173] width 486 height 38
type input "[PERSON_NAME]"
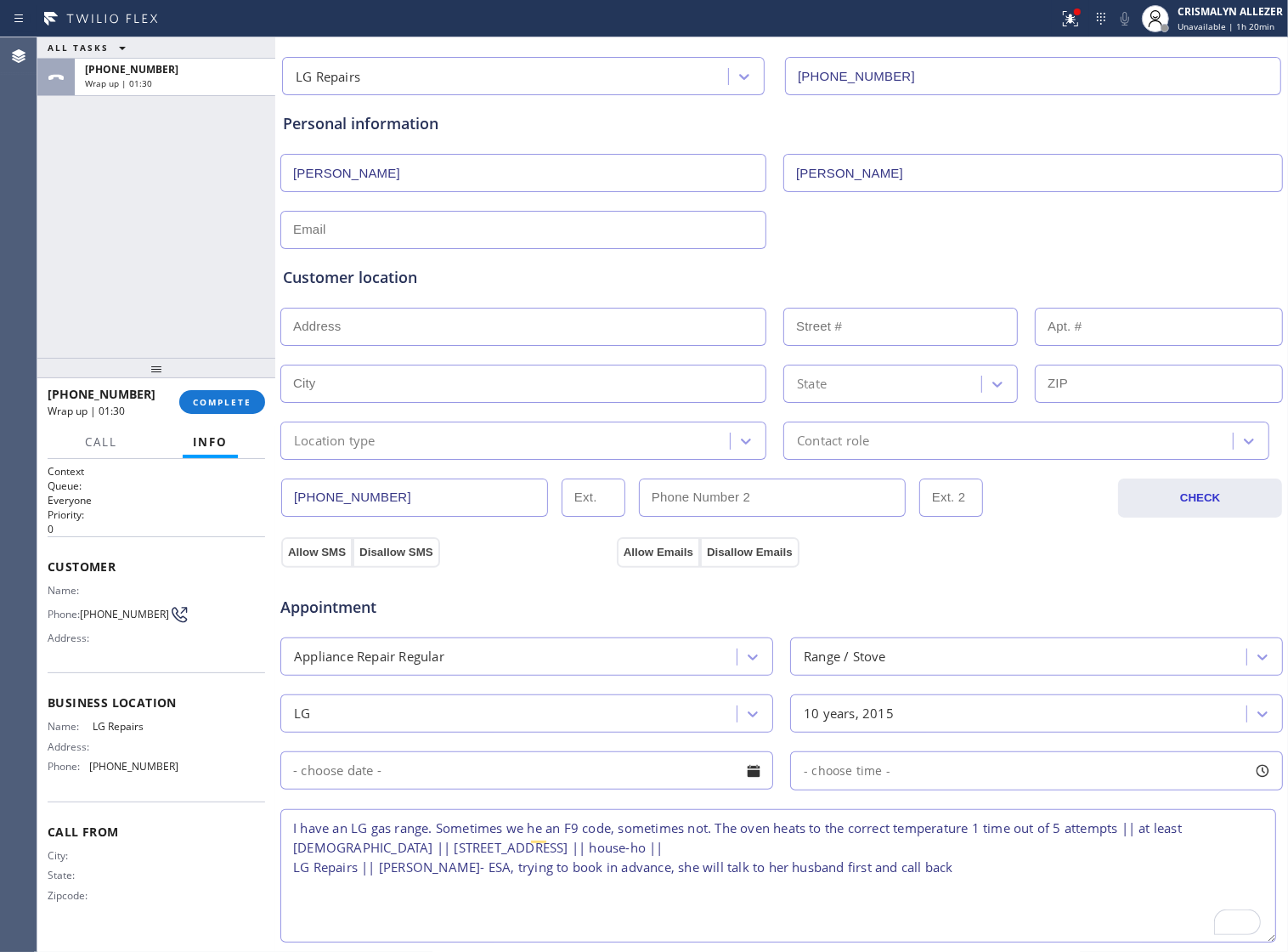
click at [393, 230] on input "text" at bounding box center [523, 230] width 486 height 38
paste input "[EMAIL_ADDRESS][DOMAIN_NAME]"
type input "[EMAIL_ADDRESS][DOMAIN_NAME]"
click at [495, 333] on input "text" at bounding box center [523, 326] width 486 height 38
paste input "[STREET_ADDRESS]"
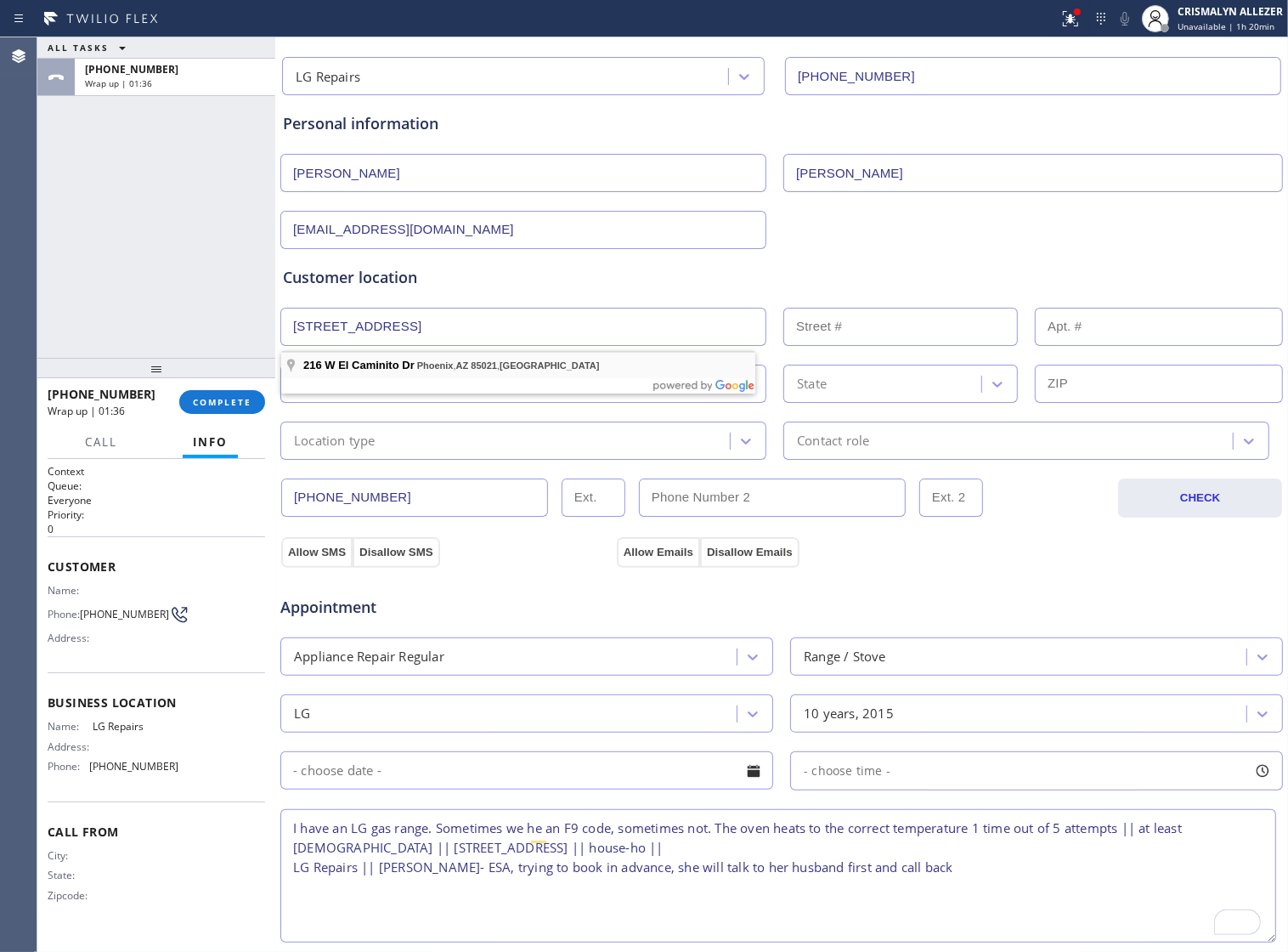
type input "[STREET_ADDRESS]"
type input "216"
type input "Phoenix"
type input "85021"
click at [741, 445] on icon at bounding box center [745, 442] width 10 height 6
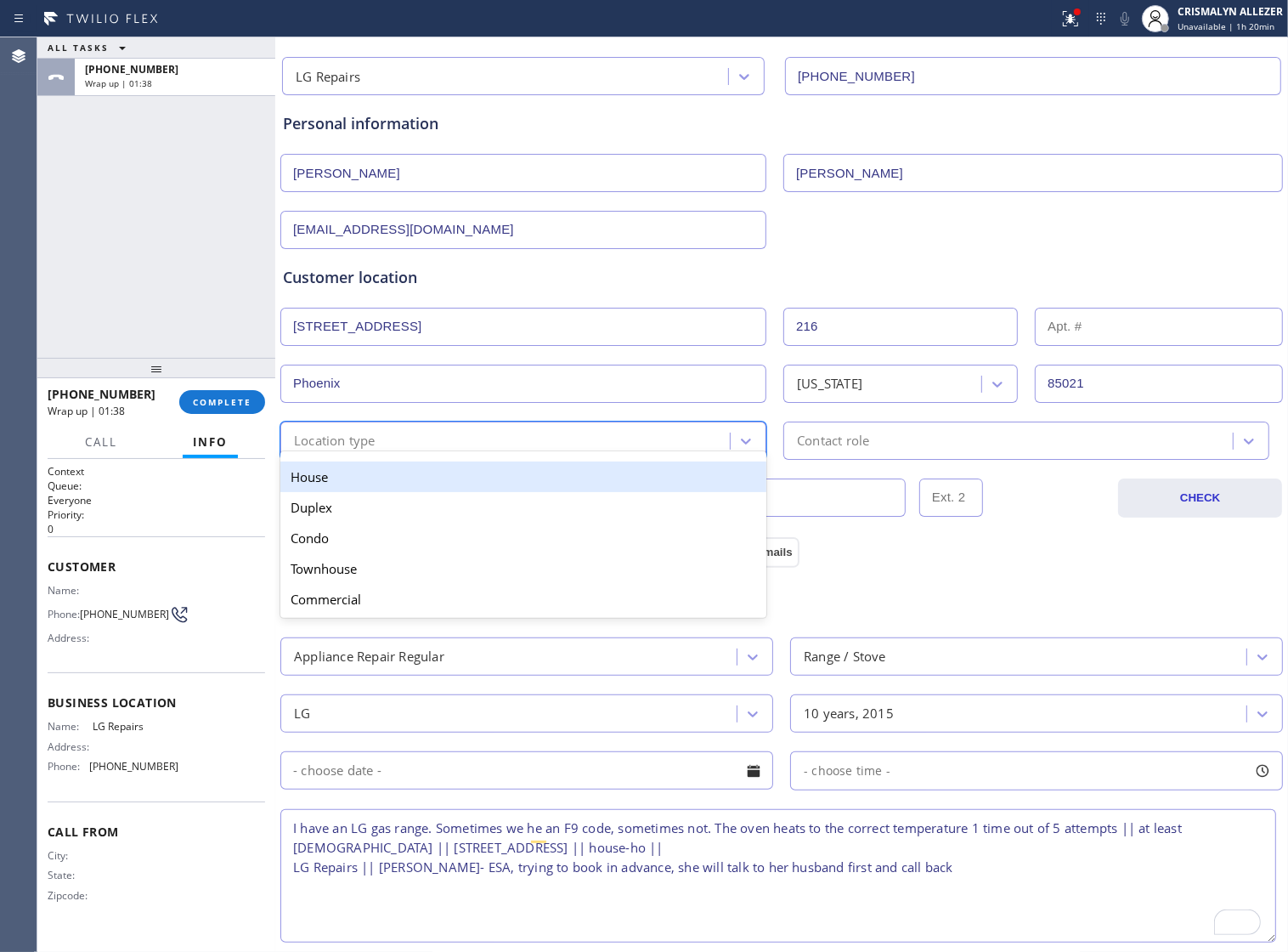
click at [647, 483] on div "House" at bounding box center [523, 476] width 486 height 31
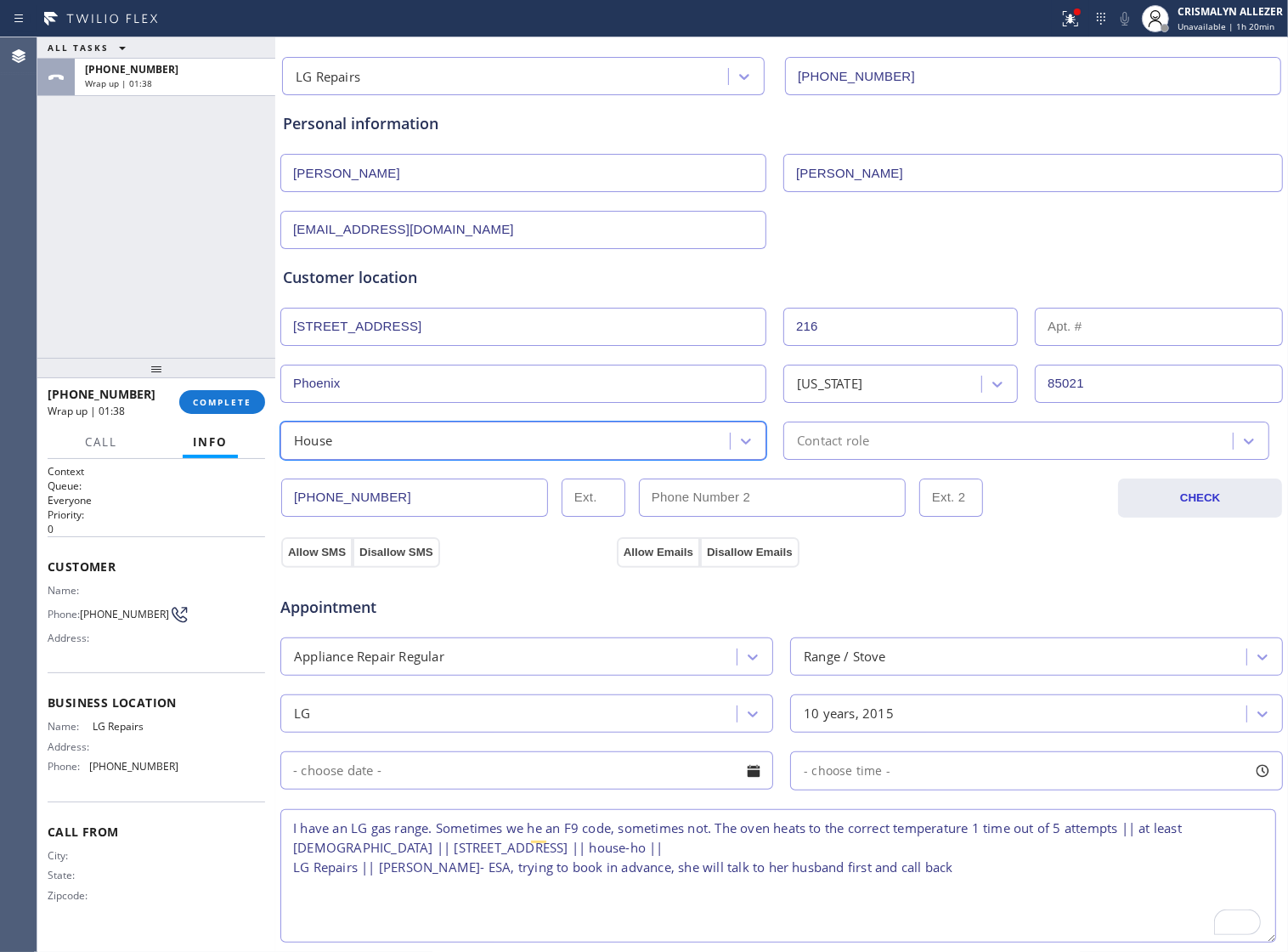
click at [899, 448] on div "Contact role" at bounding box center [1011, 441] width 445 height 30
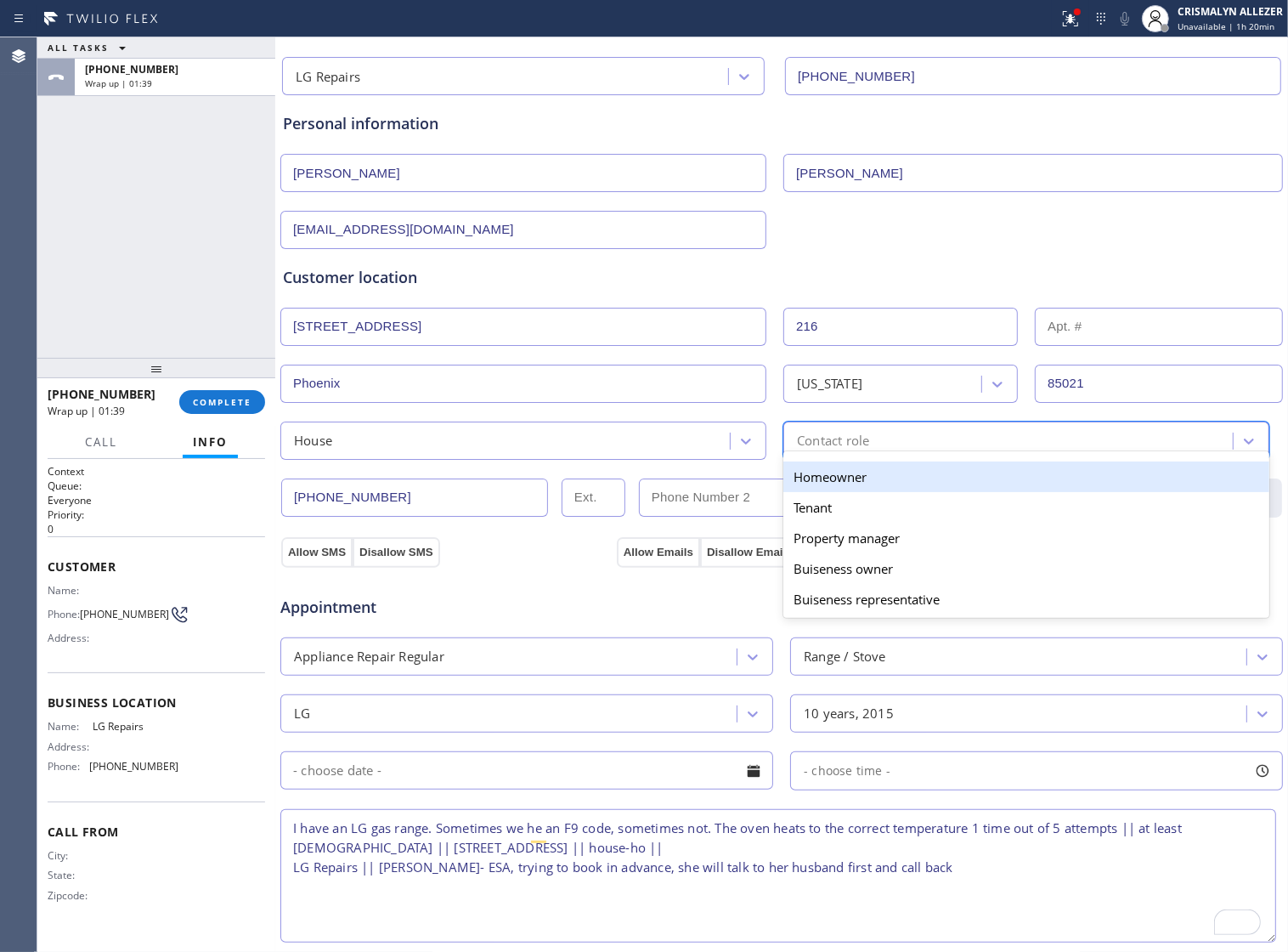
click at [837, 492] on div "Homeowner" at bounding box center [1026, 476] width 486 height 31
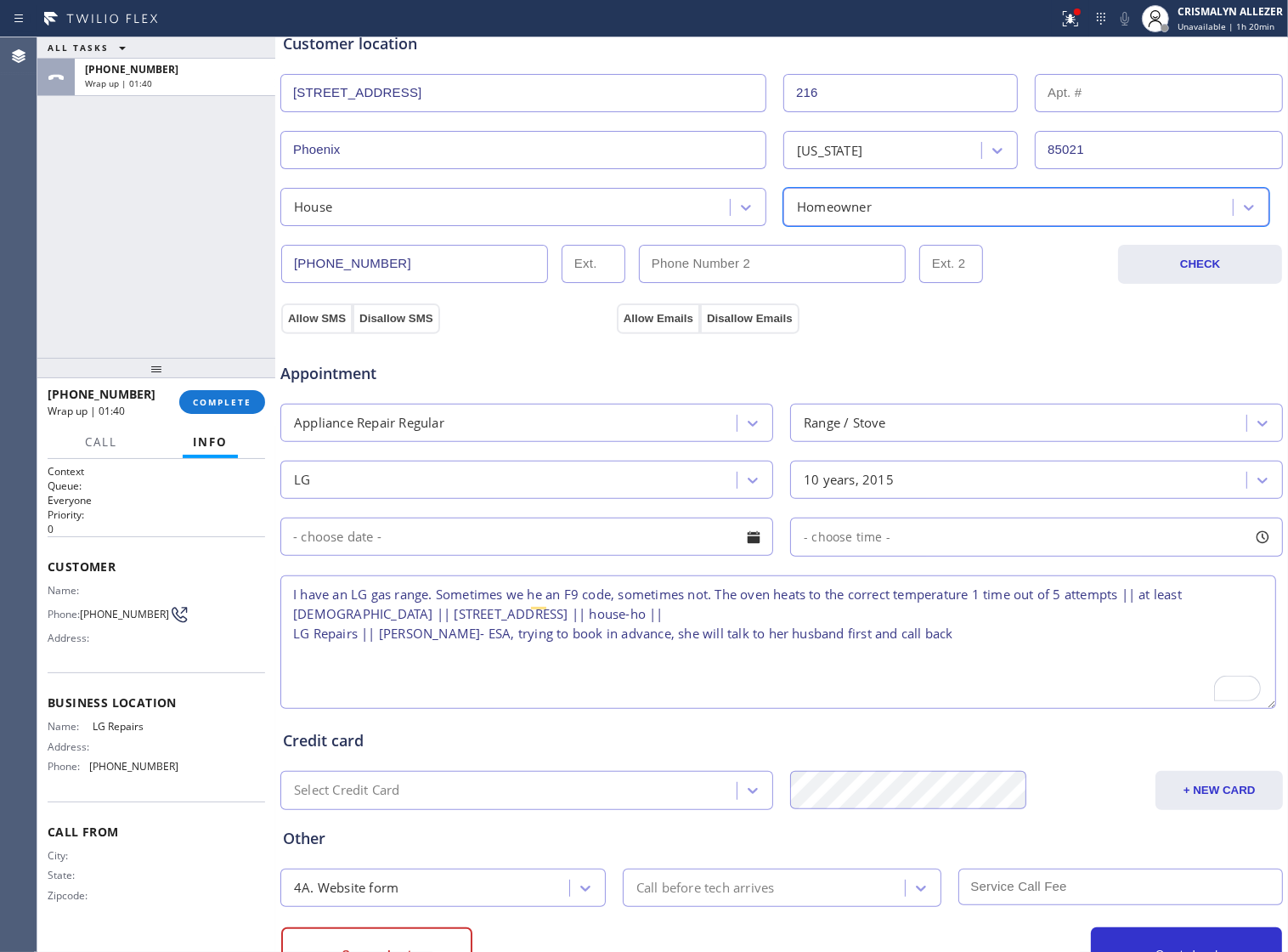
scroll to position [435, 0]
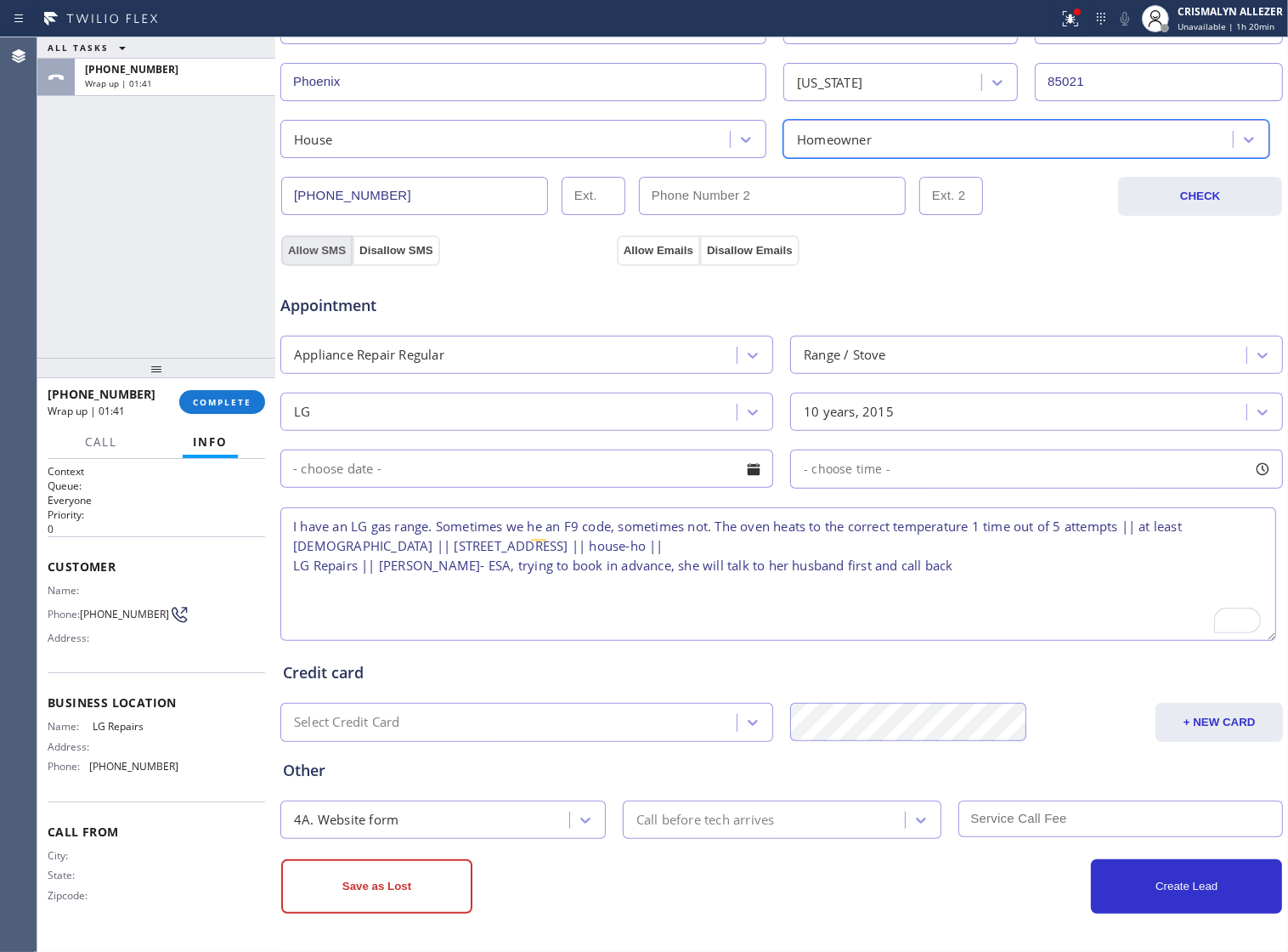
click at [335, 247] on button "Allow SMS" at bounding box center [317, 250] width 71 height 31
click at [664, 243] on button "Allow Emails" at bounding box center [658, 250] width 83 height 31
click at [907, 575] on textarea "I have an LG gas range. Sometimes we he an F9 code, sometimes not. The oven hea…" at bounding box center [778, 574] width 996 height 134
click at [319, 242] on button "Allow SMS" at bounding box center [317, 250] width 71 height 31
click at [647, 242] on button "Allow Emails" at bounding box center [658, 250] width 83 height 31
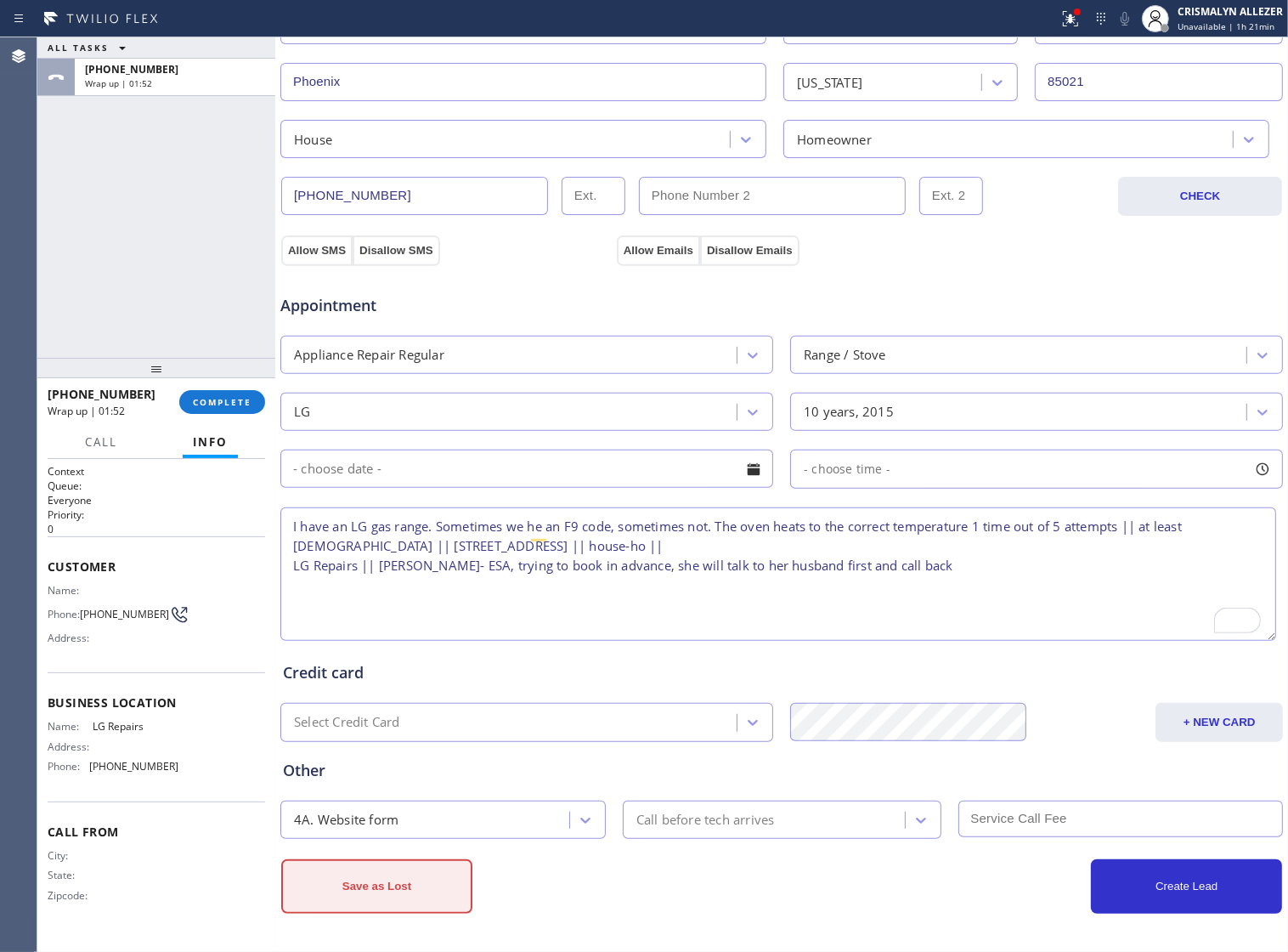
click at [361, 894] on button "Save as Lost" at bounding box center [376, 887] width 191 height 54
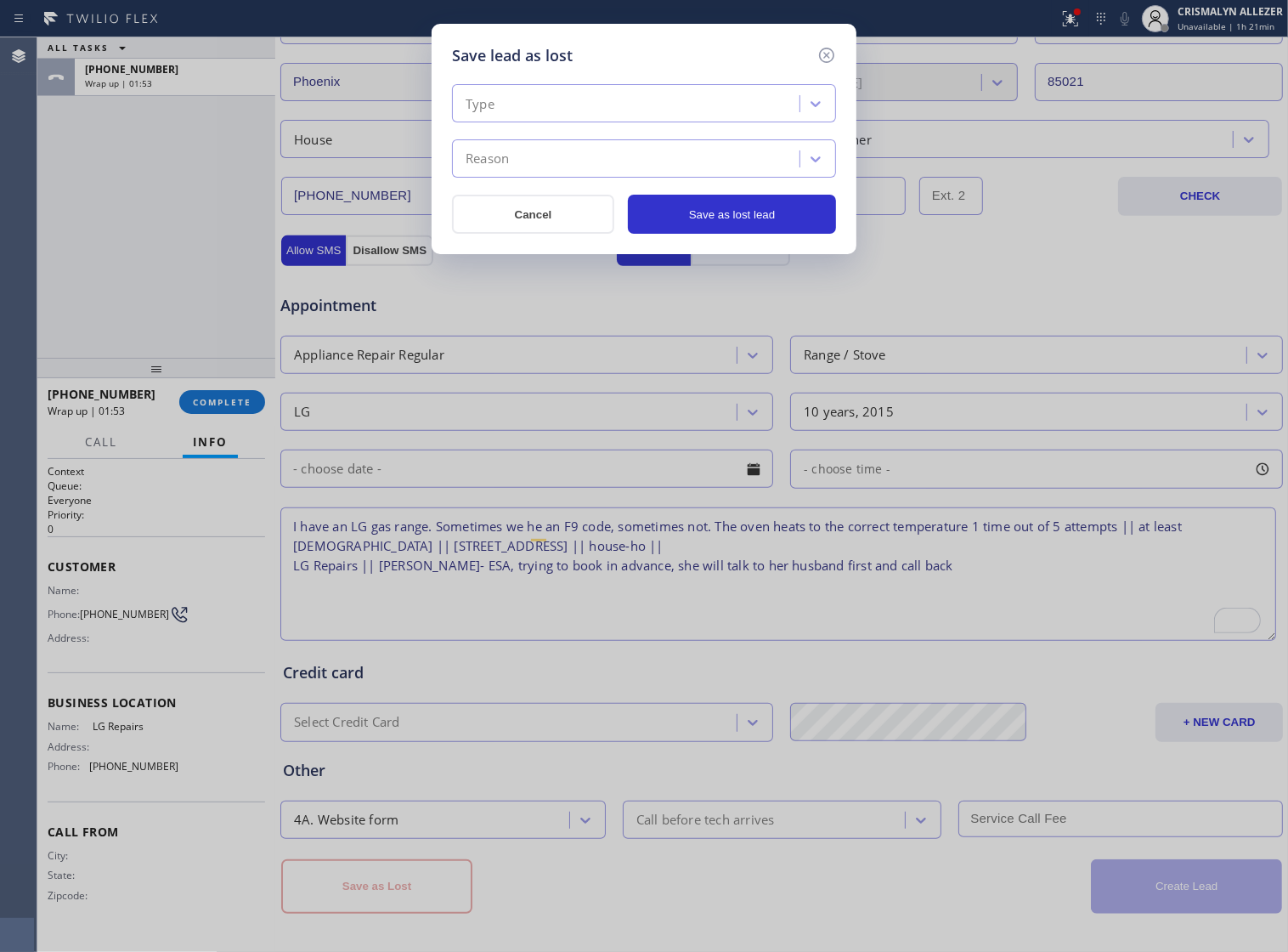
click at [327, 248] on div "Save lead as lost Type Reason Cancel Save as lost lead" at bounding box center [644, 476] width 1288 height 952
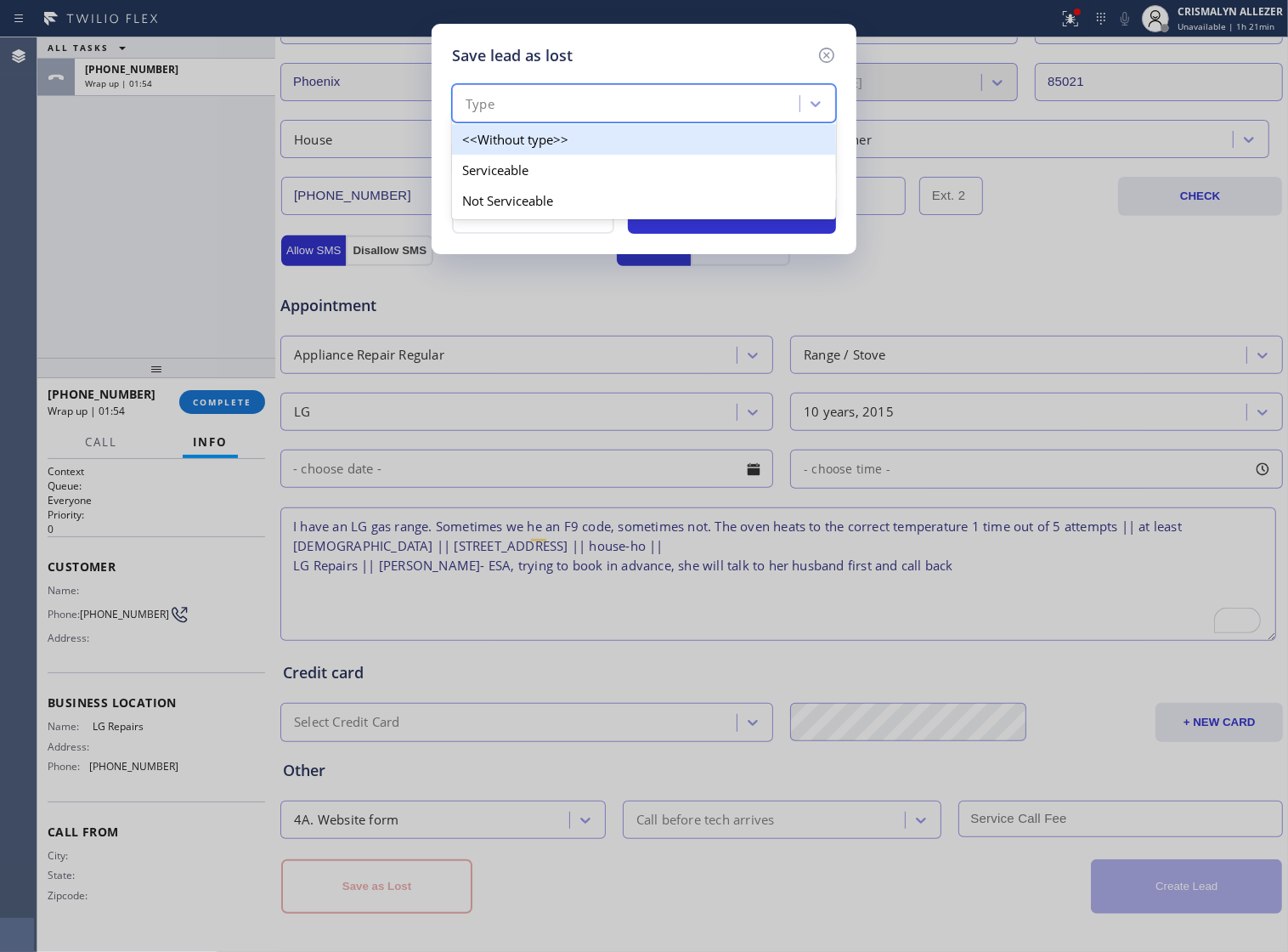
click at [664, 107] on div "Type" at bounding box center [629, 105] width 343 height 30
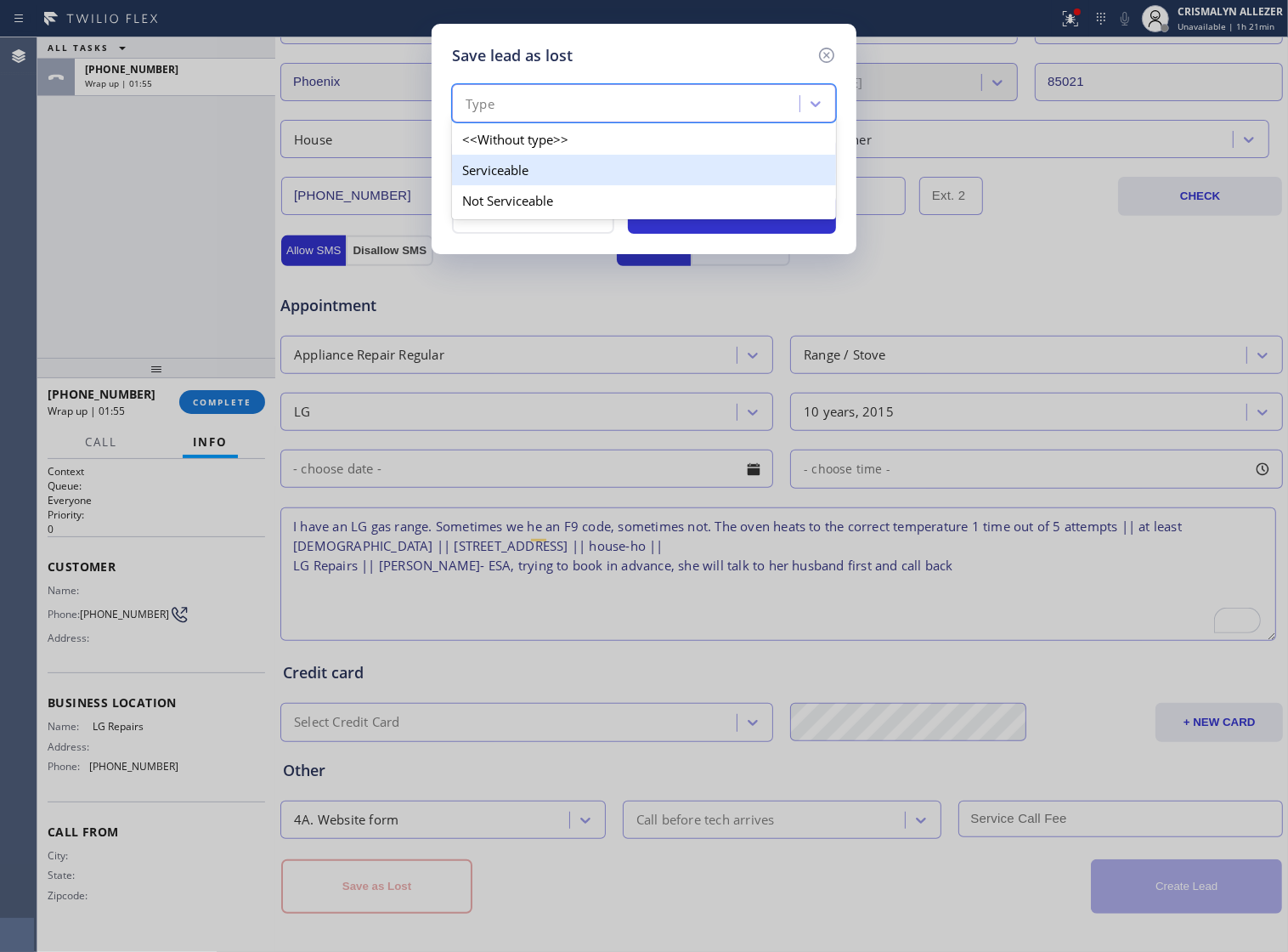
click at [551, 175] on div "Serviceable" at bounding box center [644, 170] width 384 height 31
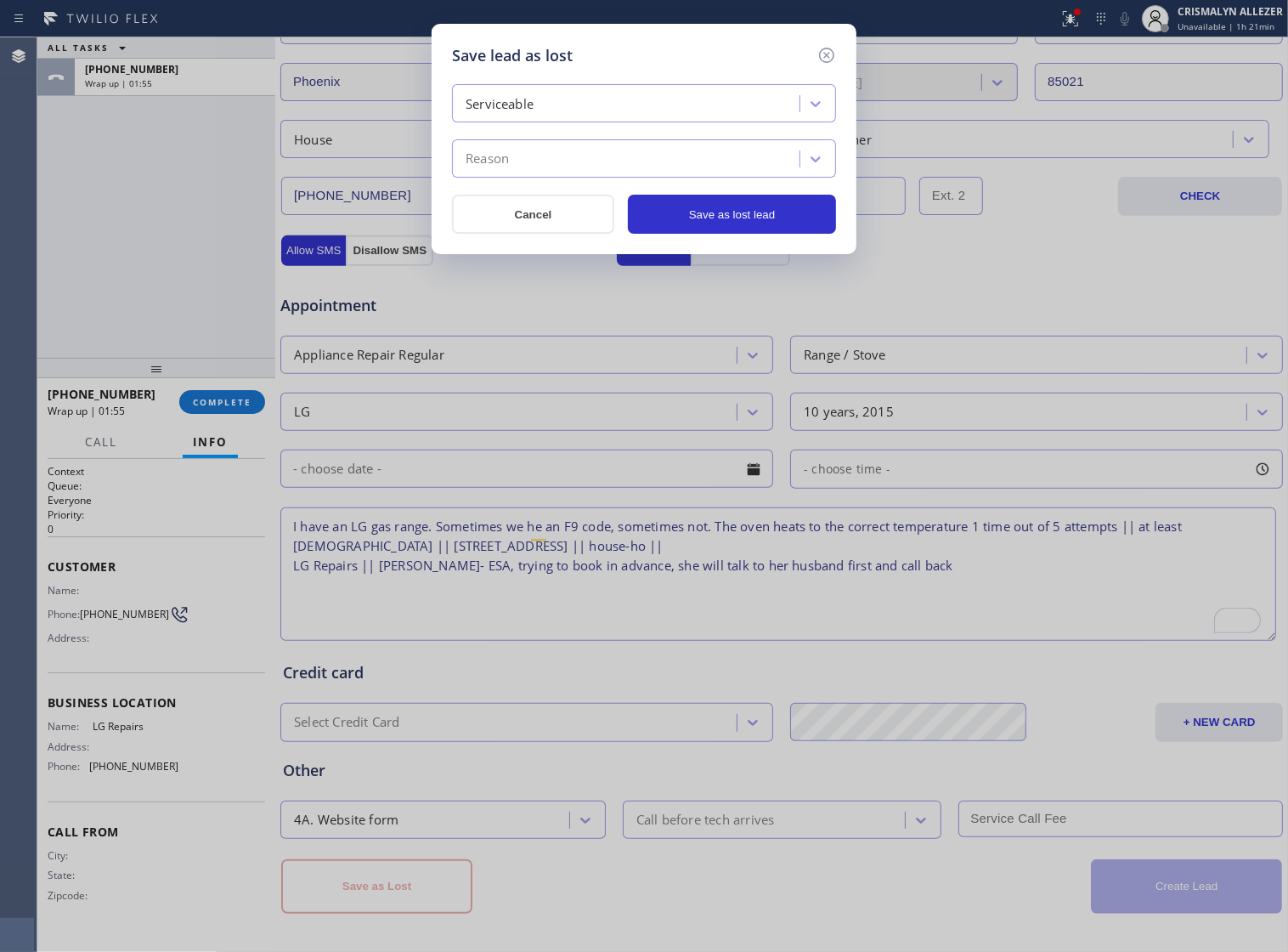
click at [551, 175] on div "Reason" at bounding box center [629, 160] width 343 height 30
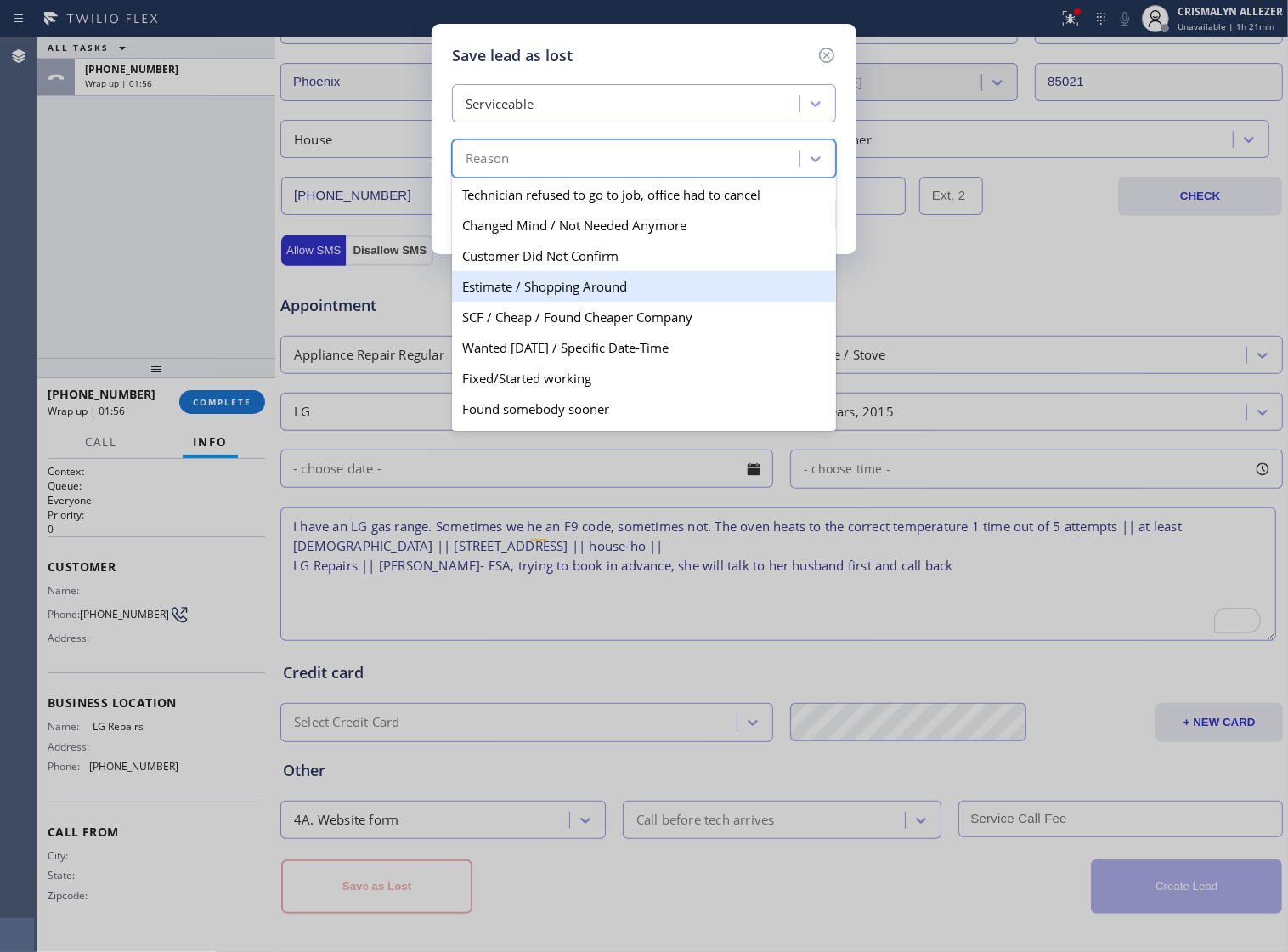
click at [530, 302] on div "Estimate / Shopping Around" at bounding box center [644, 286] width 384 height 31
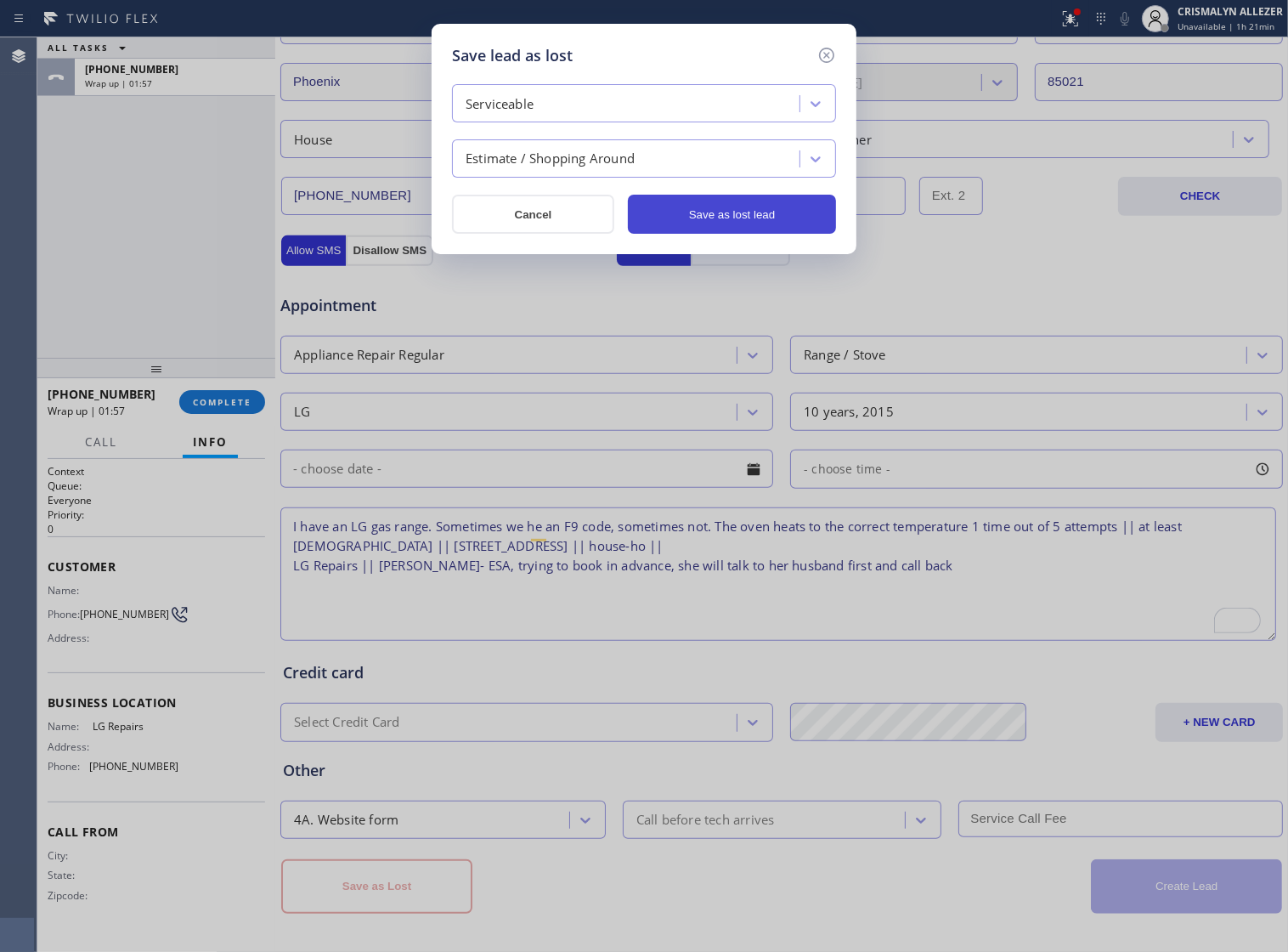
click at [695, 228] on button "Save as lost lead" at bounding box center [731, 214] width 208 height 39
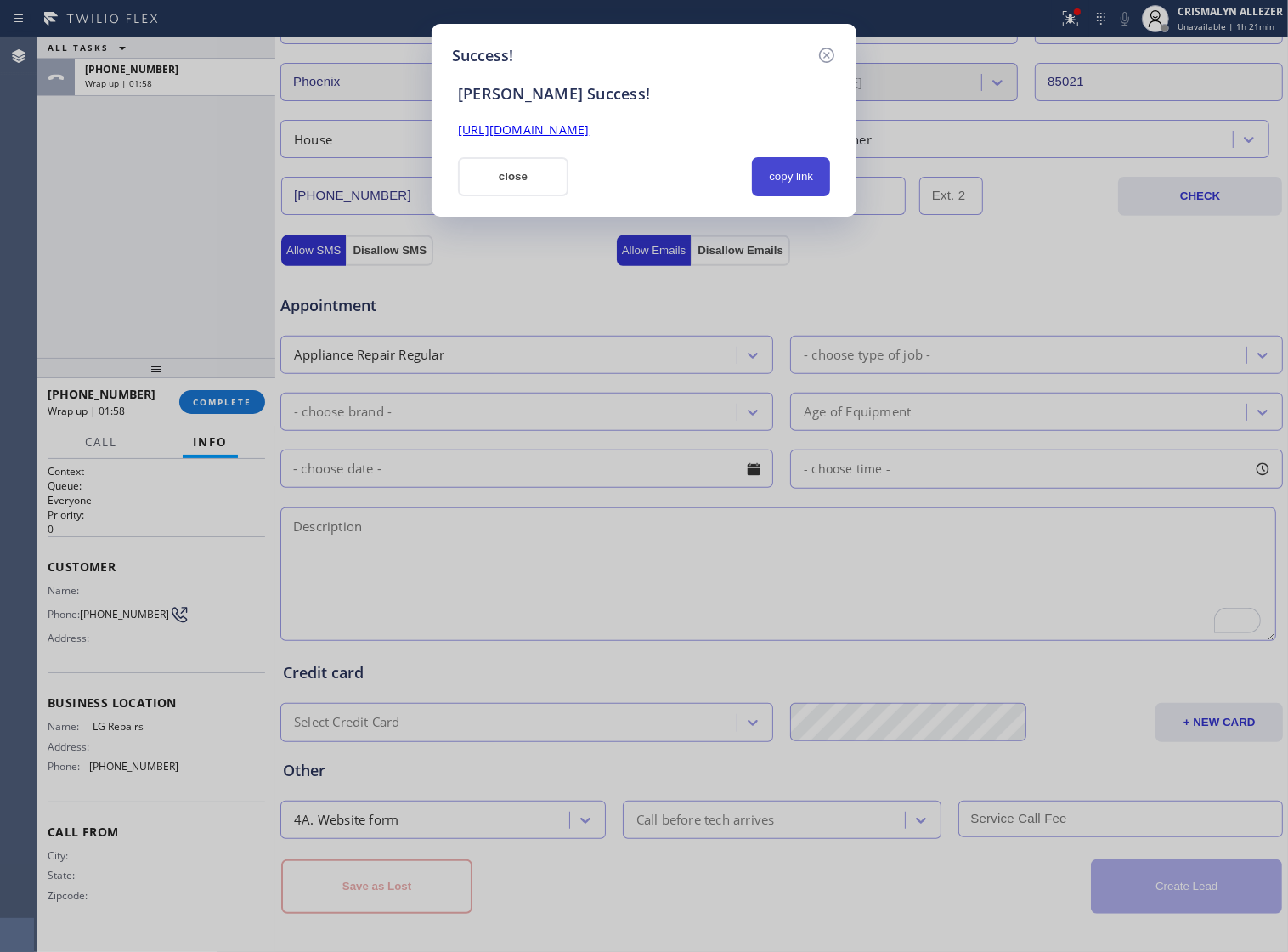
click at [800, 177] on button "copy link" at bounding box center [791, 177] width 78 height 39
click at [524, 183] on button "close" at bounding box center [513, 177] width 110 height 39
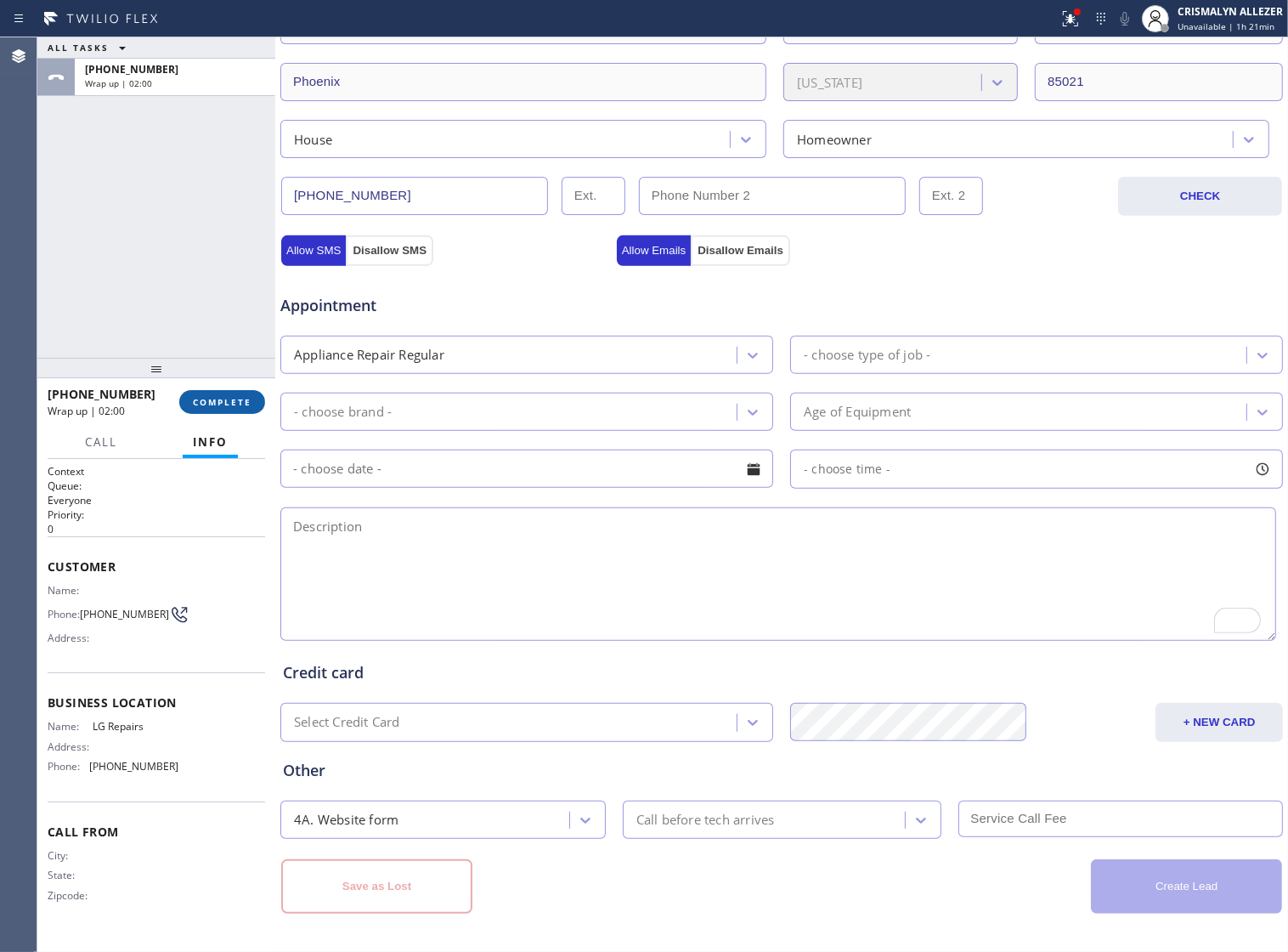
click at [205, 401] on span "COMPLETE" at bounding box center [222, 402] width 59 height 12
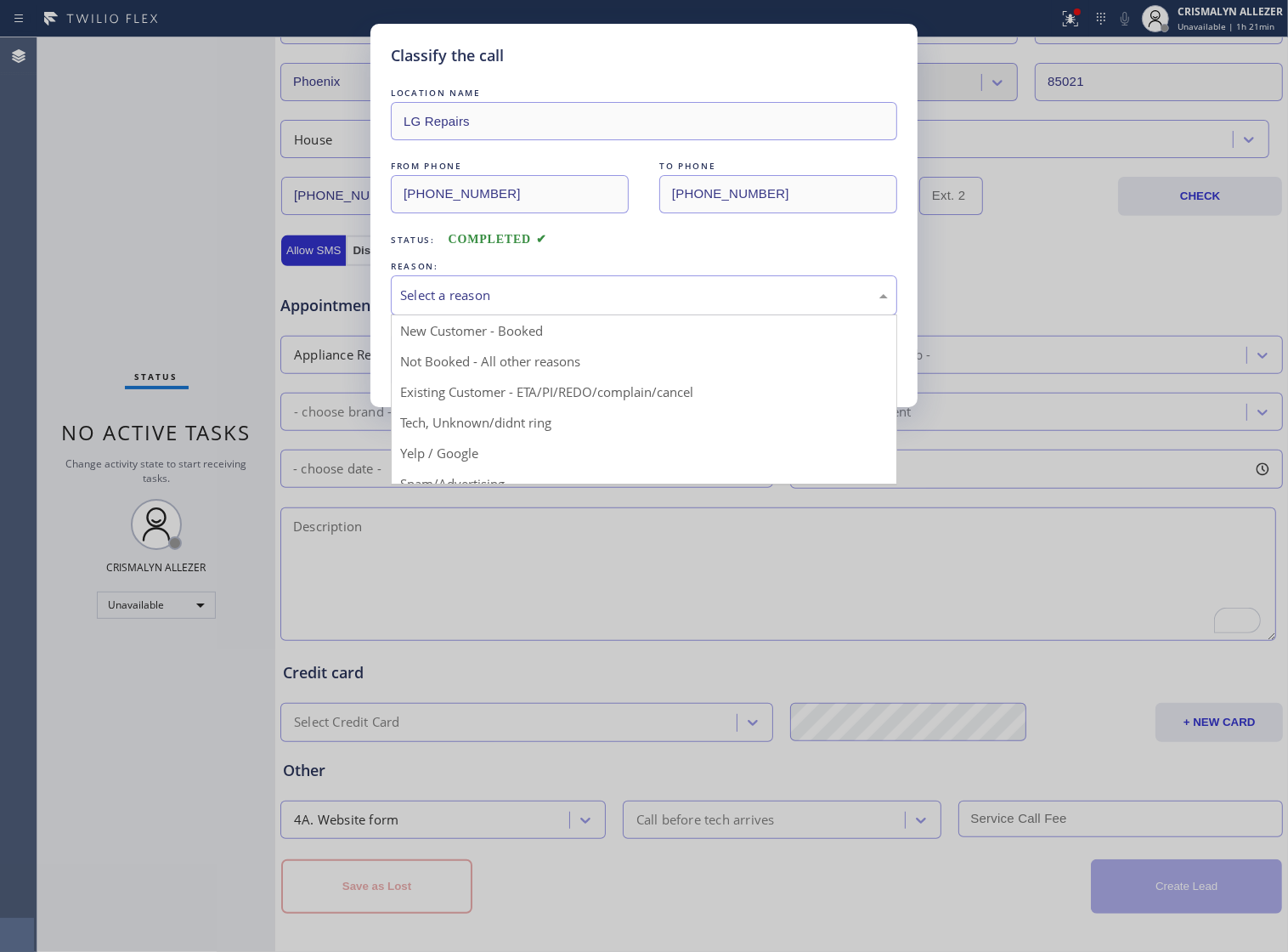
click at [702, 305] on div "Select a reason" at bounding box center [644, 295] width 488 height 20
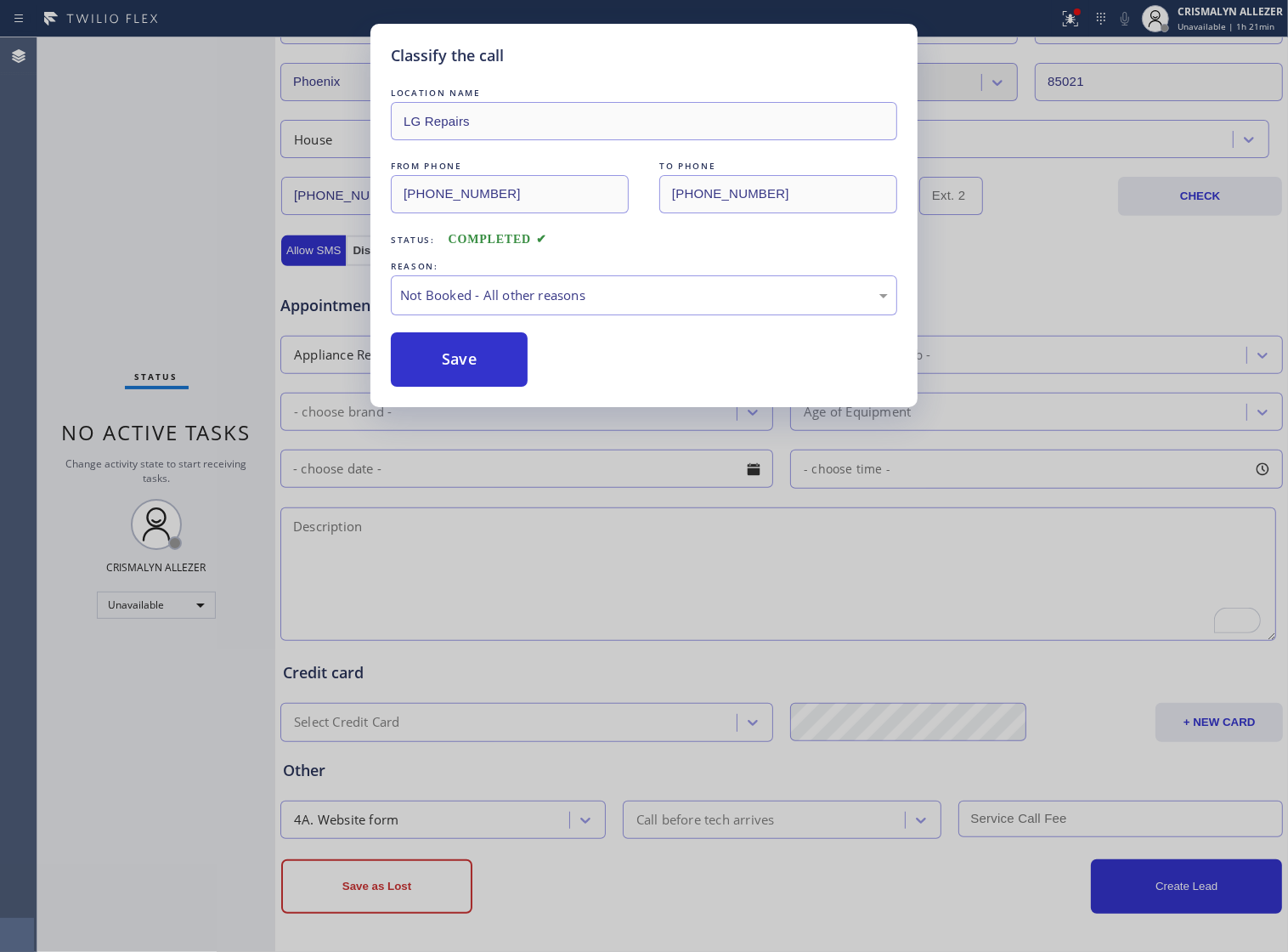
click at [459, 384] on button "Save" at bounding box center [460, 360] width 136 height 54
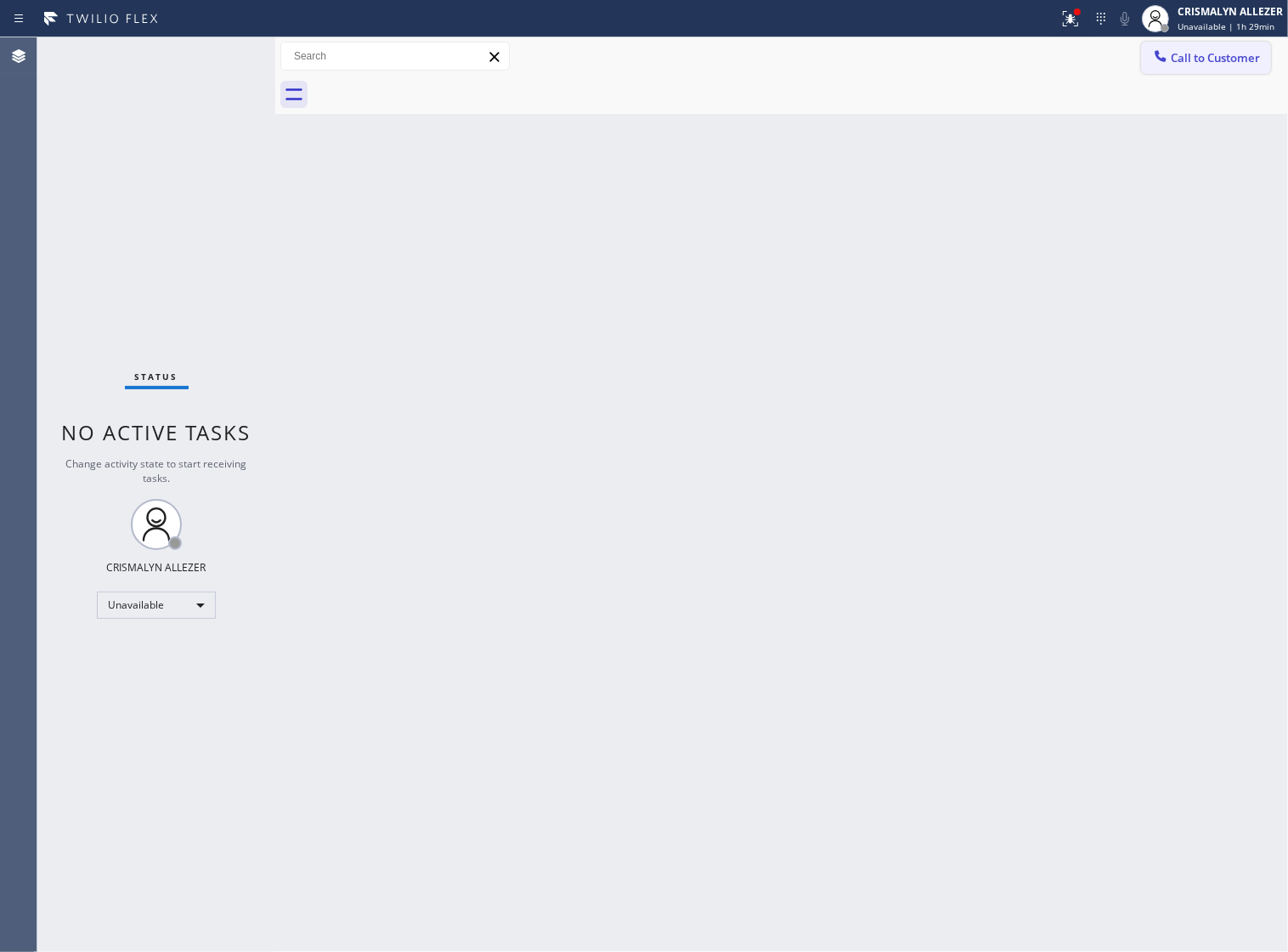
click at [1221, 52] on span "Call to Customer" at bounding box center [1216, 58] width 90 height 15
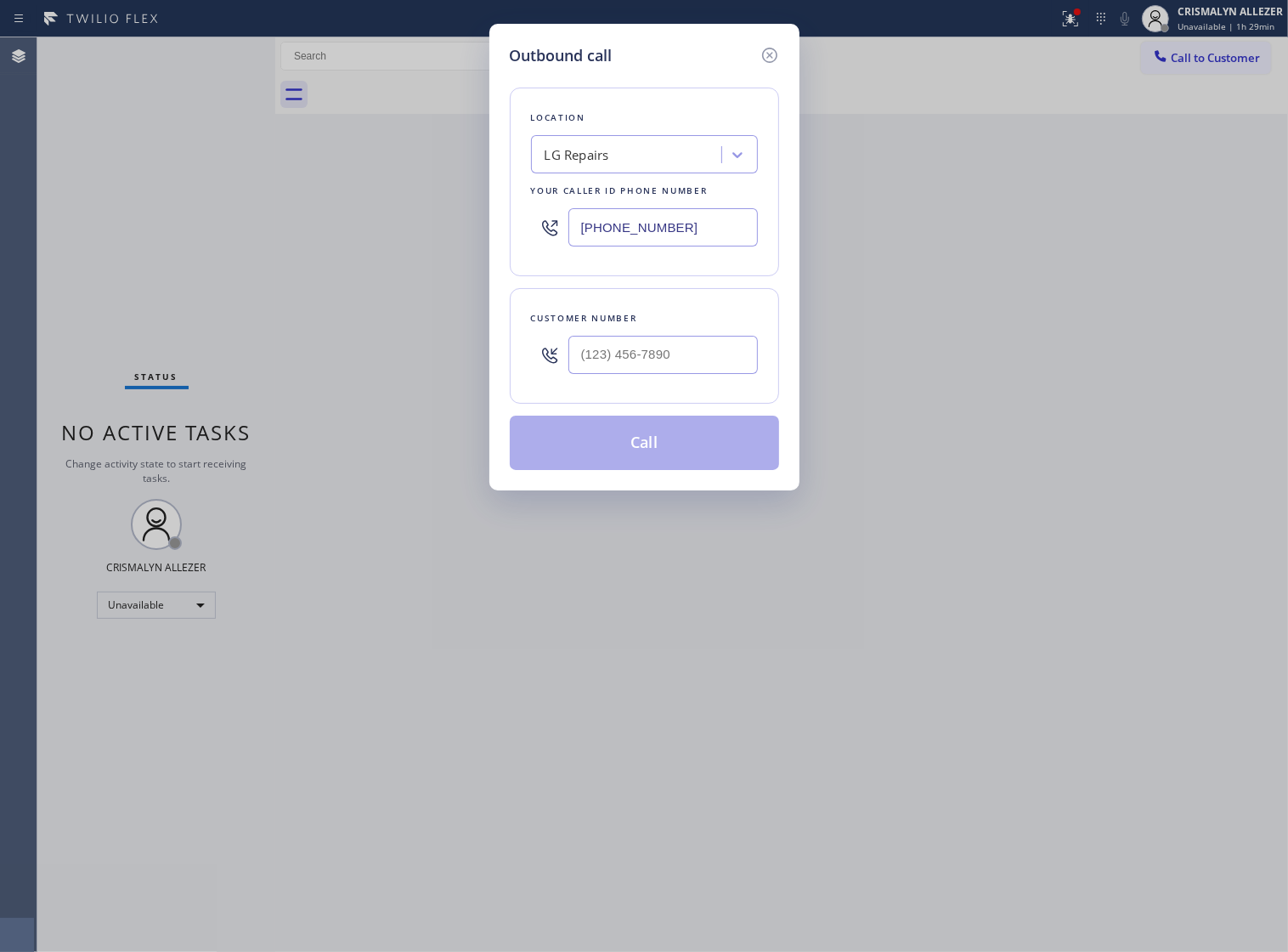
drag, startPoint x: 722, startPoint y: 235, endPoint x: 311, endPoint y: 243, distance: 411.1
click at [313, 243] on div "Outbound call Location LG Repairs Your caller id phone number [PHONE_NUMBER] Cu…" at bounding box center [644, 476] width 1288 height 952
paste input "562) 309-4505"
type input "[PHONE_NUMBER]"
click at [682, 374] on input "(___) ___-____" at bounding box center [663, 354] width 190 height 38
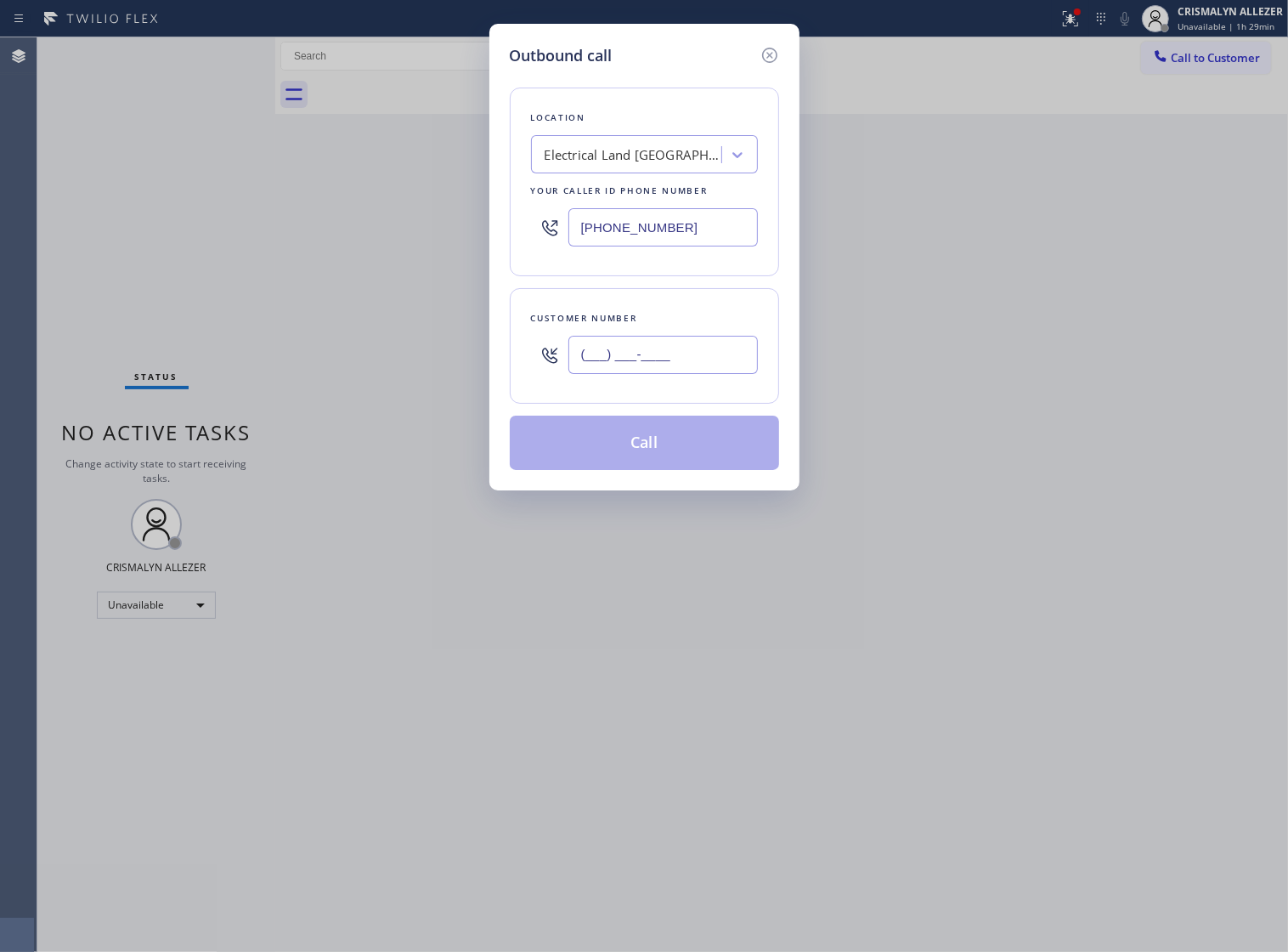
paste input "310) 729-3531"
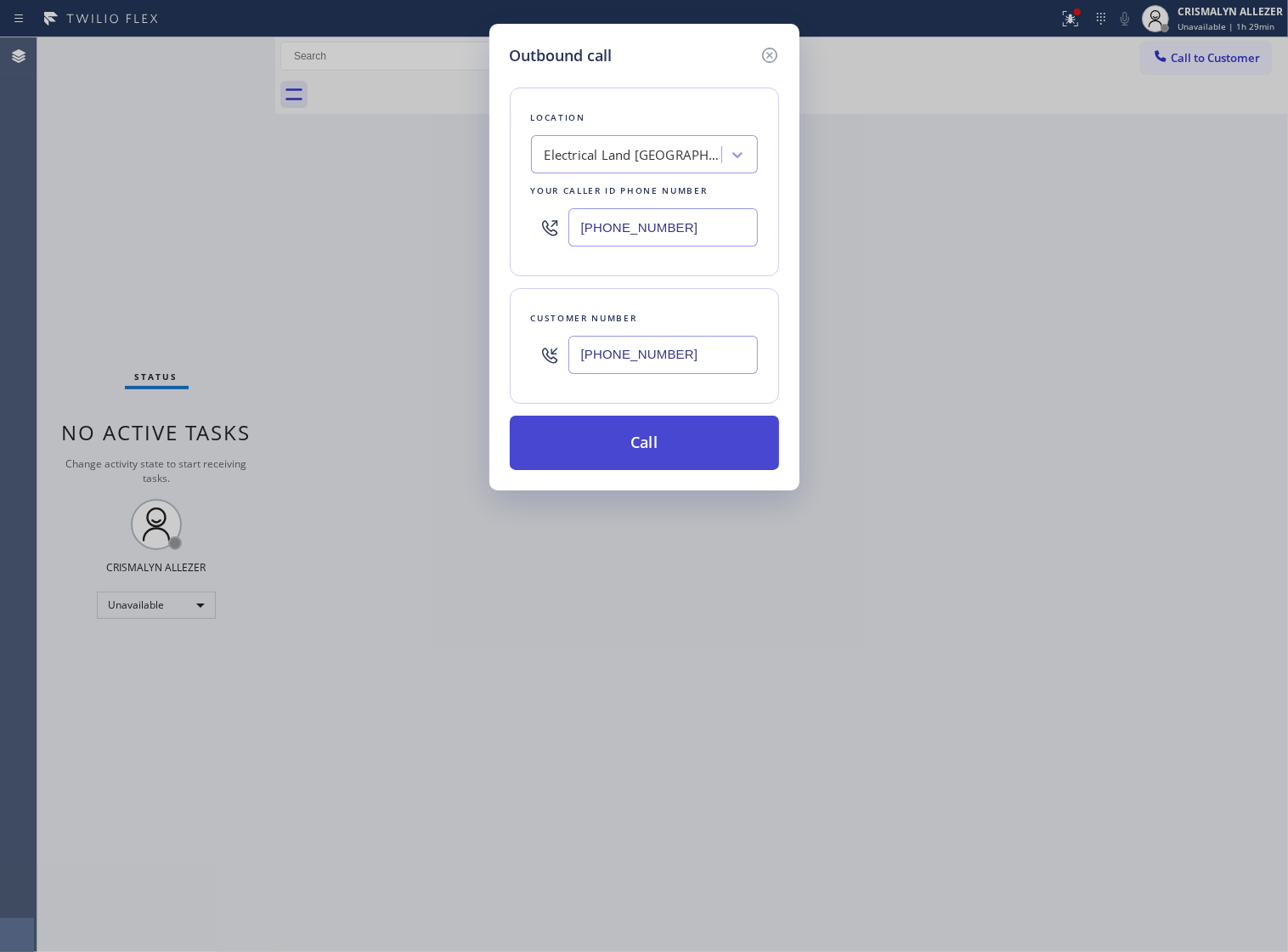
type input "[PHONE_NUMBER]"
click at [656, 457] on button "Call" at bounding box center [644, 443] width 269 height 54
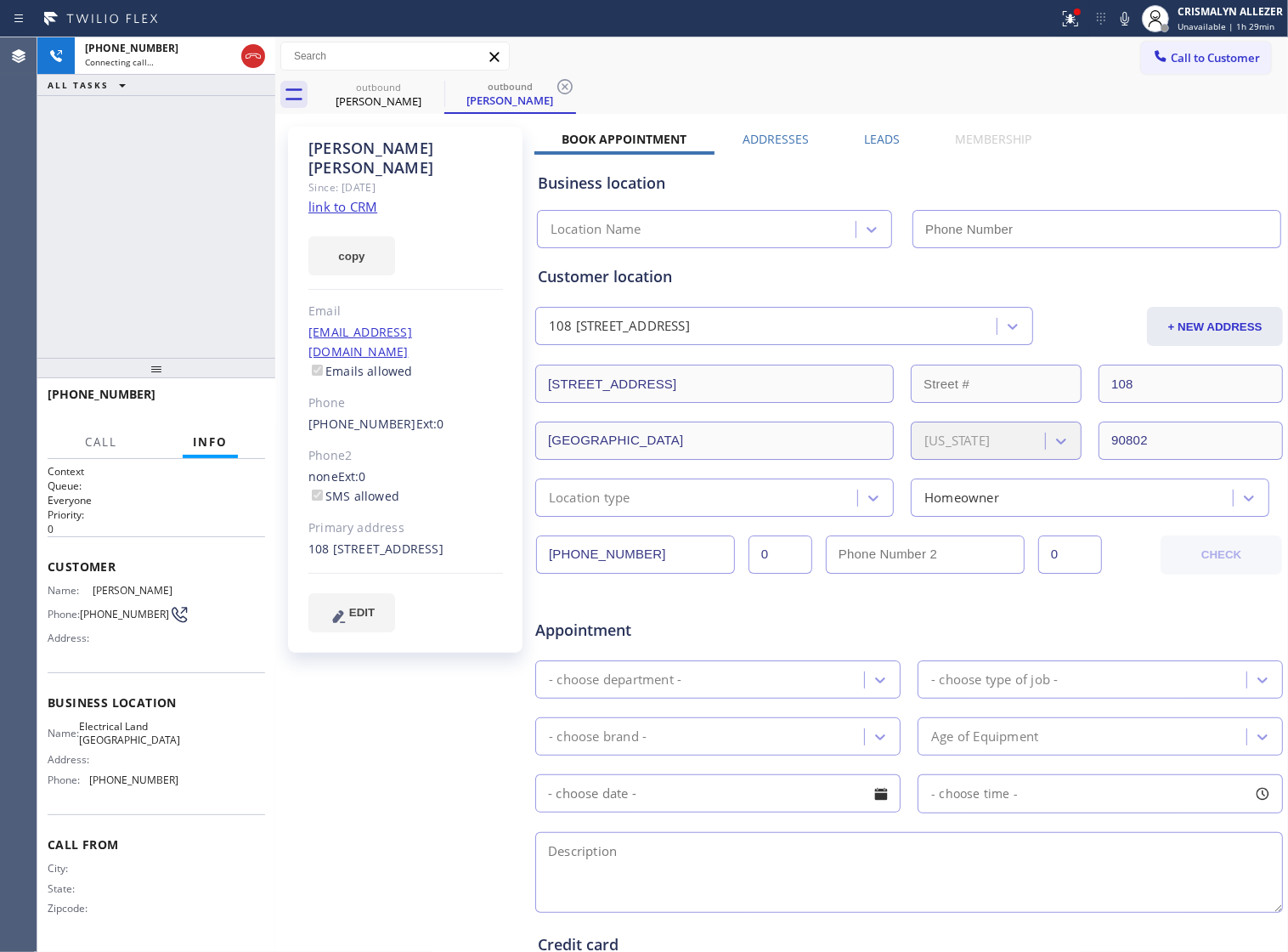
click at [360, 198] on link "link to CRM" at bounding box center [343, 206] width 69 height 17
type input "[PHONE_NUMBER]"
click at [219, 404] on span "HANG UP" at bounding box center [226, 402] width 52 height 12
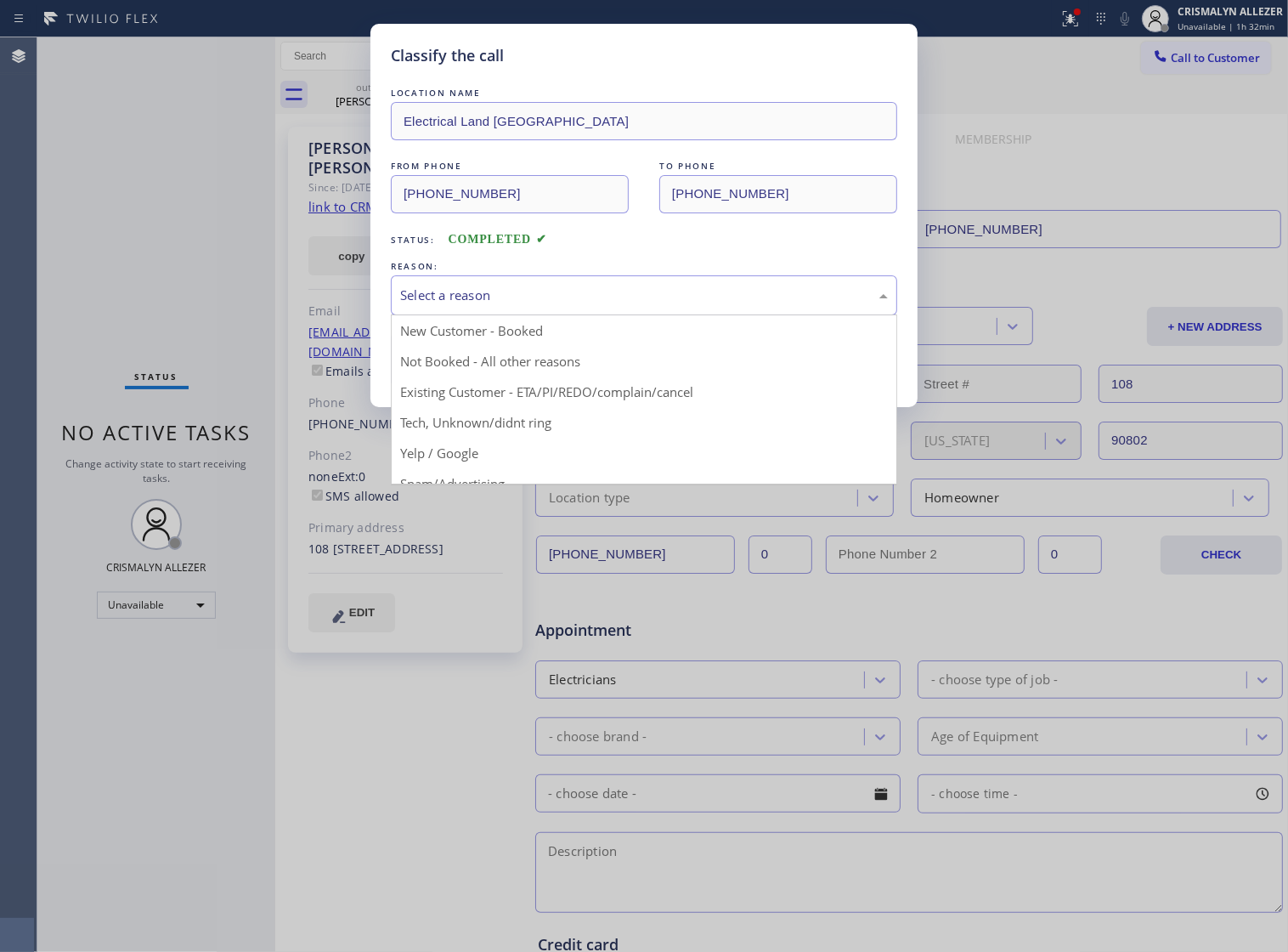
click at [596, 305] on div "Select a reason" at bounding box center [644, 295] width 488 height 20
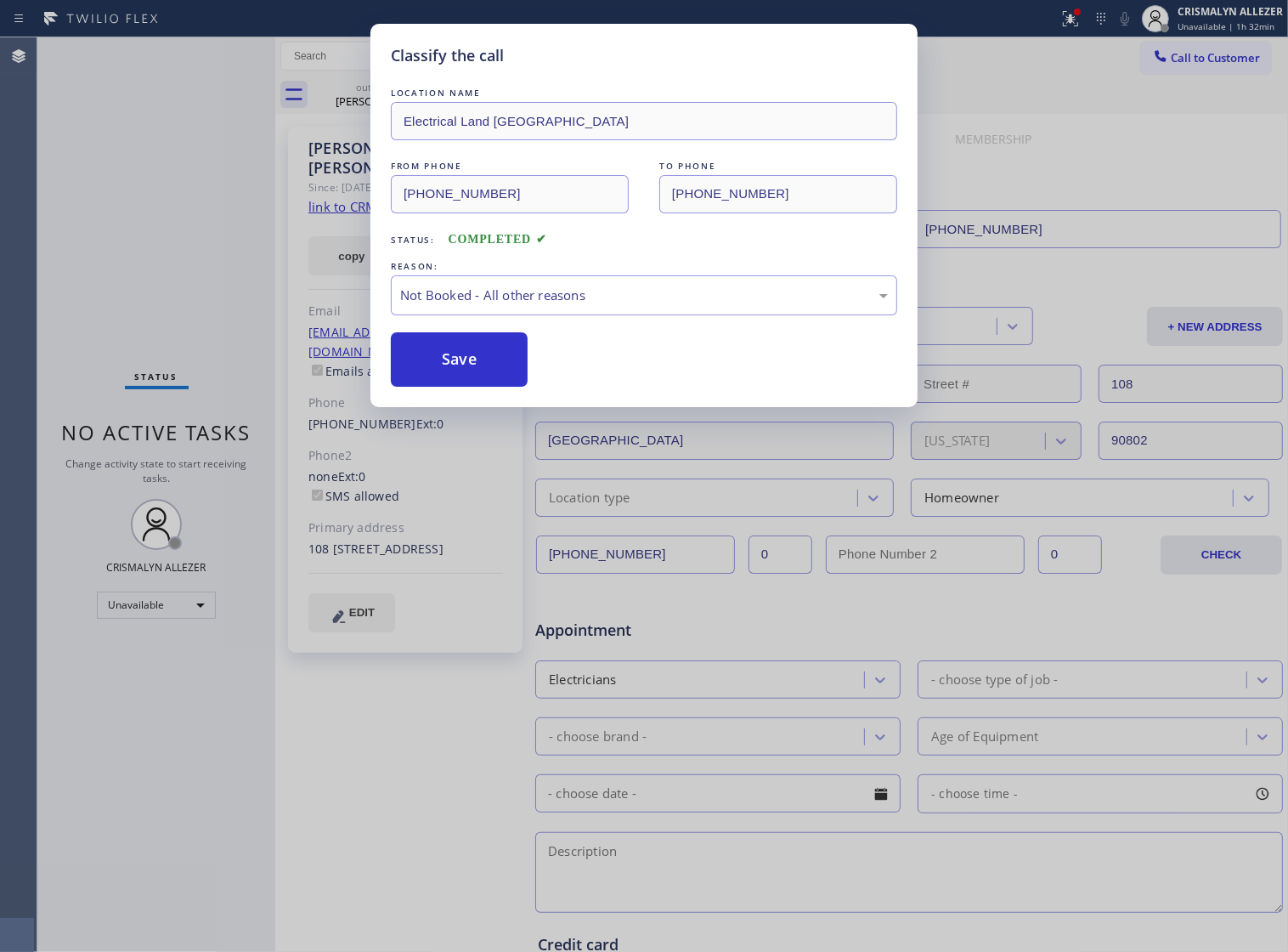
click at [464, 375] on button "Save" at bounding box center [460, 360] width 136 height 54
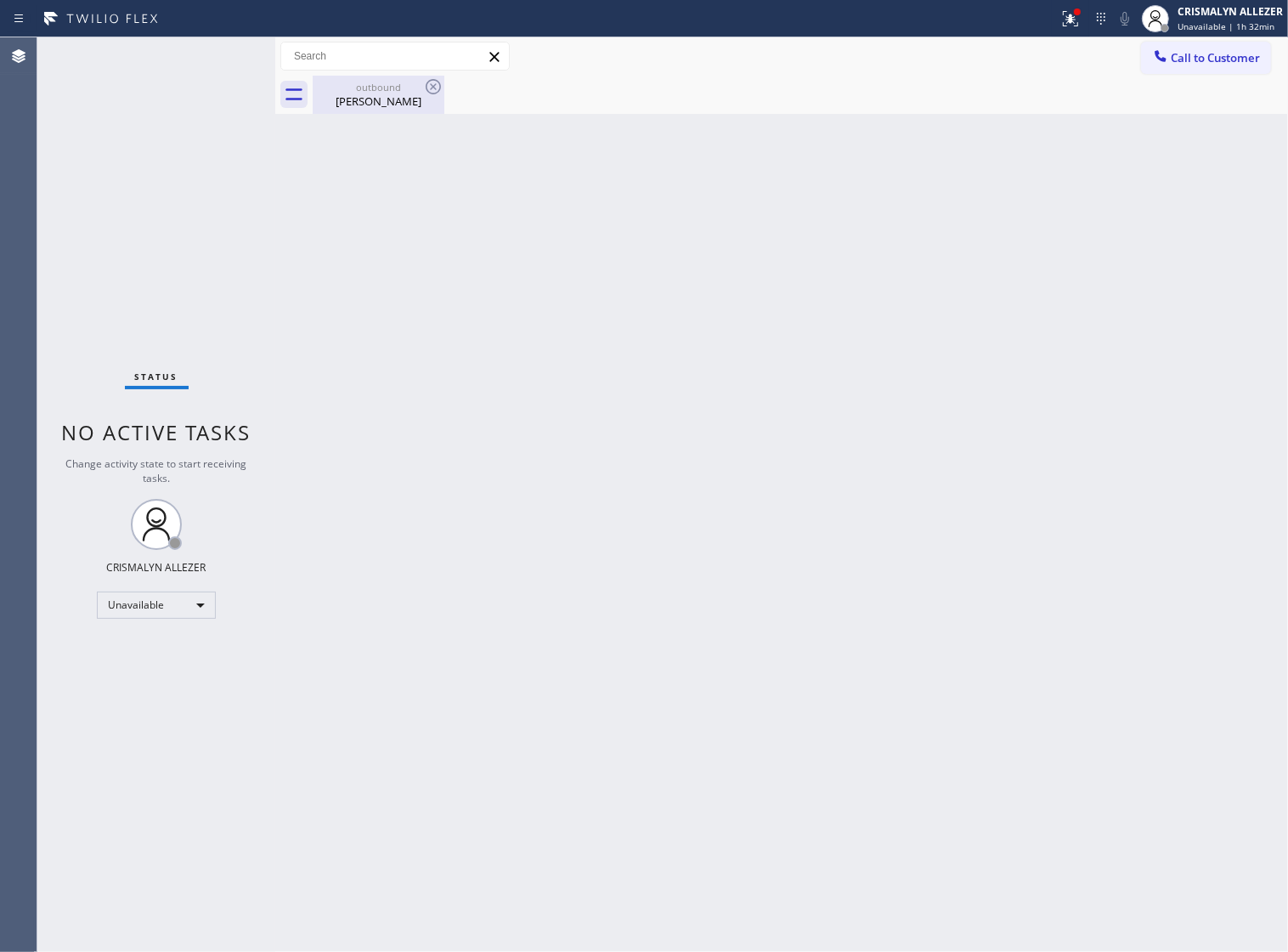
click at [371, 99] on div "[PERSON_NAME]" at bounding box center [378, 101] width 128 height 15
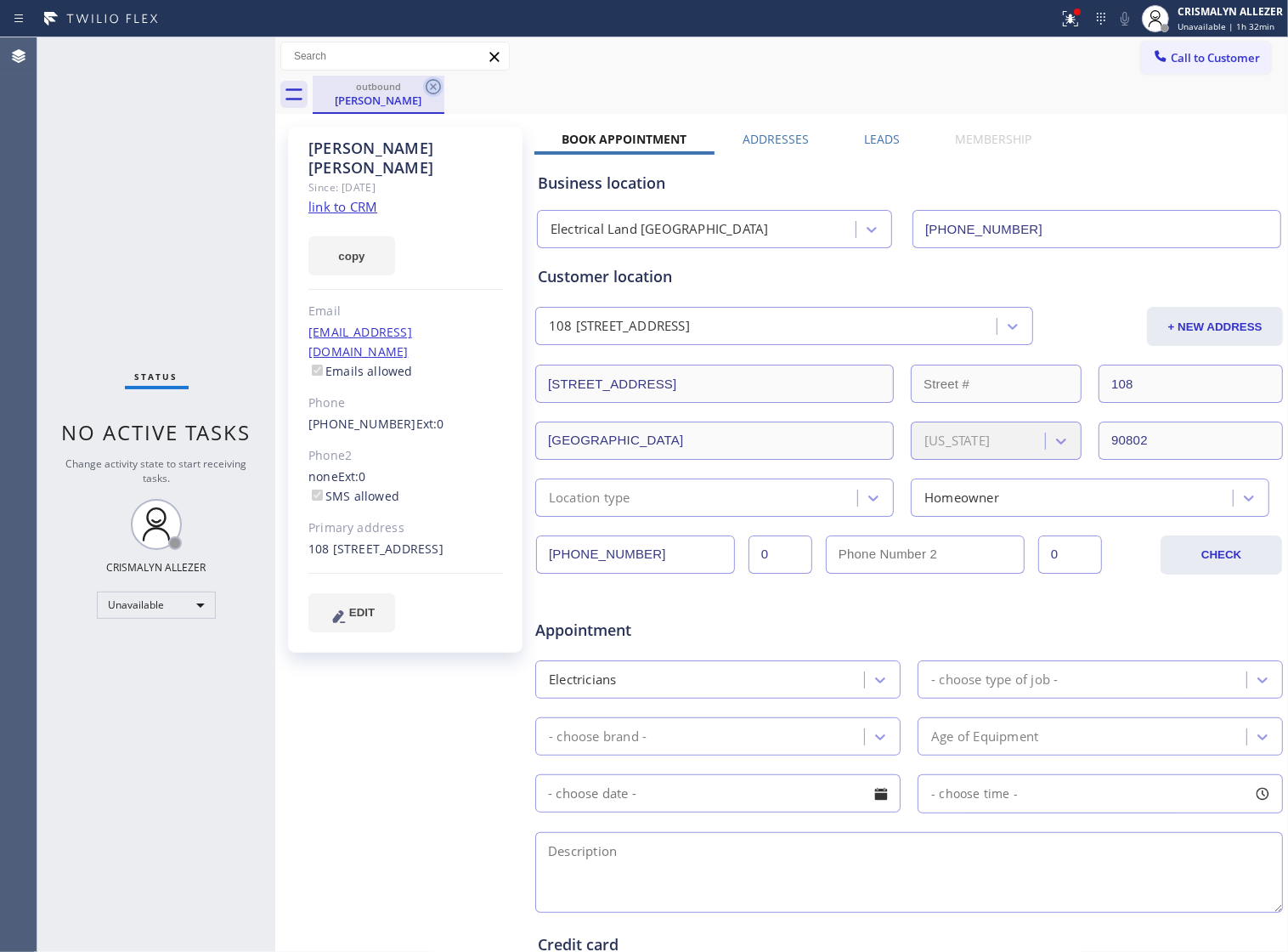
click at [439, 81] on icon at bounding box center [433, 87] width 15 height 15
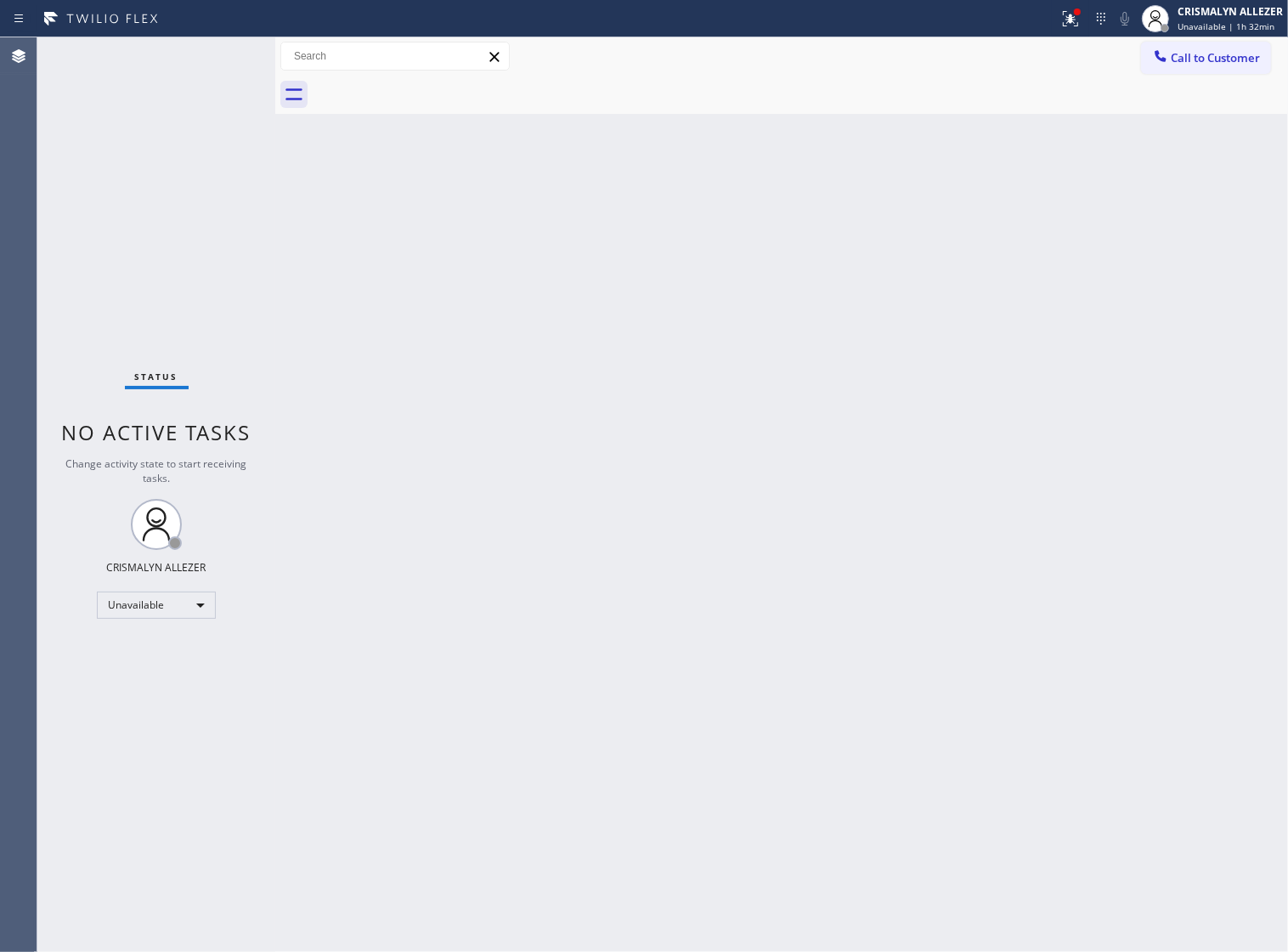
drag, startPoint x: 812, startPoint y: 462, endPoint x: 814, endPoint y: 453, distance: 9.2
click at [814, 453] on div "Back to Dashboard Change Sender ID Customers Technicians Select a contact Outbo…" at bounding box center [782, 494] width 1013 height 915
click at [1218, 31] on span "Unavailable | 1h 32min" at bounding box center [1226, 26] width 97 height 12
click at [1199, 68] on button "Offline" at bounding box center [1203, 68] width 170 height 22
click at [1224, 30] on span "Offline | 0s" at bounding box center [1201, 26] width 47 height 12
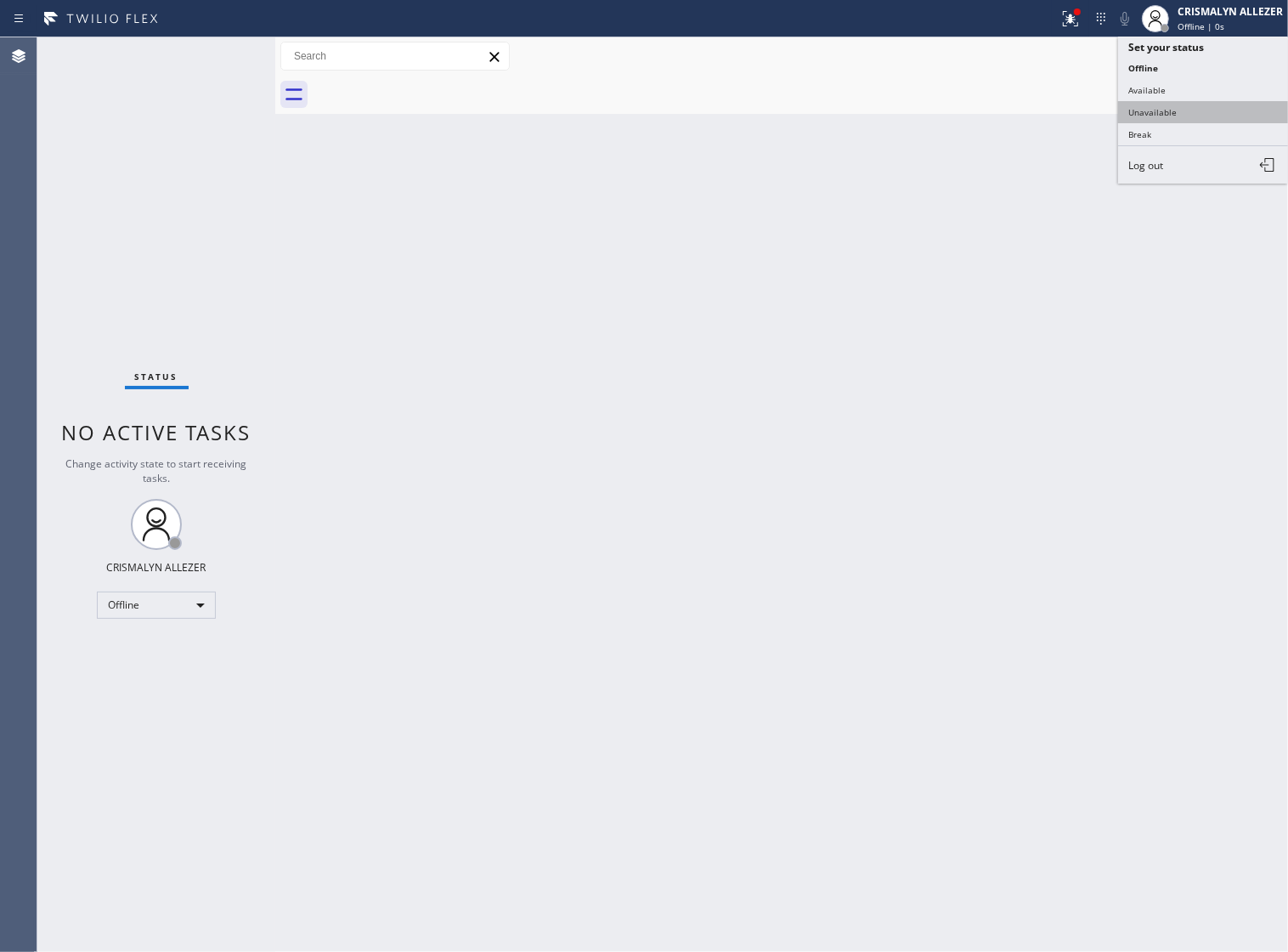
click at [1215, 111] on button "Unavailable" at bounding box center [1203, 112] width 170 height 22
click at [1216, 64] on span "Call to Customer" at bounding box center [1216, 58] width 90 height 15
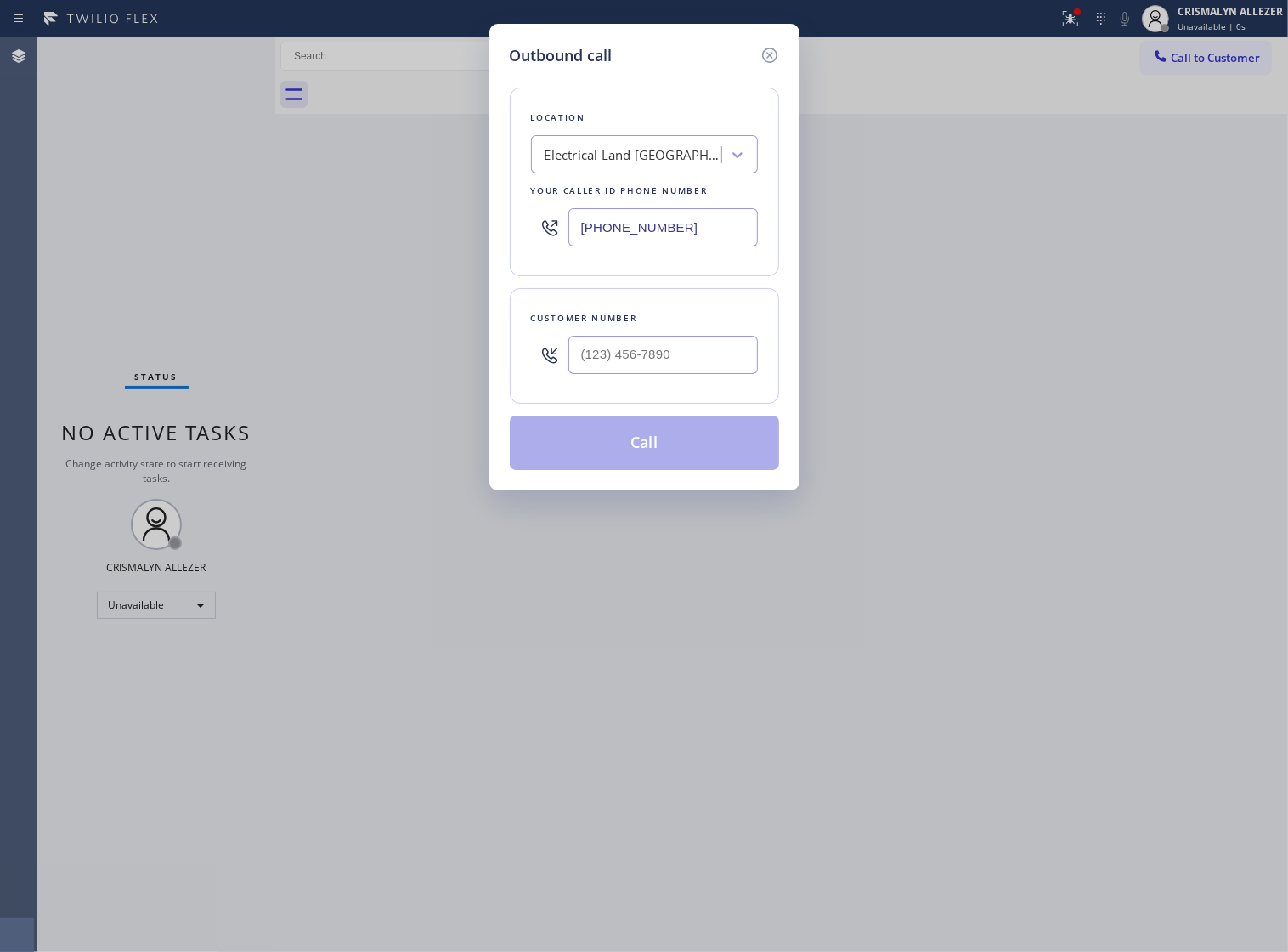
drag, startPoint x: 412, startPoint y: 242, endPoint x: 151, endPoint y: 242, distance: 261.0
click at [99, 236] on div "Outbound call Location Electrical Land [GEOGRAPHIC_DATA] Your caller id phone n…" at bounding box center [644, 476] width 1288 height 952
paste input "415) 527-3459"
type input "[PHONE_NUMBER]"
click at [630, 374] on input "(___) ___-____" at bounding box center [663, 354] width 190 height 38
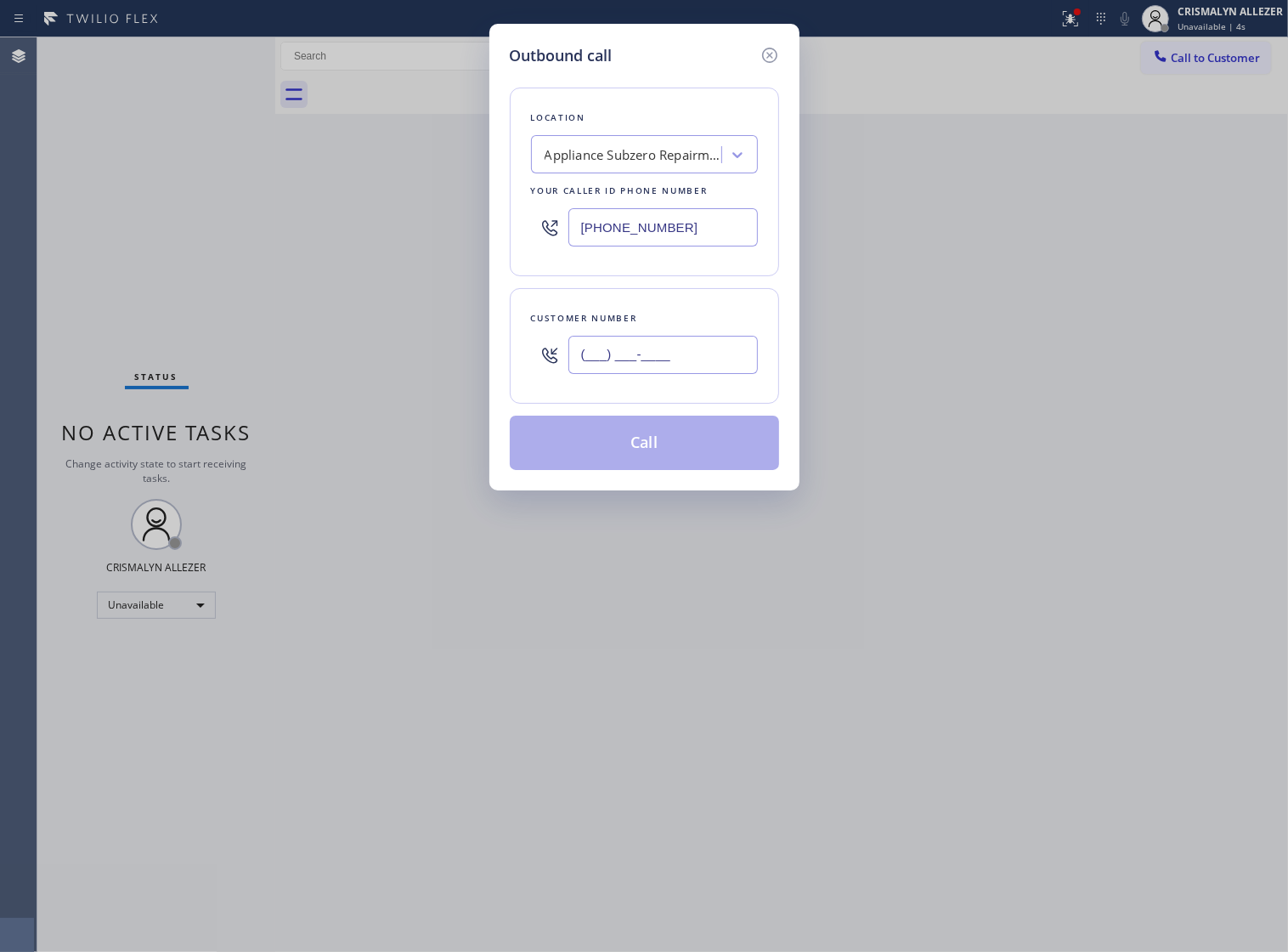
paste input "415) 320-2839"
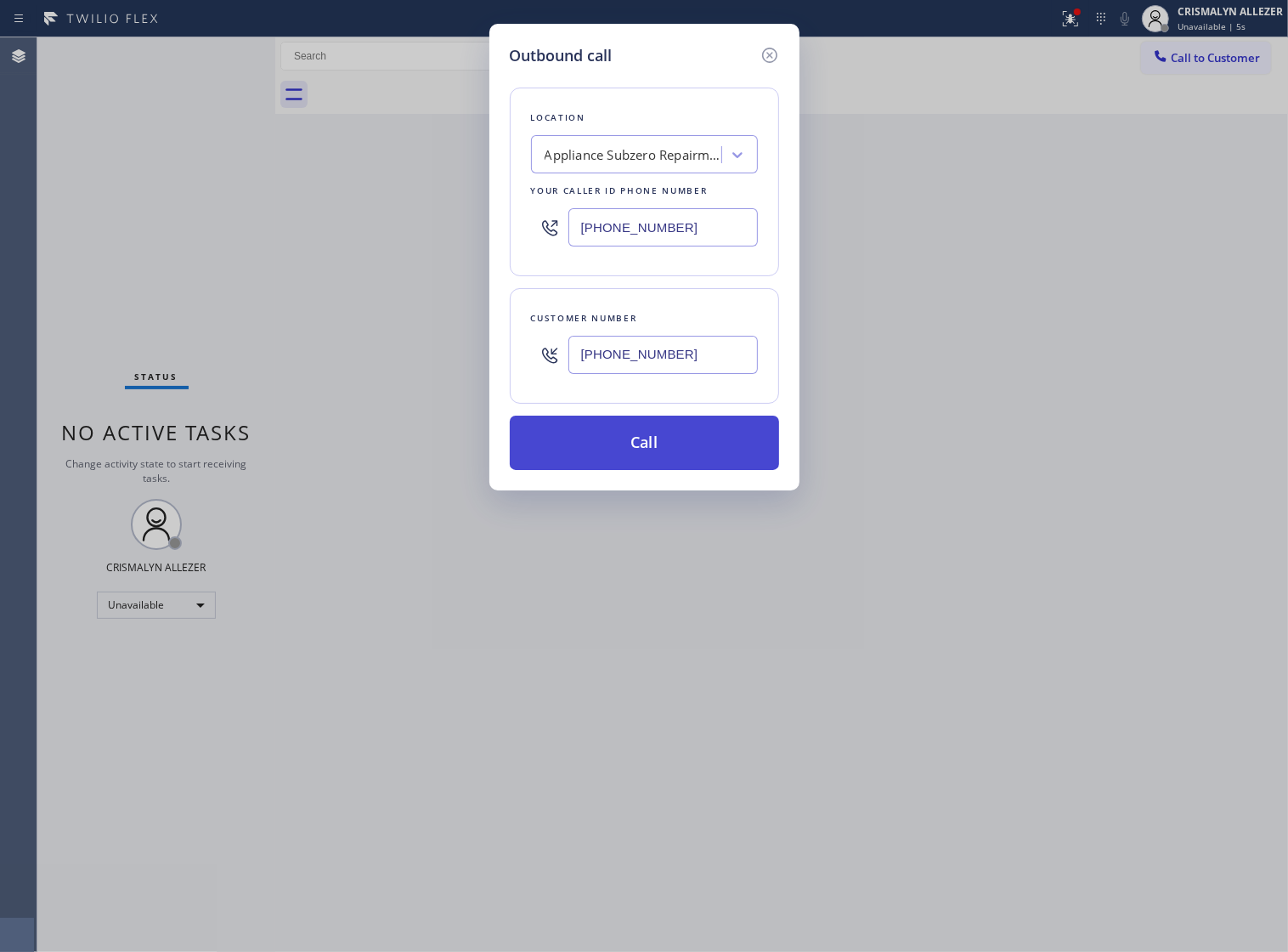
type input "[PHONE_NUMBER]"
click at [648, 448] on button "Call" at bounding box center [644, 443] width 269 height 54
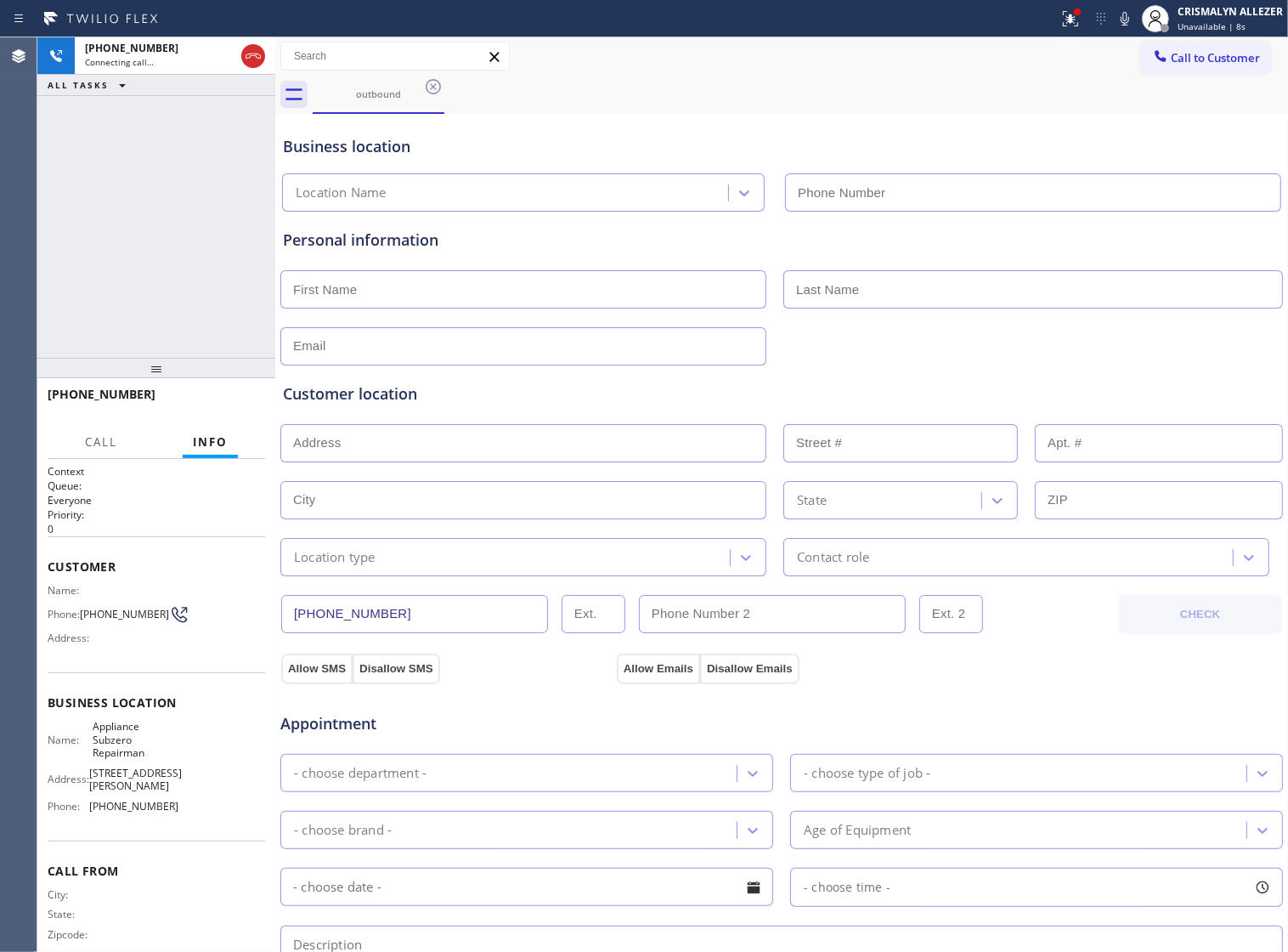
type input "[PHONE_NUMBER]"
click at [559, 725] on span "Appointment" at bounding box center [446, 724] width 333 height 23
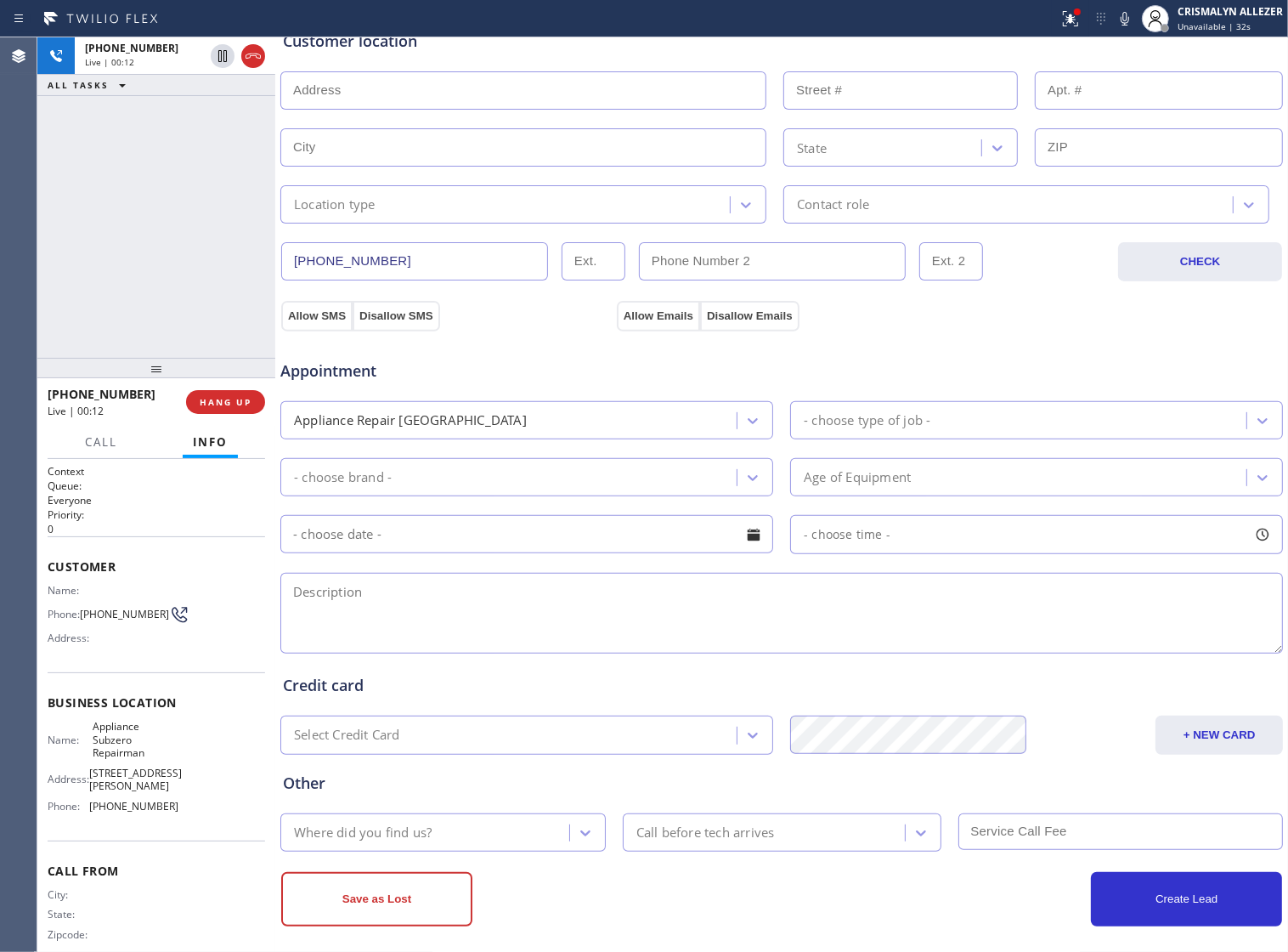
scroll to position [382, 0]
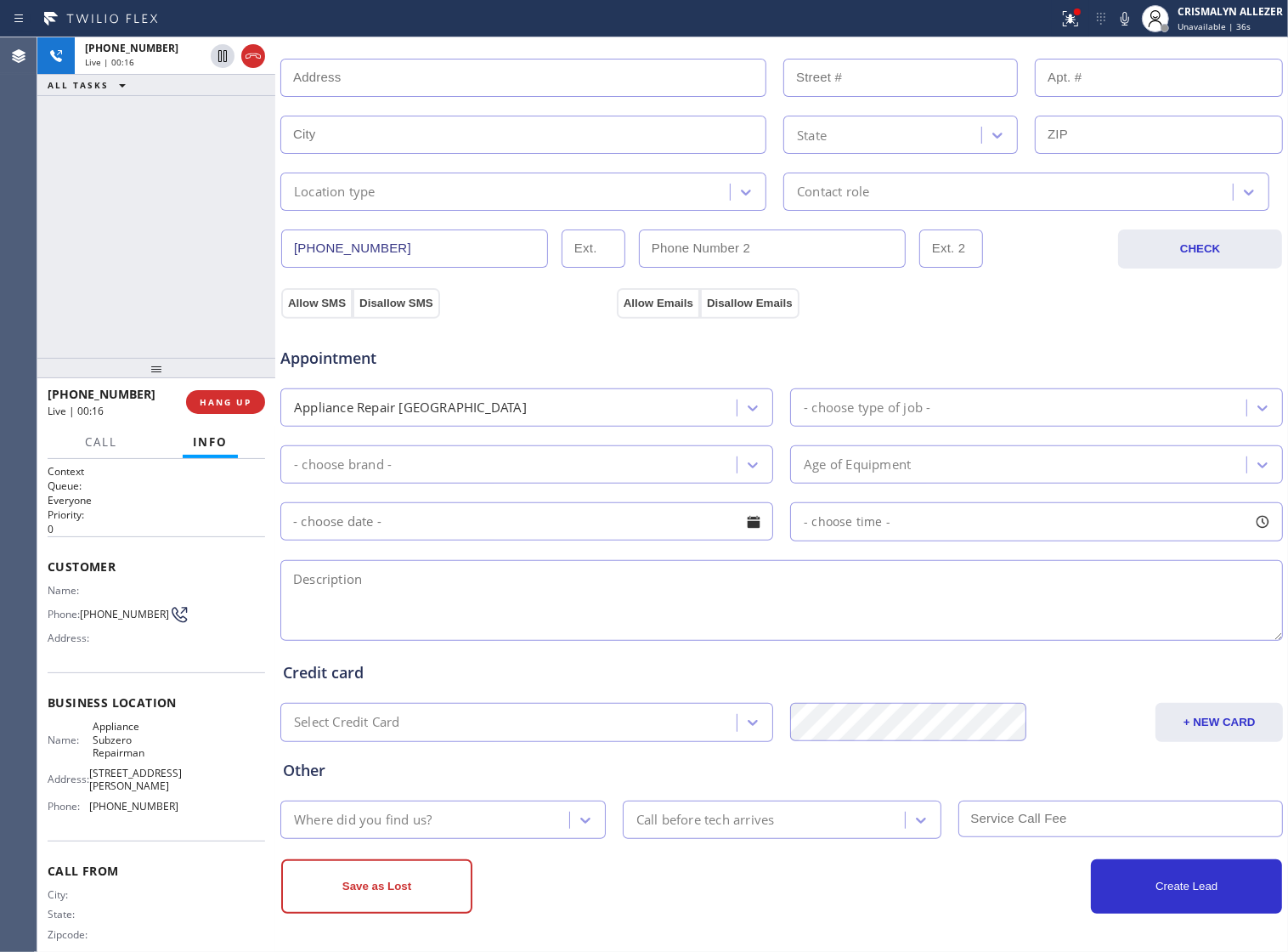
click at [583, 609] on textarea at bounding box center [782, 601] width 1003 height 80
click at [291, 575] on textarea "Gas dryer ||" at bounding box center [782, 601] width 1003 height 80
click at [333, 574] on textarea "[PERSON_NAME] ||Gas dryer ||" at bounding box center [782, 601] width 1003 height 80
click at [476, 588] on textarea "Amana ||Gas dryer ||" at bounding box center [782, 601] width 1003 height 80
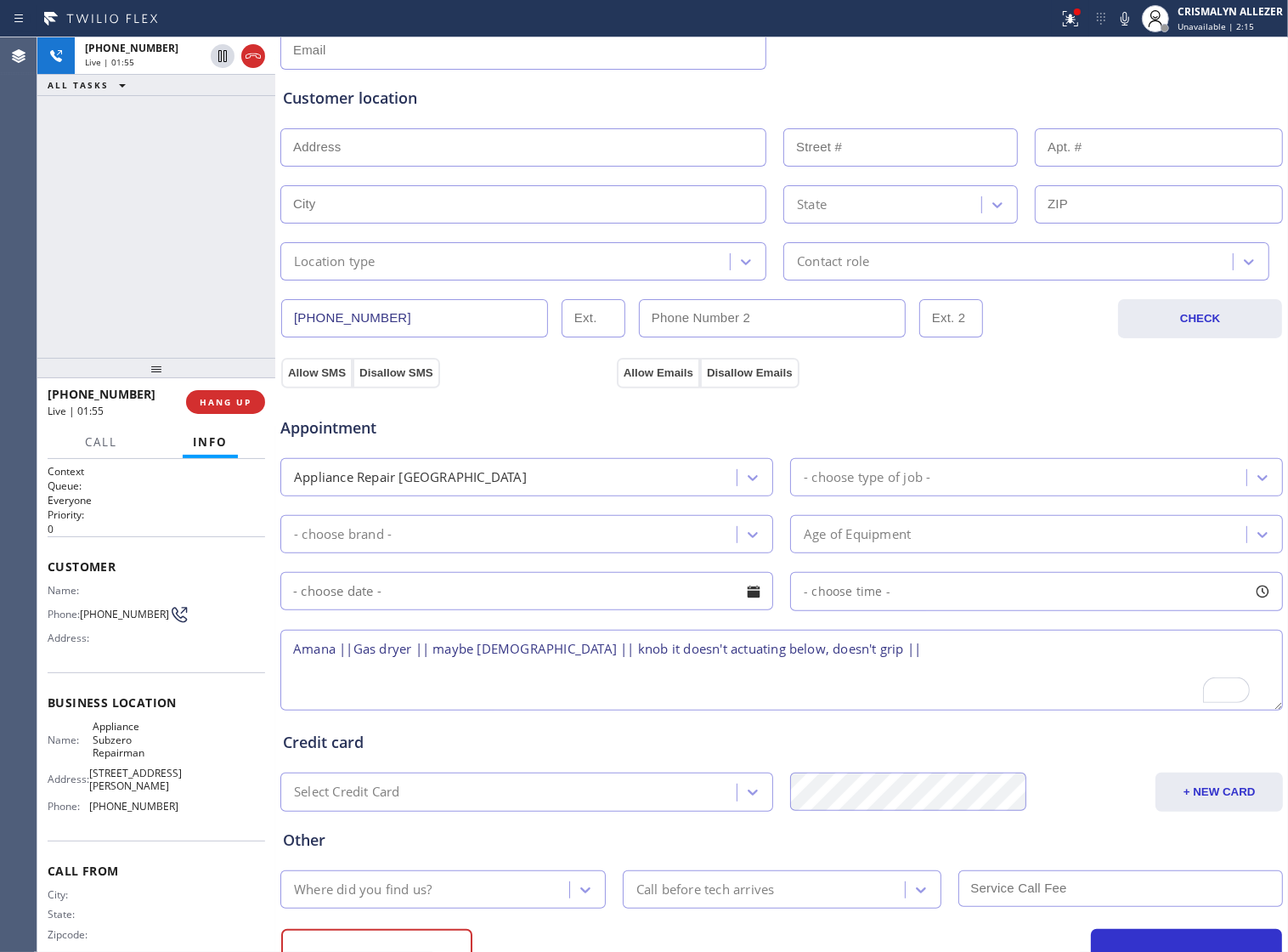
scroll to position [64, 0]
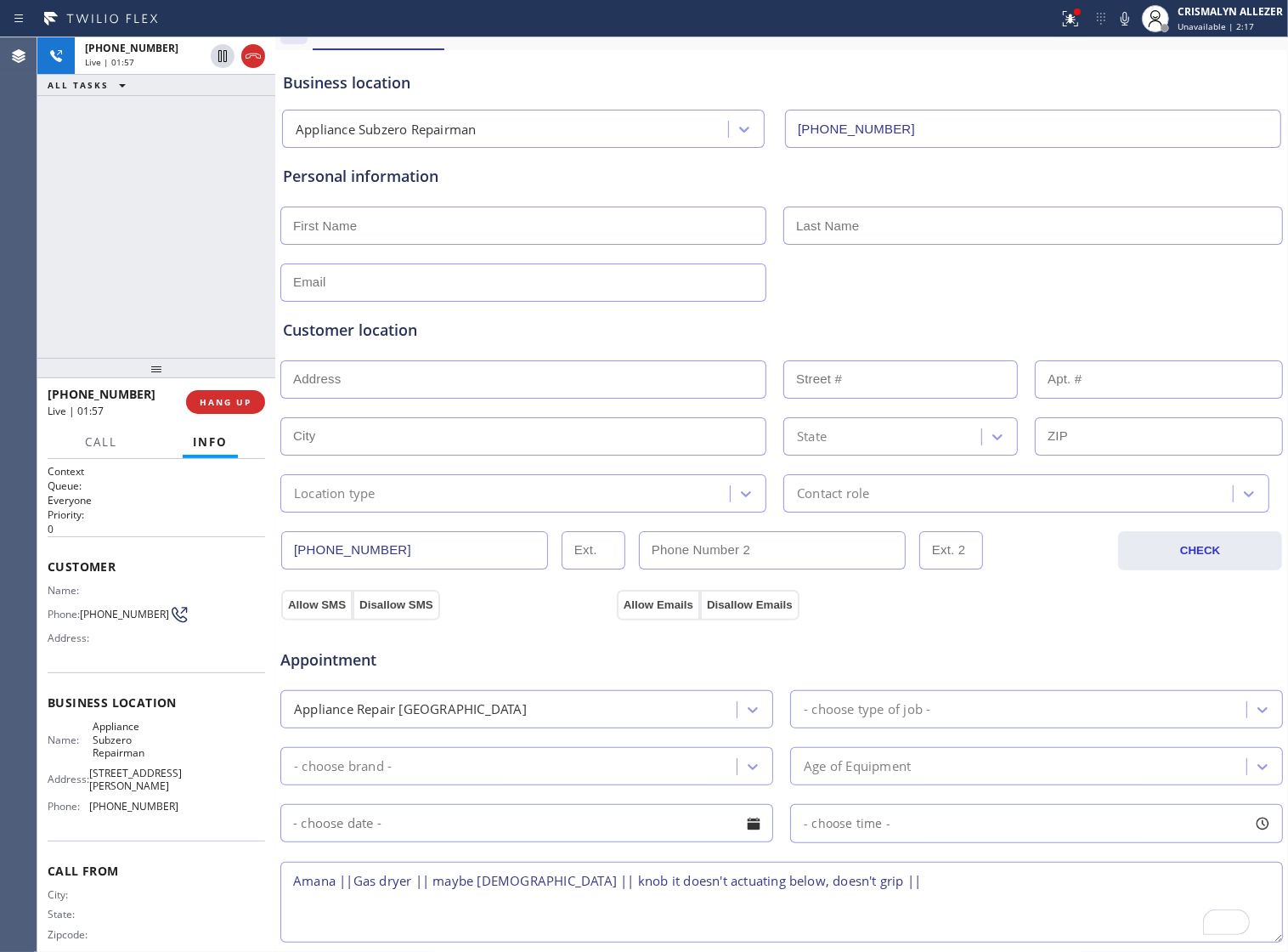
type textarea "Amana ||Gas dryer || maybe [DEMOGRAPHIC_DATA] || knob it doesn't actuating belo…"
click at [420, 234] on input "text" at bounding box center [523, 225] width 486 height 38
type input "Martial"
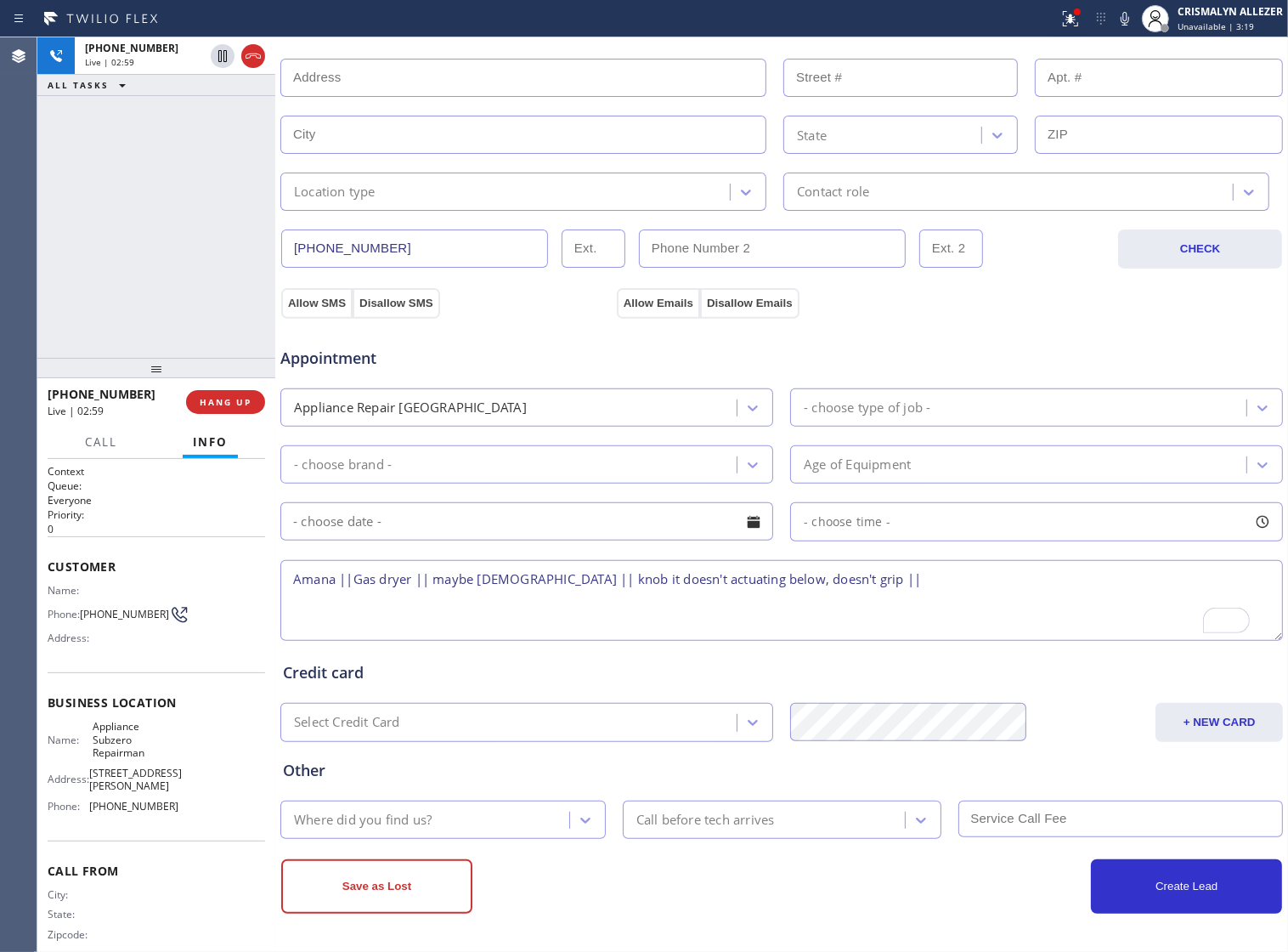
scroll to position [382, 0]
click at [868, 578] on textarea "Amana ||Gas dryer || maybe [DEMOGRAPHIC_DATA] || knob it doesn't actuating belo…" at bounding box center [782, 601] width 1003 height 80
click at [295, 575] on textarea "Amana ||Gas dryer || maybe [DEMOGRAPHIC_DATA] || knob it doesn't actuating belo…" at bounding box center [782, 601] width 1003 height 80
click at [1023, 575] on textarea "11-2 || FREE ESTMATE || Amana ||Gas dryer || maybe [DEMOGRAPHIC_DATA] || knob i…" at bounding box center [782, 601] width 1003 height 80
paste textarea "[STREET_ADDRESS]"
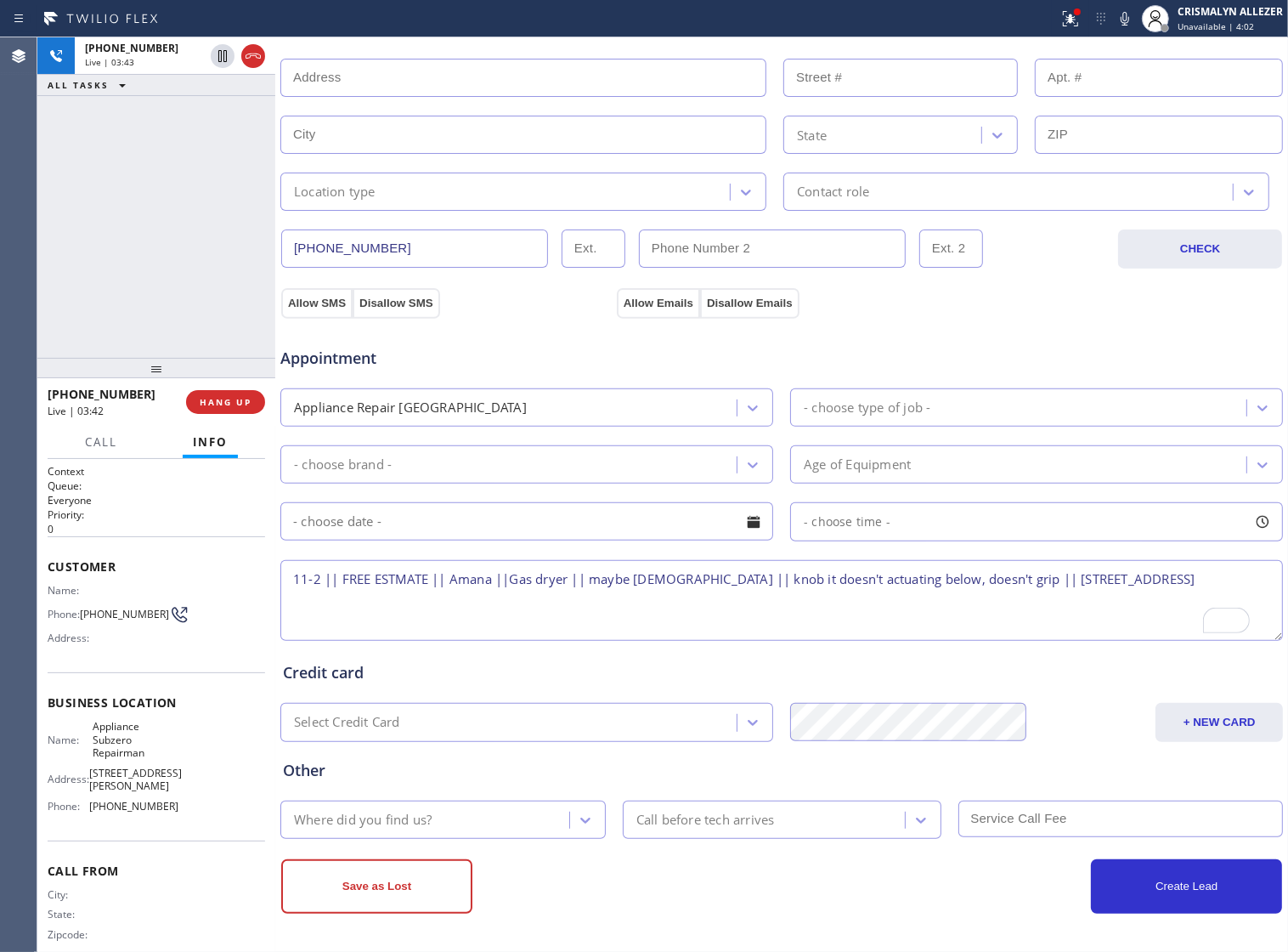
click at [1253, 575] on textarea "11-2 || FREE ESTMATE || Amana ||Gas dryer || maybe [DEMOGRAPHIC_DATA] || knob i…" at bounding box center [782, 601] width 1003 height 80
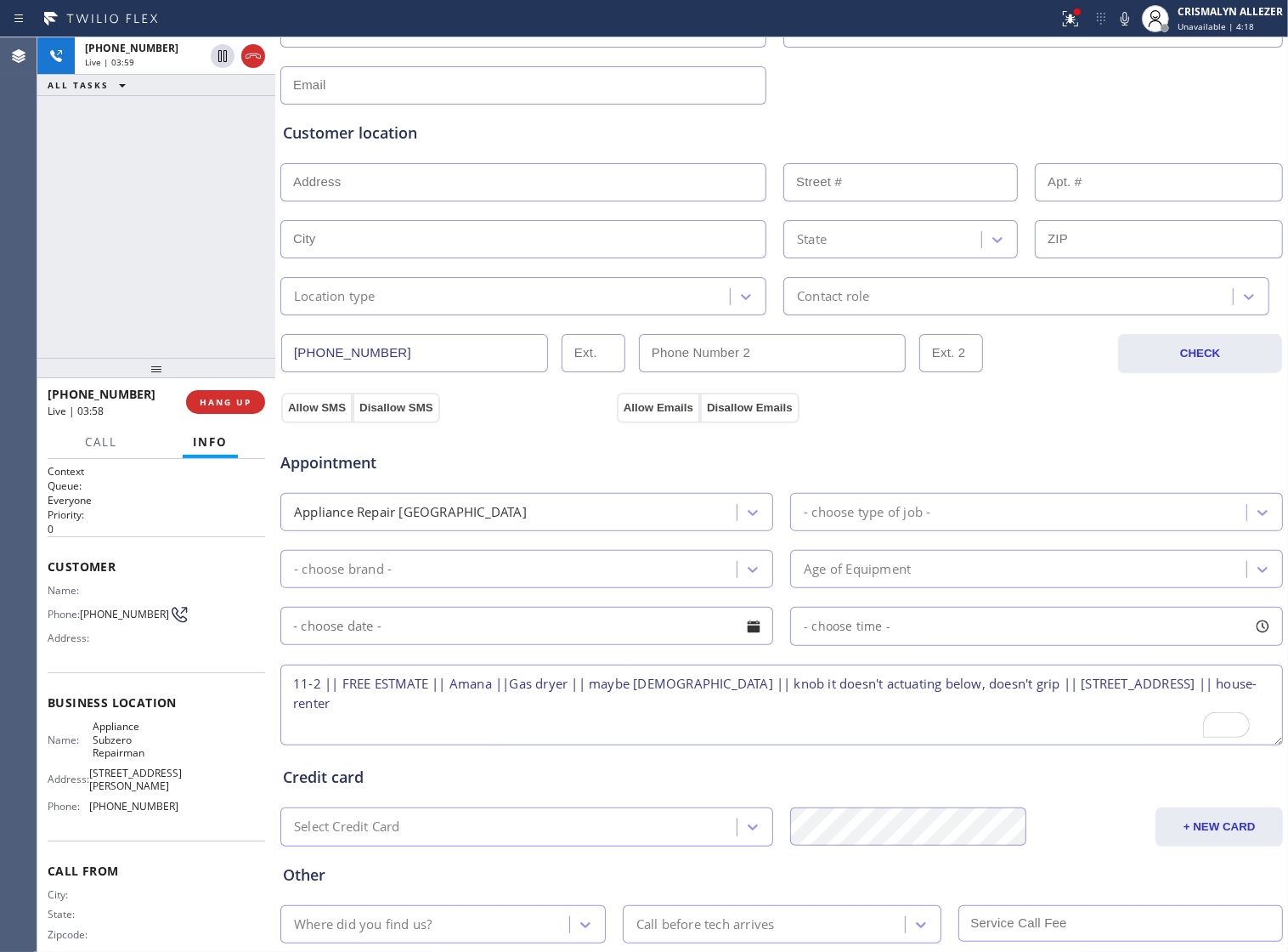
scroll to position [64, 0]
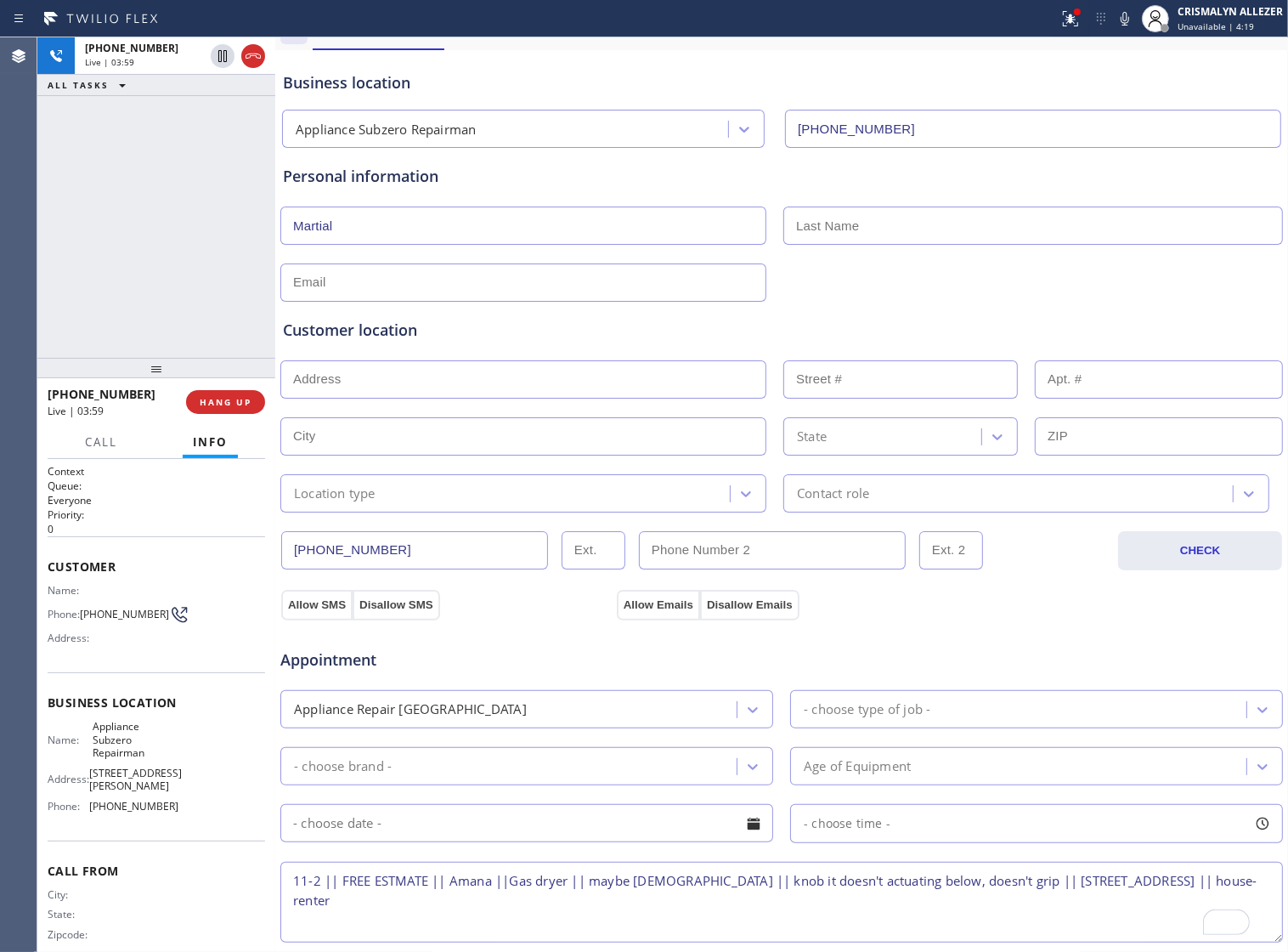
type textarea "11-2 || FREE ESTMATE || Amana ||Gas dryer || maybe [DEMOGRAPHIC_DATA] || knob i…"
click at [948, 227] on input "text" at bounding box center [1033, 225] width 500 height 38
type input "[PERSON_NAME]"
click at [430, 288] on input "text" at bounding box center [523, 282] width 486 height 38
type input "[EMAIL_ADDRESS][DOMAIN_NAME]"
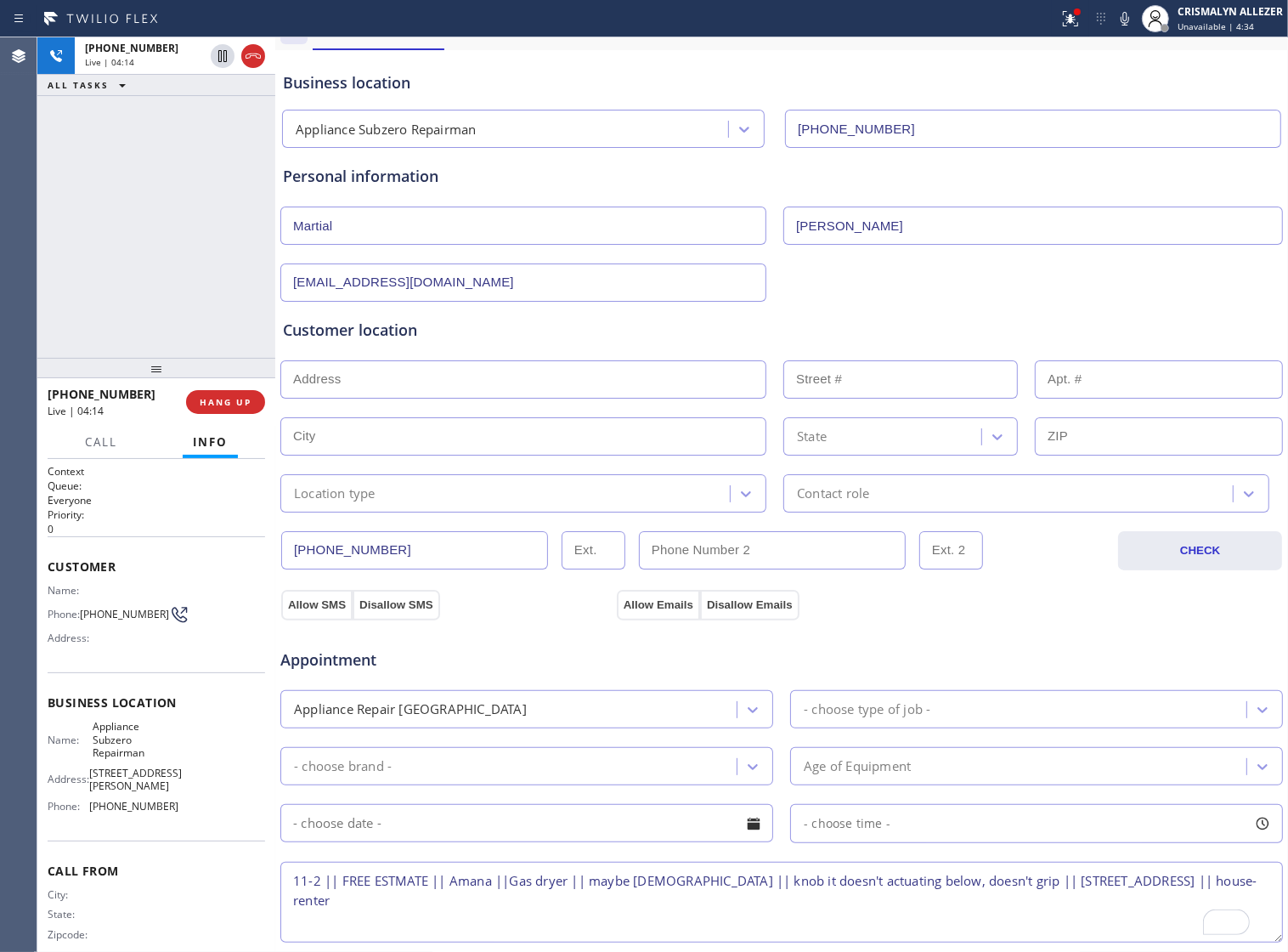
click at [559, 389] on input "text" at bounding box center [523, 379] width 486 height 38
paste input "[STREET_ADDRESS]"
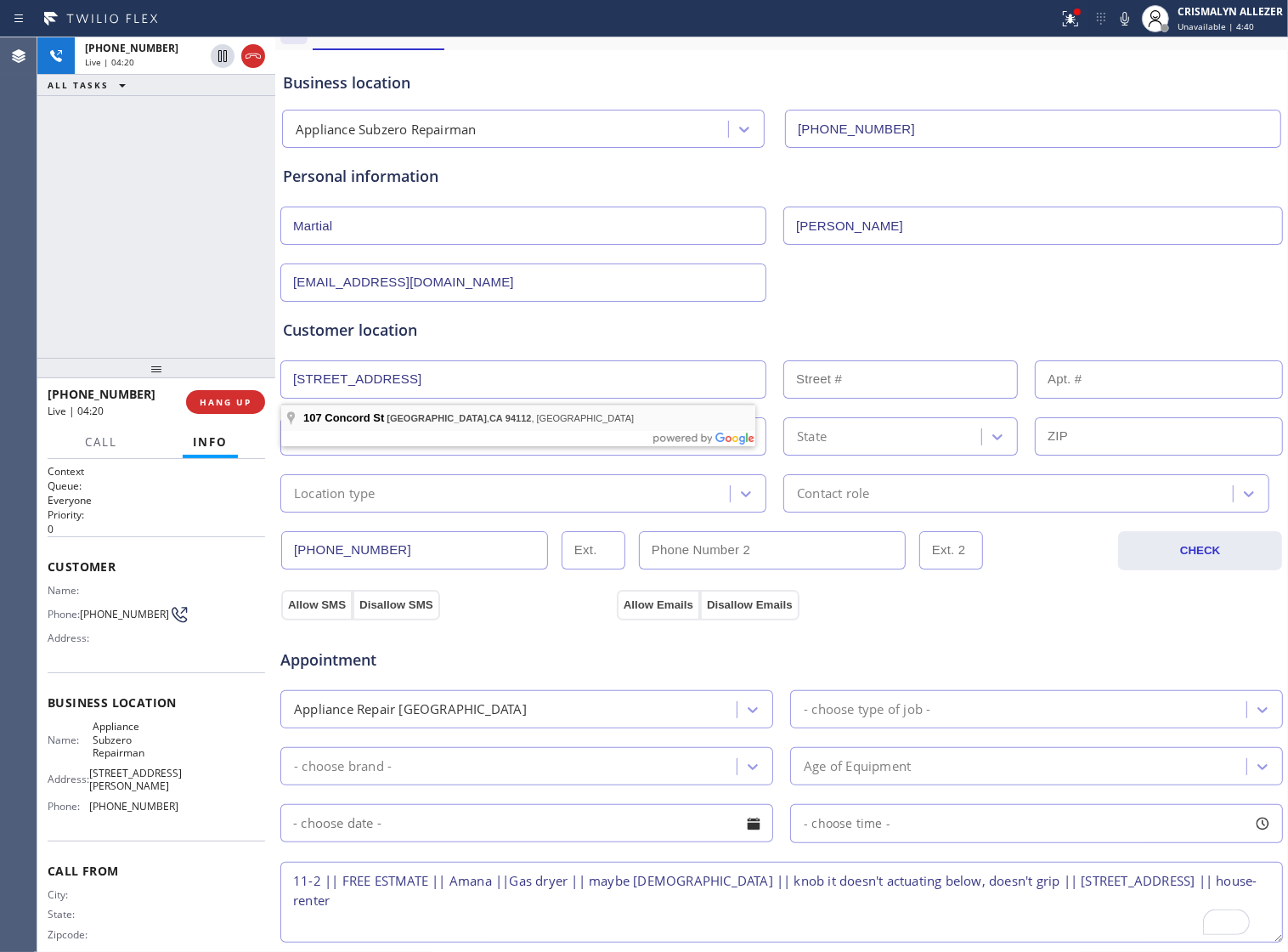
type input "[STREET_ADDRESS]"
type input "107"
type input "[GEOGRAPHIC_DATA]"
type input "94112"
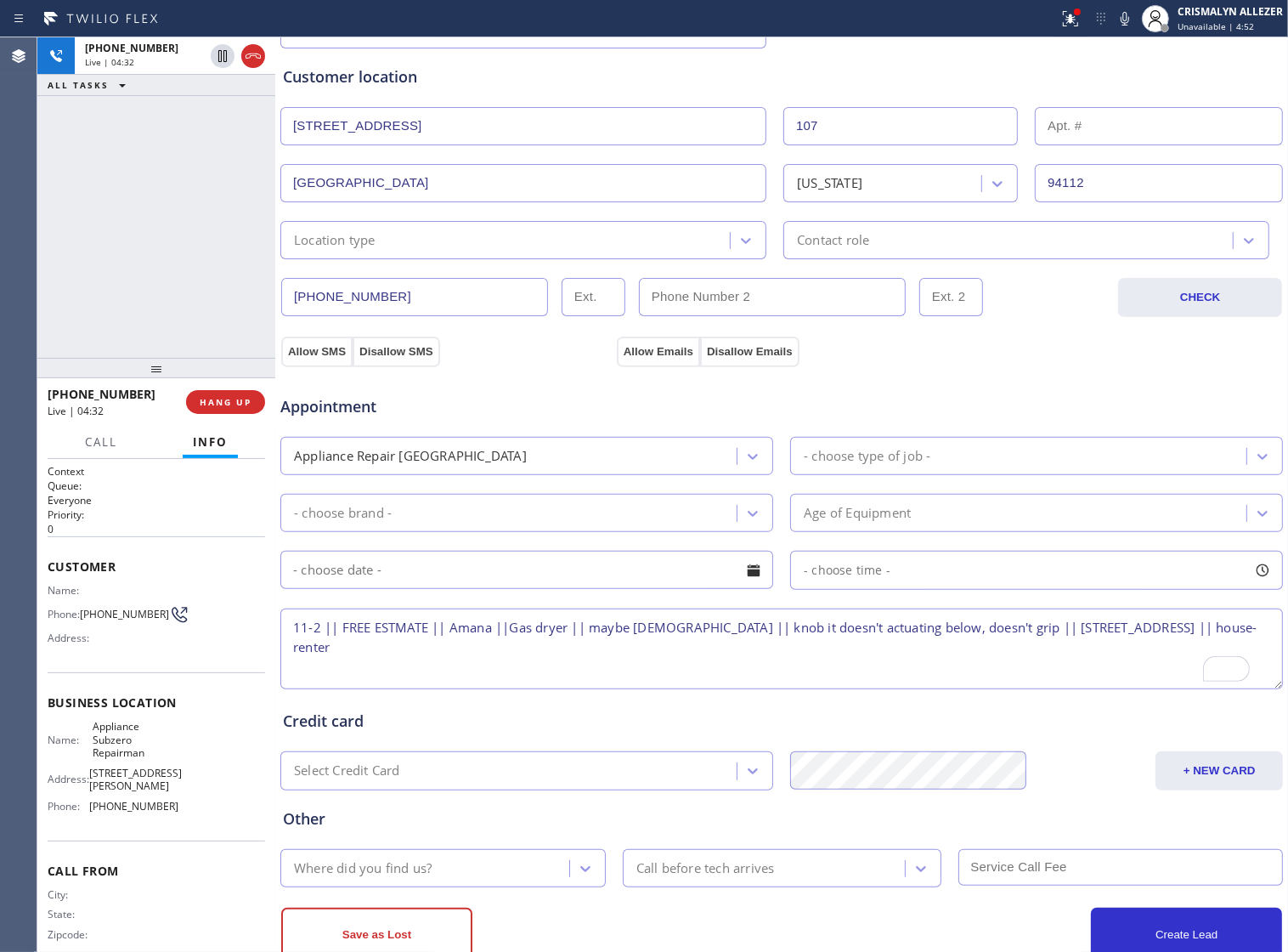
scroll to position [382, 0]
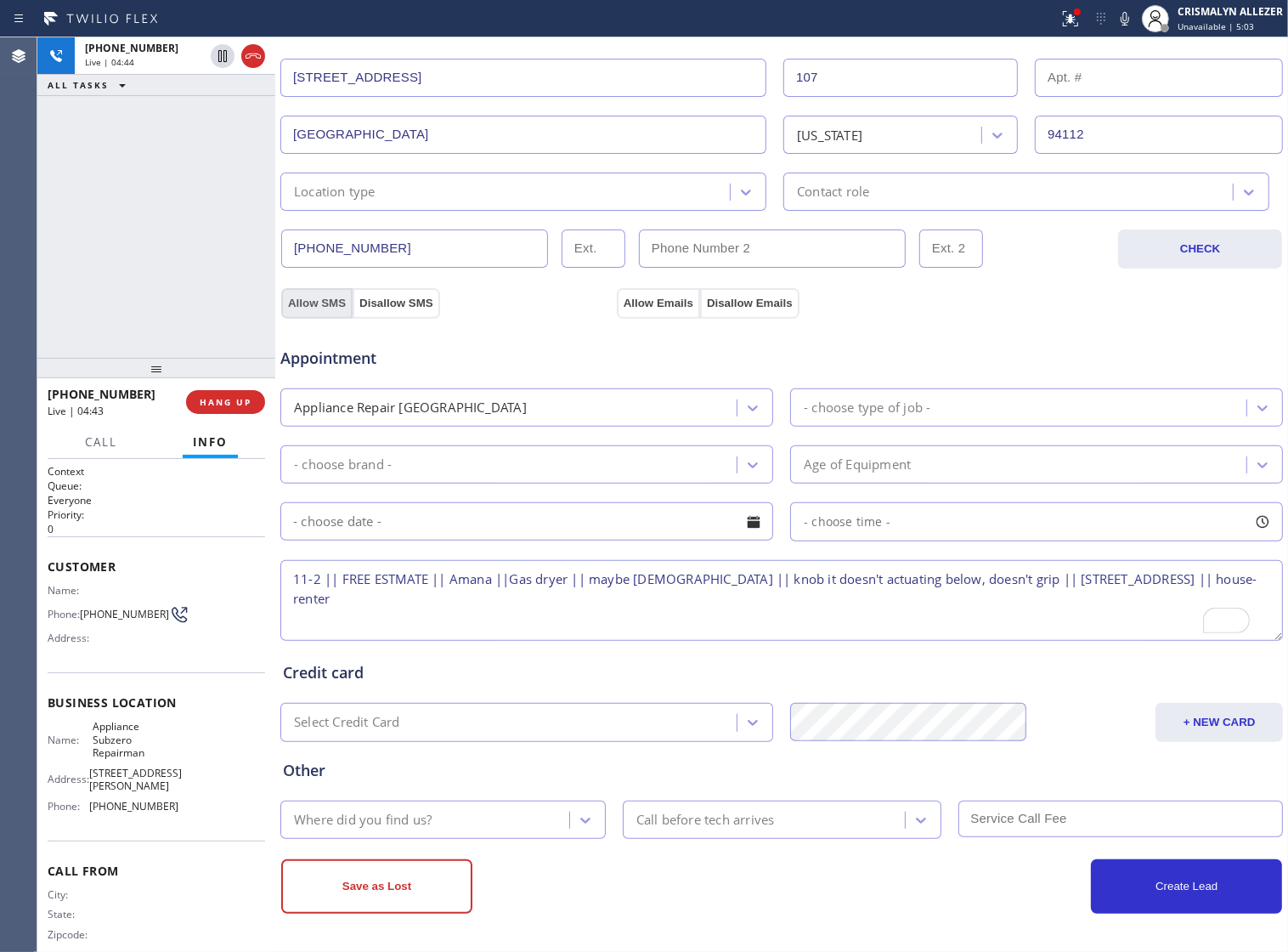
click at [334, 291] on button "Allow SMS" at bounding box center [317, 303] width 71 height 31
click at [643, 300] on button "Allow Emails" at bounding box center [658, 303] width 83 height 31
click at [741, 190] on icon at bounding box center [745, 192] width 10 height 6
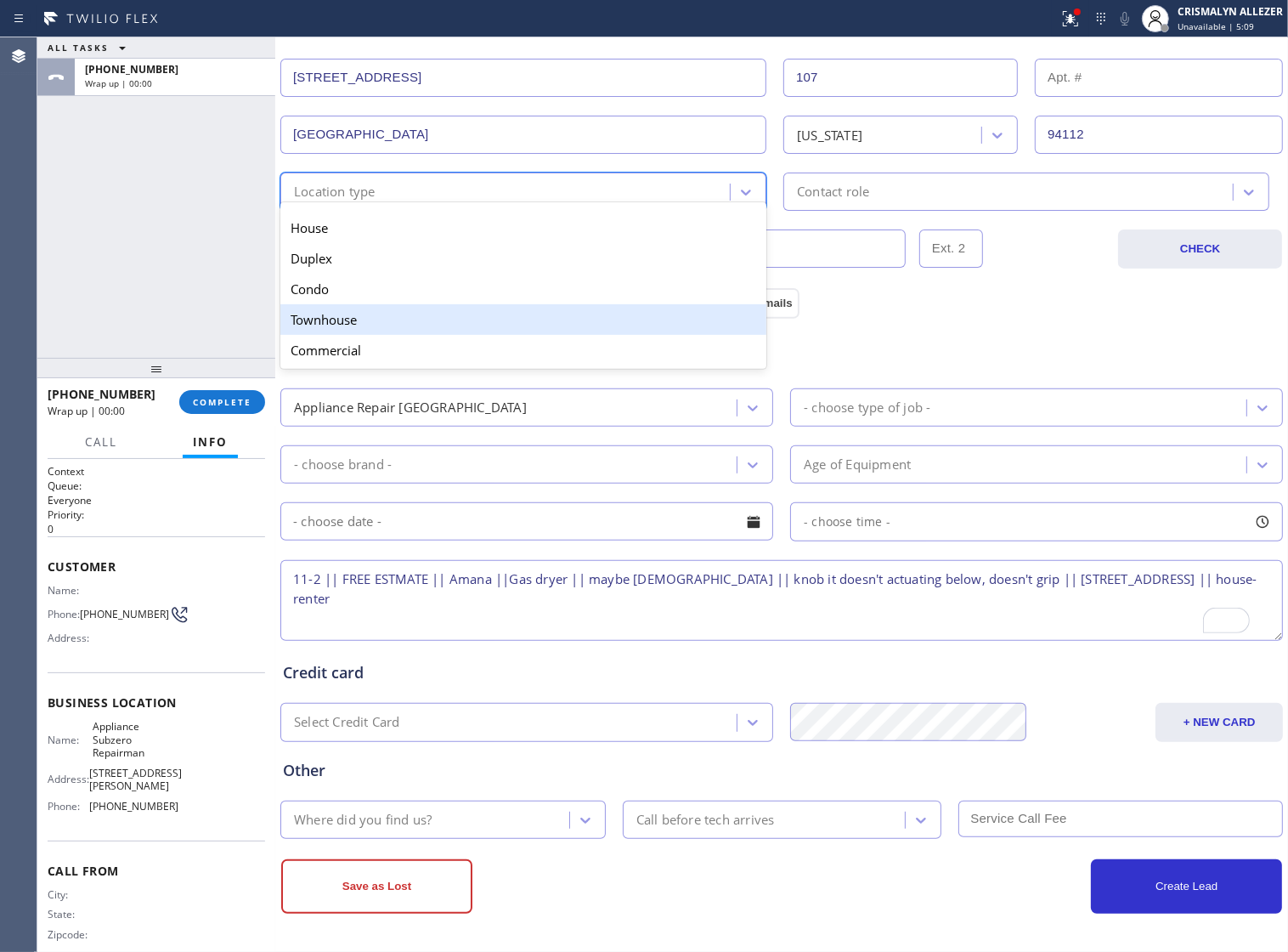
click at [391, 320] on div "Townhouse" at bounding box center [523, 320] width 486 height 31
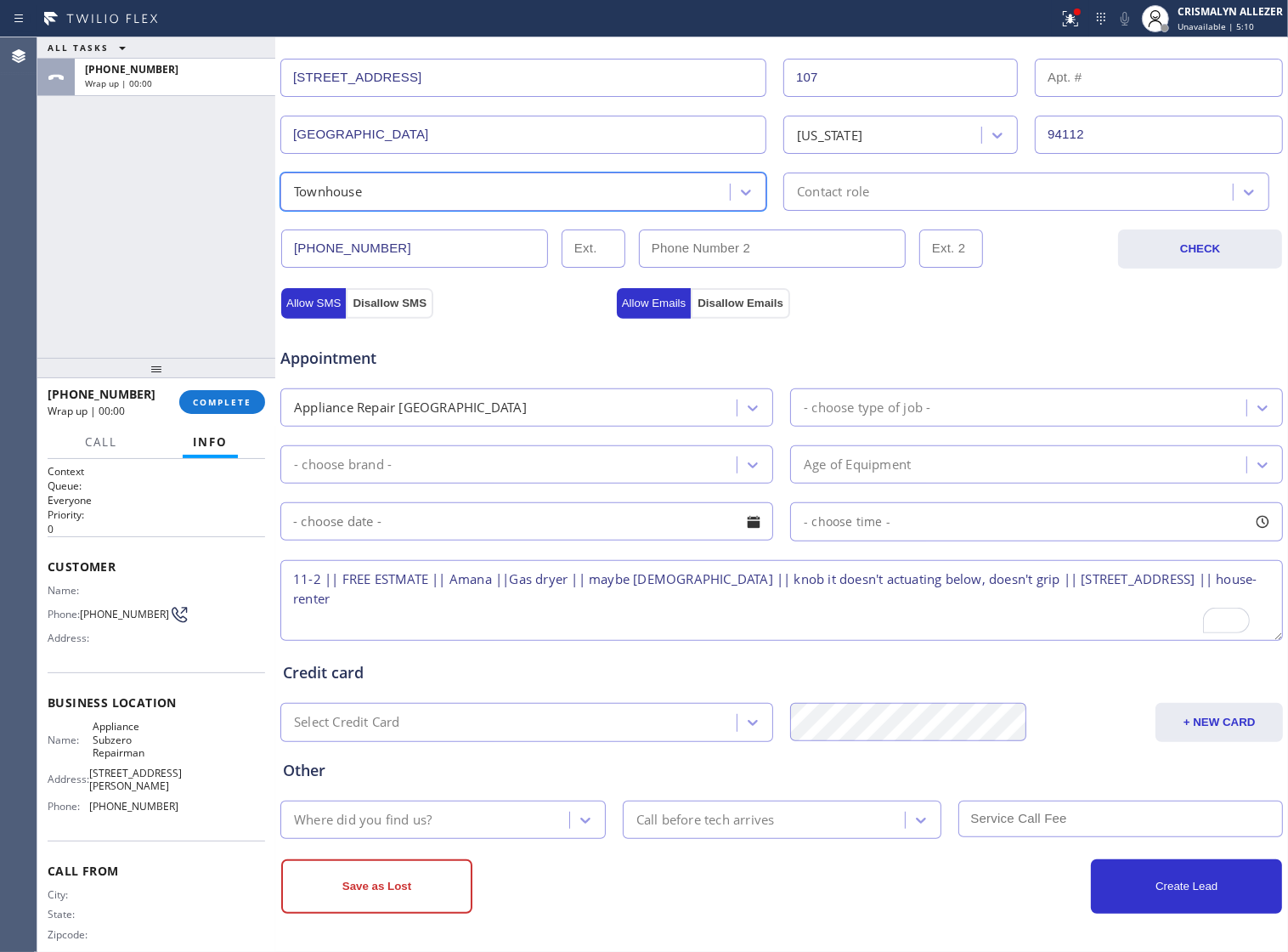
click at [954, 177] on div "Contact role" at bounding box center [1011, 192] width 445 height 30
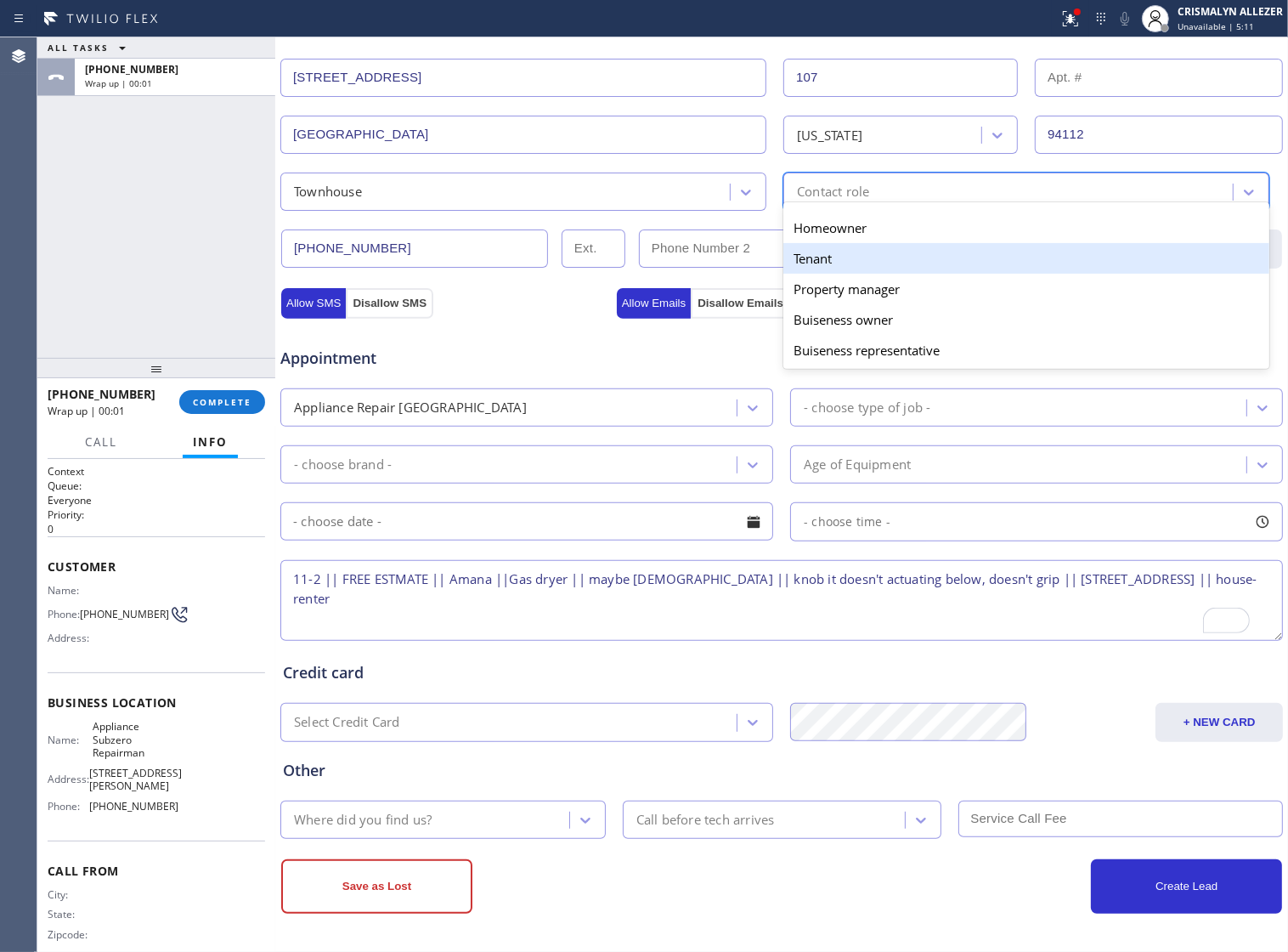
click at [826, 248] on div "Tenant" at bounding box center [1026, 258] width 486 height 31
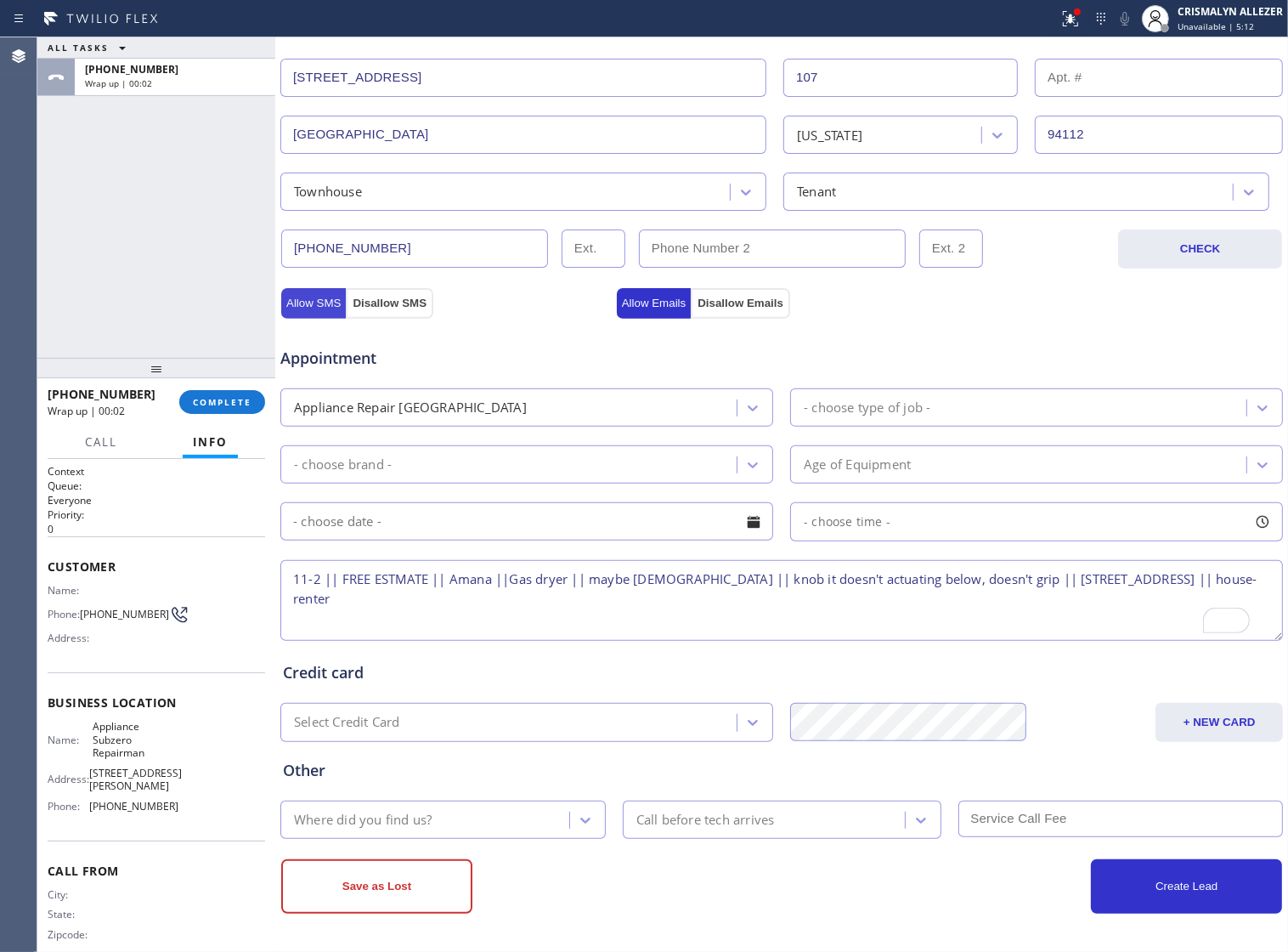
click at [313, 294] on button "Allow SMS" at bounding box center [313, 303] width 64 height 31
click at [647, 298] on button "Allow Emails" at bounding box center [655, 303] width 75 height 31
click at [744, 400] on icon at bounding box center [753, 408] width 17 height 17
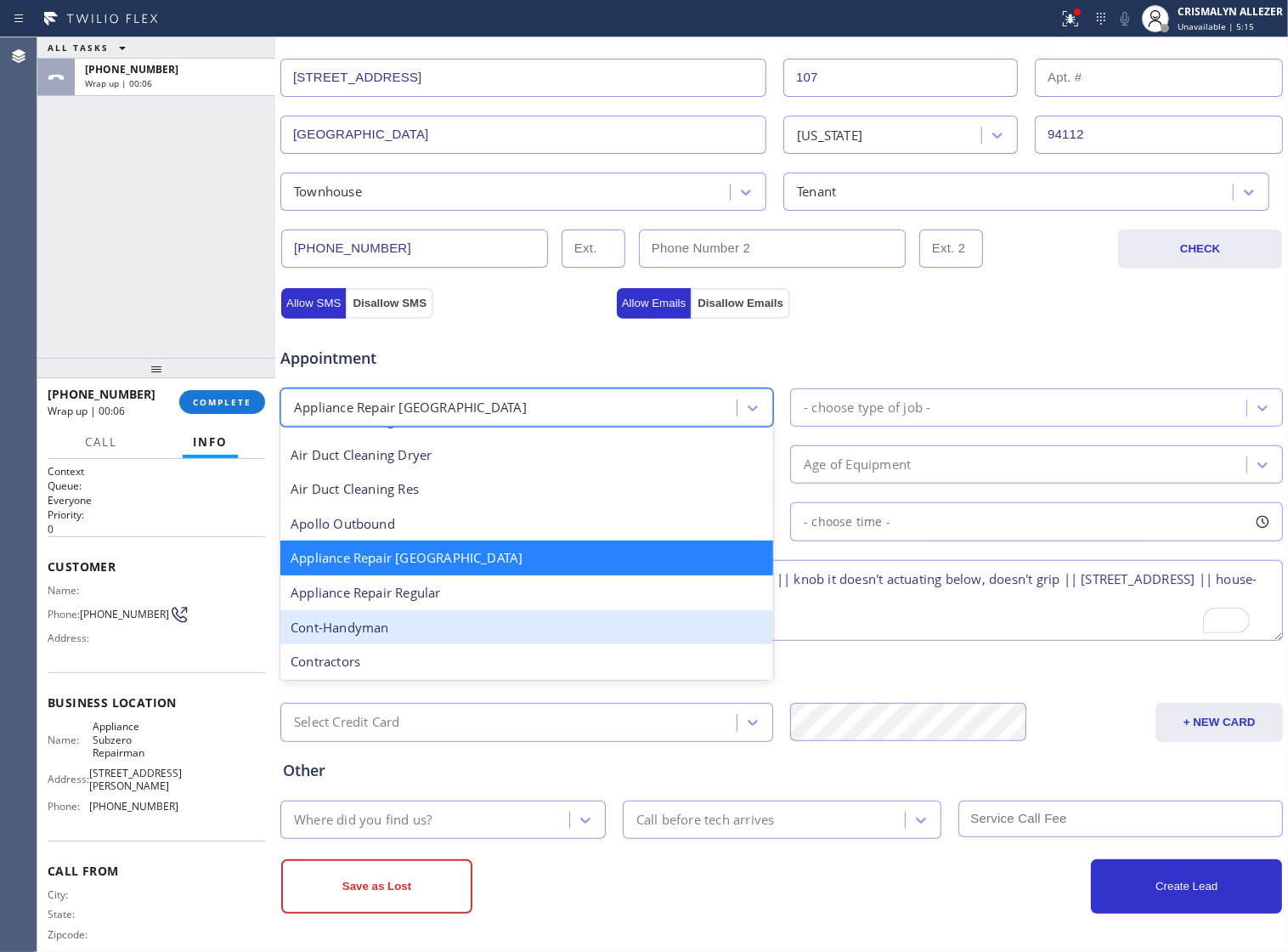
scroll to position [213, 0]
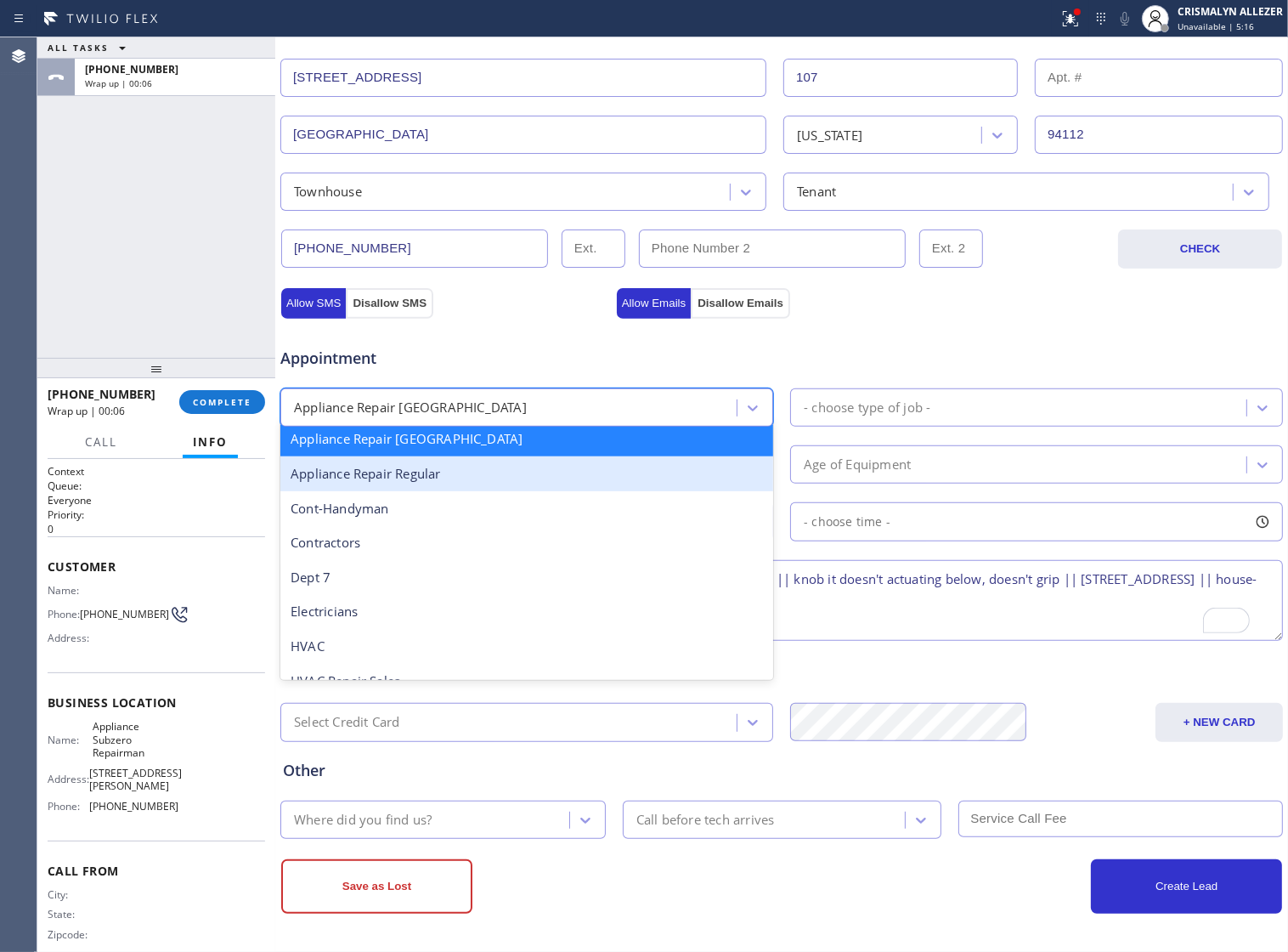
click at [609, 480] on div "Appliance Repair Regular" at bounding box center [527, 474] width 493 height 35
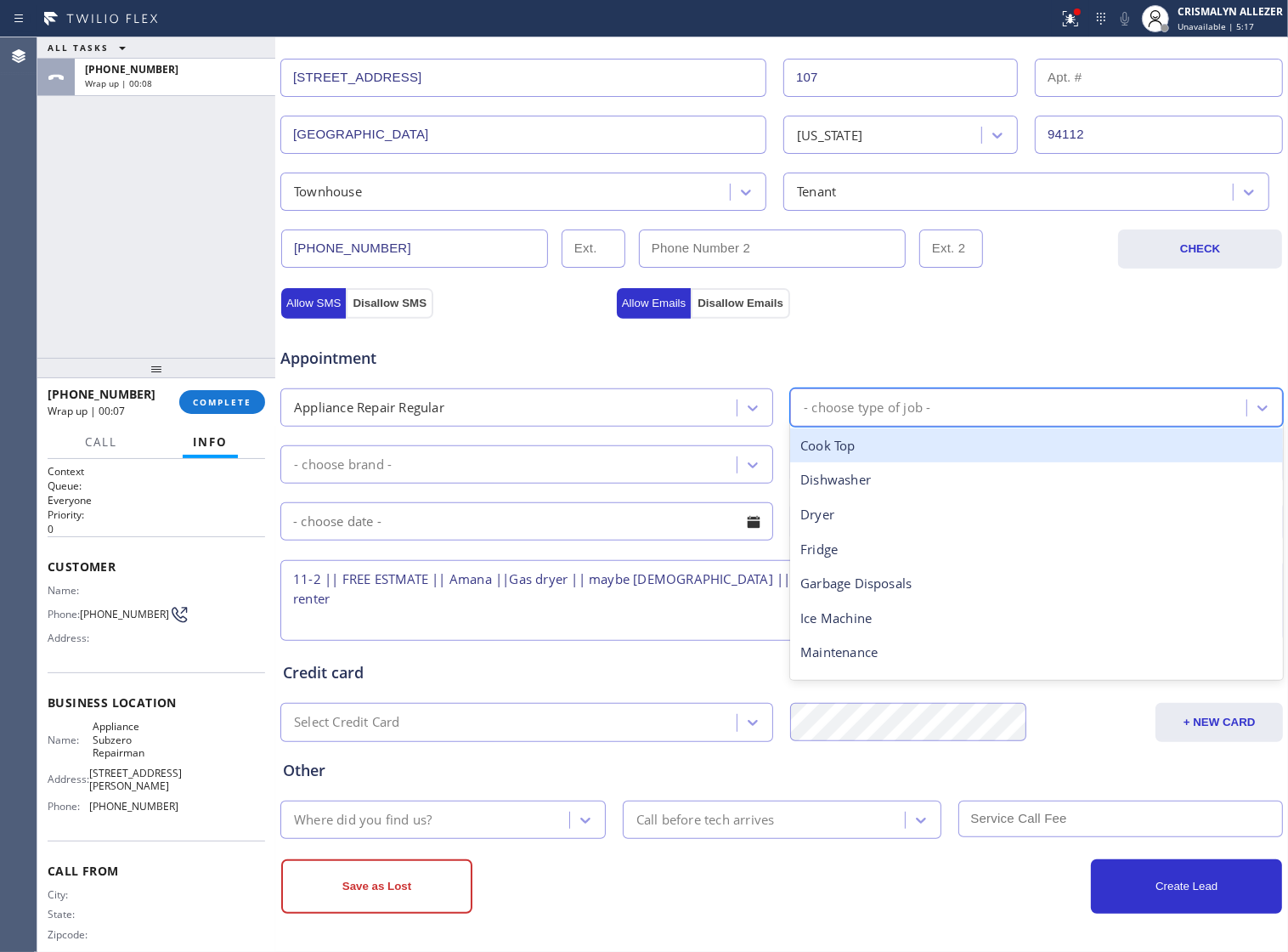
click at [895, 409] on div "- choose type of job -" at bounding box center [868, 407] width 127 height 20
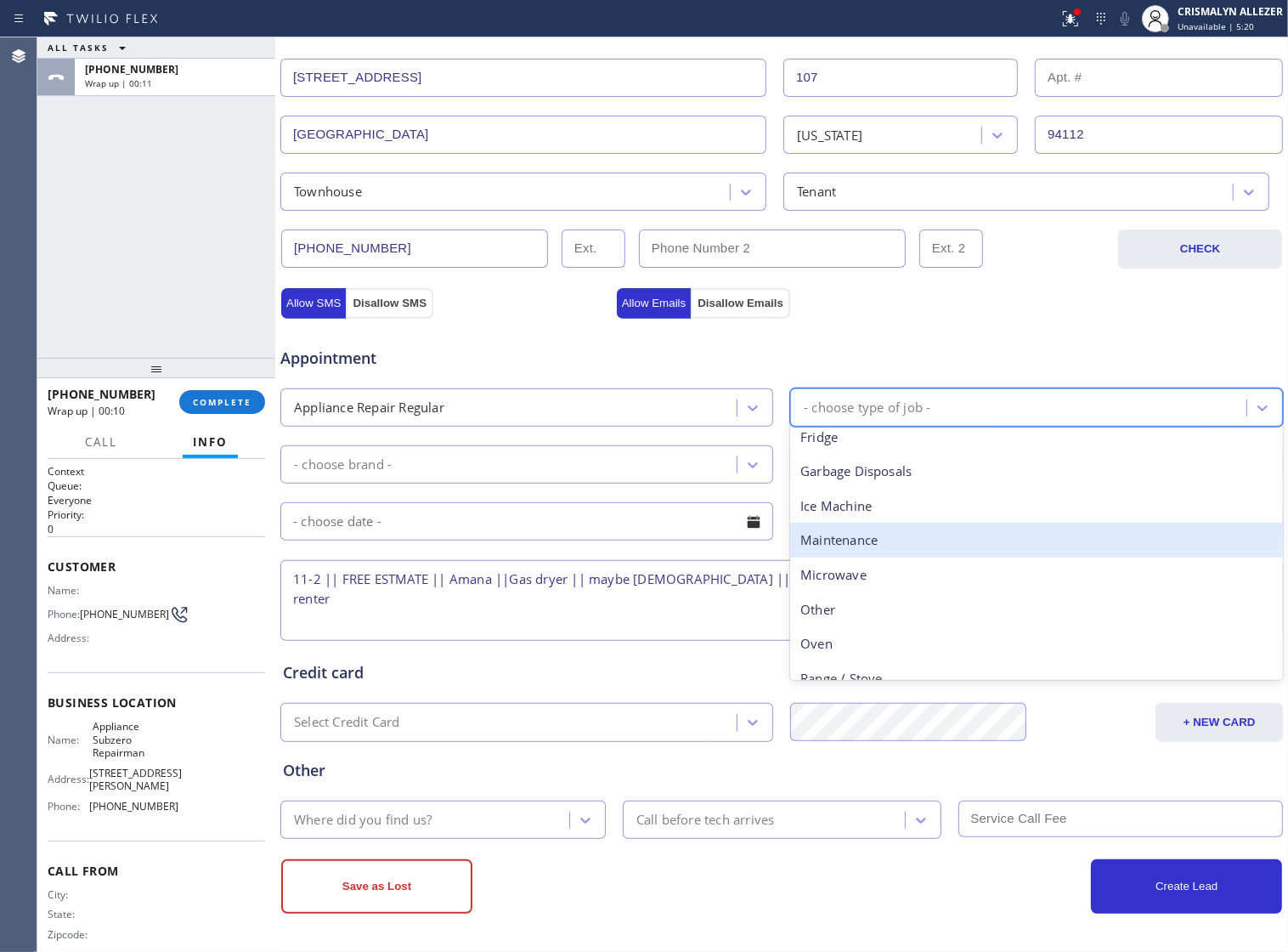
scroll to position [0, 0]
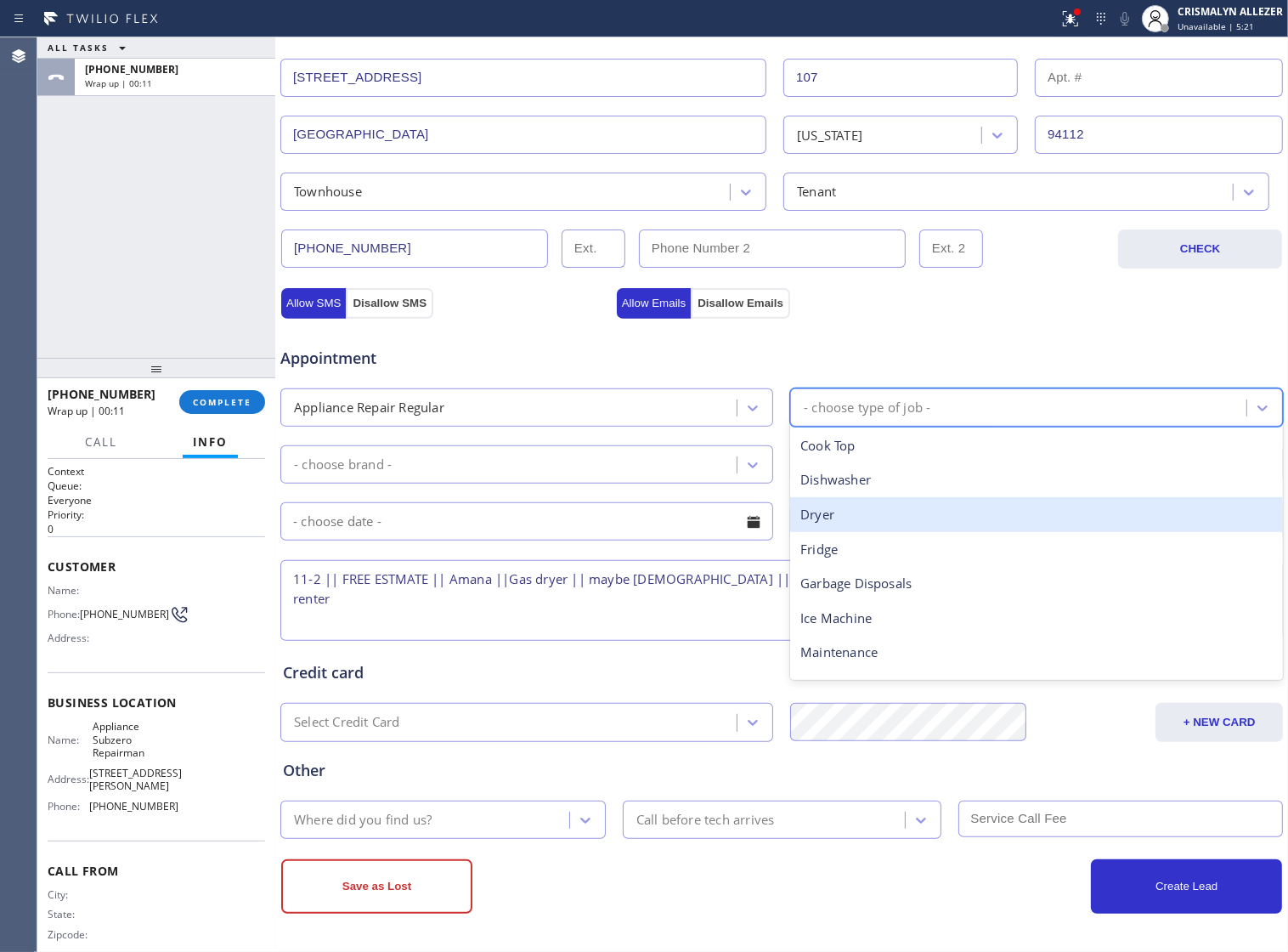
click at [899, 504] on div "Dryer" at bounding box center [1037, 514] width 493 height 35
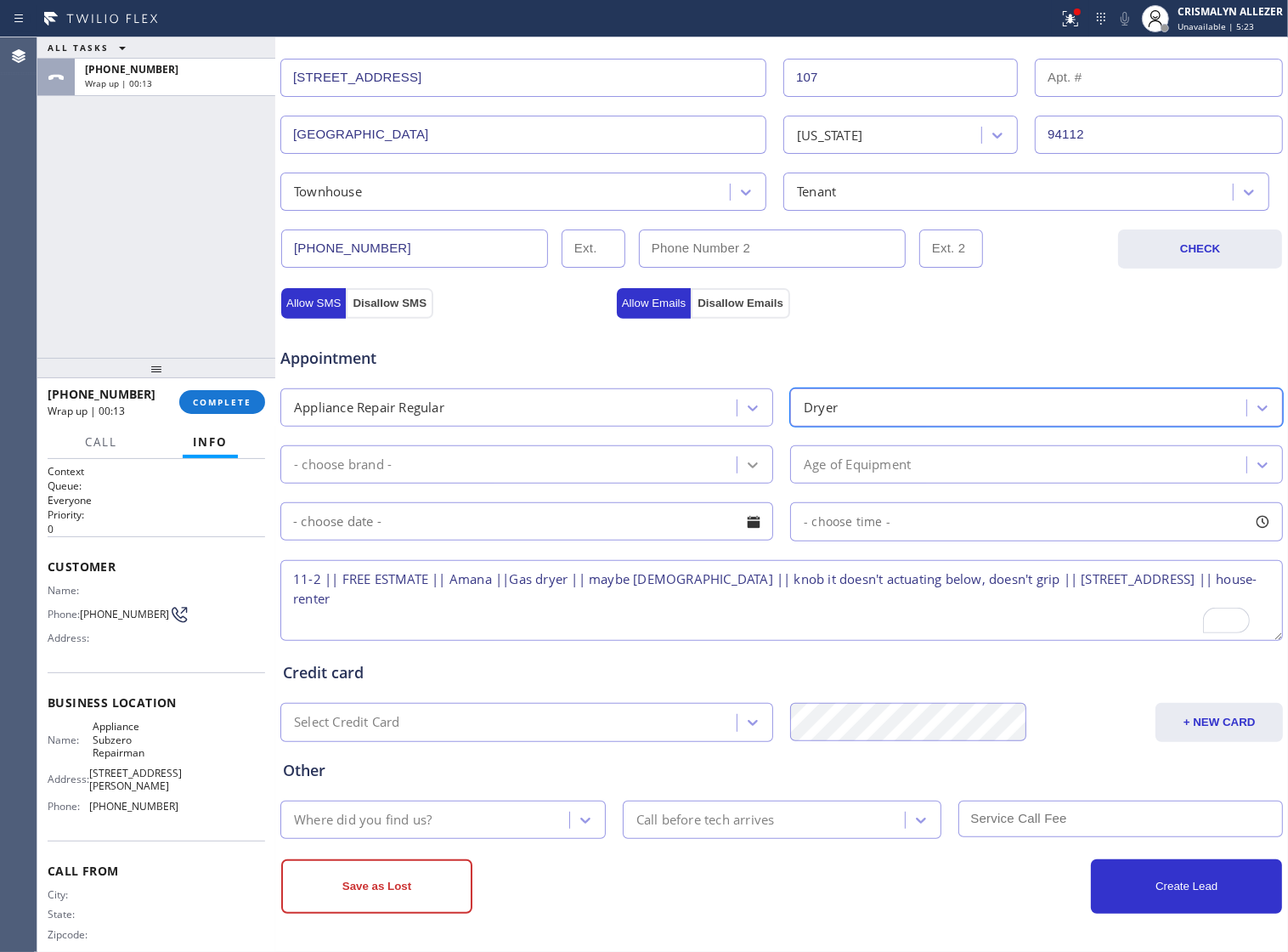
click at [744, 465] on icon at bounding box center [753, 465] width 17 height 17
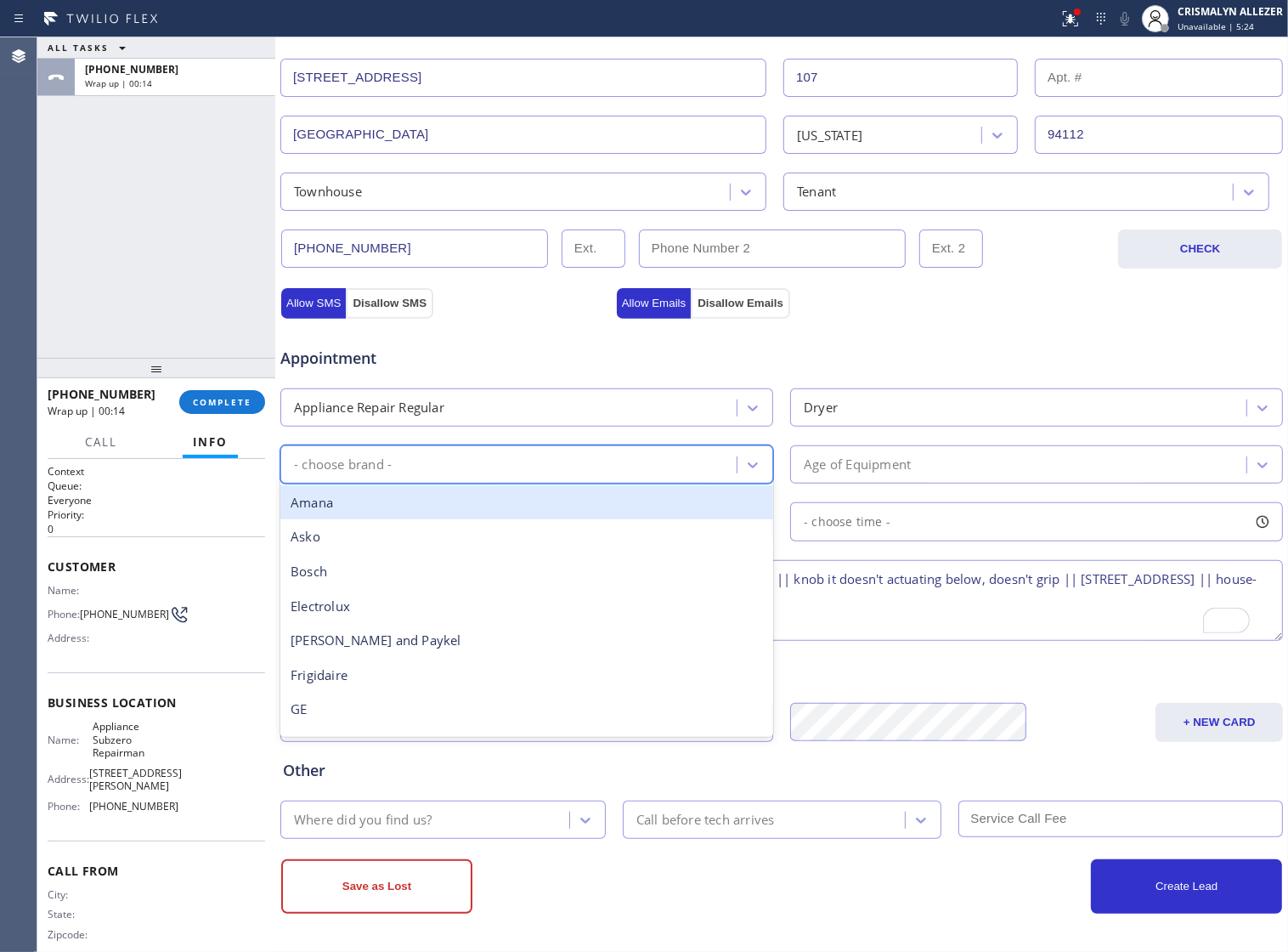
click at [528, 506] on div "Amana" at bounding box center [527, 503] width 493 height 35
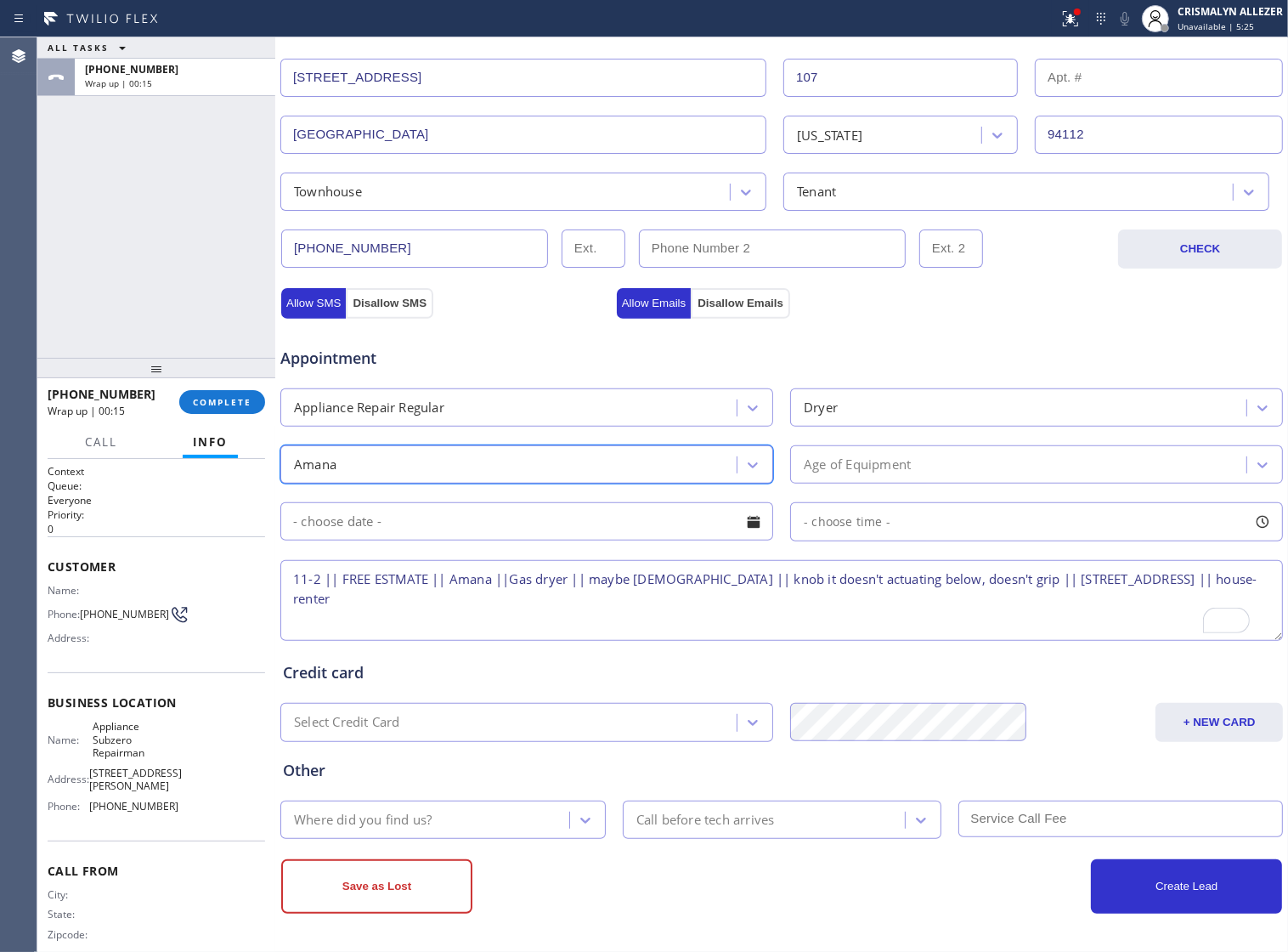
click at [970, 463] on div "Age of Equipment" at bounding box center [1021, 464] width 451 height 30
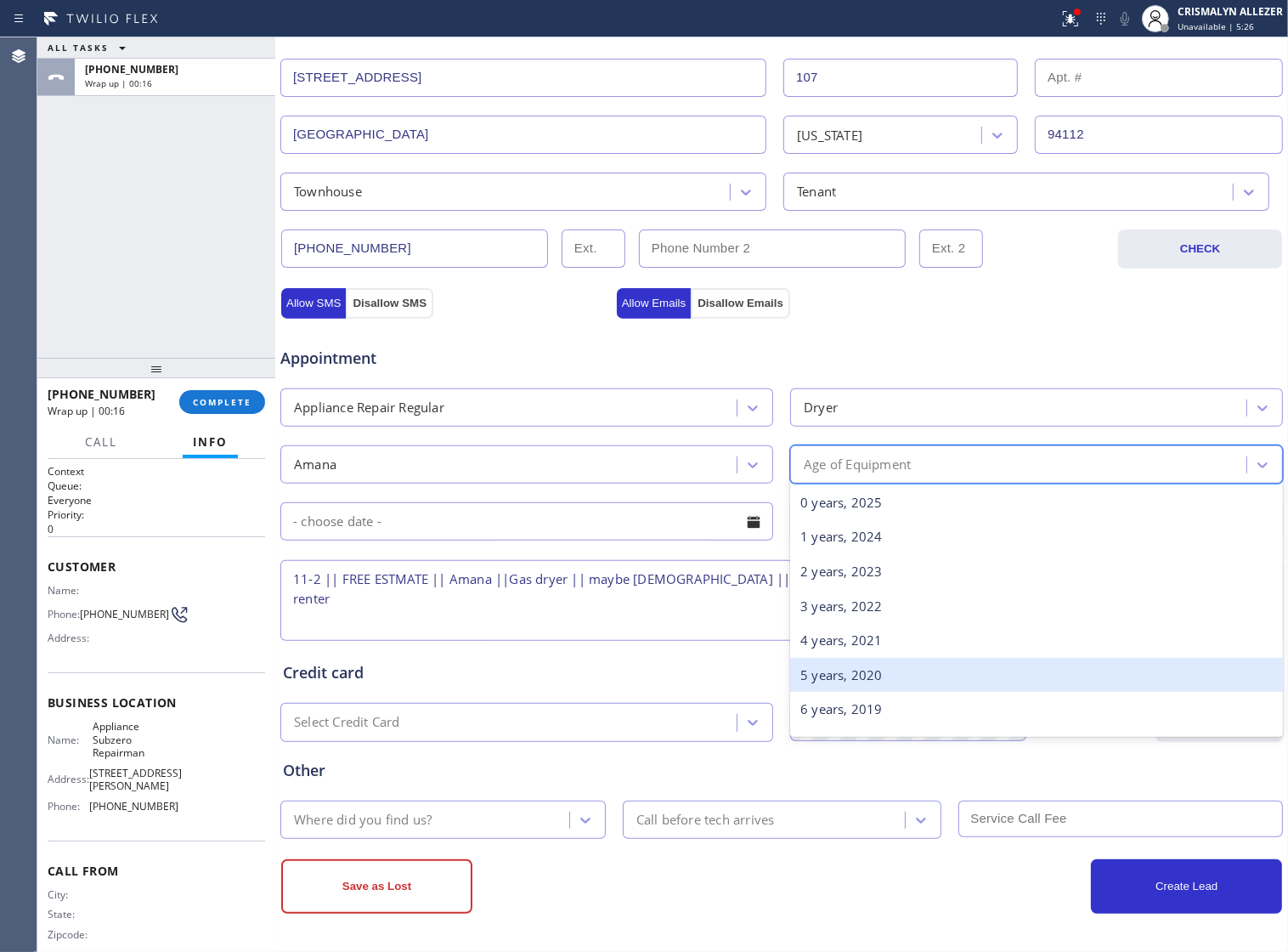
click at [871, 673] on div "5 years, 2020" at bounding box center [1037, 675] width 493 height 35
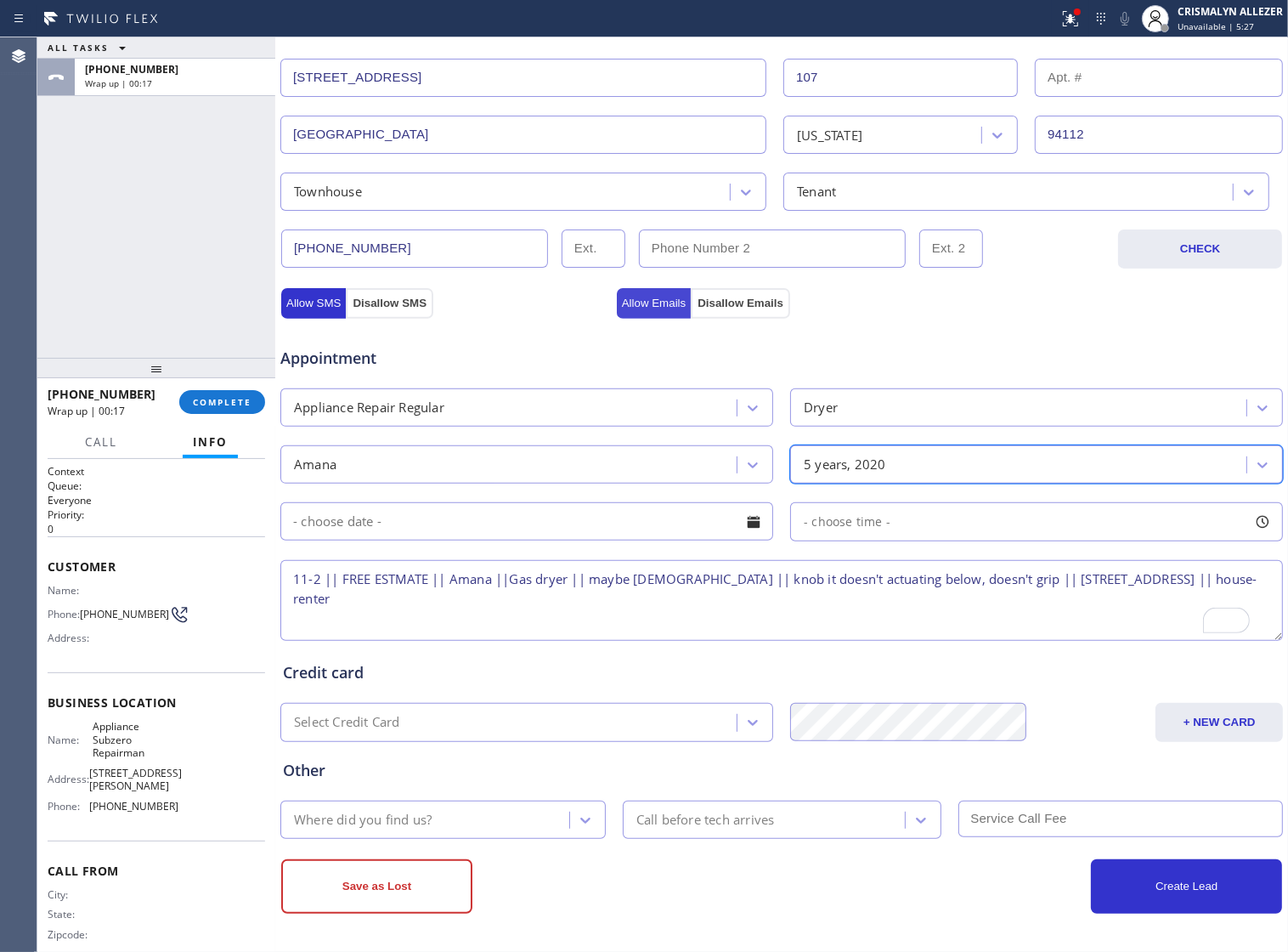
click at [648, 297] on button "Allow Emails" at bounding box center [655, 303] width 75 height 31
click at [310, 293] on button "Allow SMS" at bounding box center [313, 303] width 64 height 31
click at [438, 597] on textarea "11-2 || FREE ESTMATE || Amana ||Gas dryer || maybe [DEMOGRAPHIC_DATA] || knob i…" at bounding box center [782, 601] width 1003 height 80
drag, startPoint x: 85, startPoint y: 733, endPoint x: 149, endPoint y: 760, distance: 69.5
click at [149, 760] on div "Name: Appliance Subzero Repairman" at bounding box center [113, 740] width 131 height 39
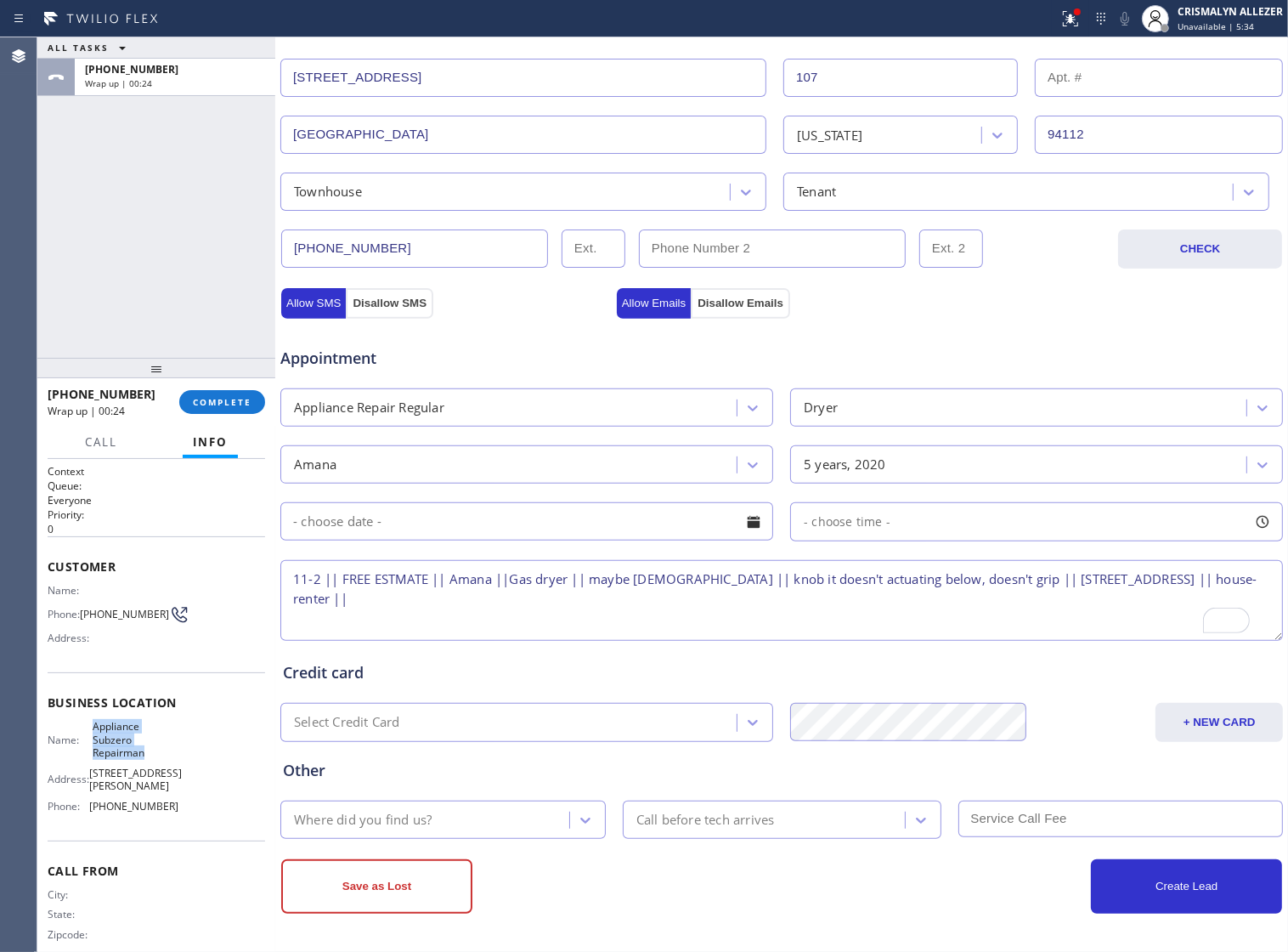
copy span "Appliance Subzero Repairman"
click at [444, 601] on textarea "11-2 || FREE ESTMATE || Amana ||Gas dryer || maybe [DEMOGRAPHIC_DATA] || knob i…" at bounding box center [782, 601] width 1003 height 80
paste textarea "Appliance Subzero Repairman"
type textarea "11-2 || FREE ESTMATE || Amana ||Gas dryer || maybe [DEMOGRAPHIC_DATA] || knob i…"
click at [577, 825] on icon at bounding box center [586, 820] width 17 height 17
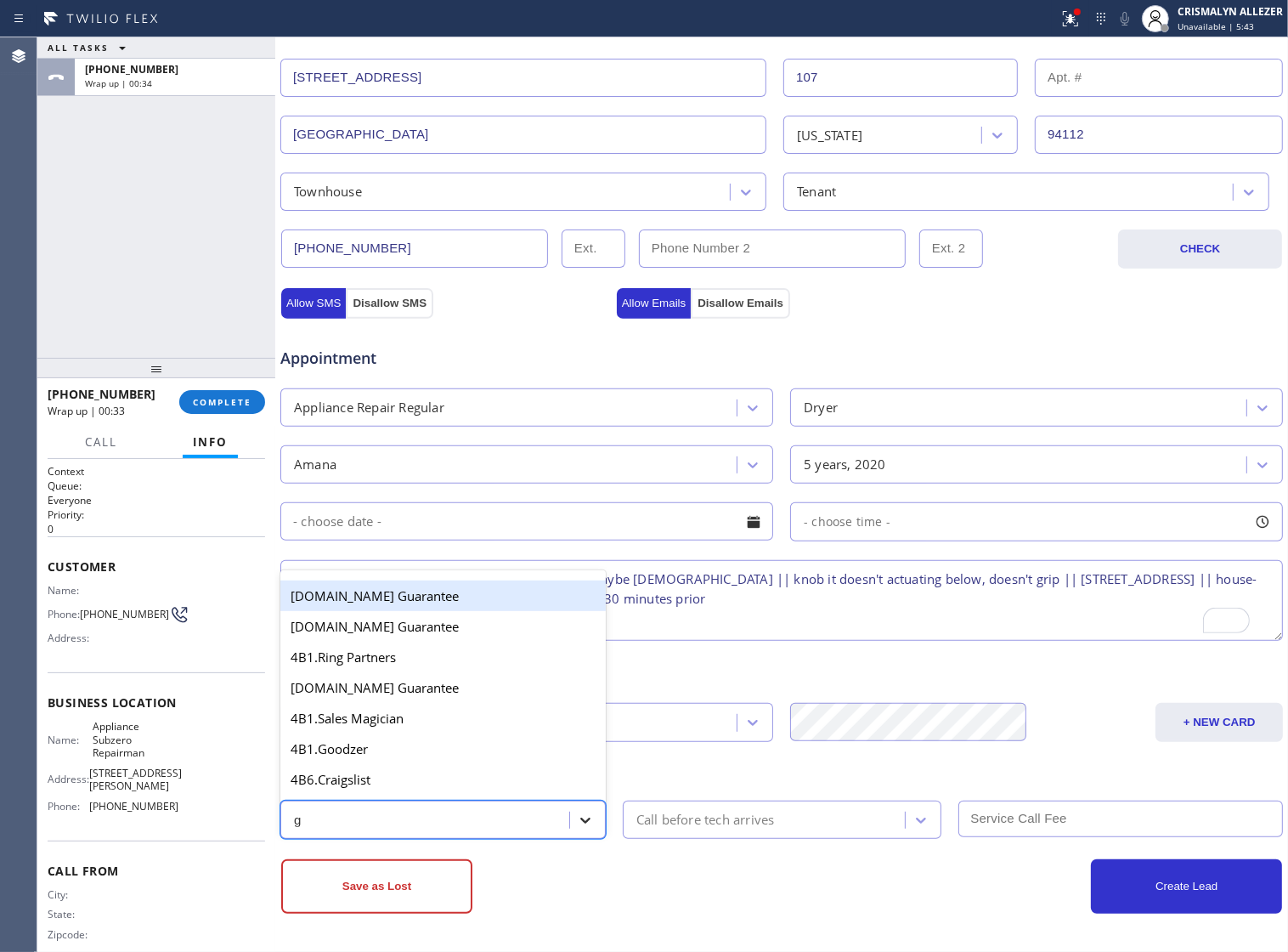
type input "go"
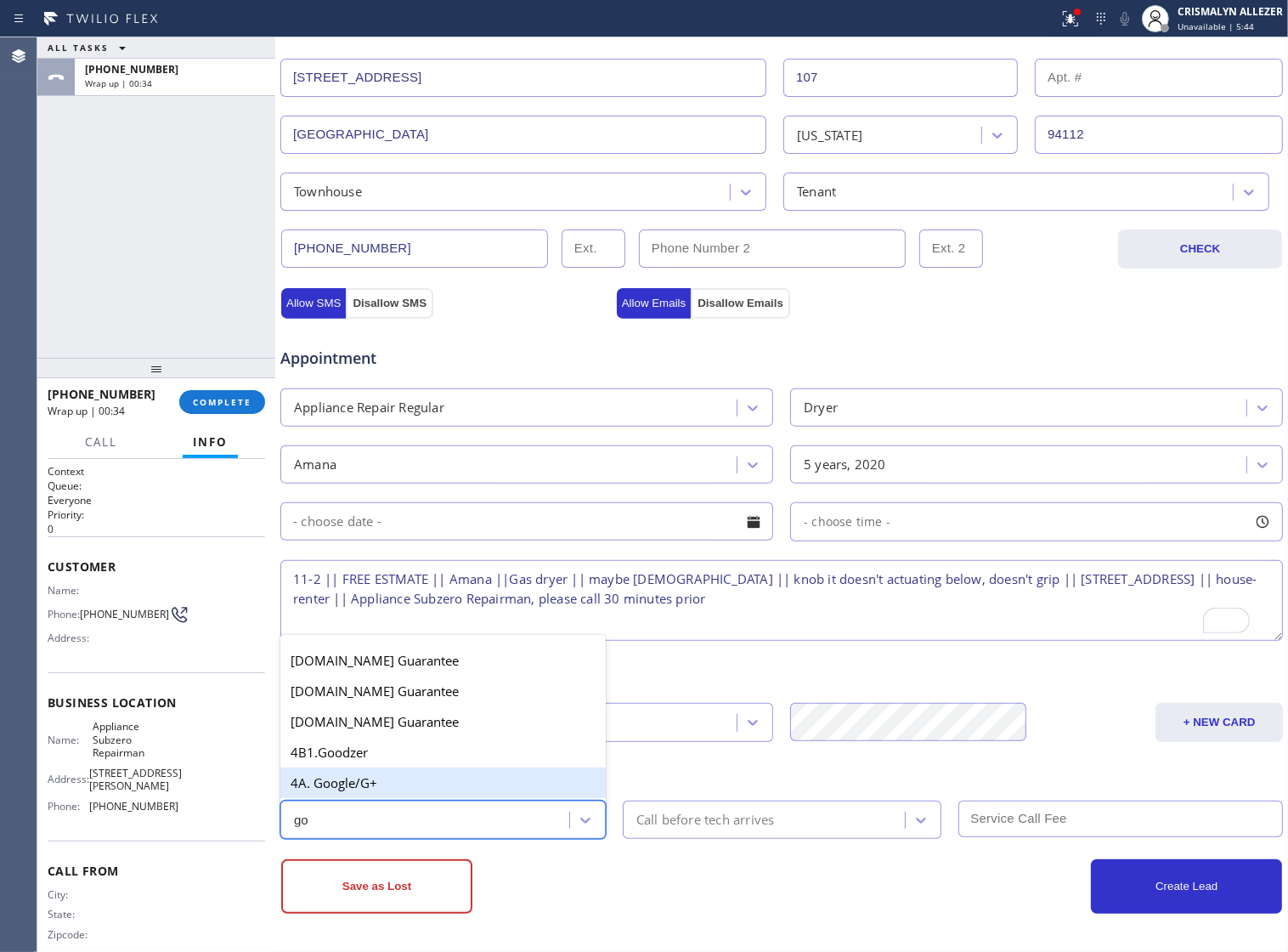
click at [473, 785] on div "4A. Google/G+" at bounding box center [443, 783] width 326 height 31
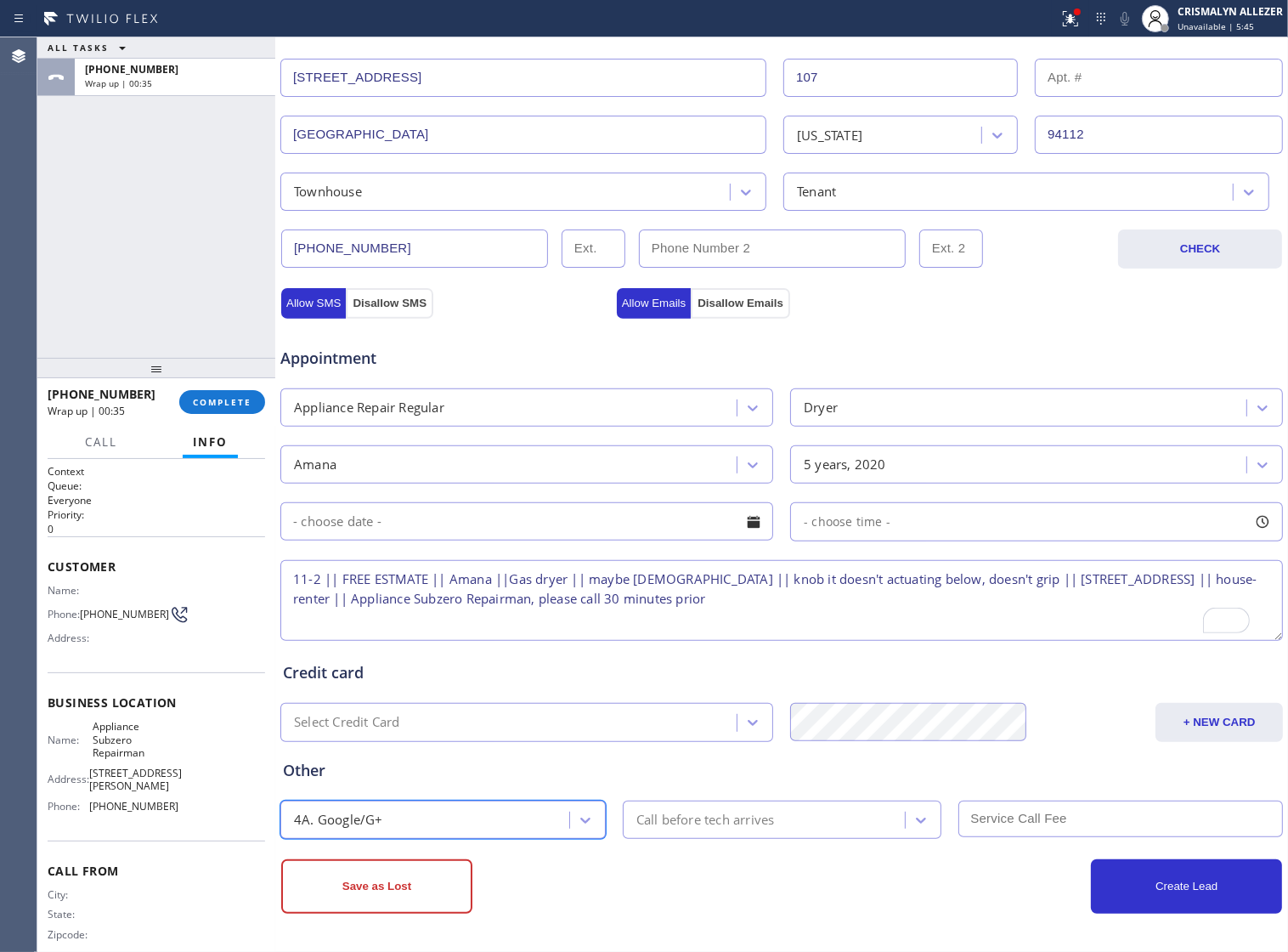
click at [776, 826] on div "Call before tech arrives" at bounding box center [766, 820] width 277 height 30
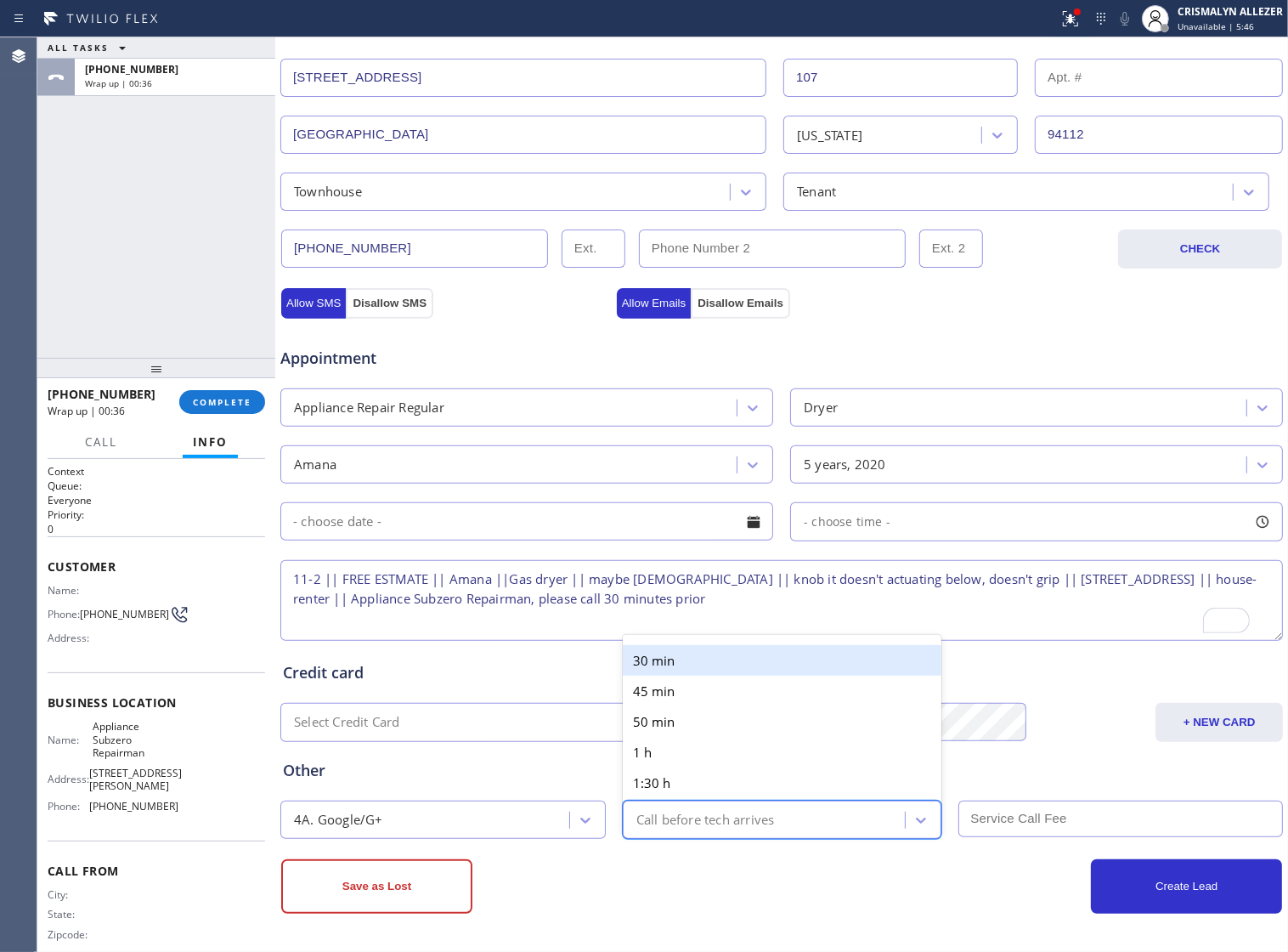
click at [774, 664] on div "30 min" at bounding box center [782, 661] width 318 height 31
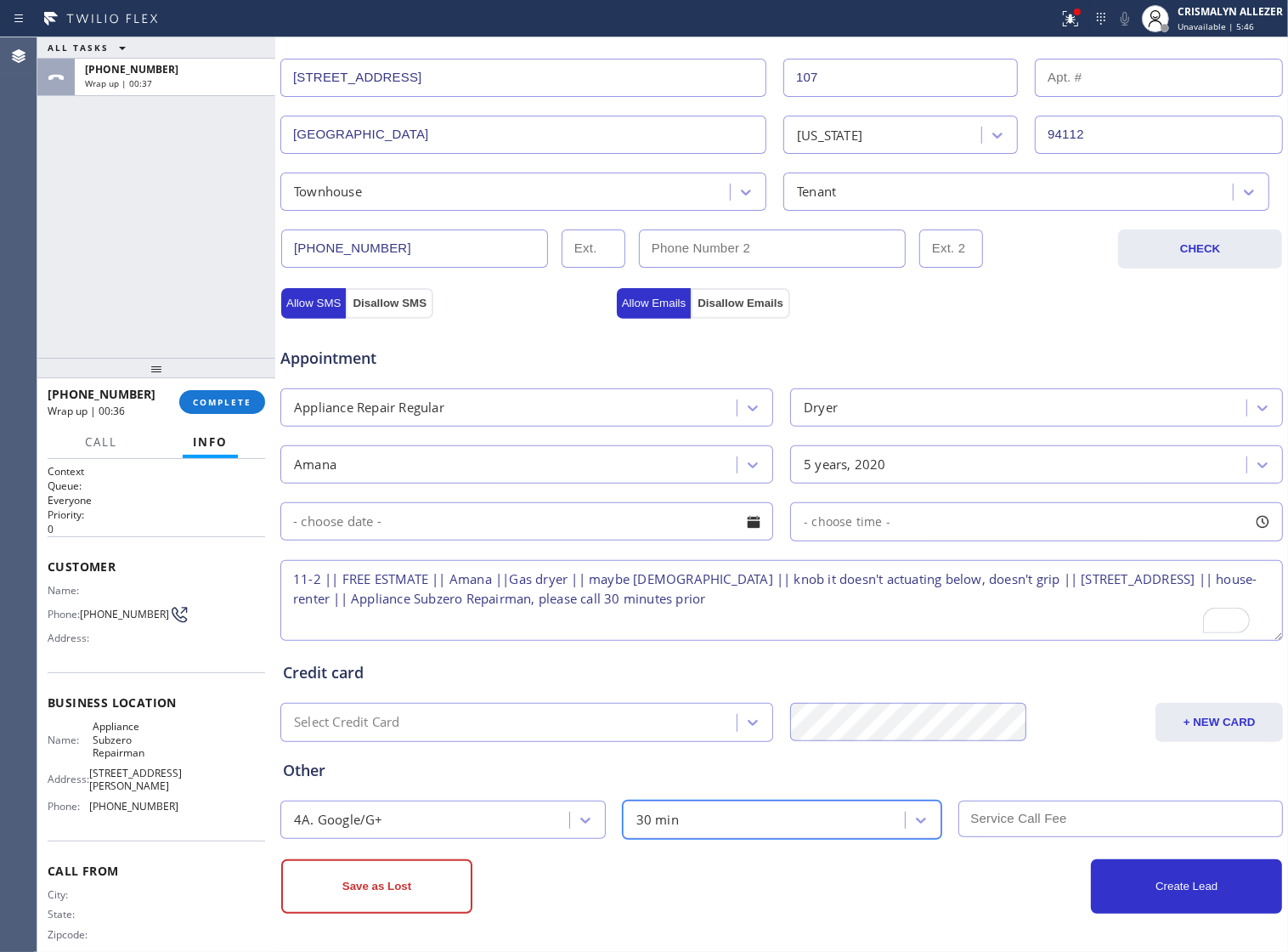
click at [1045, 814] on input "text" at bounding box center [1121, 818] width 326 height 36
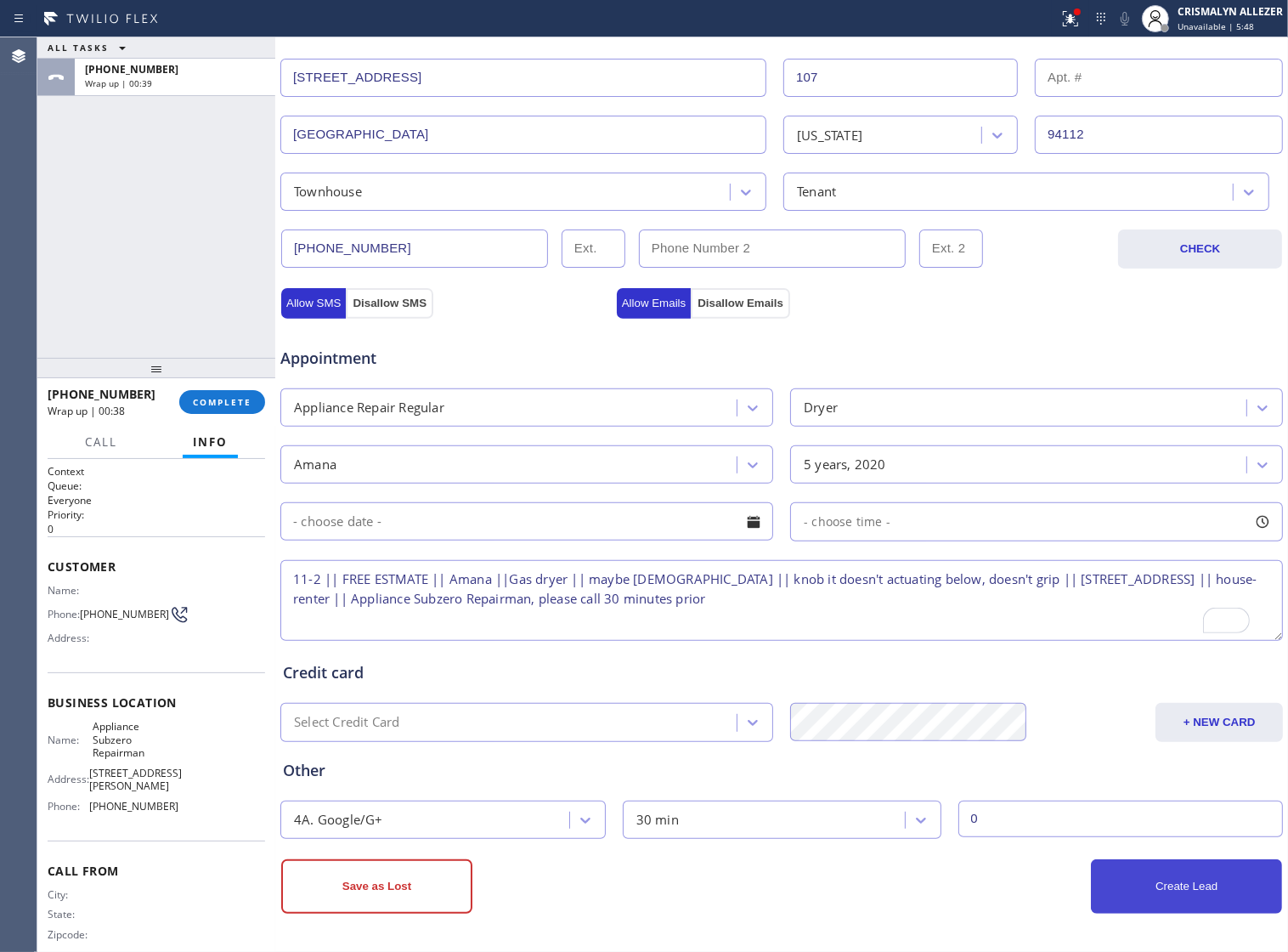
type input "0"
click at [1141, 888] on button "Create Lead" at bounding box center [1186, 887] width 191 height 54
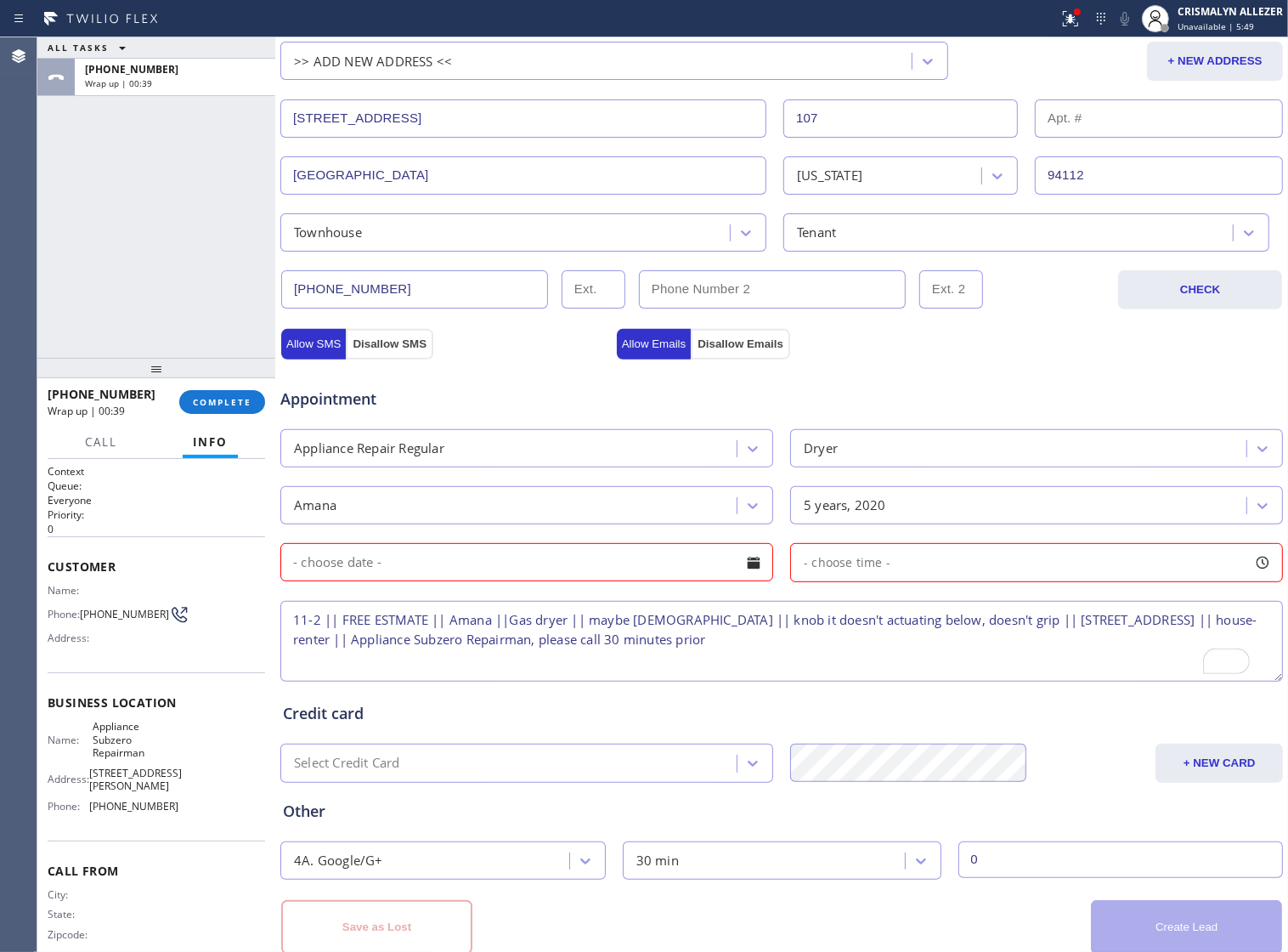
scroll to position [440, 0]
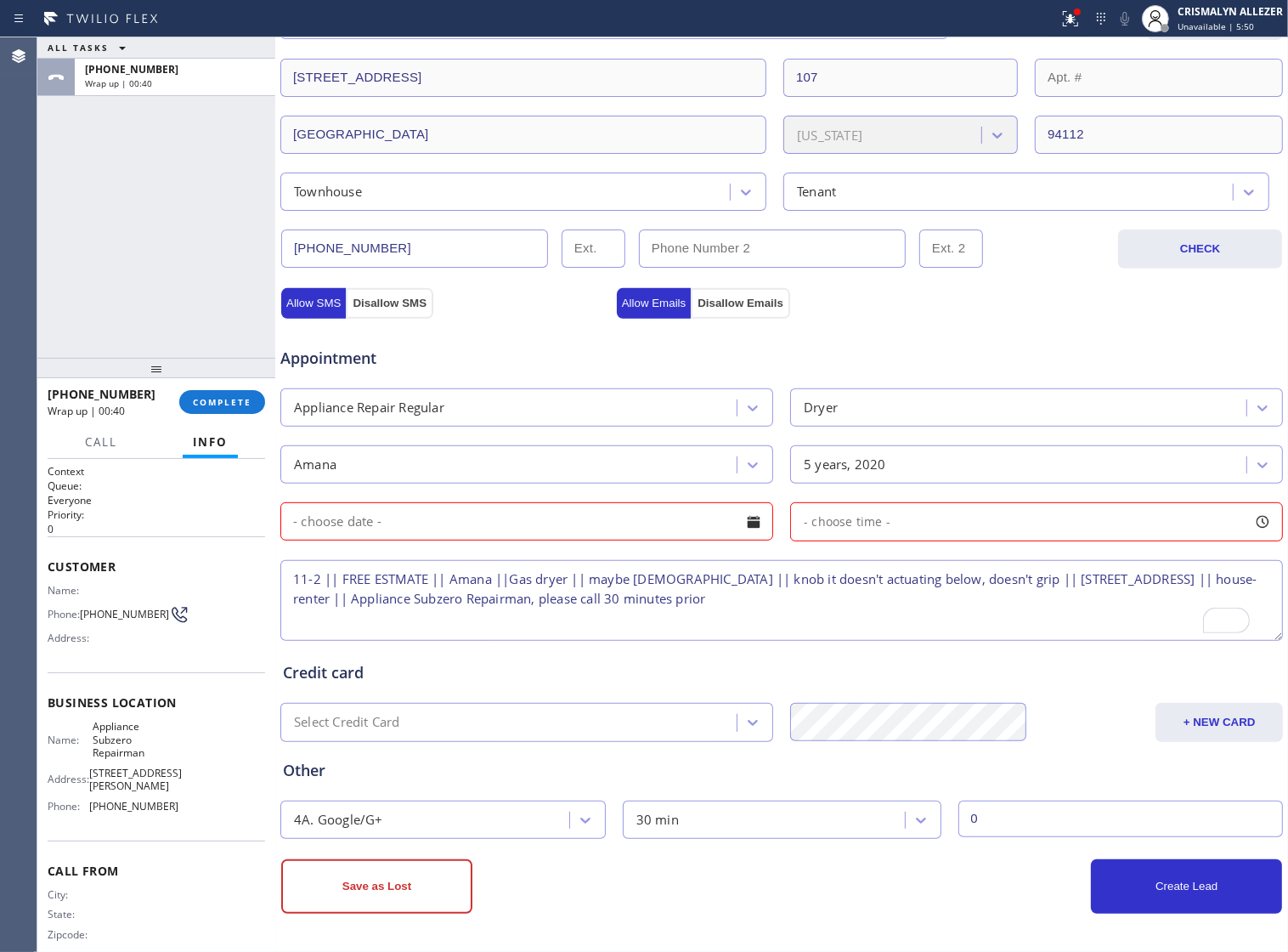
click at [745, 517] on div at bounding box center [754, 521] width 29 height 29
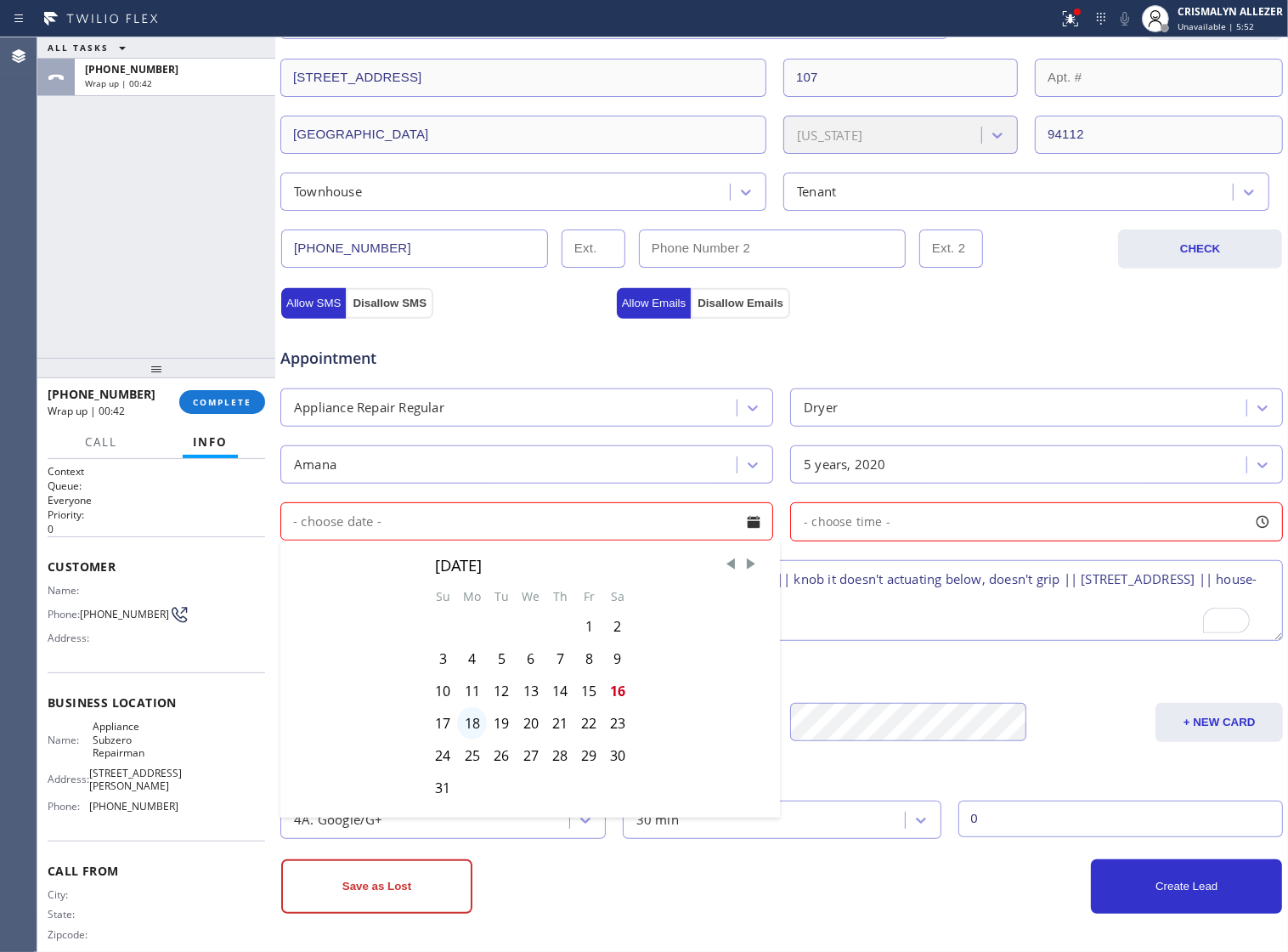
click at [460, 740] on div "18" at bounding box center [473, 723] width 30 height 33
type input "[DATE]"
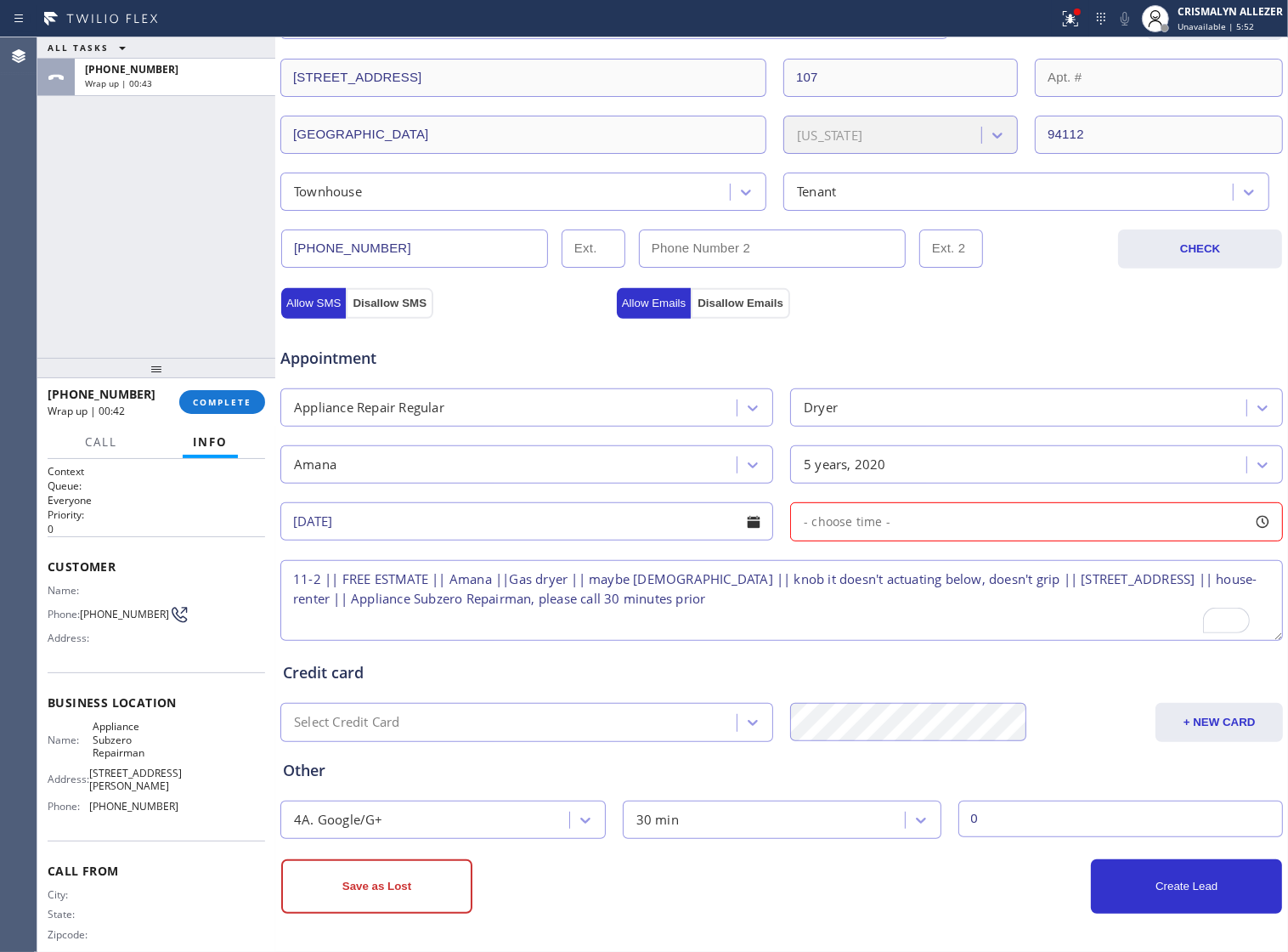
click at [1052, 530] on div "- choose time -" at bounding box center [1037, 522] width 493 height 39
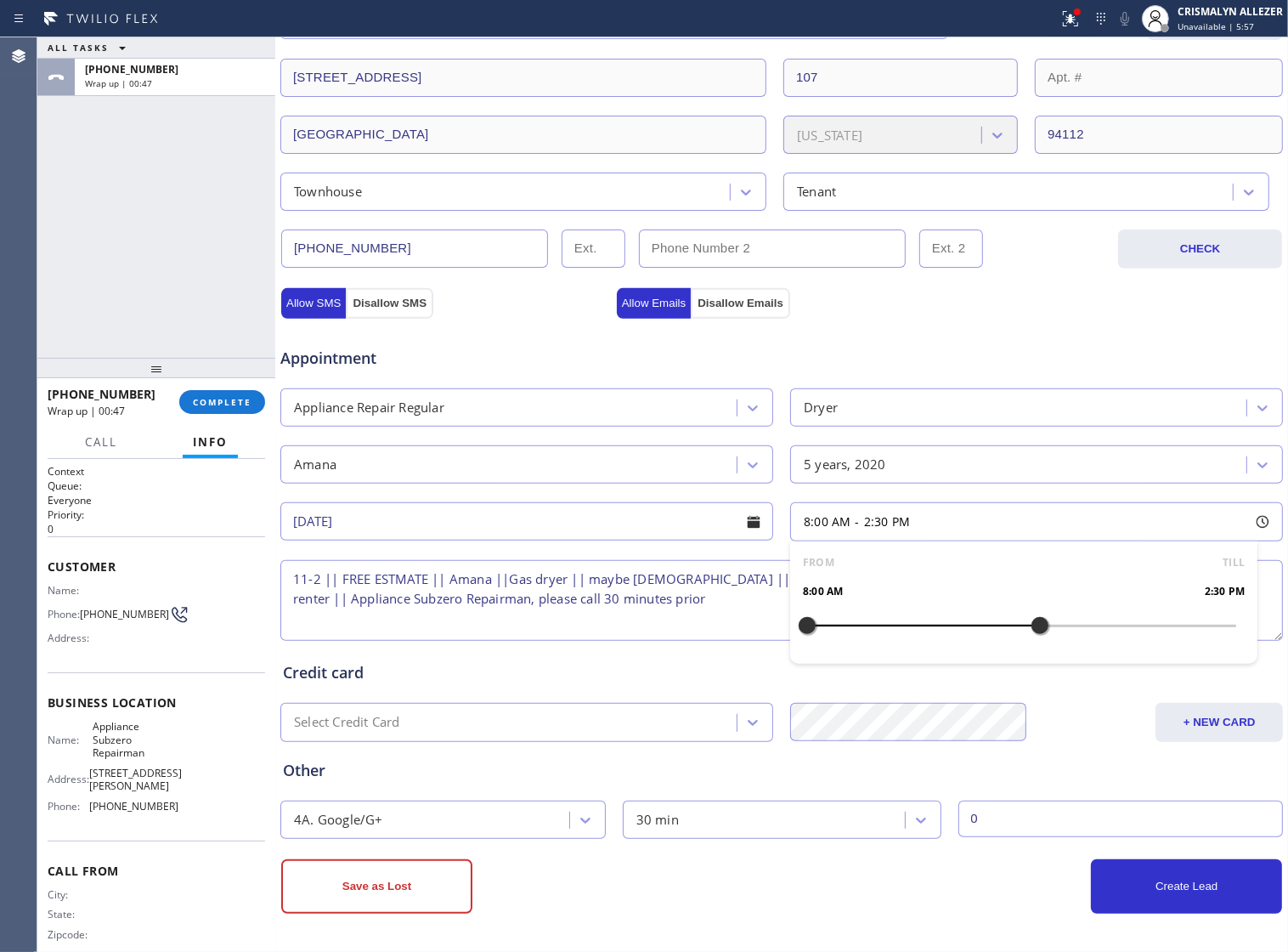
drag, startPoint x: 796, startPoint y: 623, endPoint x: 1022, endPoint y: 629, distance: 226.1
click at [1030, 629] on div at bounding box center [1040, 626] width 21 height 36
drag, startPoint x: 1025, startPoint y: 626, endPoint x: 1015, endPoint y: 625, distance: 10.0
click at [1015, 625] on div at bounding box center [1023, 626] width 21 height 36
drag, startPoint x: 803, startPoint y: 620, endPoint x: 905, endPoint y: 623, distance: 102.0
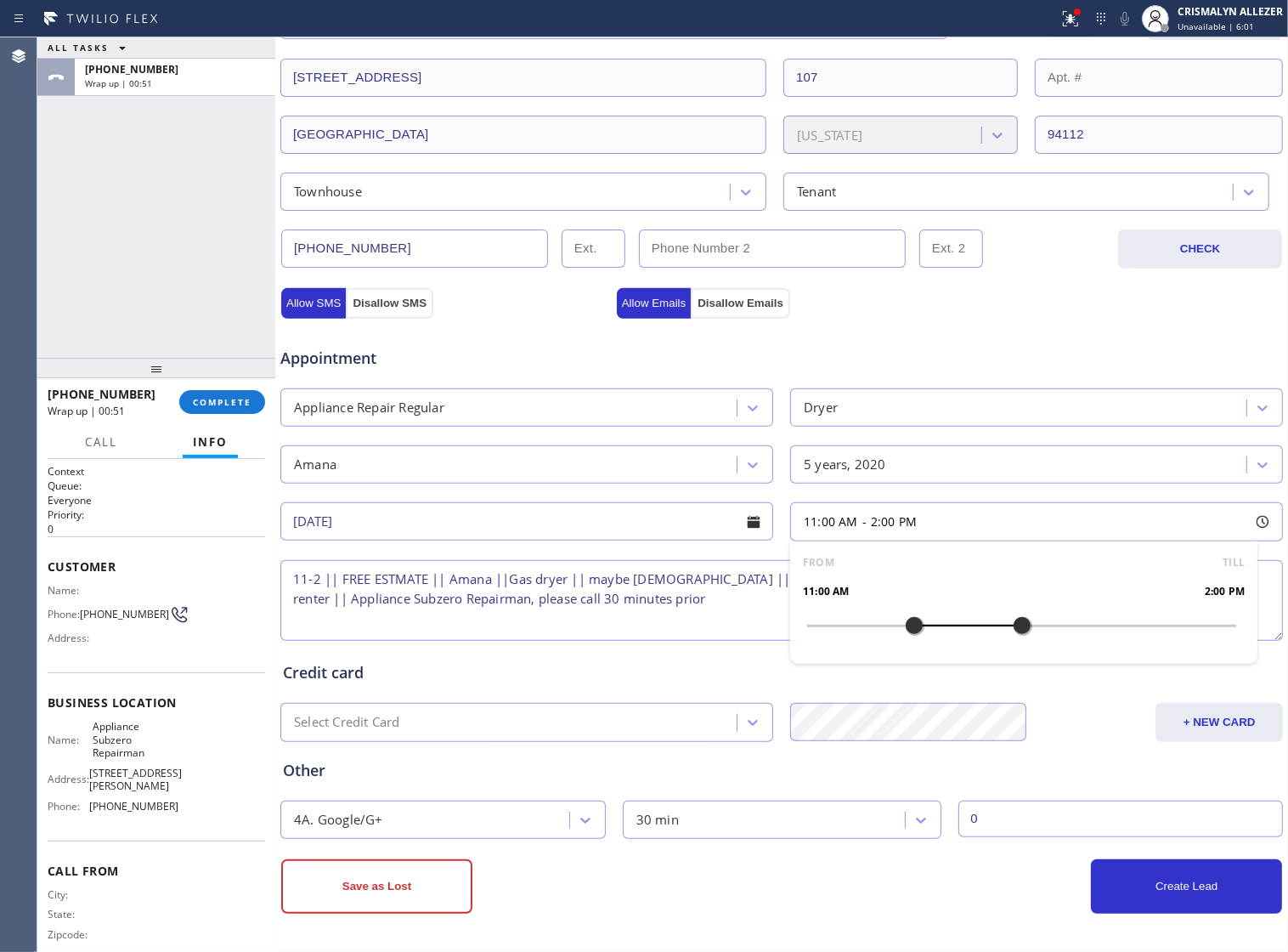
click at [905, 623] on div at bounding box center [914, 626] width 21 height 36
click at [638, 626] on textarea "11-2 || FREE ESTMATE || Amana ||Gas dryer || maybe [DEMOGRAPHIC_DATA] || knob i…" at bounding box center [782, 601] width 1003 height 80
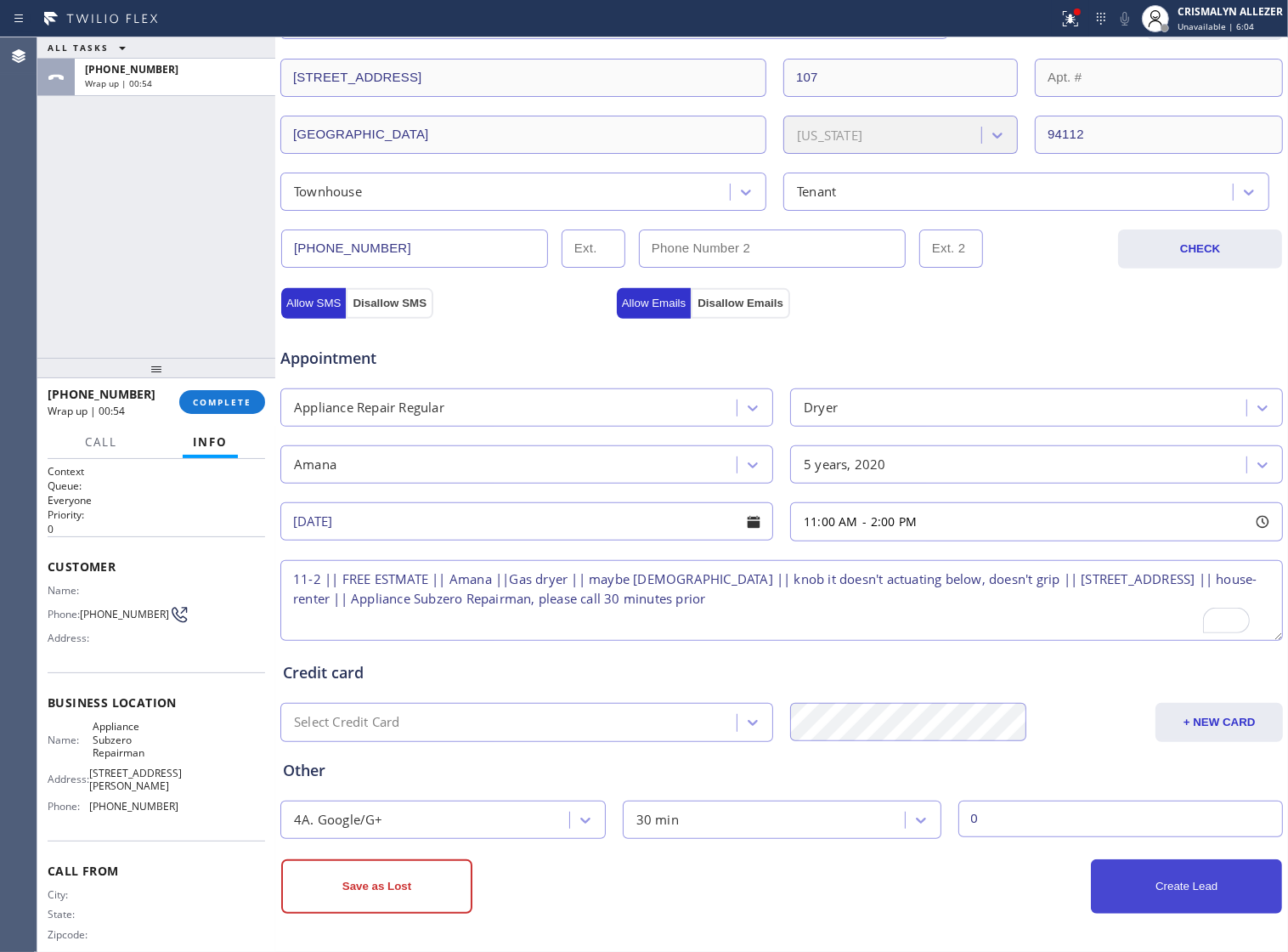
click at [1153, 892] on button "Create Lead" at bounding box center [1186, 887] width 191 height 54
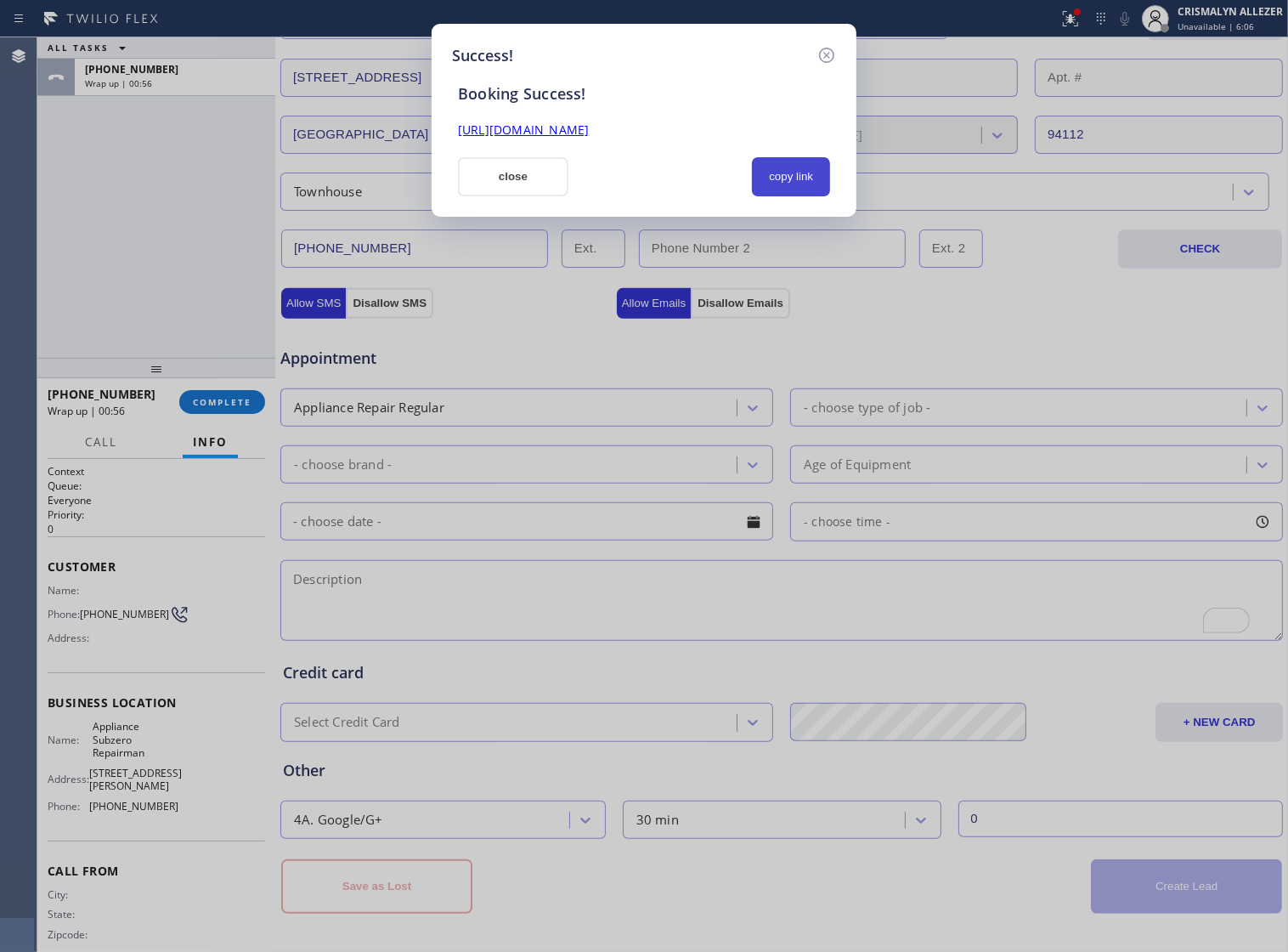
click at [792, 192] on button "copy link" at bounding box center [791, 177] width 78 height 39
click at [531, 190] on button "close" at bounding box center [513, 177] width 110 height 39
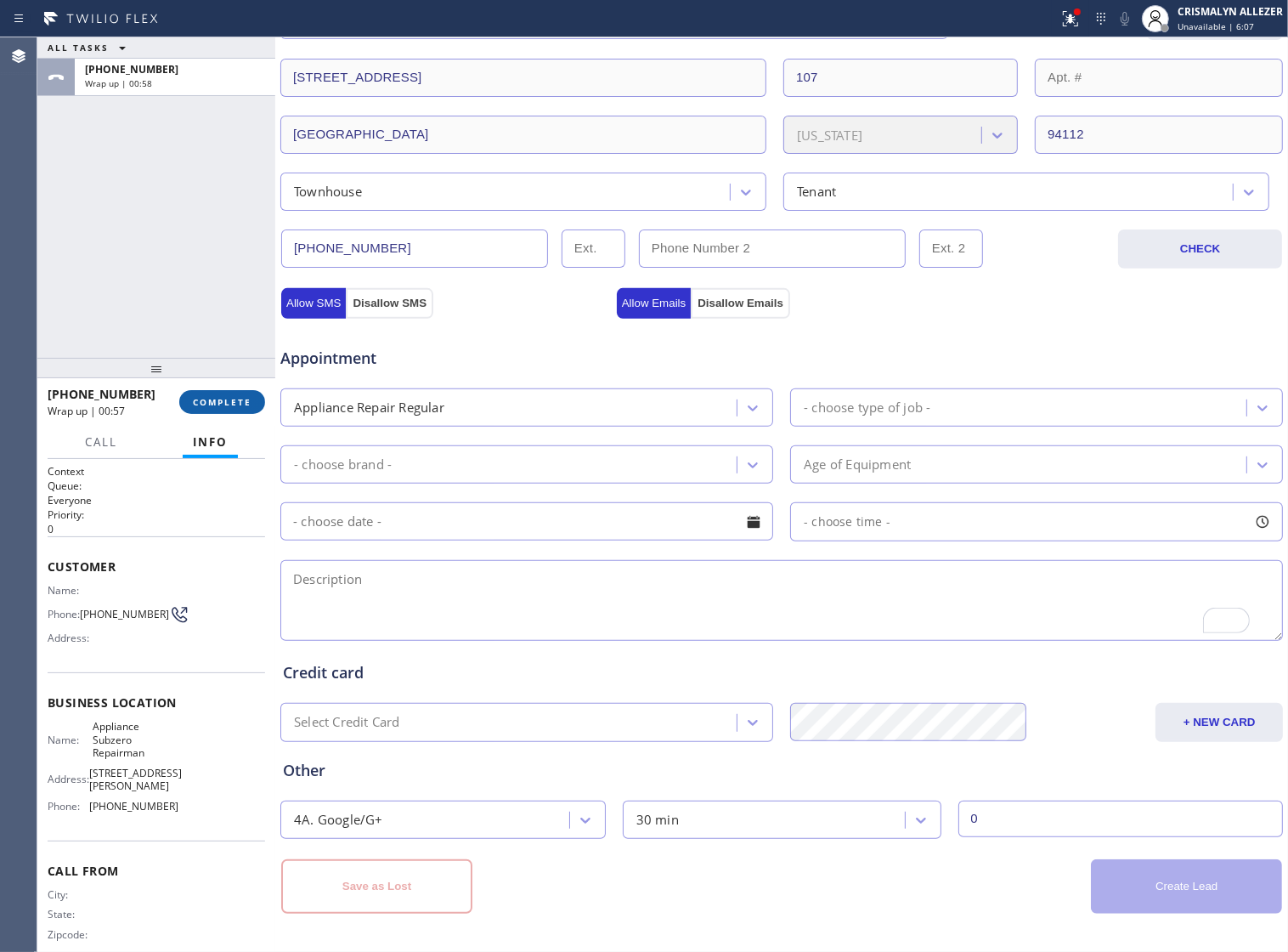
click at [228, 405] on span "COMPLETE" at bounding box center [222, 402] width 59 height 12
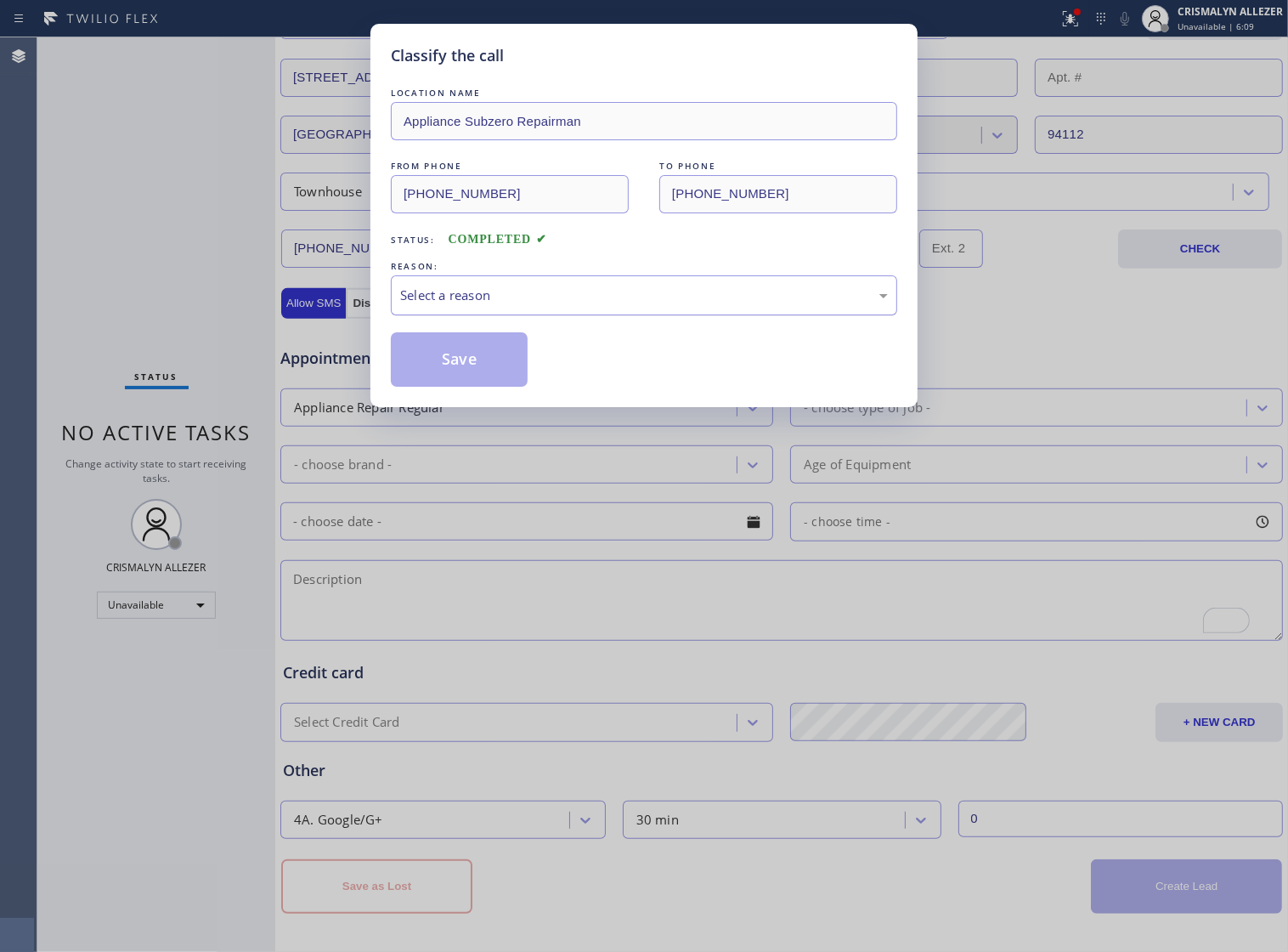
click at [688, 305] on div "Select a reason" at bounding box center [644, 295] width 488 height 20
click at [468, 387] on button "Save" at bounding box center [460, 360] width 136 height 54
